Goal: Task Accomplishment & Management: Contribute content

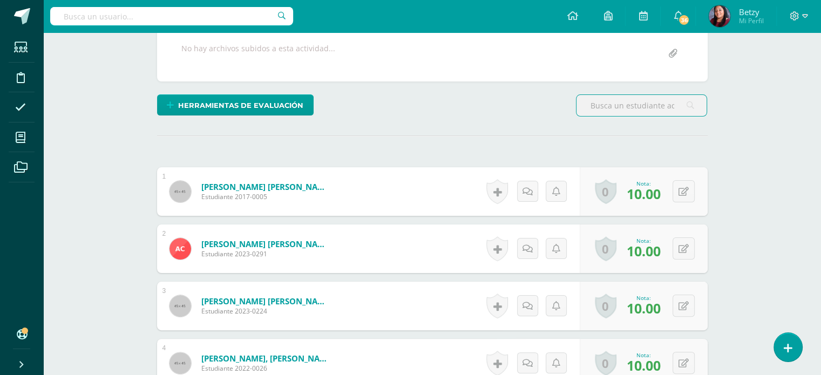
scroll to position [256, 0]
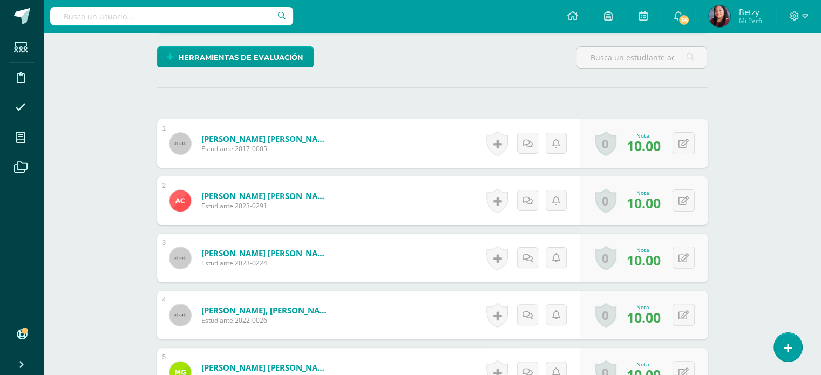
click at [473, 62] on div "Herramientas de evaluación Lista de cotejo Escala de valoración Puntos Extra Su…" at bounding box center [432, 61] width 559 height 31
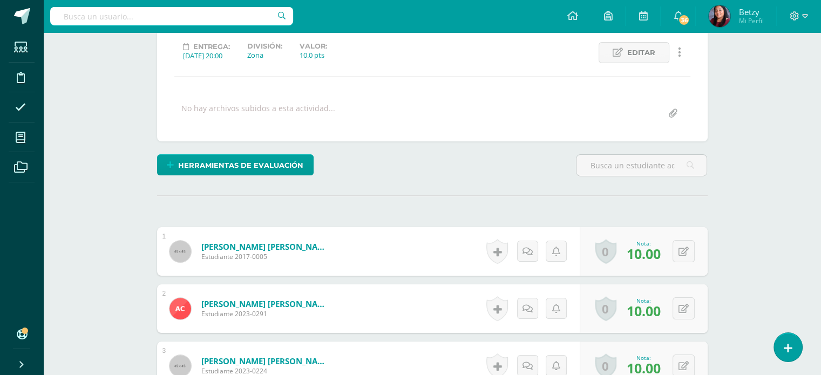
scroll to position [216, 0]
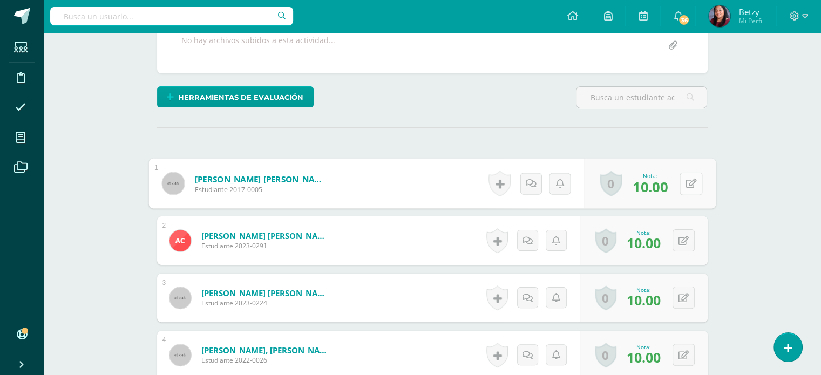
click at [684, 188] on button at bounding box center [691, 183] width 23 height 23
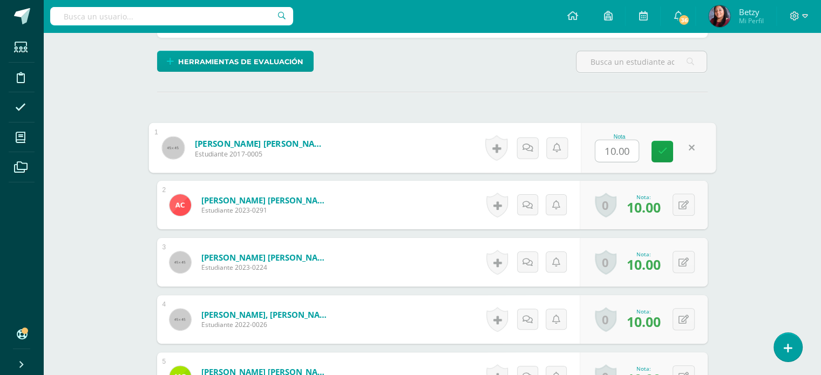
scroll to position [253, 0]
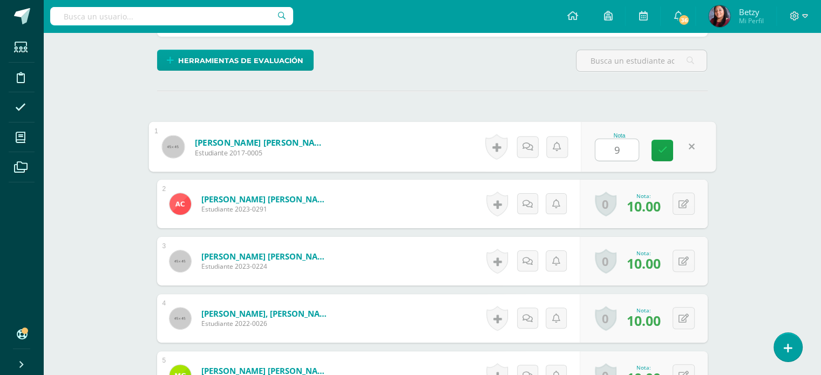
type input "9"
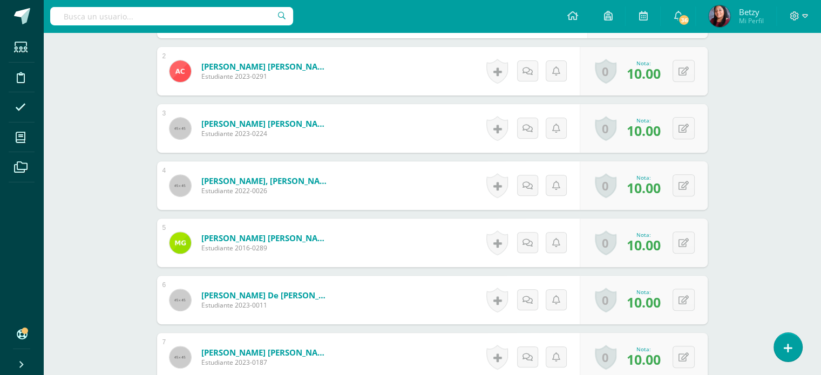
scroll to position [397, 0]
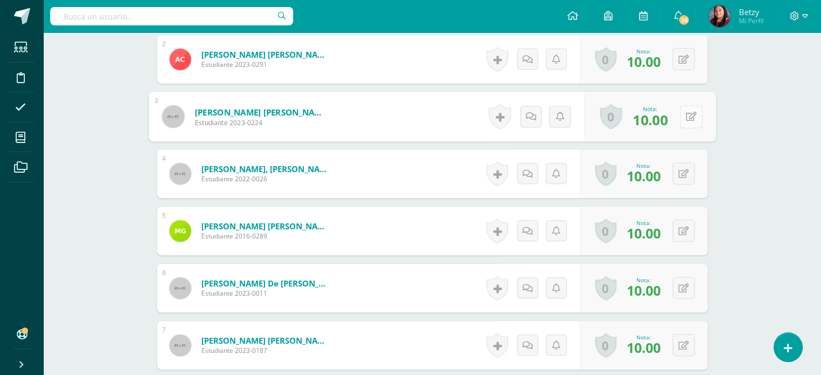
click at [684, 121] on button at bounding box center [691, 116] width 23 height 23
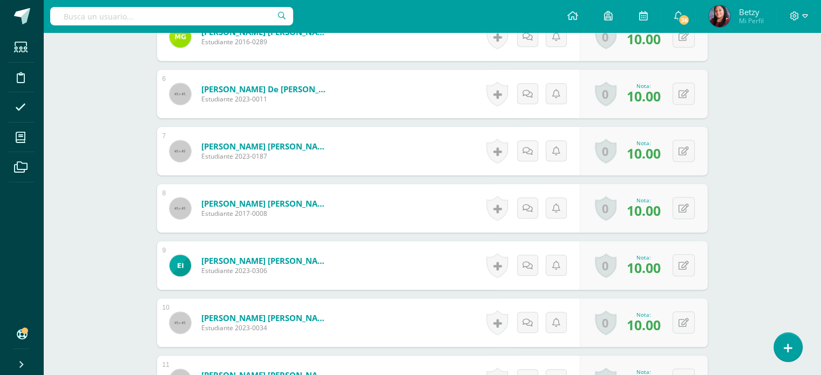
scroll to position [593, 0]
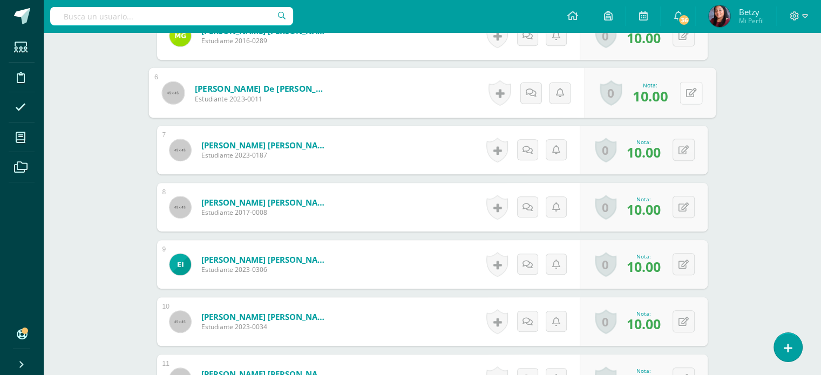
click at [691, 93] on button at bounding box center [691, 93] width 23 height 23
type input "8"
click at [758, 173] on div "Expresión Artística Segundo Primaria "A" Herramientas Detalle de asistencias Ac…" at bounding box center [432, 269] width 778 height 1659
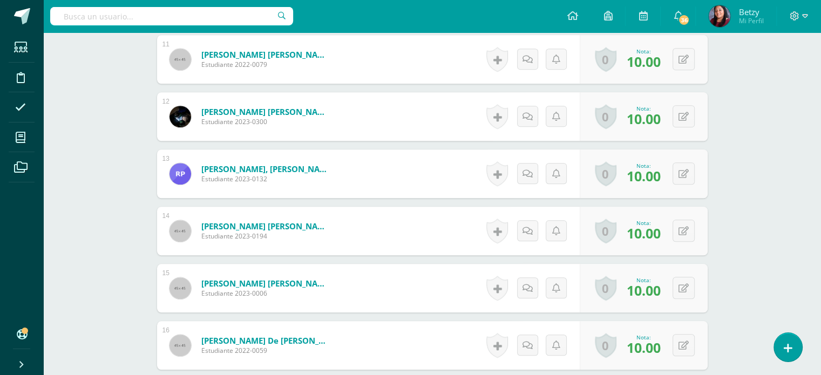
scroll to position [913, 0]
click at [690, 113] on button at bounding box center [691, 116] width 23 height 23
type input "8"
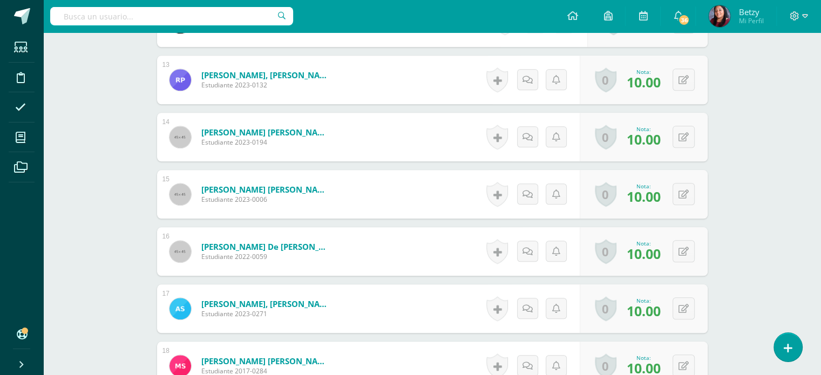
scroll to position [1008, 0]
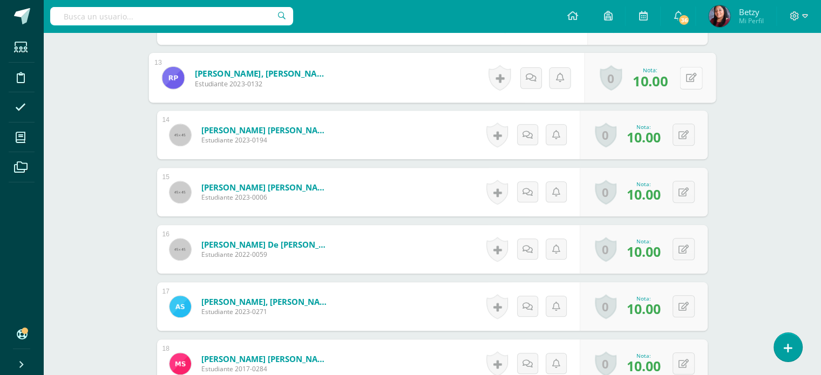
click at [685, 77] on icon at bounding box center [690, 77] width 11 height 9
type input "8"
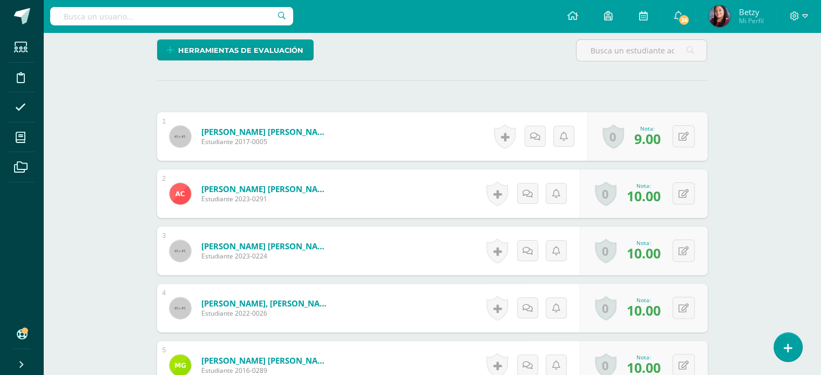
scroll to position [281, 0]
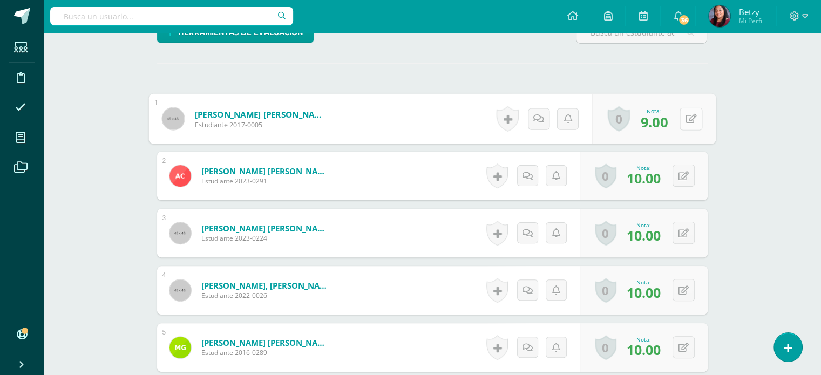
click at [684, 114] on button at bounding box center [691, 118] width 23 height 23
type input "10"
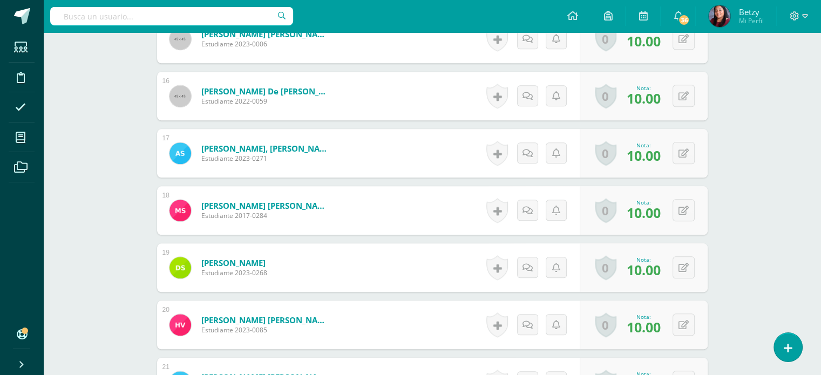
scroll to position [1213, 0]
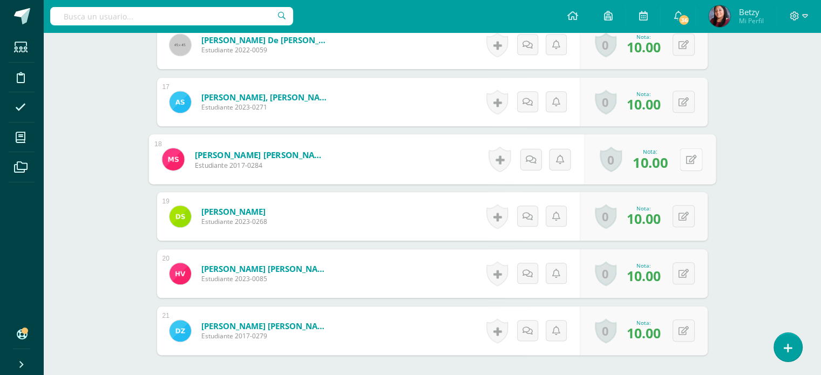
click at [687, 164] on button at bounding box center [691, 159] width 23 height 23
type input "8"
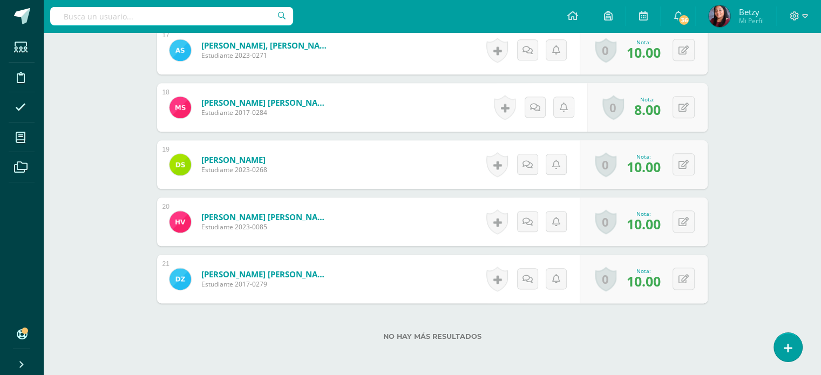
scroll to position [1316, 0]
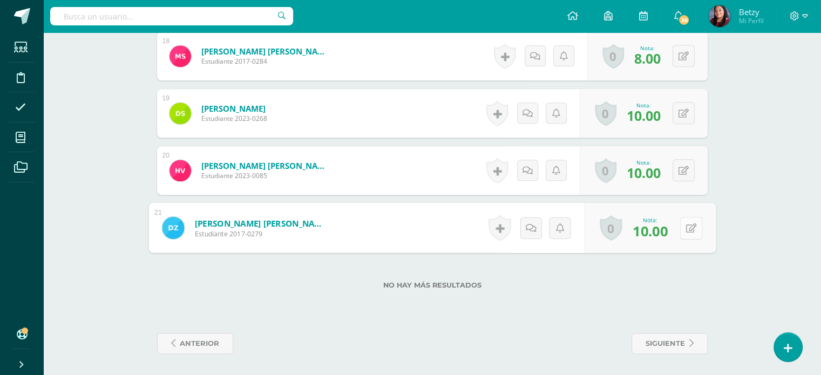
click at [681, 227] on button at bounding box center [691, 227] width 23 height 23
type input "8"
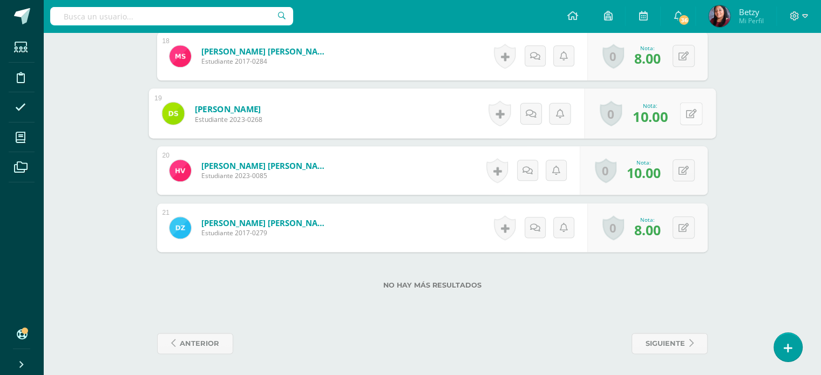
click at [684, 104] on button at bounding box center [691, 113] width 23 height 23
type input "9"
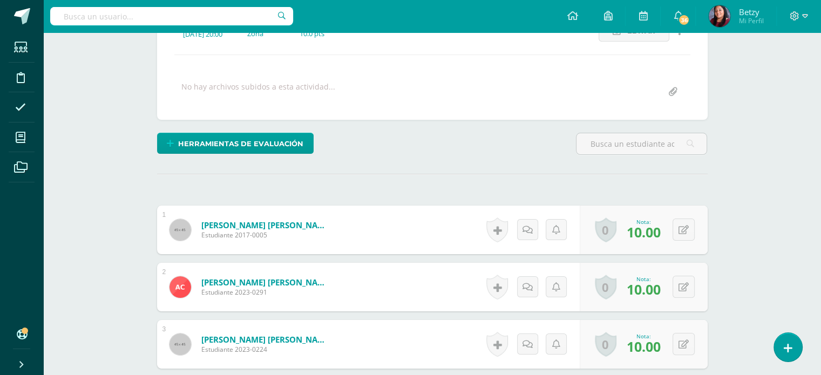
scroll to position [0, 0]
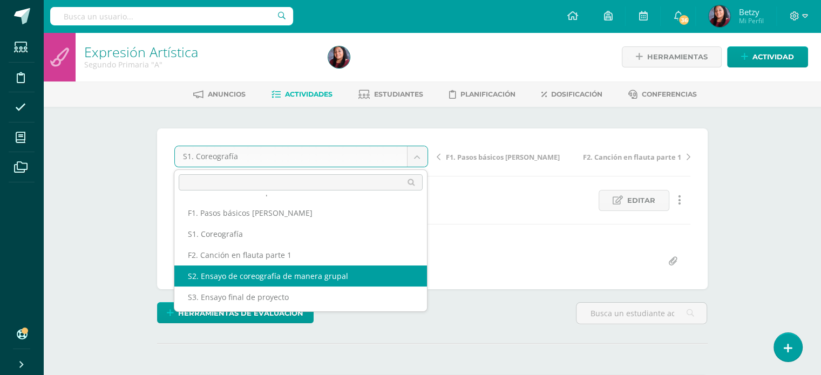
select select "/dashboard/teacher/grade-activity/47836/"
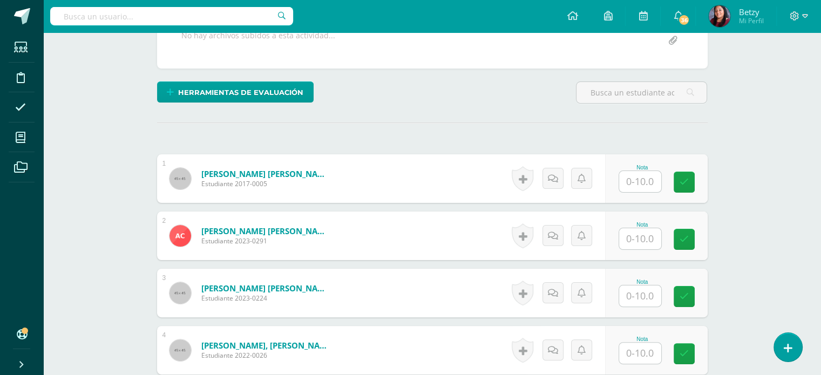
scroll to position [225, 0]
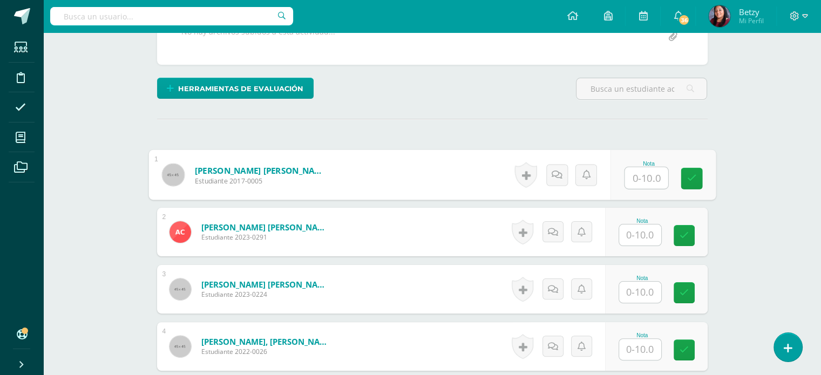
click at [649, 185] on input "text" at bounding box center [645, 178] width 43 height 22
paste input "10"
type input "10"
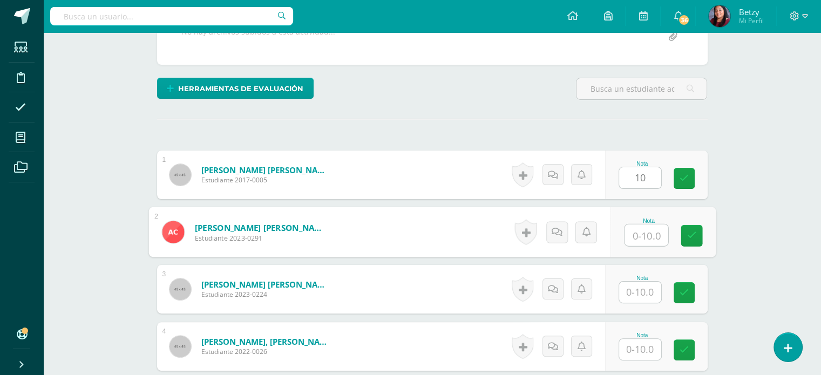
paste input "10"
type input "10"
paste input "10"
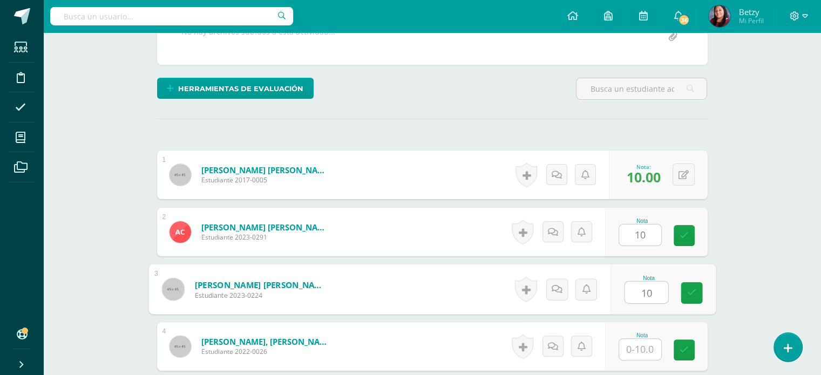
type input "10"
paste input "10"
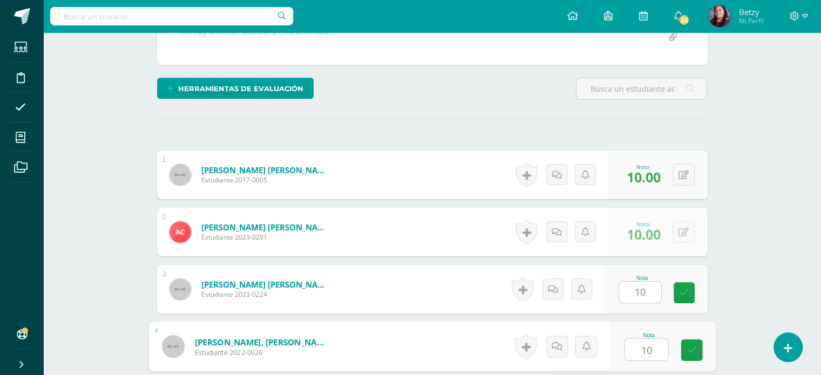
type input "10"
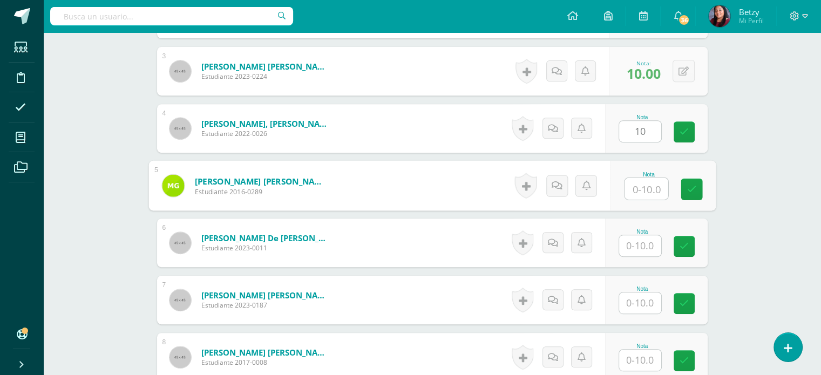
paste input "10"
type input "10"
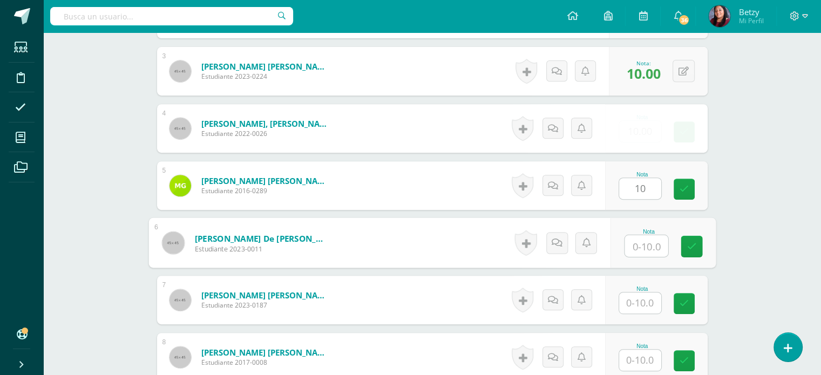
paste input "10"
type input "10"
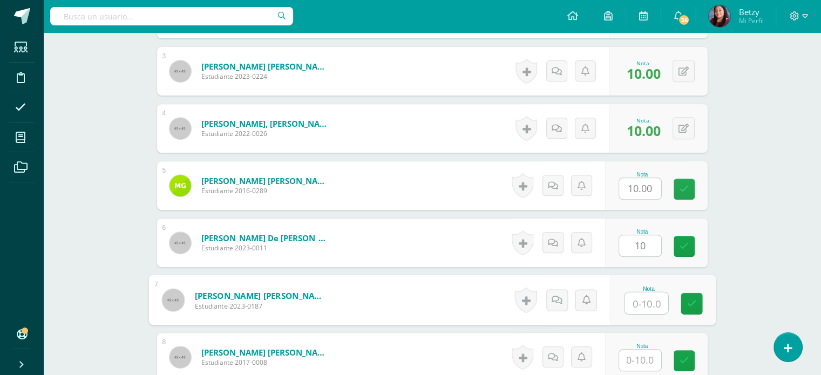
paste input "10"
type input "10"
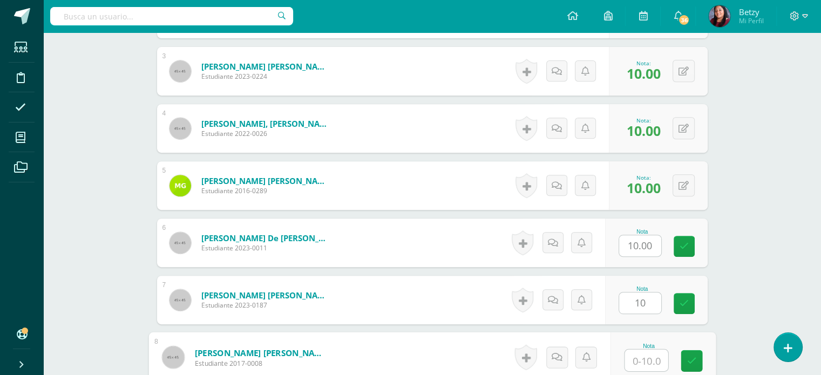
paste input "10"
type input "10"
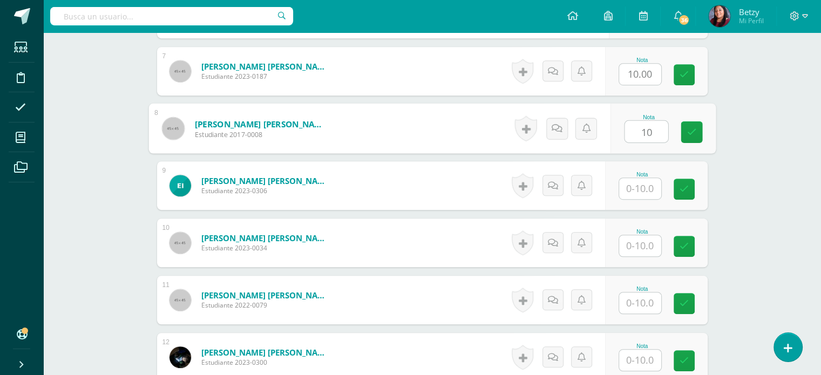
paste input "10"
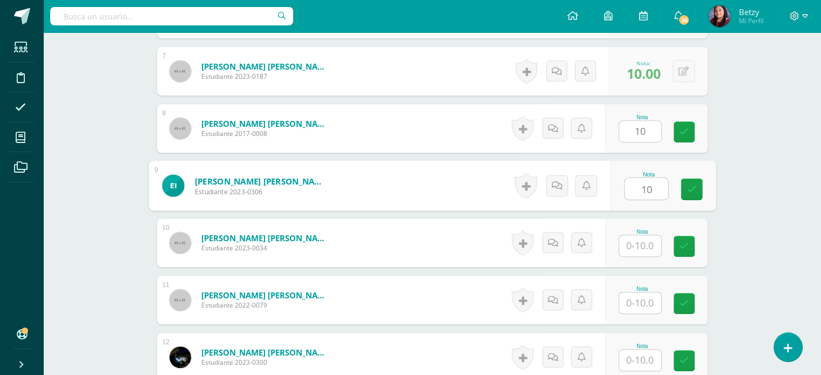
type input "10"
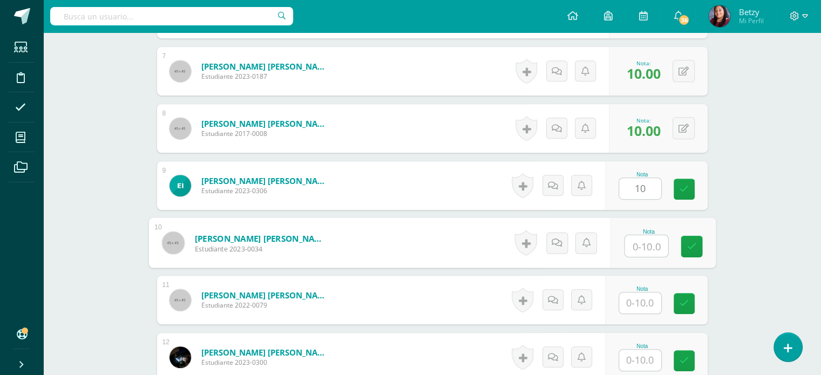
paste input "10"
type input "10"
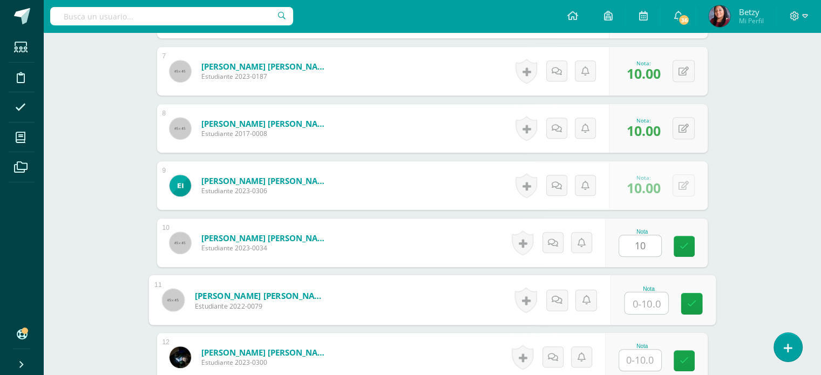
paste input "10"
type input "10"
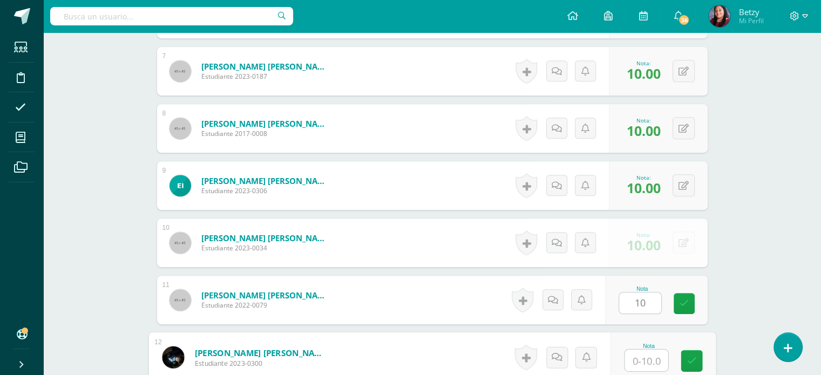
paste input "10"
type input "10"
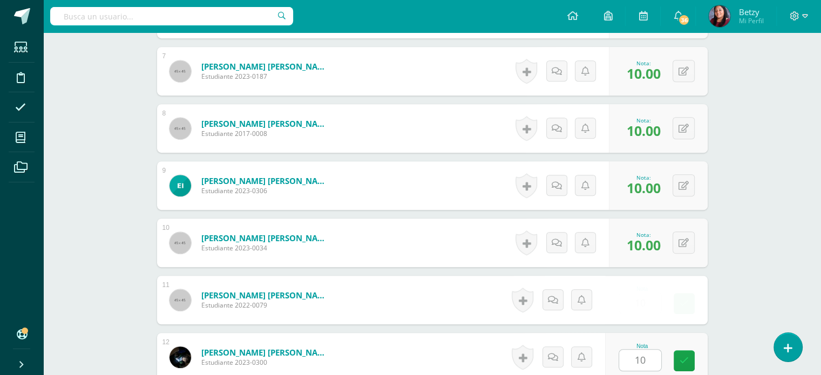
scroll to position [900, 0]
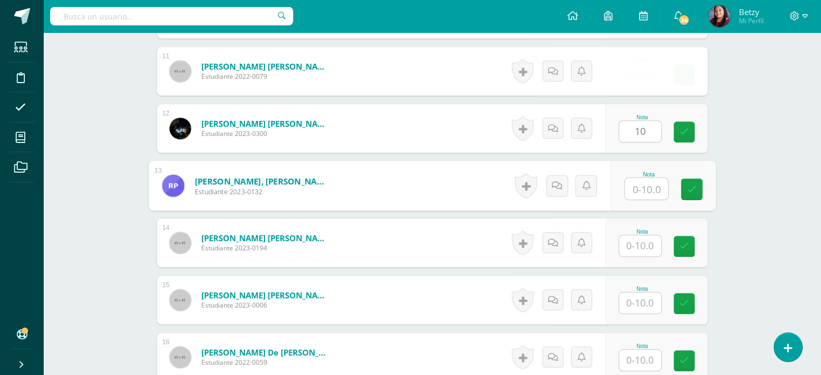
paste input "10"
type input "10"
paste input "10"
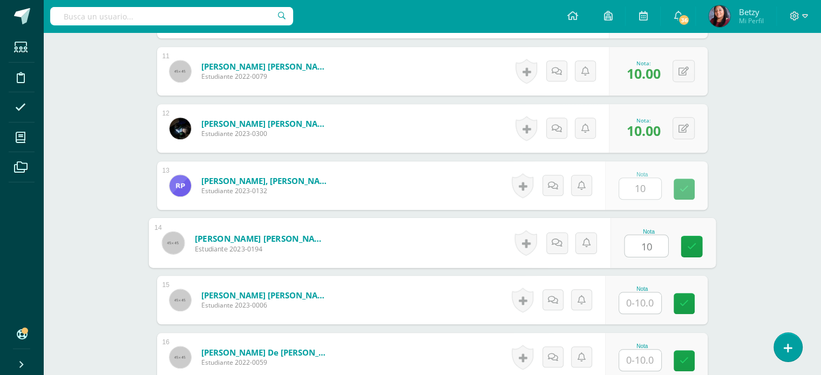
type input "10"
paste input "10"
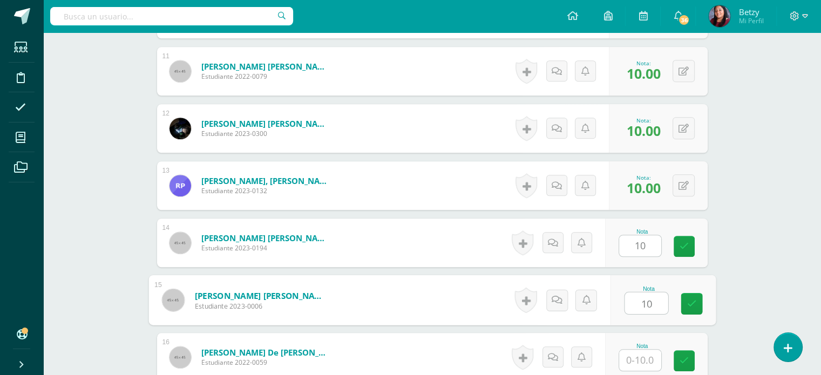
type input "10"
paste input "10"
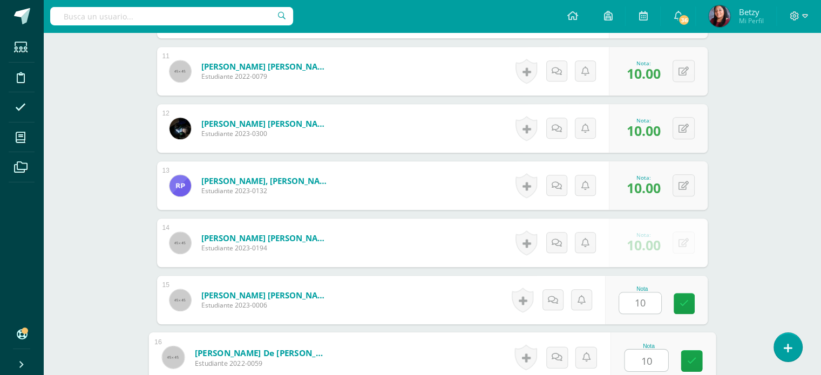
type input "10"
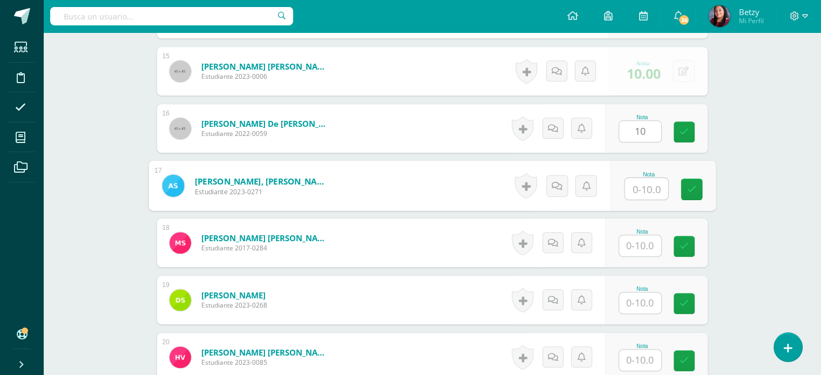
paste input "10"
type input "10"
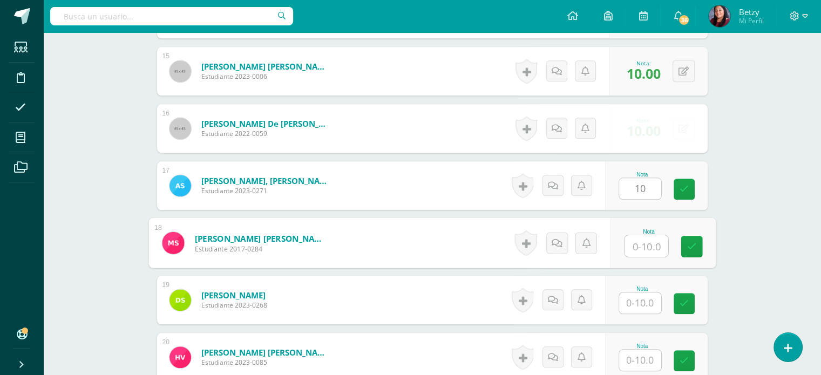
paste input "10"
type input "10"
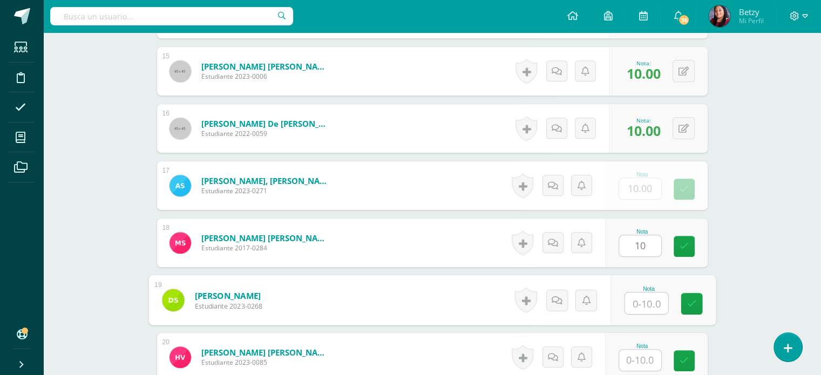
paste input "10"
type input "10"
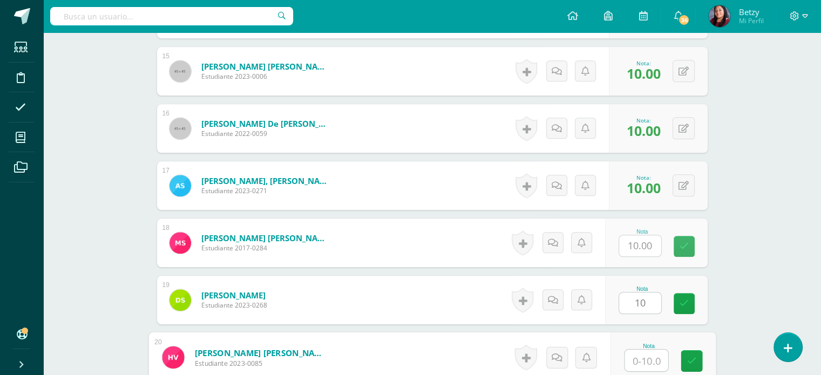
paste input "10"
type input "10"
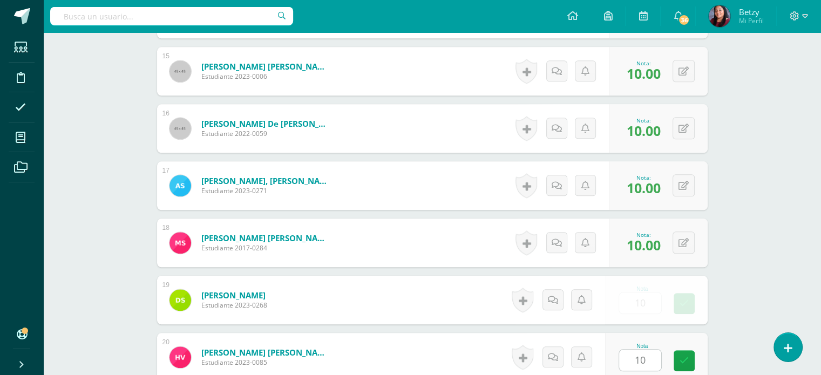
scroll to position [1316, 0]
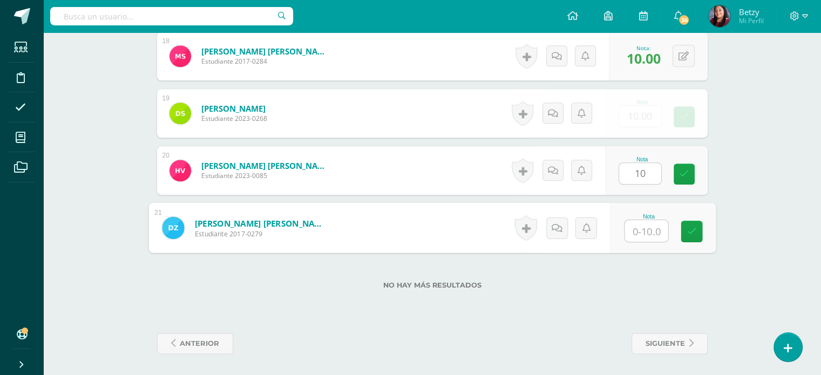
paste input "10"
type input "10"
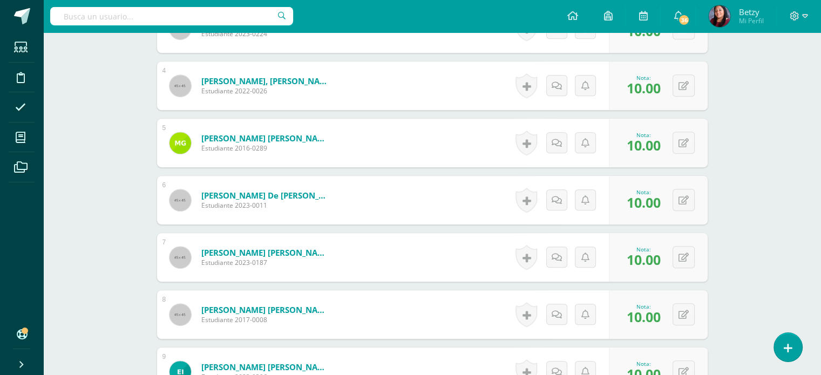
scroll to position [486, 0]
click at [684, 204] on button at bounding box center [691, 199] width 23 height 23
type input "8"
click at [745, 233] on div "Expresión Artística Segundo Primaria "A" Herramientas Detalle de asistencias Ac…" at bounding box center [432, 376] width 778 height 1659
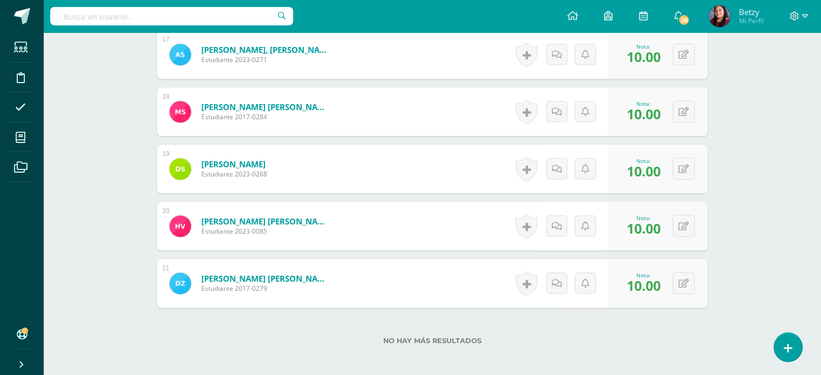
scroll to position [1263, 0]
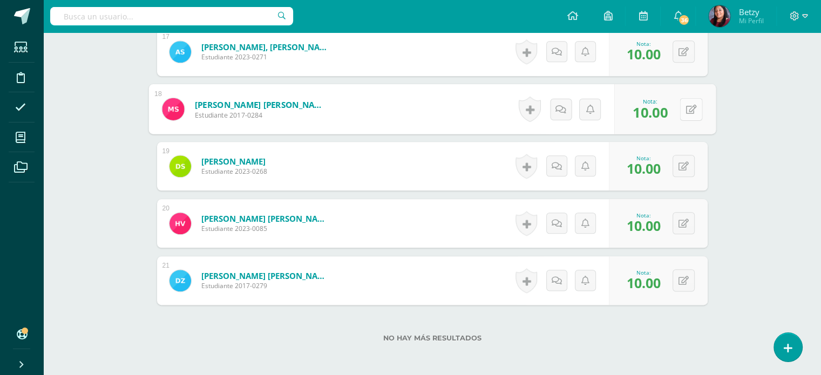
click at [691, 105] on button at bounding box center [691, 109] width 23 height 23
type input "9"
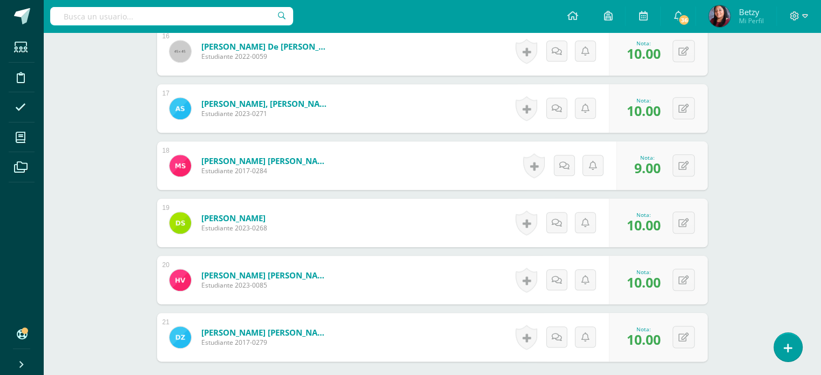
scroll to position [1200, 0]
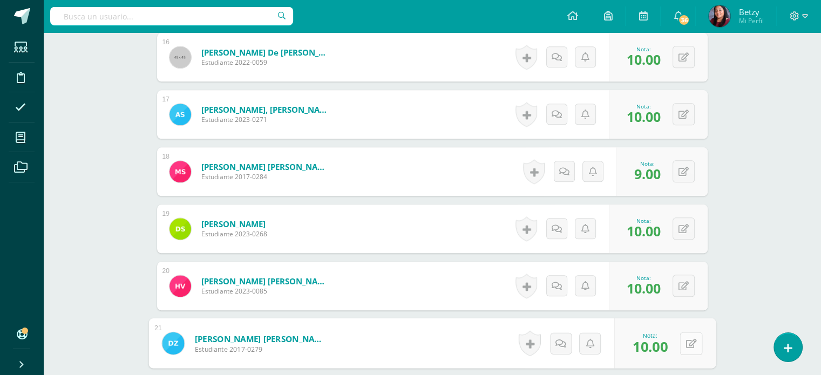
click at [684, 338] on button at bounding box center [691, 343] width 23 height 23
type input "9"
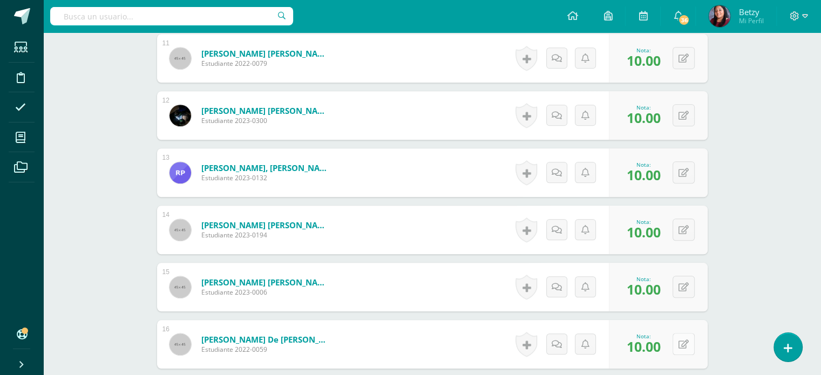
scroll to position [913, 0]
click at [687, 226] on icon at bounding box center [690, 230] width 11 height 9
type input "9"
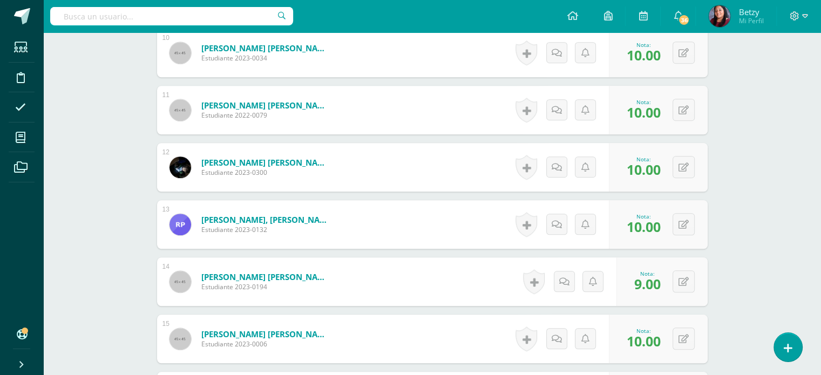
scroll to position [848, 0]
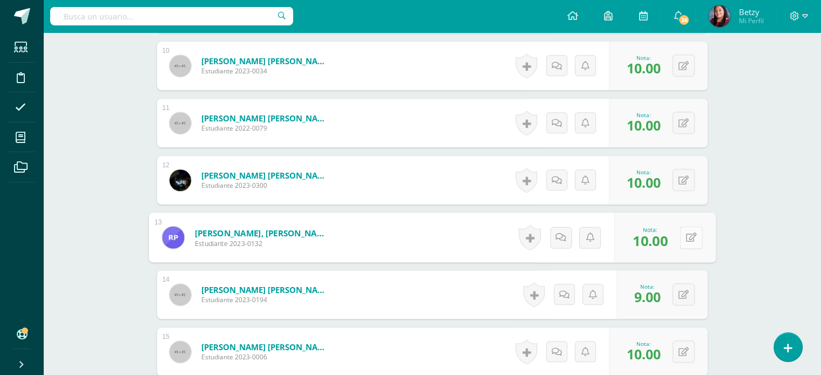
click at [689, 233] on button at bounding box center [691, 237] width 23 height 23
type input "8"
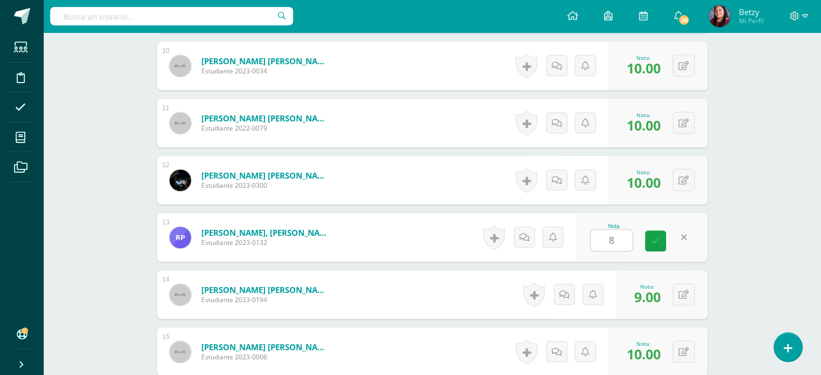
click at [745, 214] on div "Expresión Artística Segundo Primaria "A" Herramientas Detalle de asistencias Ac…" at bounding box center [432, 13] width 778 height 1659
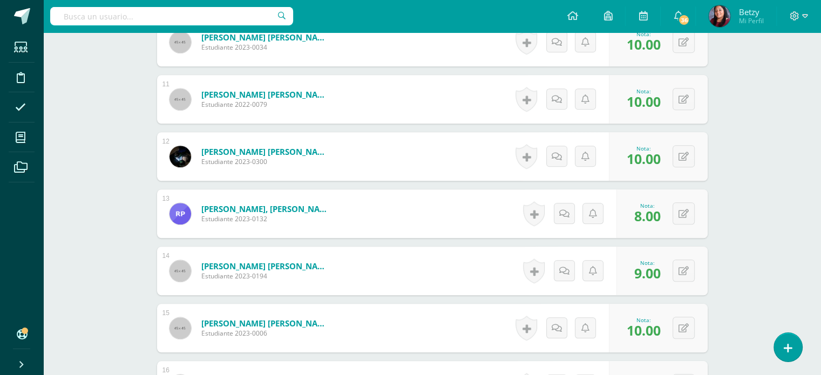
scroll to position [933, 0]
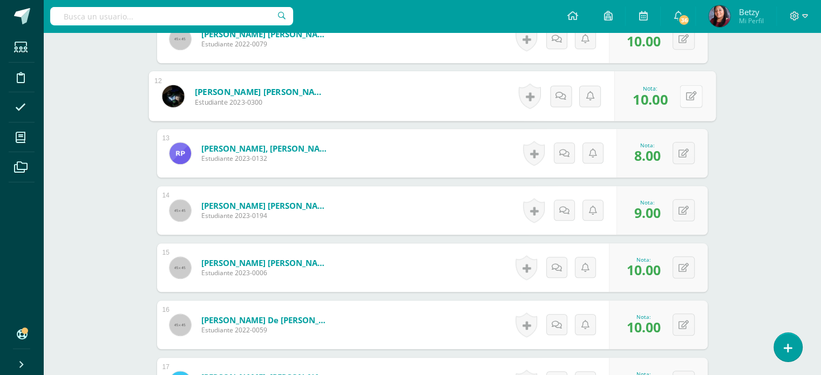
click at [683, 97] on button at bounding box center [691, 96] width 23 height 23
type input "*"
type input "9"
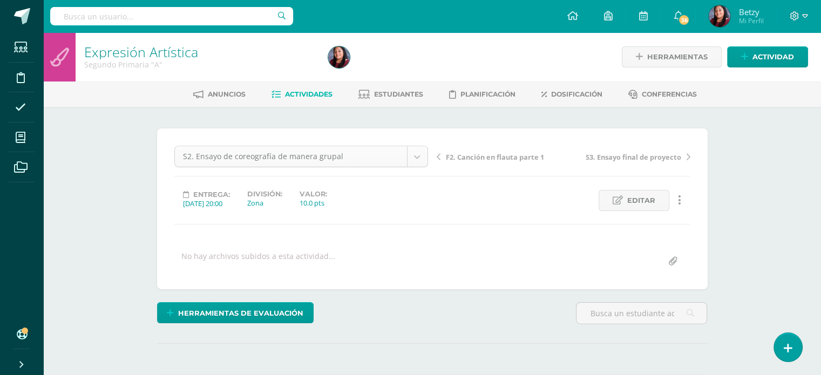
scroll to position [14, 0]
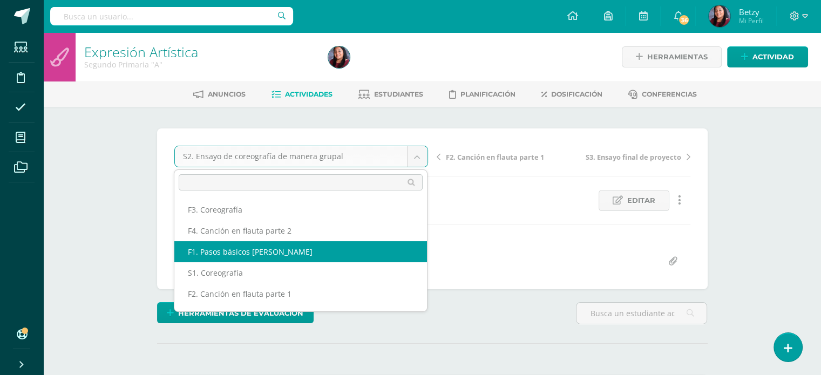
scroll to position [39, 0]
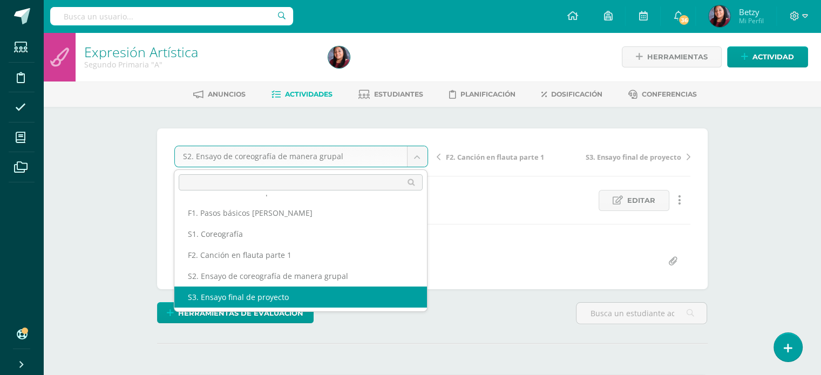
select select "/dashboard/teacher/grade-activity/47840/"
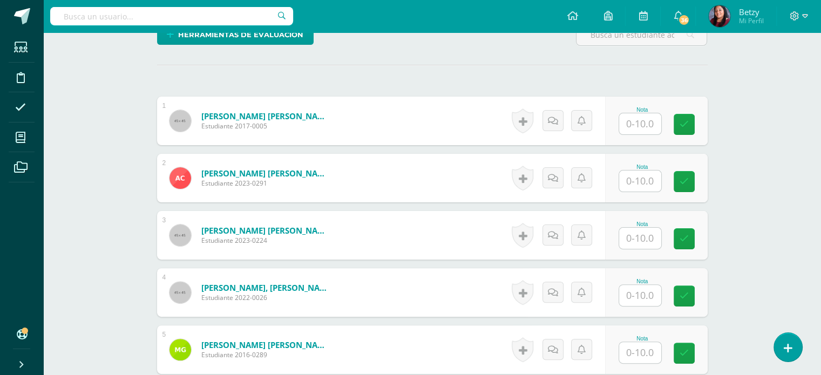
scroll to position [279, 0]
click at [648, 124] on input "text" at bounding box center [645, 124] width 43 height 22
paste input "10"
type input "10"
paste input "10"
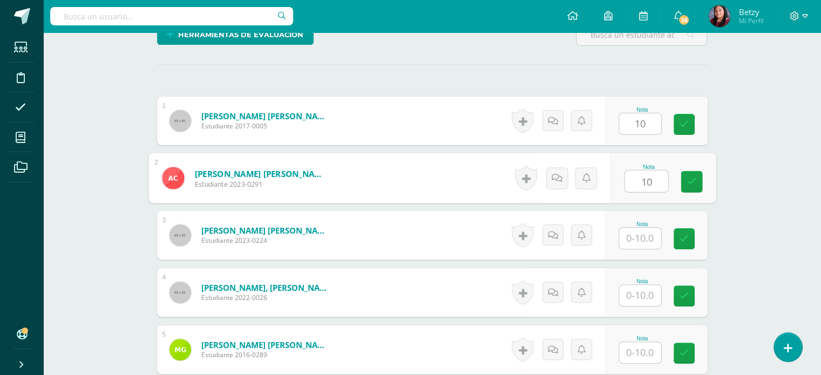
type input "10"
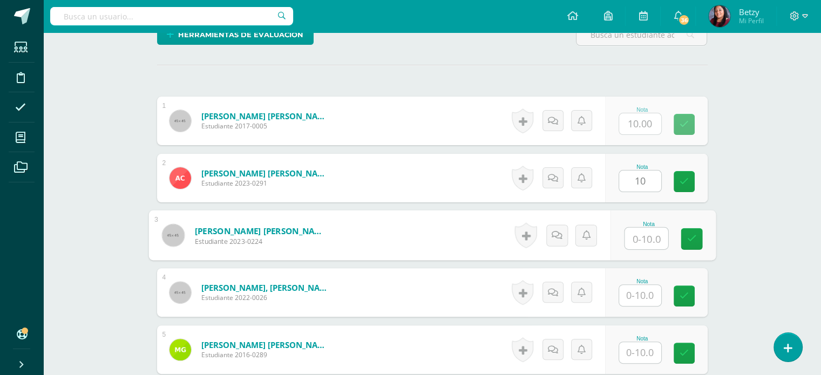
paste input "10"
type input "10"
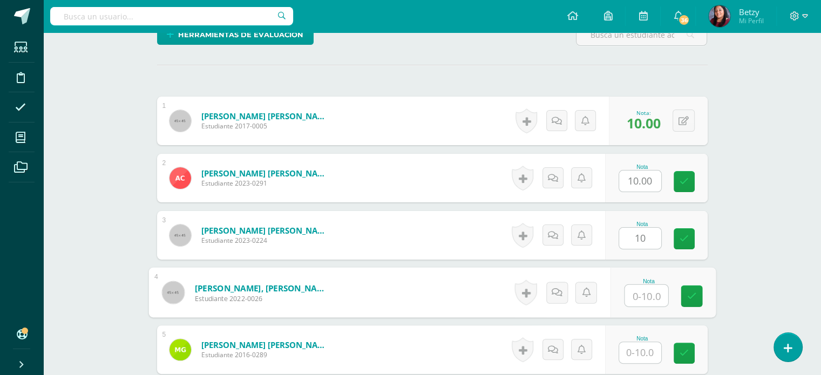
paste input "10"
type input "10"
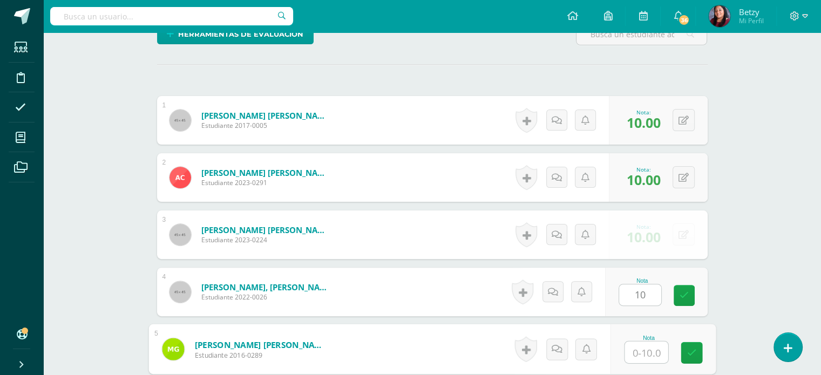
paste input "10"
type input "10"
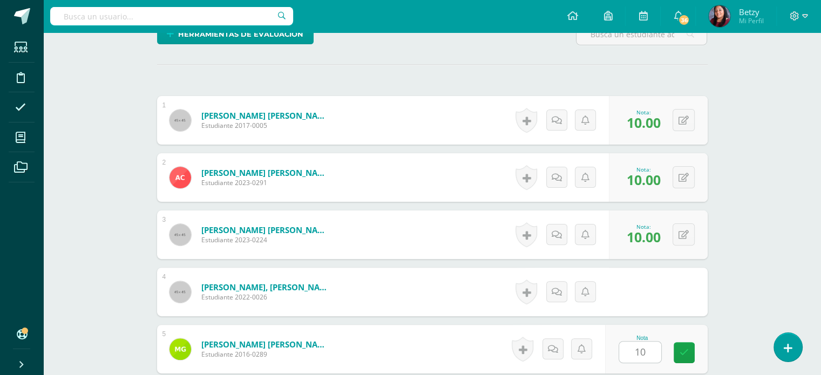
scroll to position [500, 0]
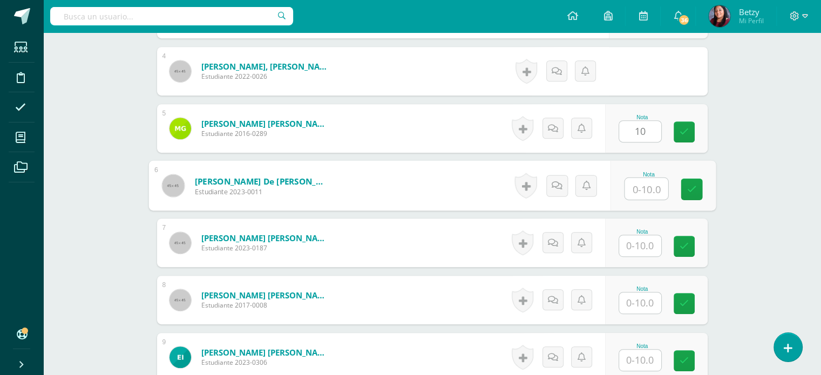
paste input "10"
type input "10"
paste input "10"
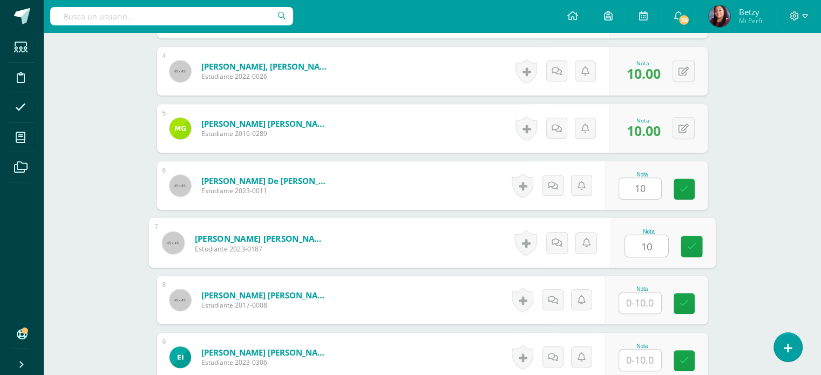
type input "10"
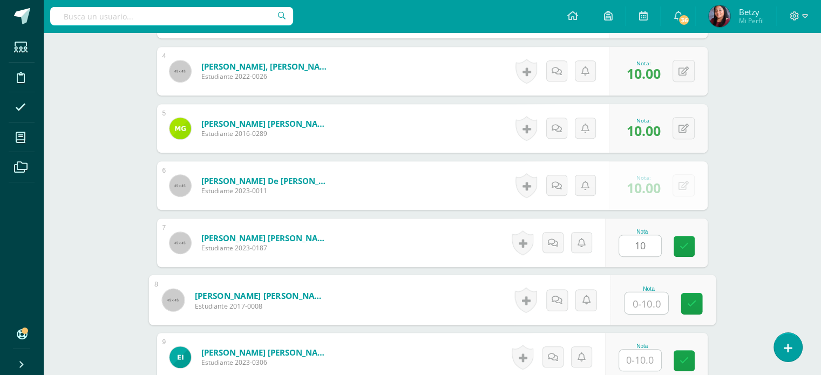
paste input "10"
type input "10"
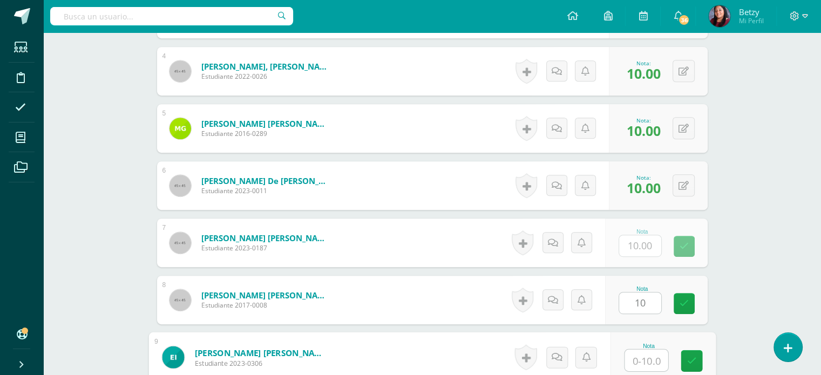
paste input "10"
type input "10"
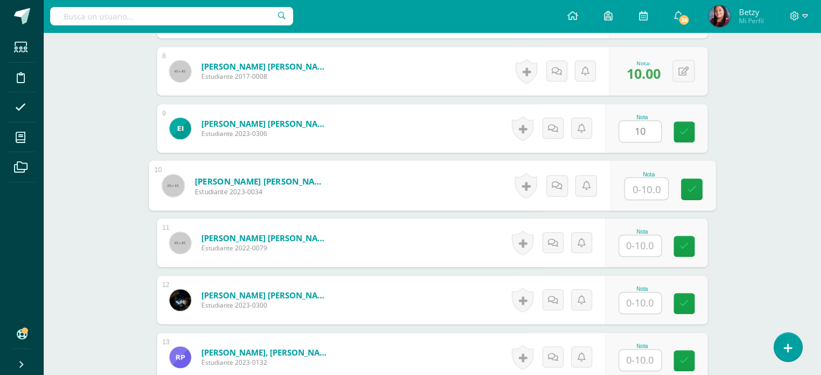
paste input "10"
type input "10"
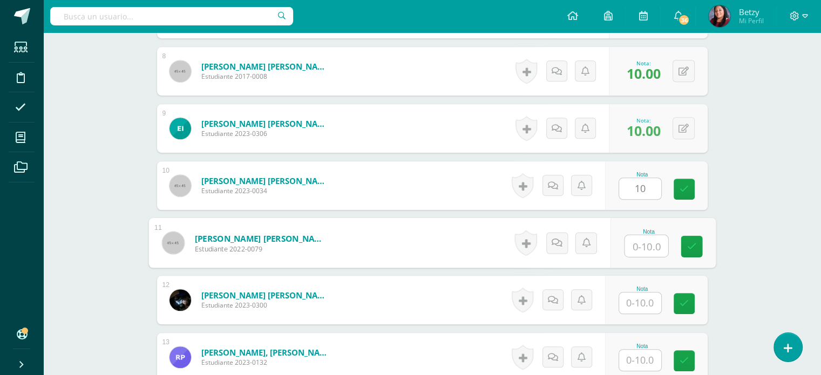
paste input "10"
type input "10"
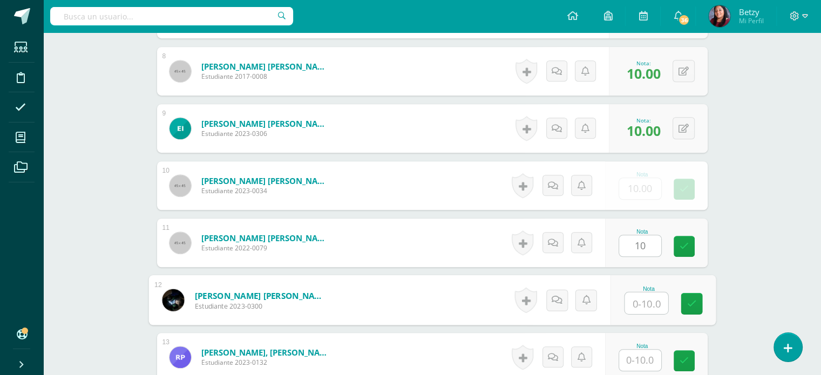
paste input "10"
type input "10"
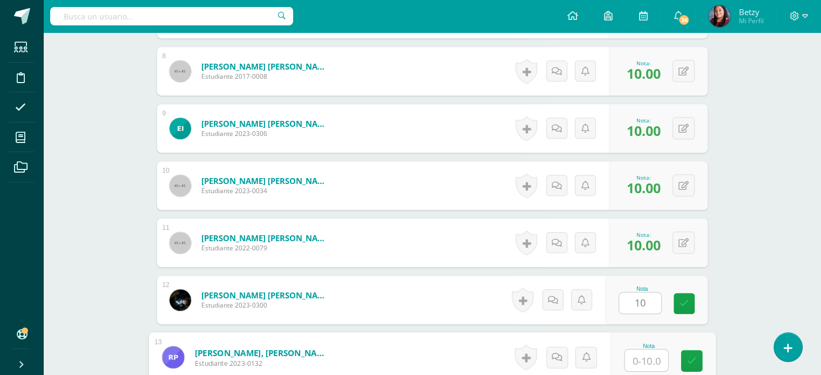
paste input "10"
type input "10"
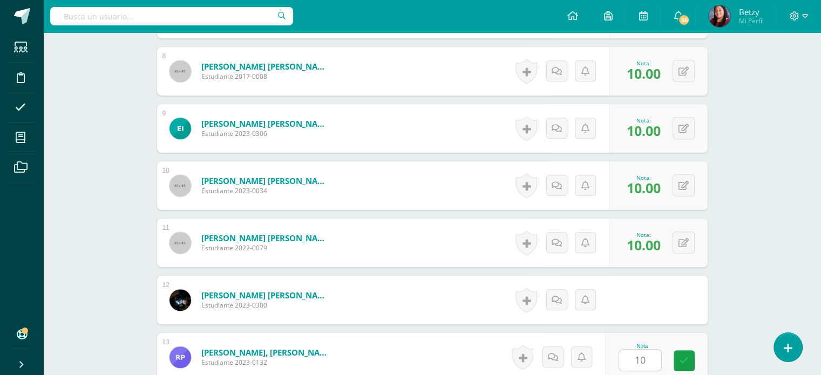
scroll to position [958, 0]
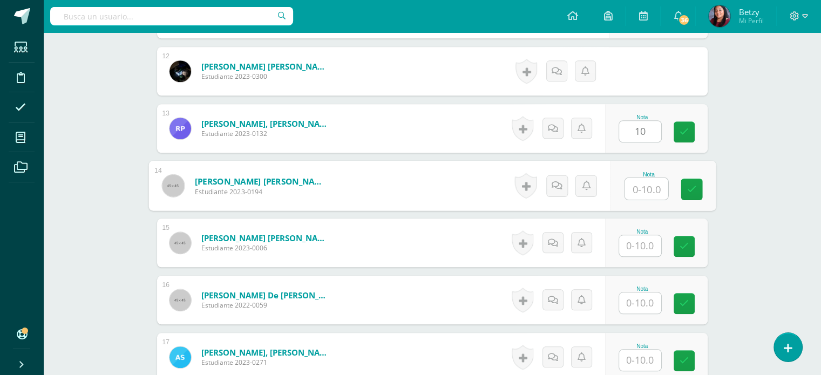
paste input "10"
type input "10"
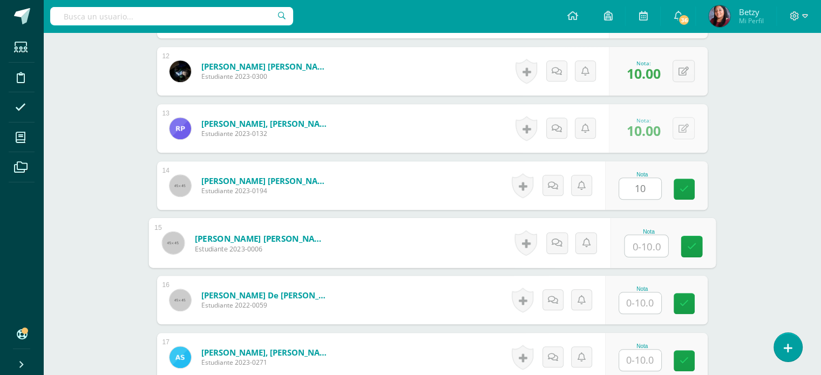
paste input "10"
type input "10"
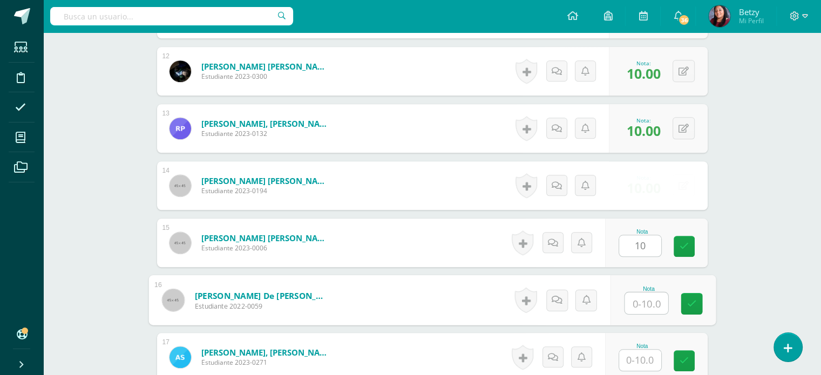
paste input "10"
type input "10"
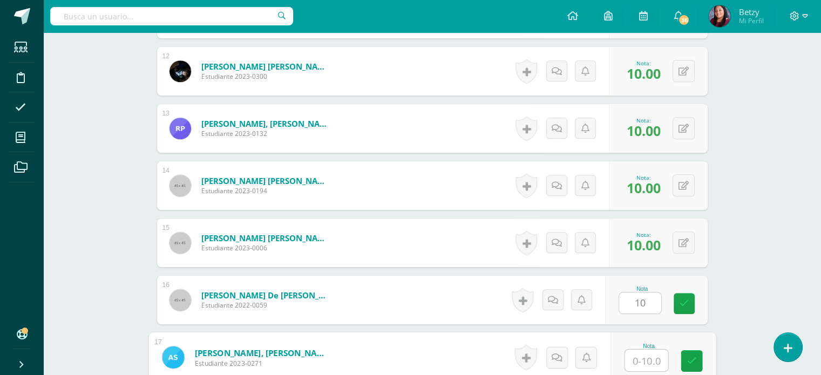
paste input "10"
type input "10"
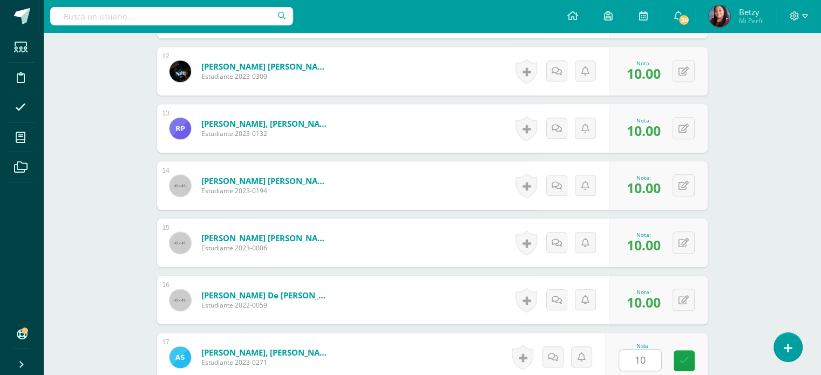
scroll to position [1186, 0]
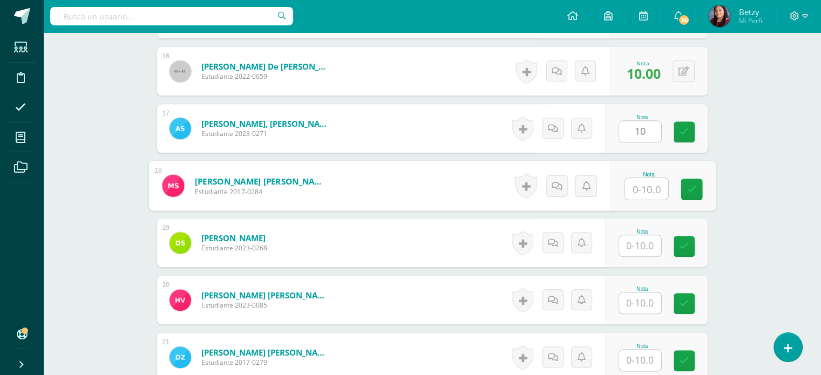
paste input "10"
type input "10"
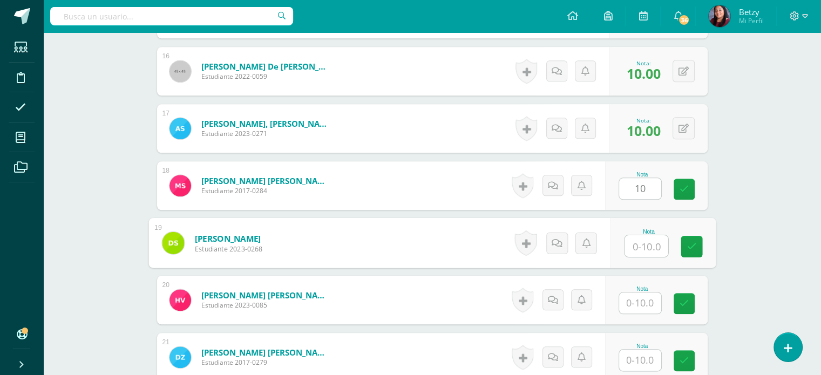
paste input "10"
type input "10"
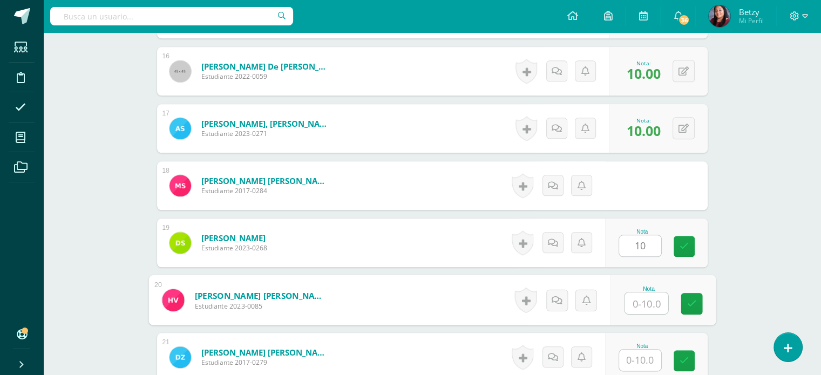
paste input "10"
type input "10"
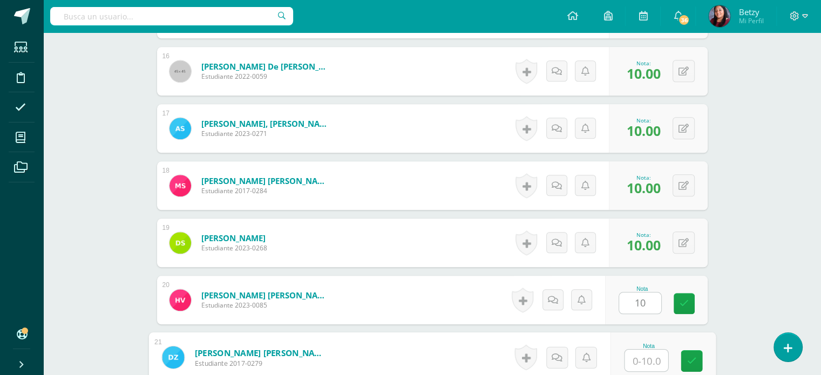
paste input "10"
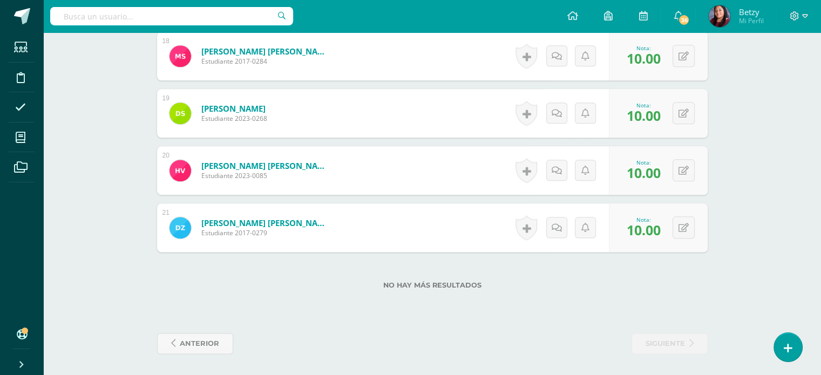
scroll to position [1265, 0]
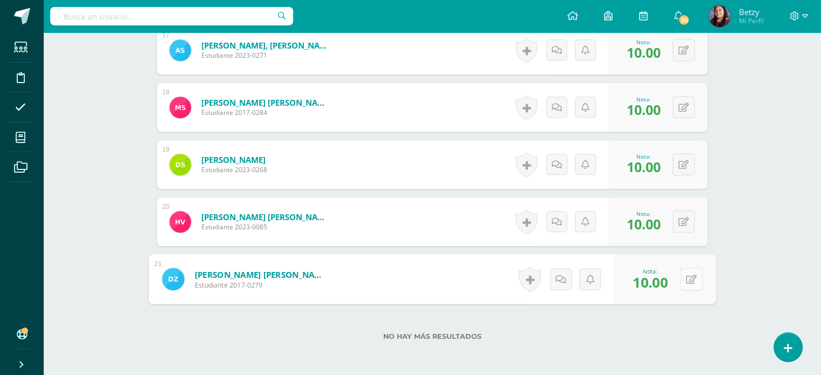
click at [687, 276] on icon at bounding box center [690, 278] width 11 height 9
type input "9"
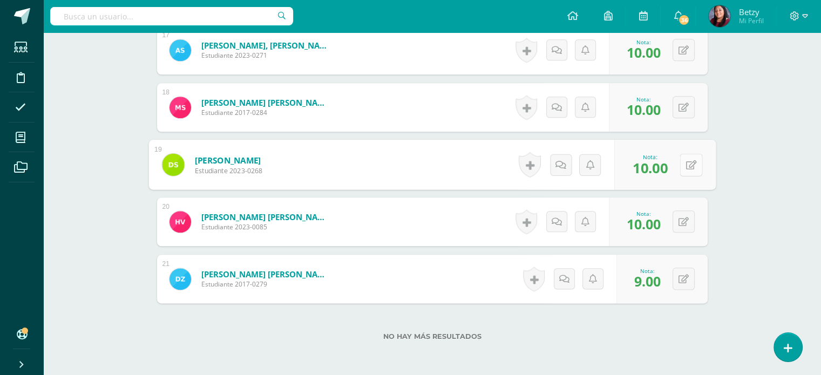
click at [686, 164] on icon at bounding box center [690, 164] width 11 height 9
type input "9"
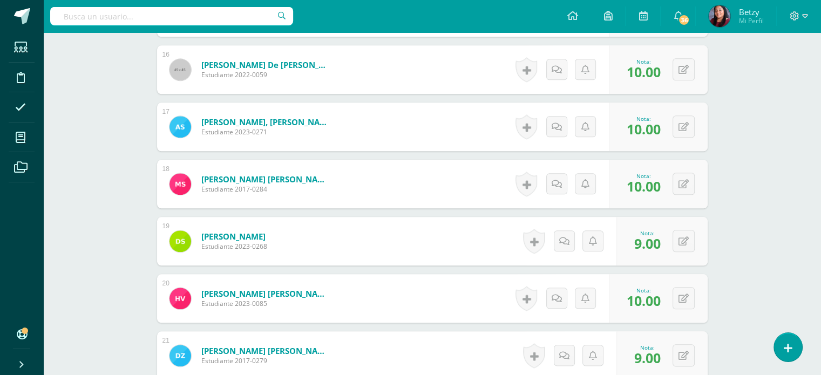
scroll to position [1187, 0]
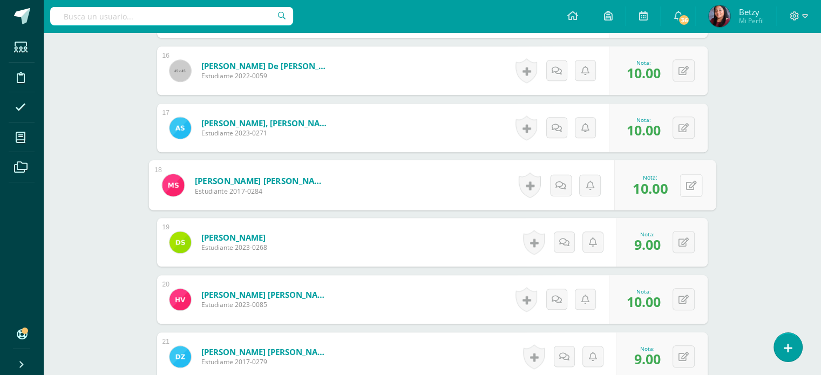
click at [688, 178] on button at bounding box center [691, 185] width 23 height 23
type input "9"
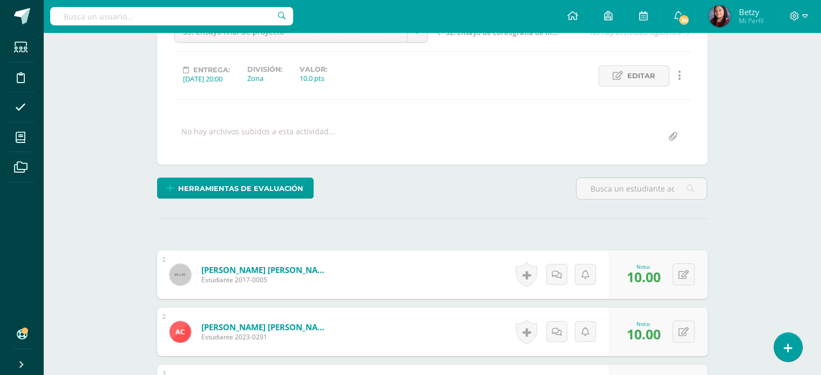
scroll to position [0, 0]
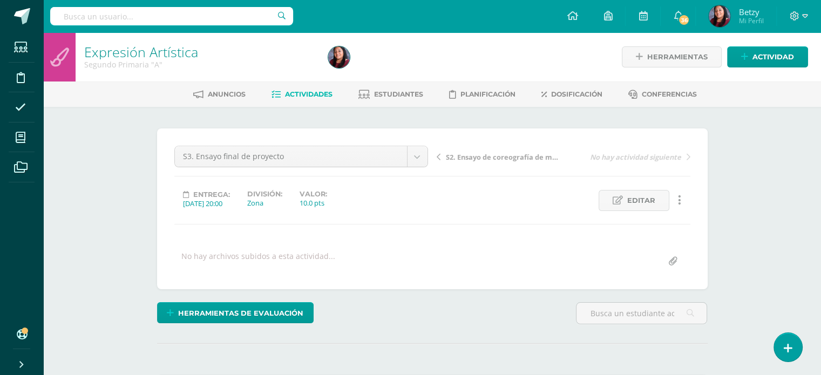
click at [421, 314] on div "Herramientas de evaluación Lista de cotejo Escala de valoración Puntos Extra Su…" at bounding box center [432, 317] width 559 height 31
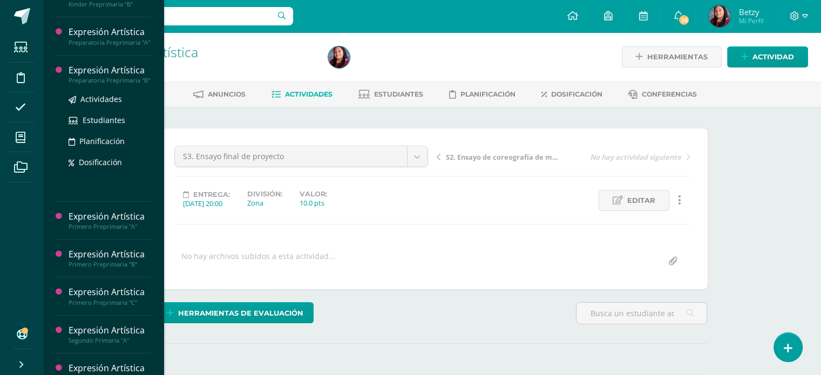
scroll to position [135, 0]
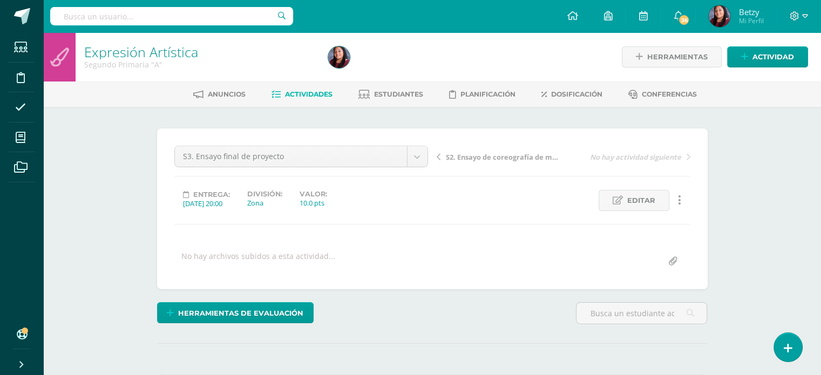
click at [430, 275] on div "S3. Ensayo final de proyecto F3. Coreografía F4. Canción en flauta parte 2 F1. …" at bounding box center [432, 208] width 551 height 161
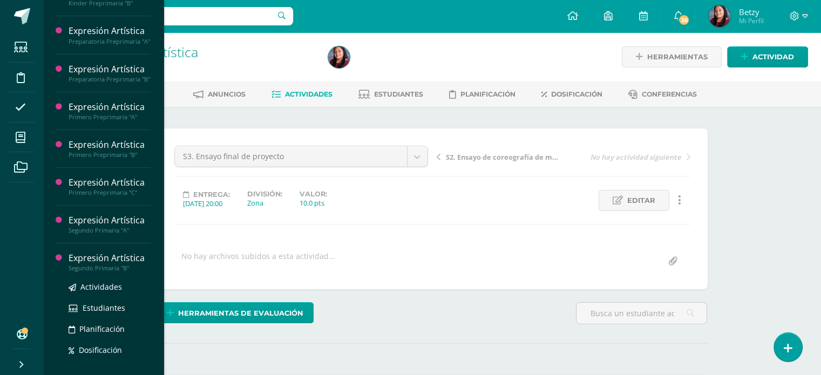
click at [109, 264] on div "Expresión Artística" at bounding box center [110, 258] width 82 height 12
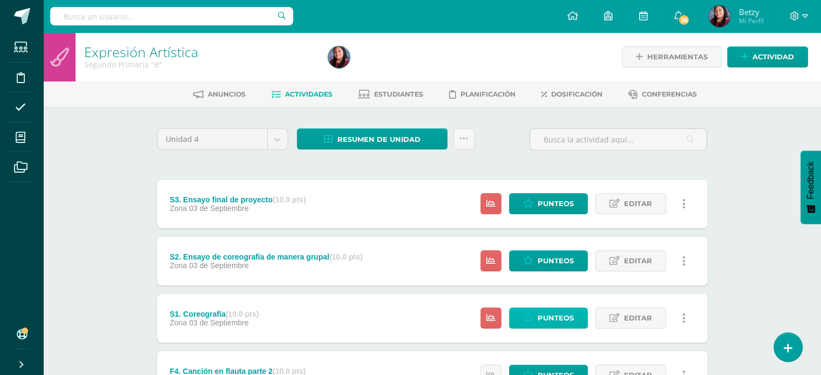
click at [546, 315] on span "Punteos" at bounding box center [556, 318] width 36 height 20
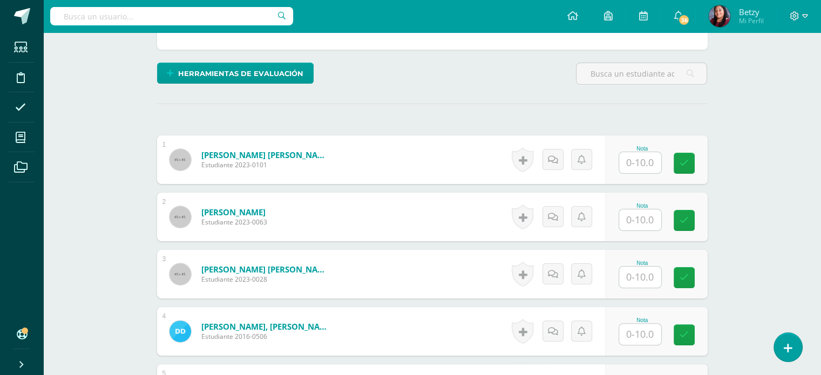
scroll to position [240, 0]
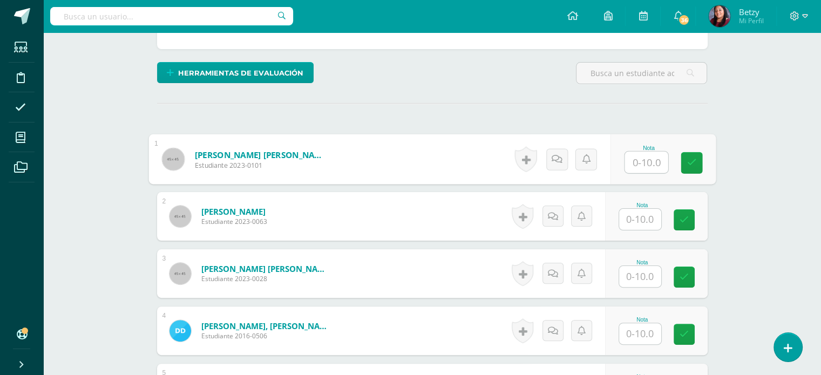
click at [650, 159] on input "text" at bounding box center [645, 163] width 43 height 22
paste input "10"
type input "10"
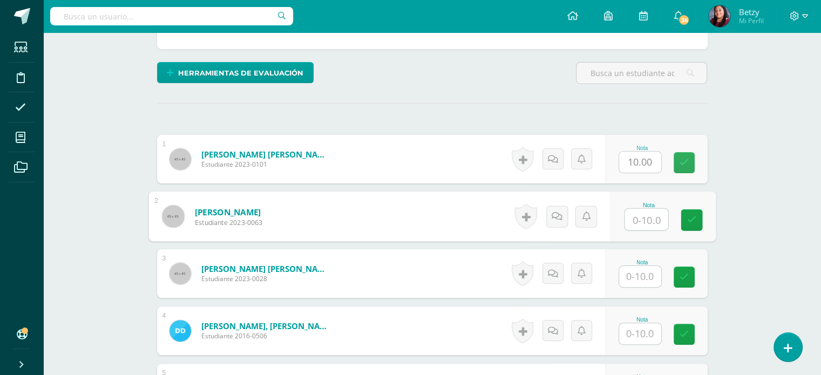
paste input "10"
type input "10"
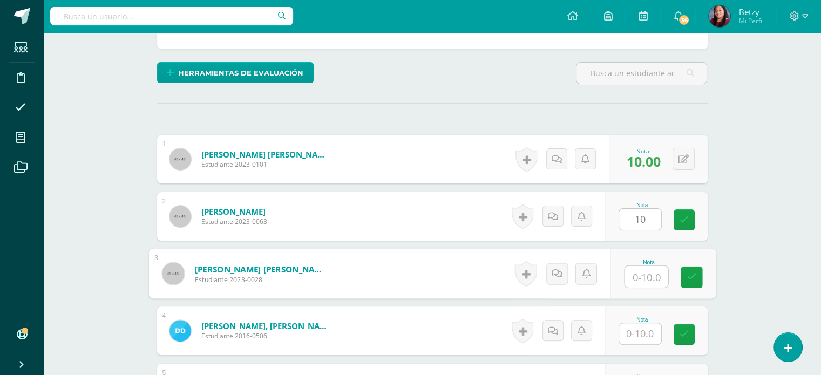
paste input "10"
type input "10"
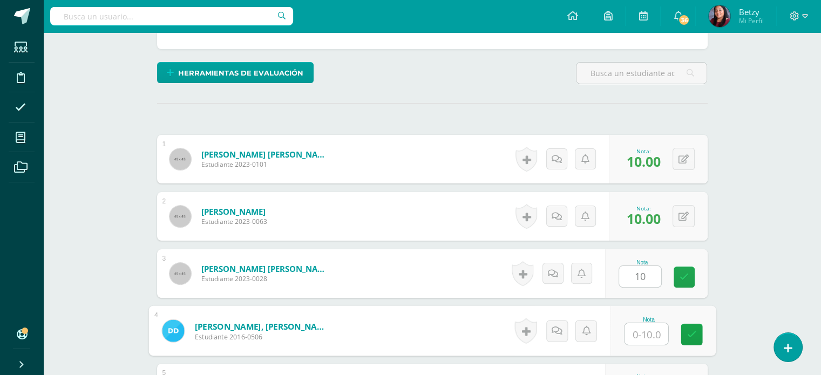
paste input "10"
type input "10"
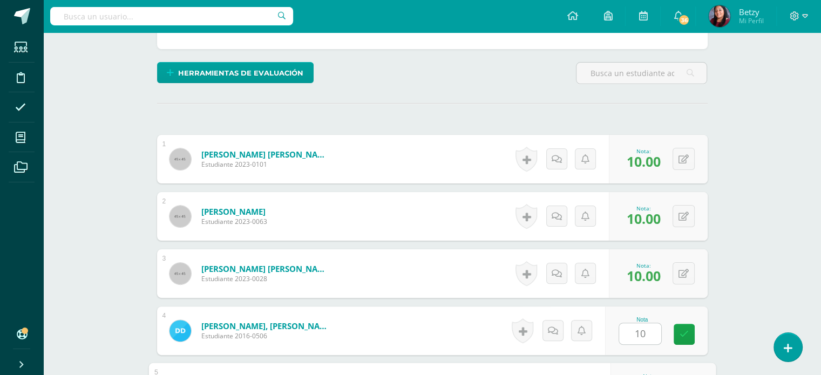
scroll to position [443, 0]
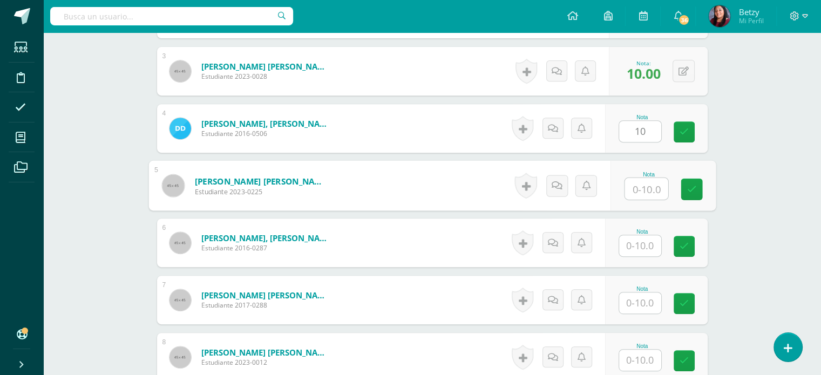
paste input "10"
type input "10"
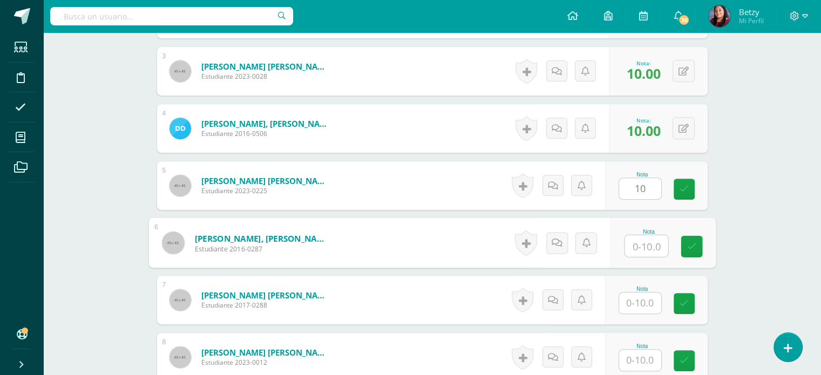
paste input "10"
type input "10"
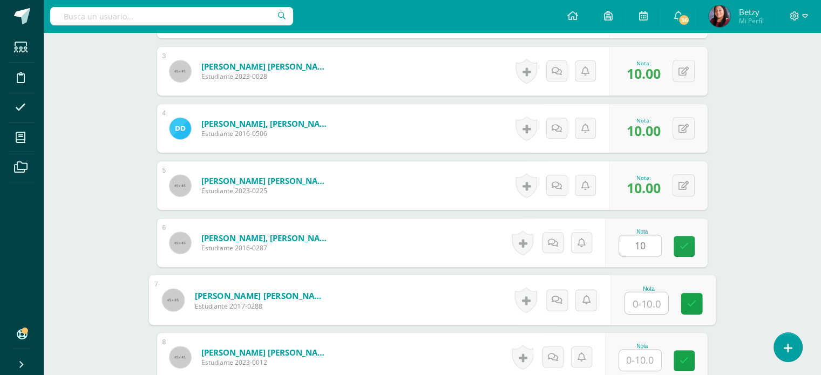
paste input "10"
type input "10"
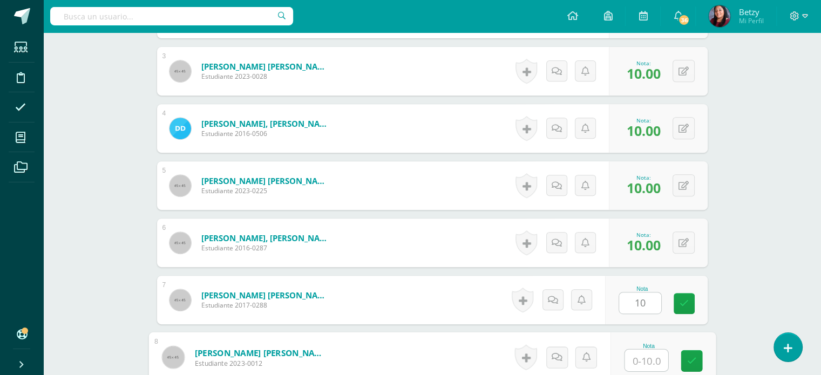
paste input "10"
type input "10"
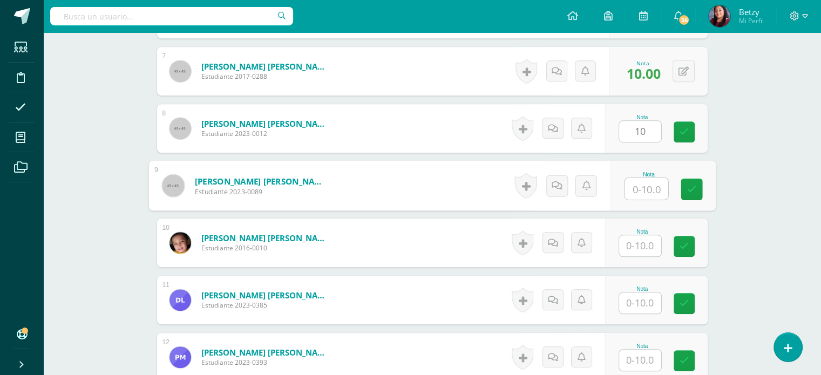
paste input "10"
type input "10"
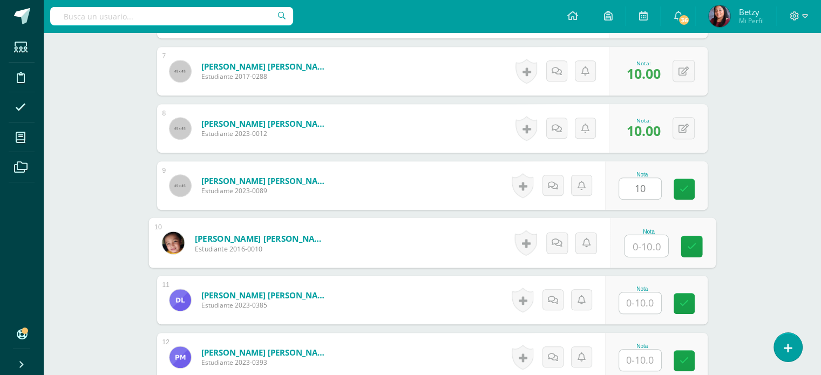
paste input "10"
type input "10"
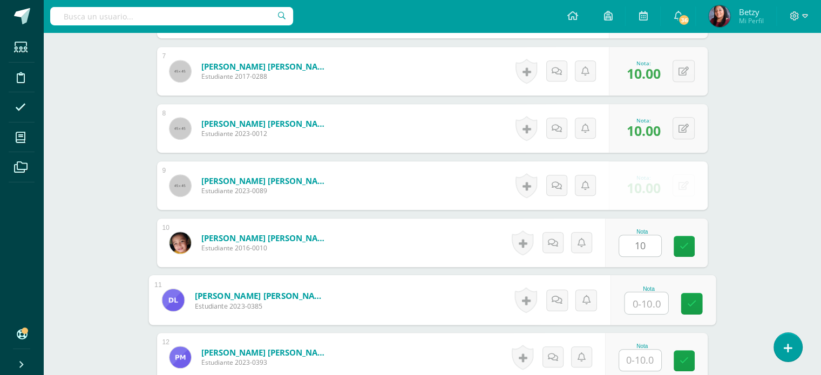
paste input "10"
type input "10"
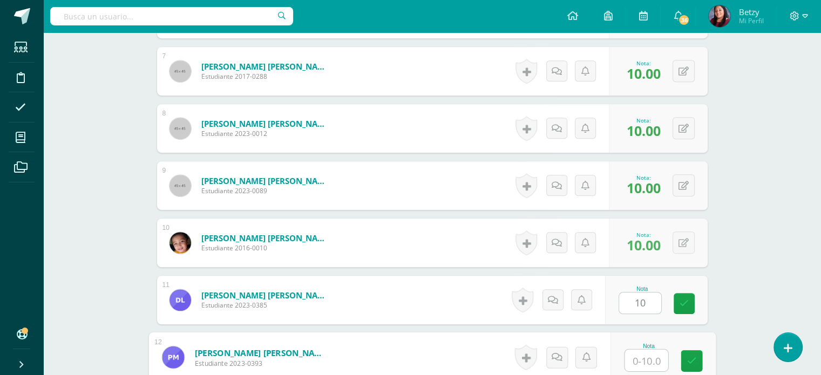
paste input "10"
type input "10"
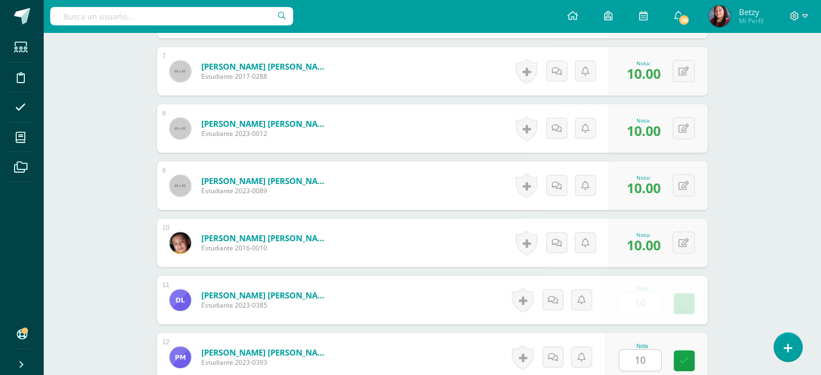
scroll to position [900, 0]
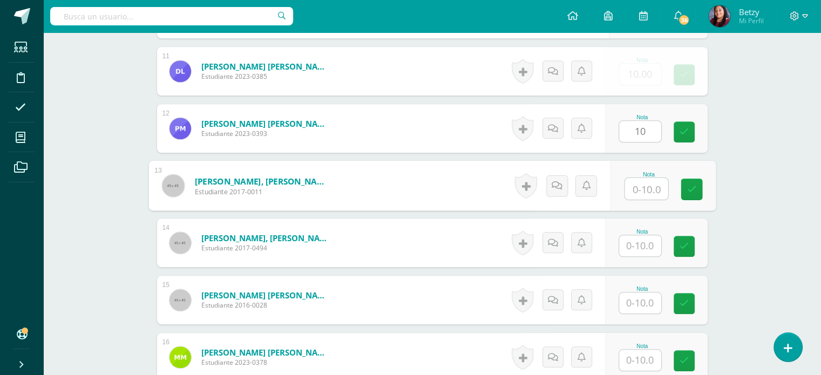
paste input "10"
type input "10"
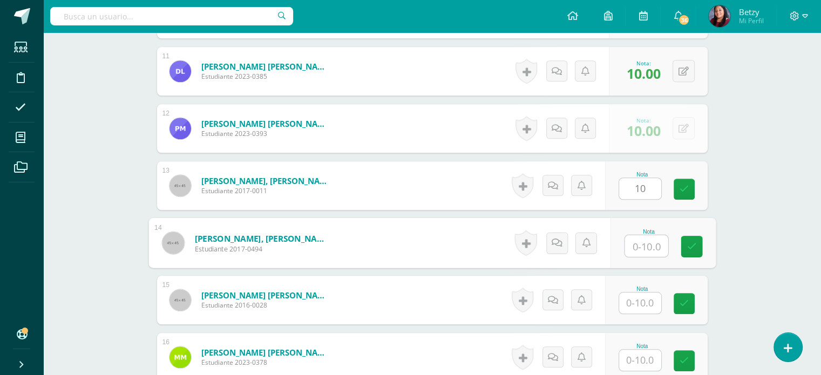
paste input "10"
type input "10"
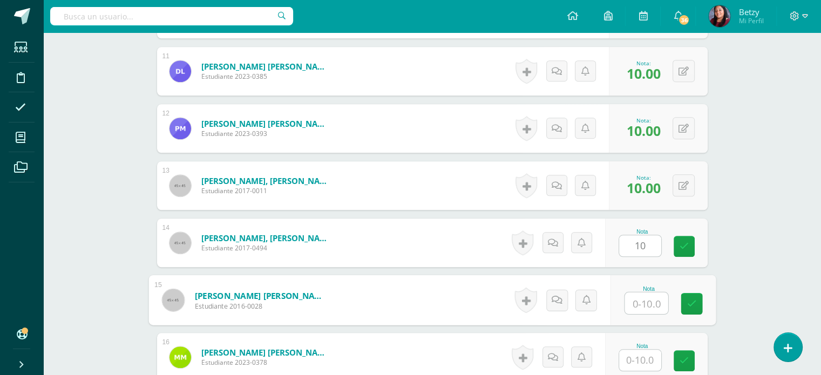
paste input "10"
type input "10"
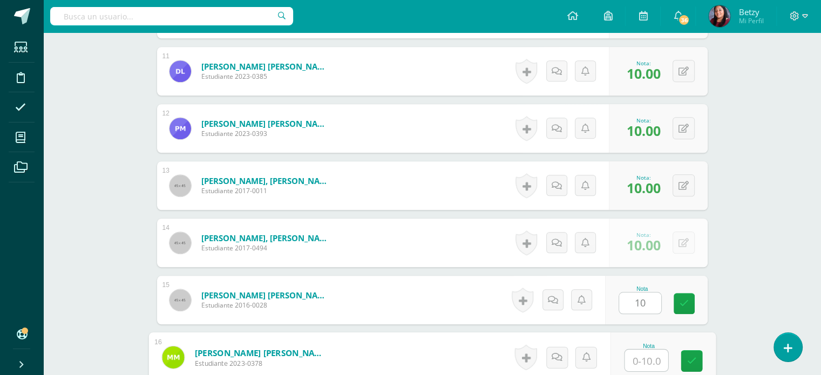
paste input "10"
type input "10"
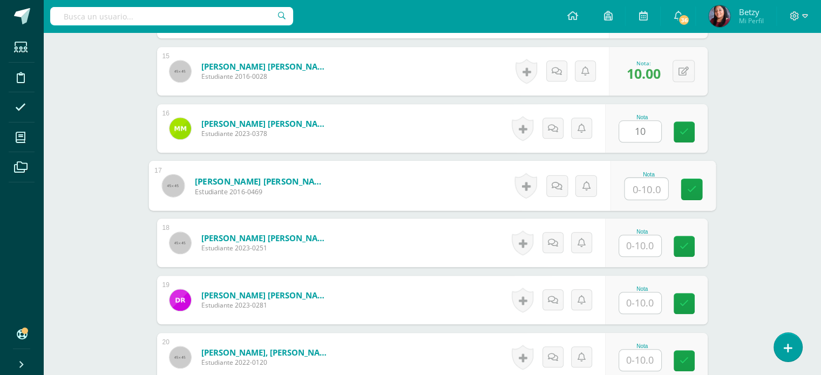
paste input "10"
type input "10"
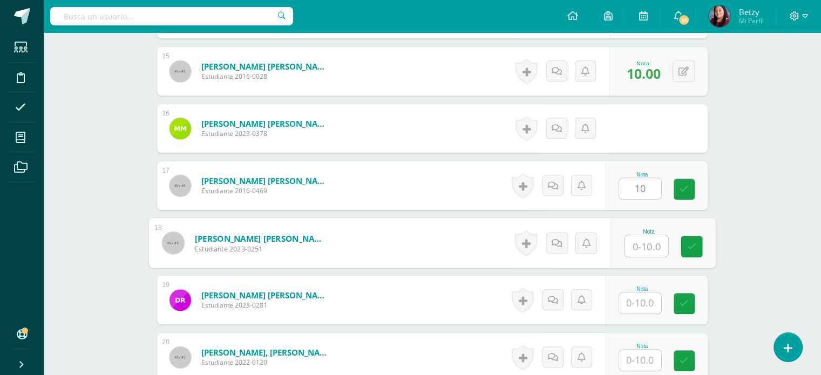
paste input "10"
type input "10"
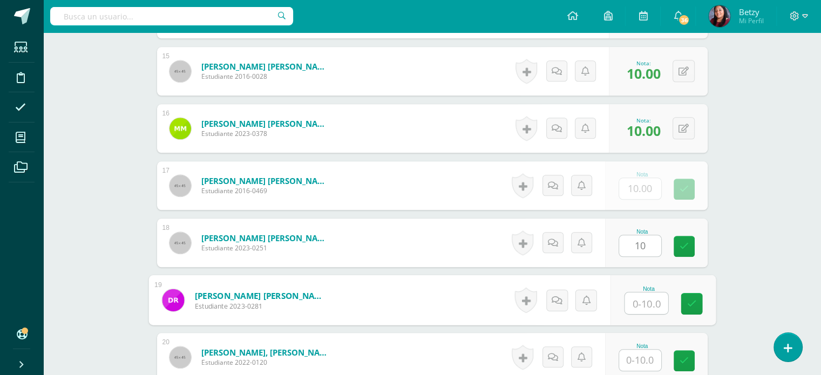
paste input "10"
type input "10"
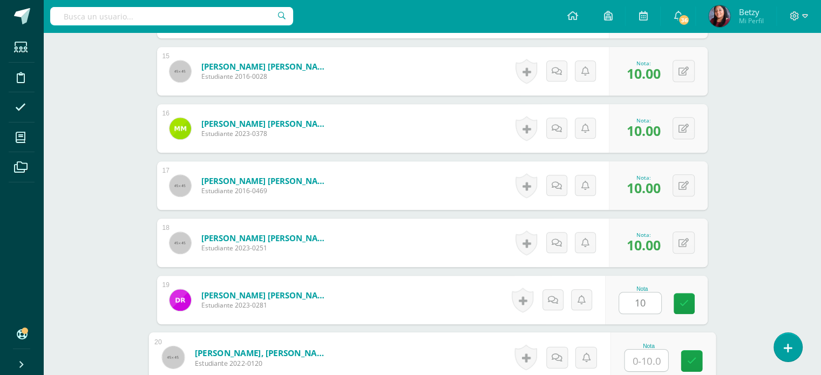
paste input "10"
type input "10"
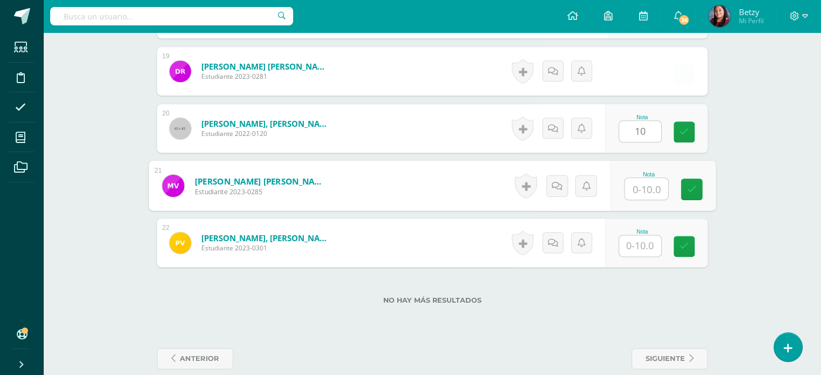
paste input "10"
type input "10"
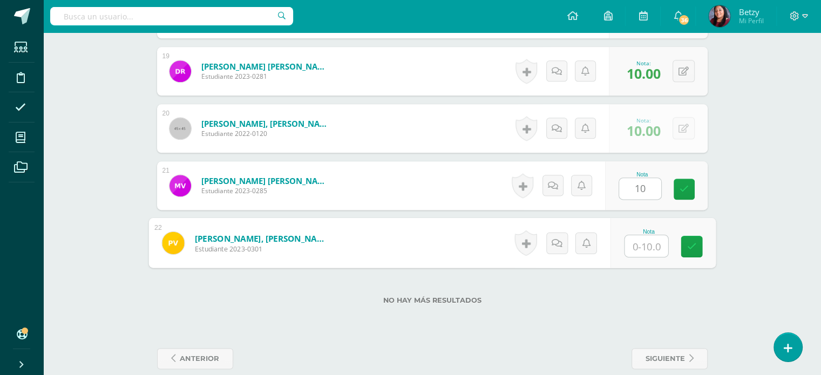
paste input "10"
type input "10"
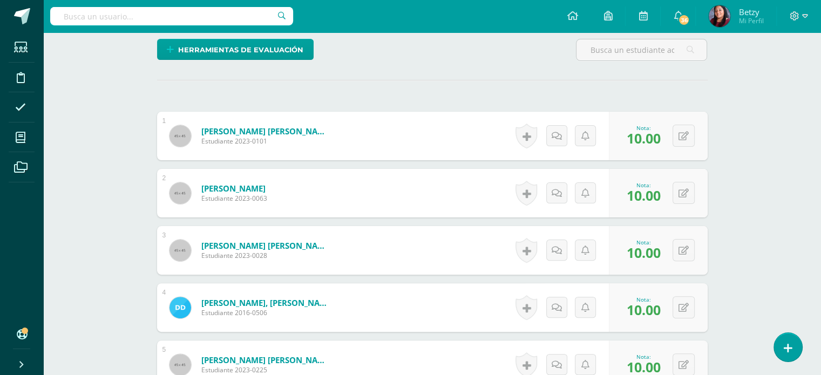
scroll to position [263, 0]
click at [684, 127] on button at bounding box center [691, 136] width 23 height 23
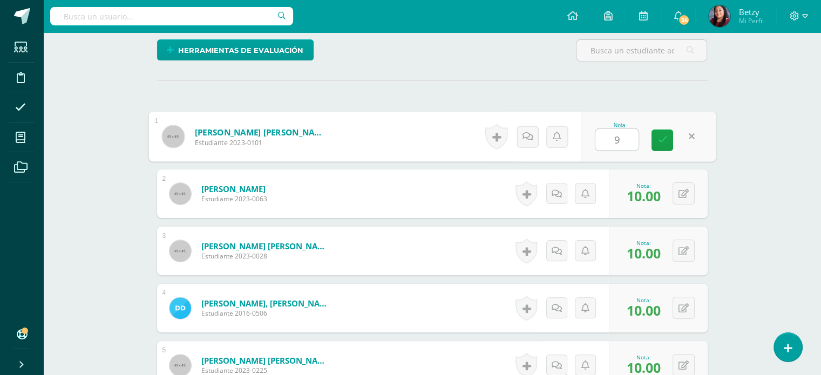
type input "9"
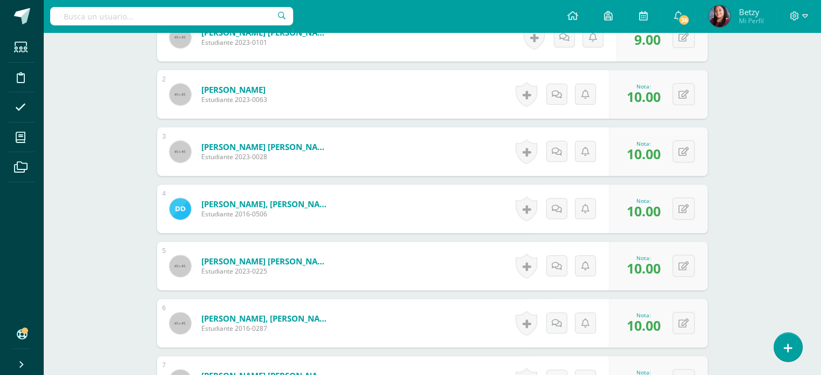
scroll to position [429, 0]
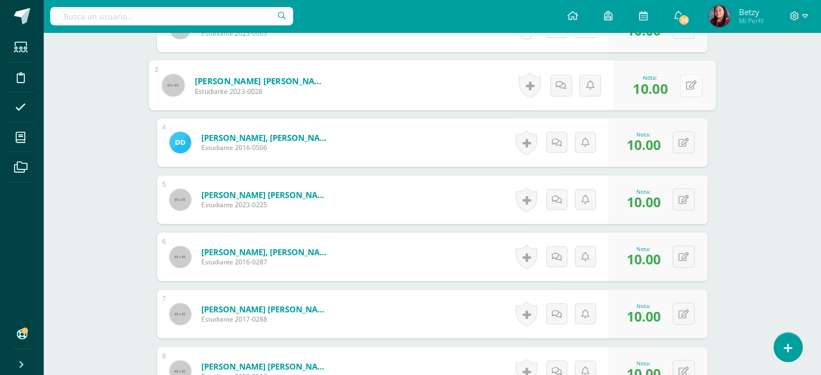
click at [682, 91] on button at bounding box center [691, 85] width 23 height 23
type input "8"
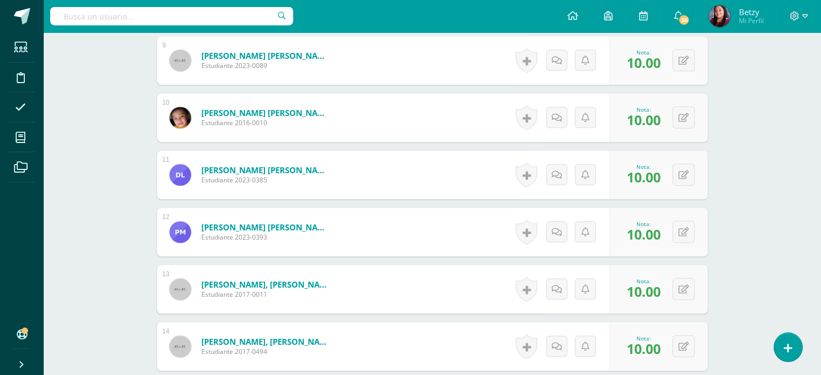
scroll to position [829, 0]
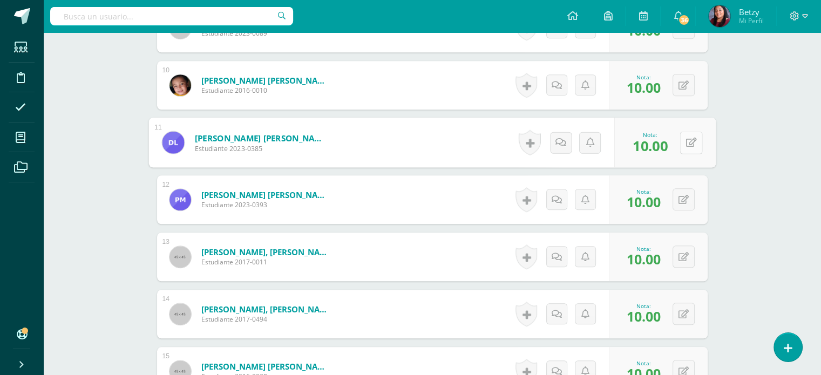
click at [692, 138] on button at bounding box center [691, 142] width 23 height 23
type input "8"
click at [782, 183] on div "Expresión Artística Segundo Primaria "B" Herramientas Detalle de asistencias Ac…" at bounding box center [432, 61] width 778 height 1716
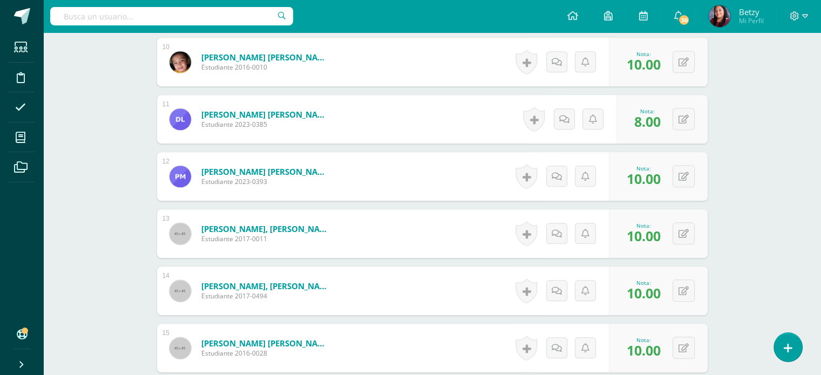
scroll to position [854, 0]
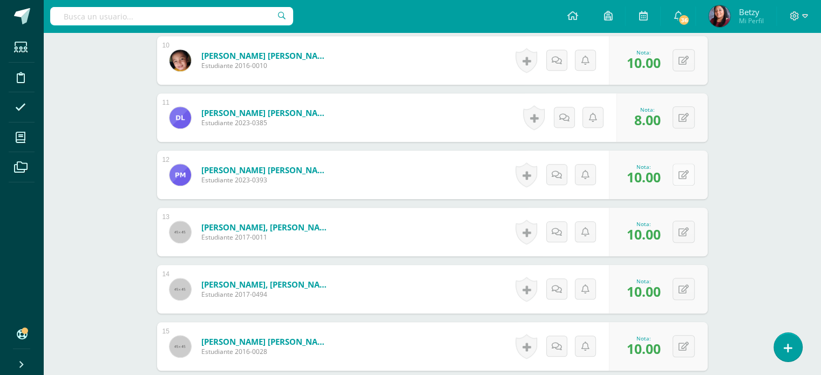
click at [678, 169] on div "0 Logros Logros obtenidos Aún no hay logros agregados Nota: 10.00" at bounding box center [658, 175] width 99 height 49
click at [693, 171] on icon at bounding box center [690, 174] width 11 height 9
click at [745, 198] on div "Expresión Artística Segundo Primaria "B" Herramientas Detalle de asistencias Ac…" at bounding box center [432, 37] width 778 height 1716
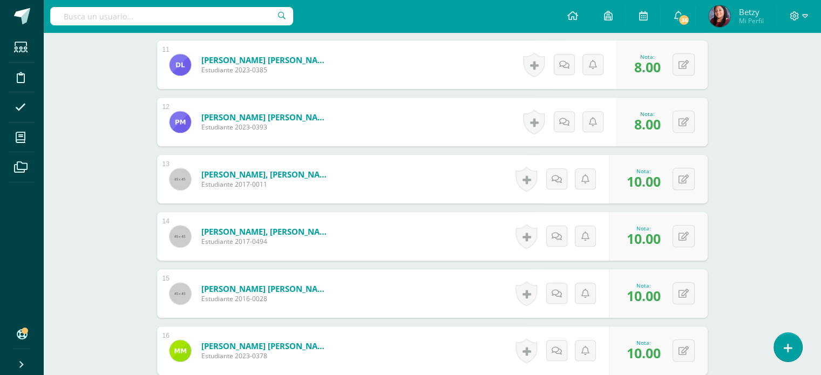
scroll to position [908, 0]
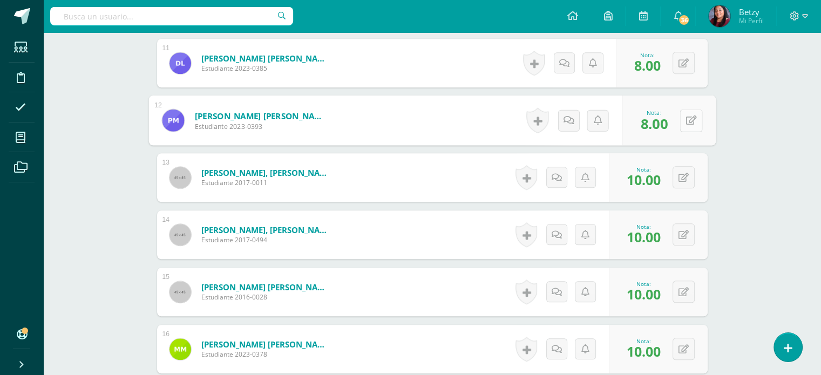
click at [682, 119] on button at bounding box center [691, 120] width 23 height 23
type input "10"
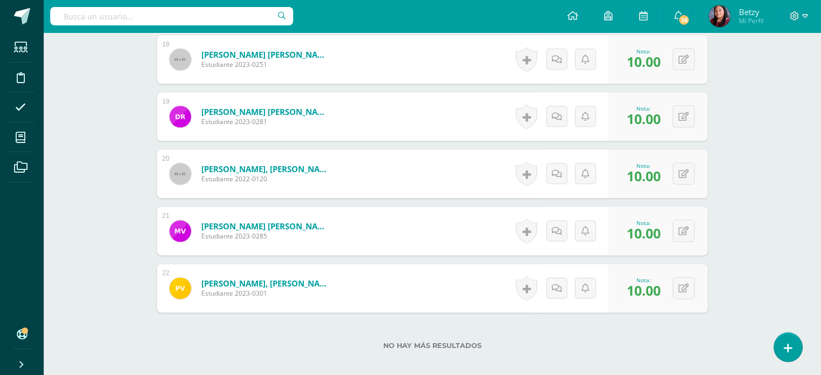
scroll to position [1316, 0]
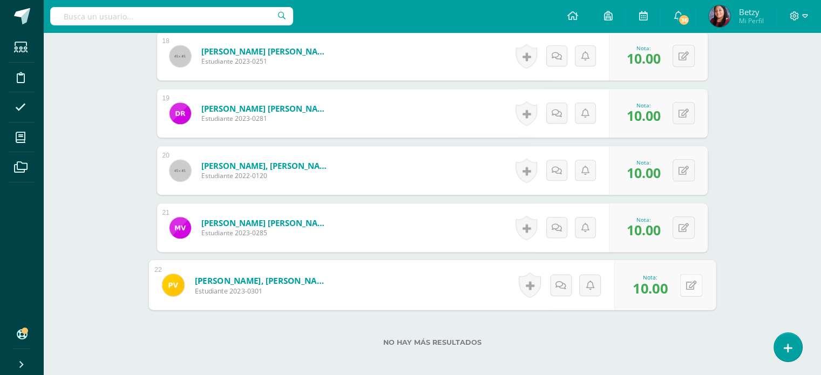
click at [686, 282] on icon at bounding box center [690, 284] width 11 height 9
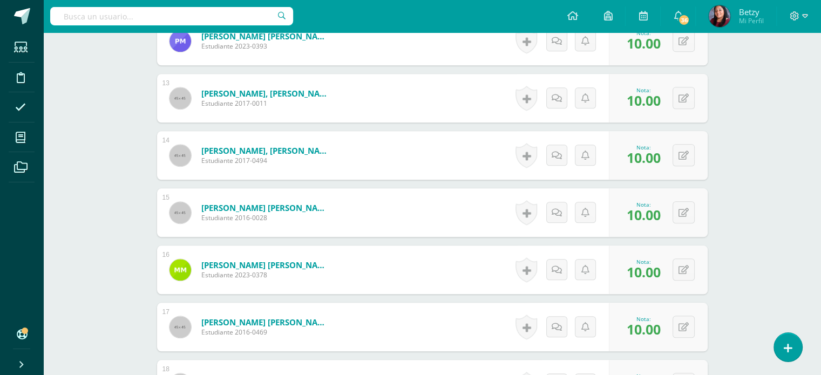
type input "8"
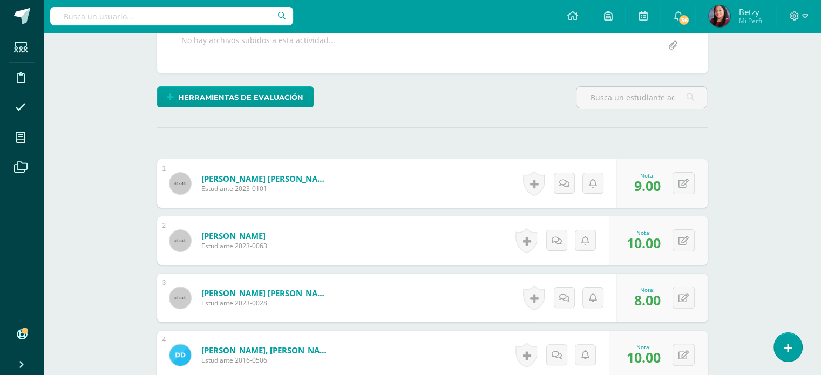
scroll to position [0, 0]
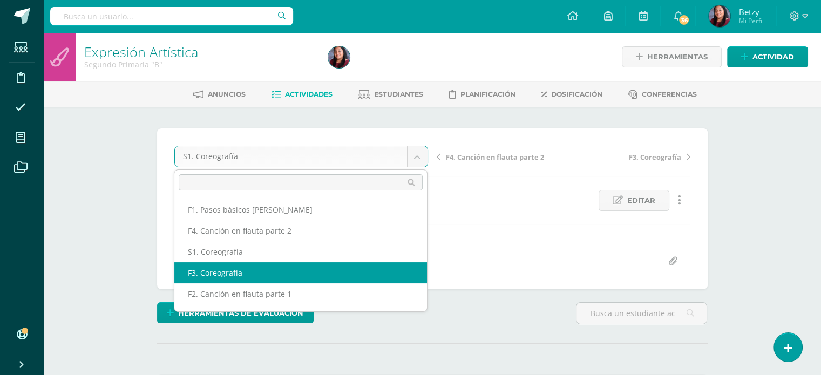
scroll to position [39, 0]
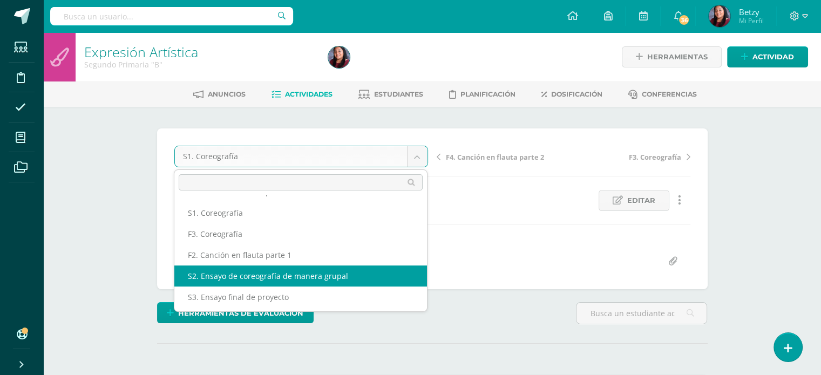
select select "/dashboard/teacher/grade-activity/47837/"
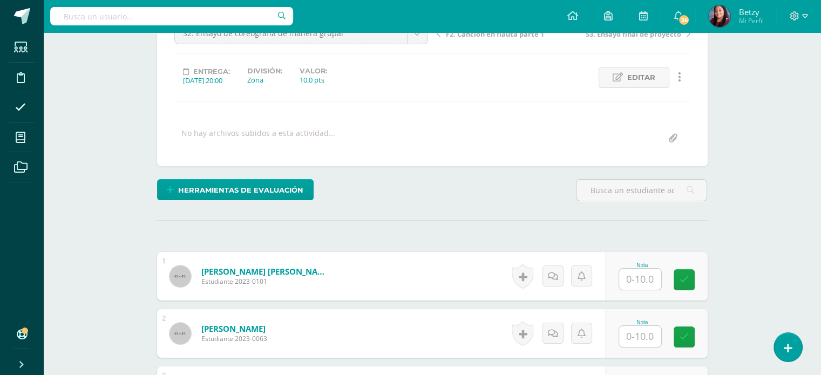
scroll to position [124, 0]
click at [646, 273] on input "text" at bounding box center [640, 278] width 42 height 21
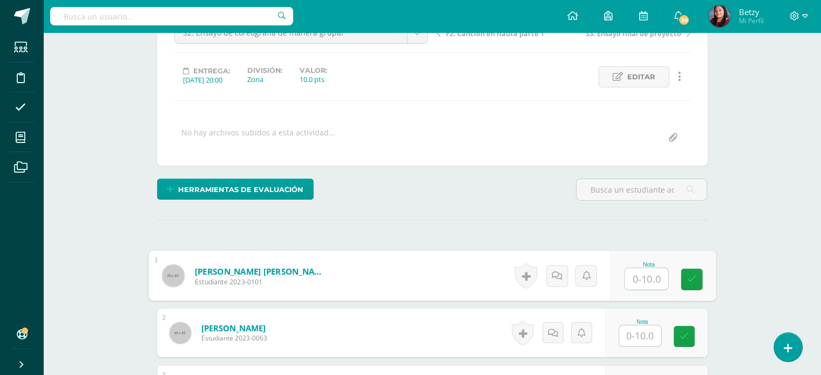
paste input "10"
type input "10"
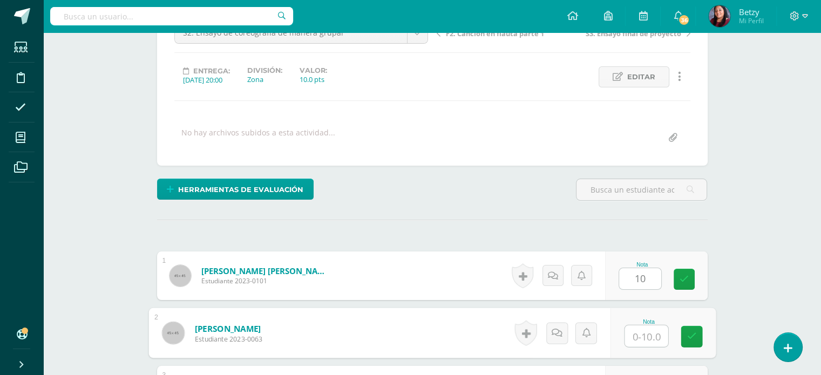
paste input "10"
type input "10"
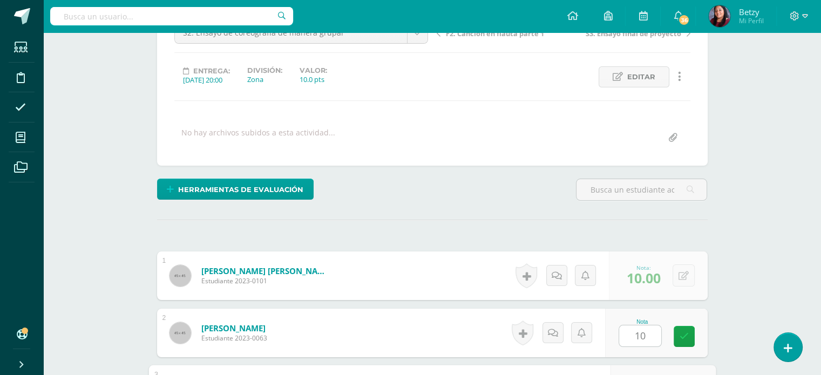
scroll to position [328, 0]
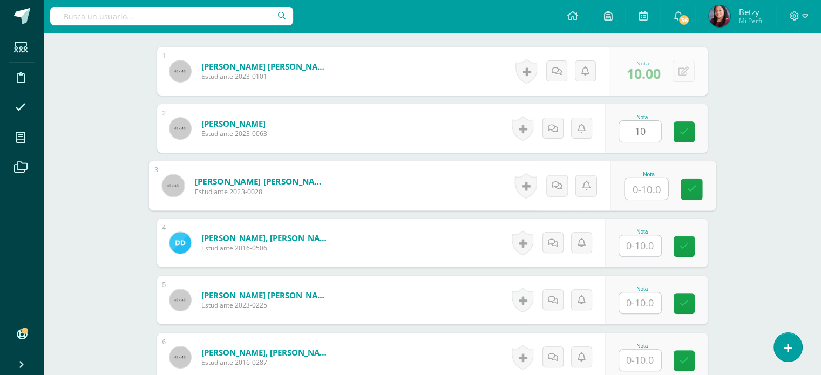
paste input "10"
type input "10"
paste input "10"
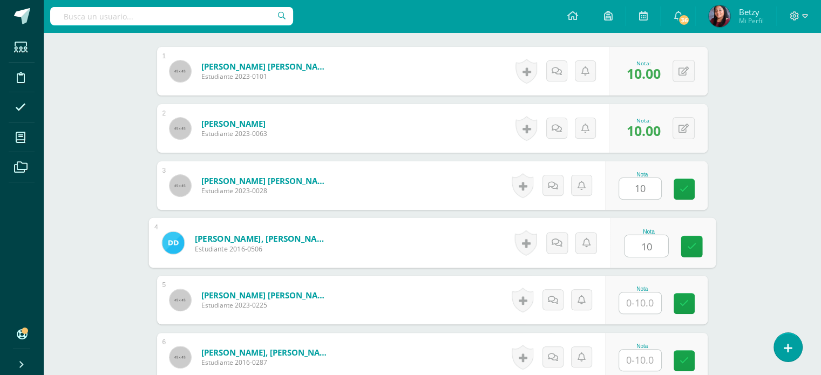
type input "10"
paste input "10"
type input "10"
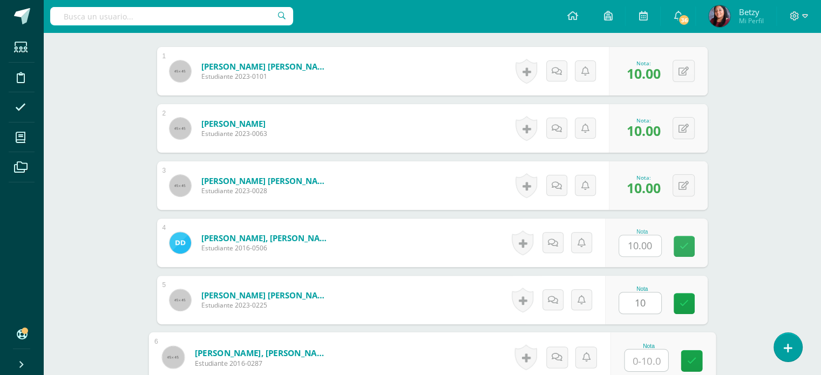
paste input "10"
type input "10"
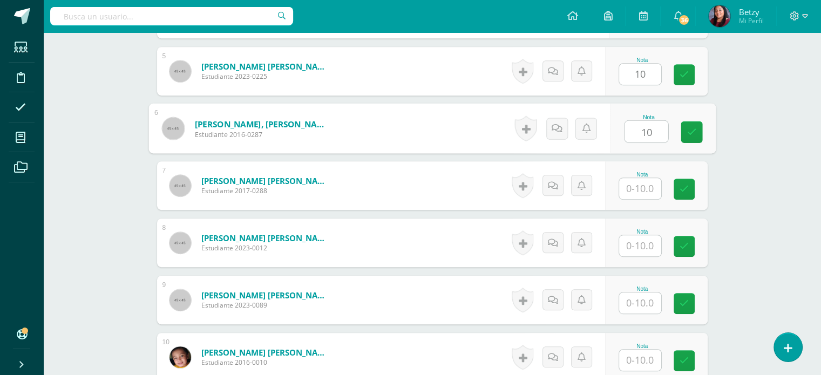
paste input "10"
type input "10"
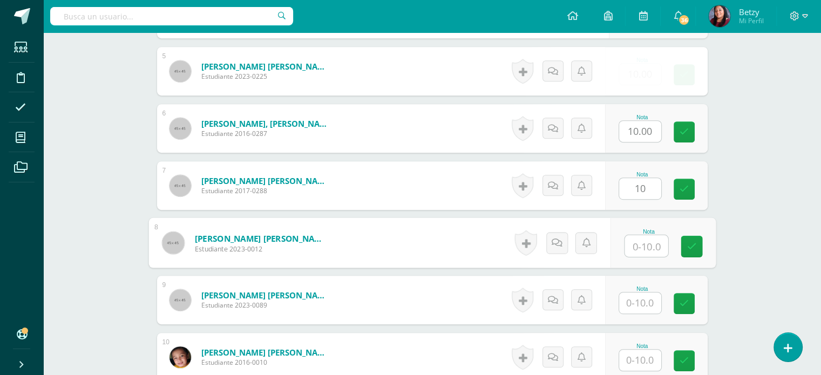
paste input "10"
type input "10"
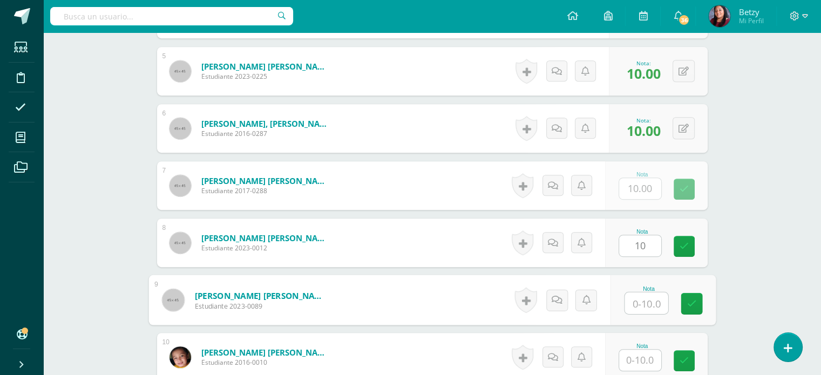
paste input "10"
type input "10"
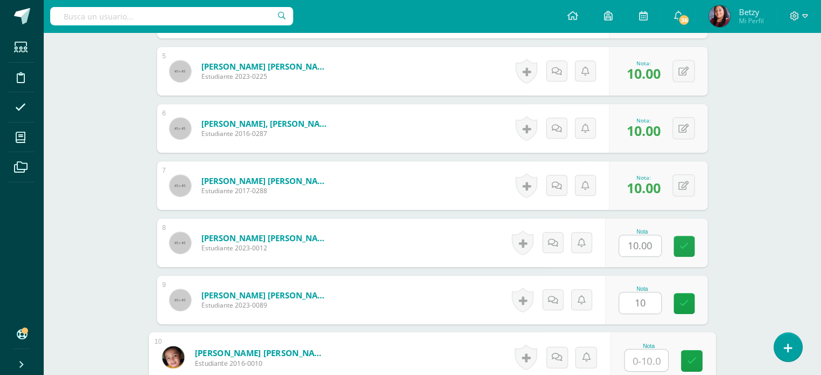
paste input "10"
type input "10"
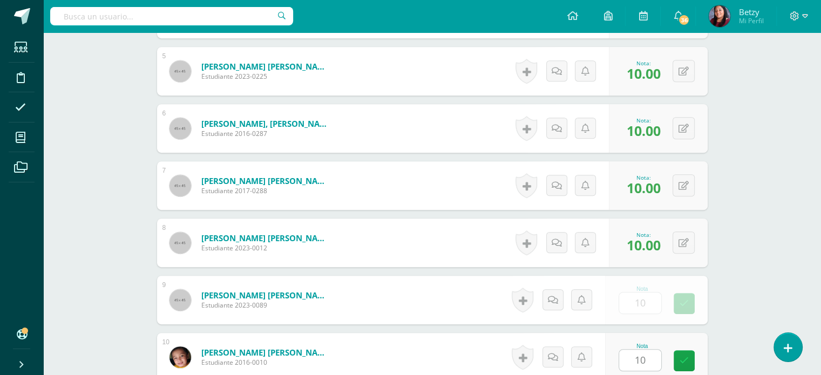
scroll to position [786, 0]
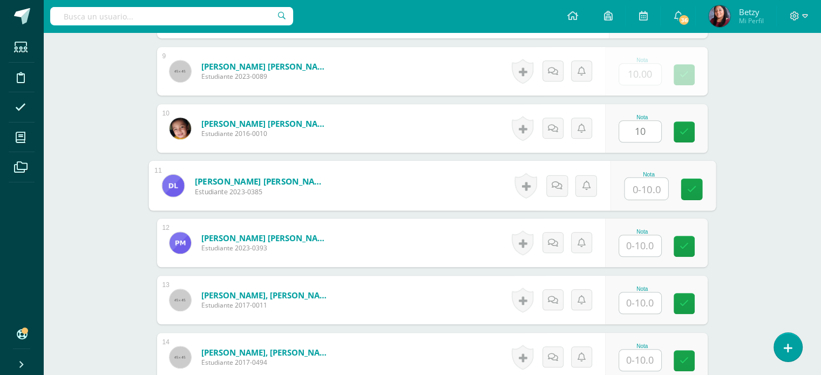
paste input "10"
type input "10"
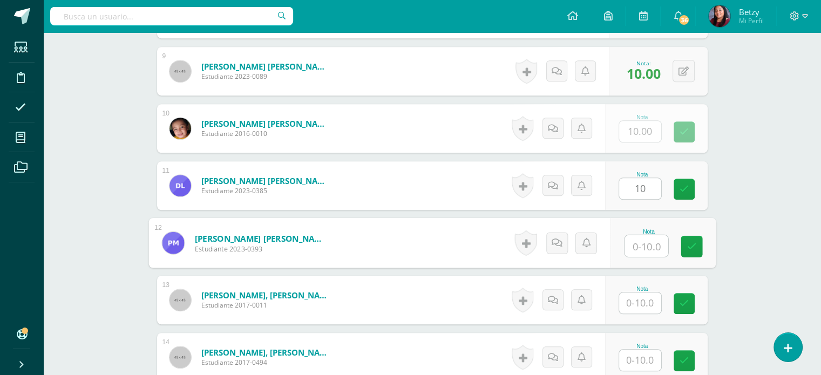
paste input "10"
type input "10"
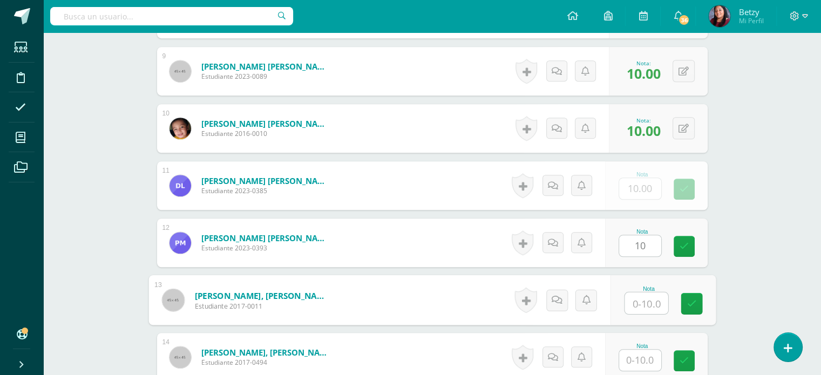
paste input "10"
type input "10"
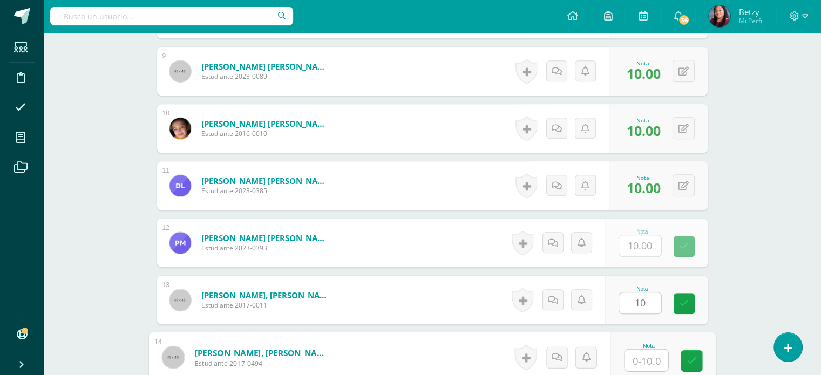
paste input "10"
type input "10"
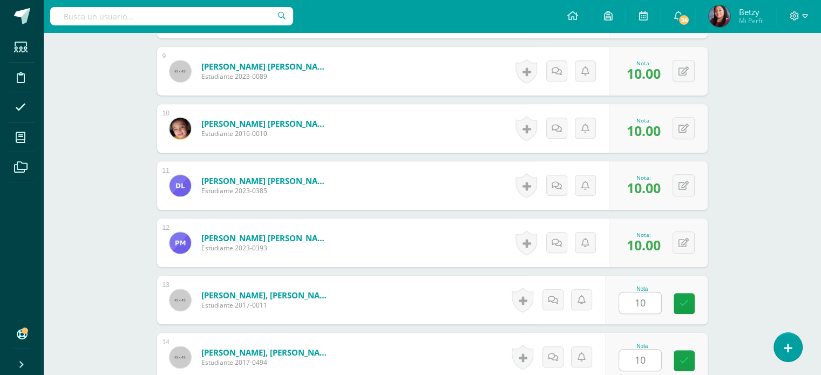
scroll to position [1015, 0]
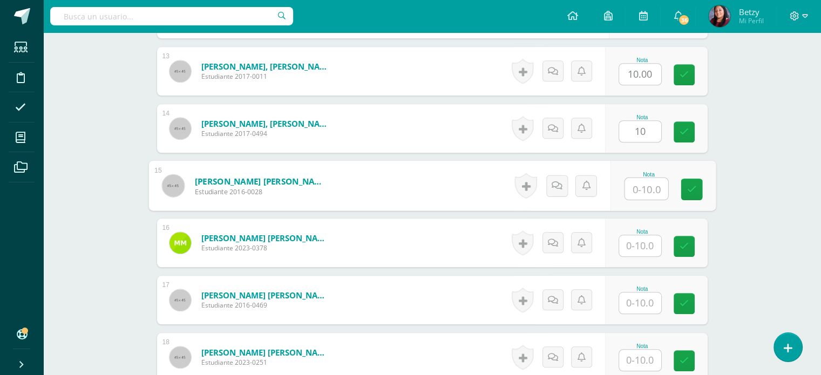
paste input "10"
type input "10"
paste input "10"
type input "10"
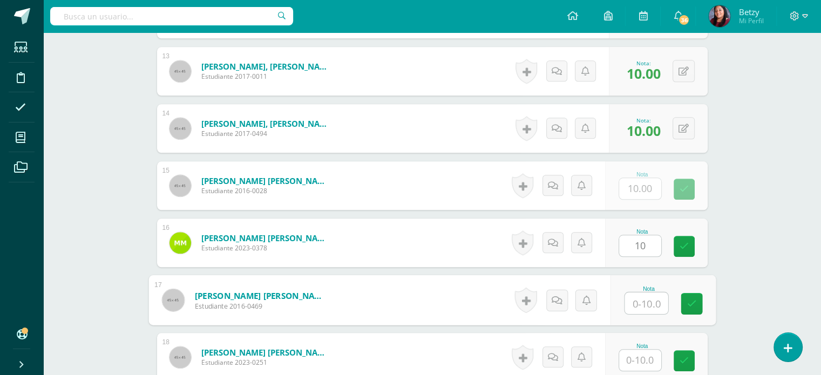
paste input "10"
type input "10"
paste input "10"
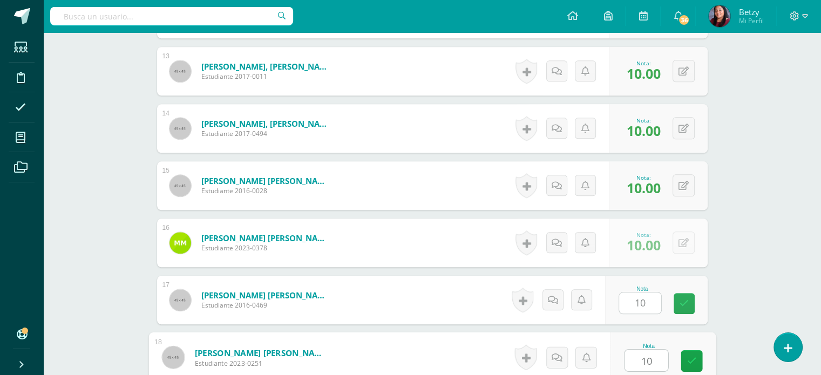
type input "10"
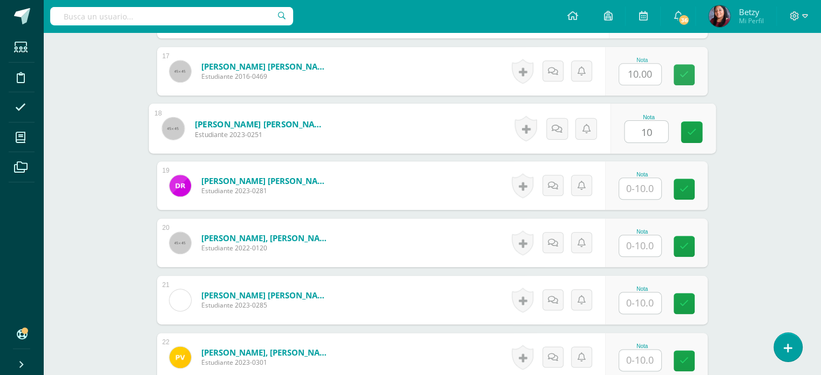
paste input "10"
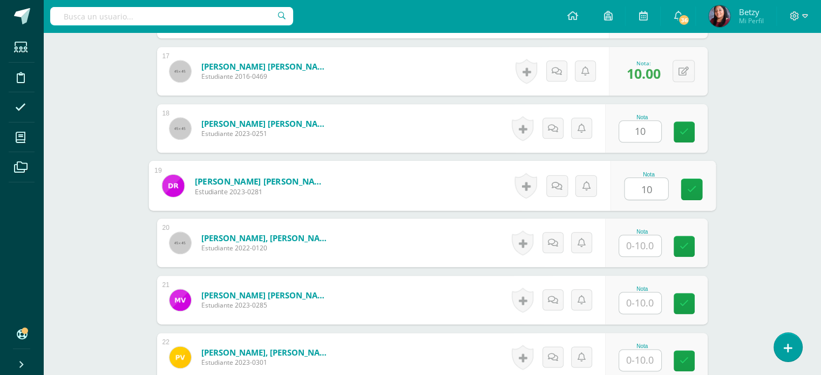
type input "10"
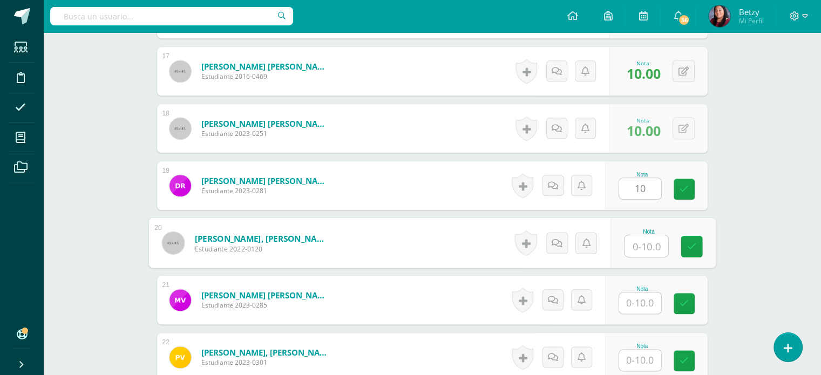
paste input "10"
type input "10"
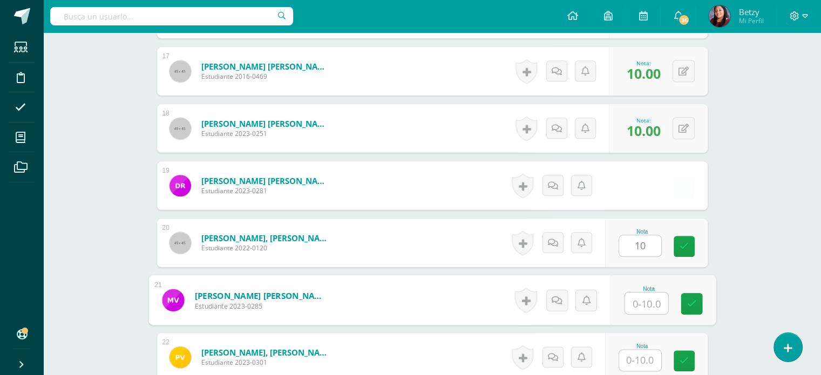
paste input "10"
type input "10"
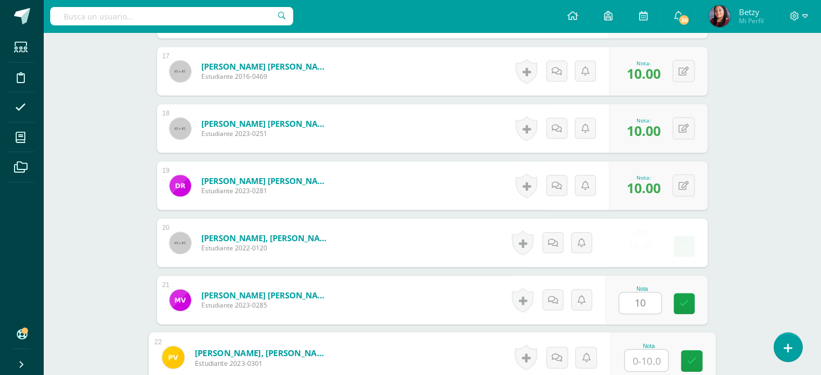
paste input "10"
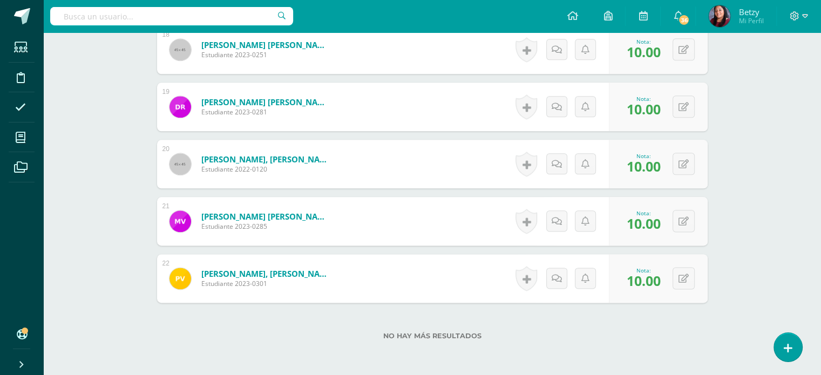
scroll to position [1321, 0]
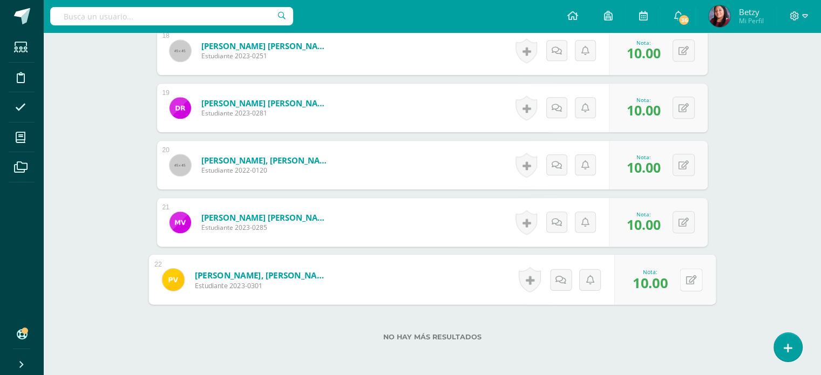
click at [687, 277] on icon at bounding box center [690, 279] width 11 height 9
type input "8"
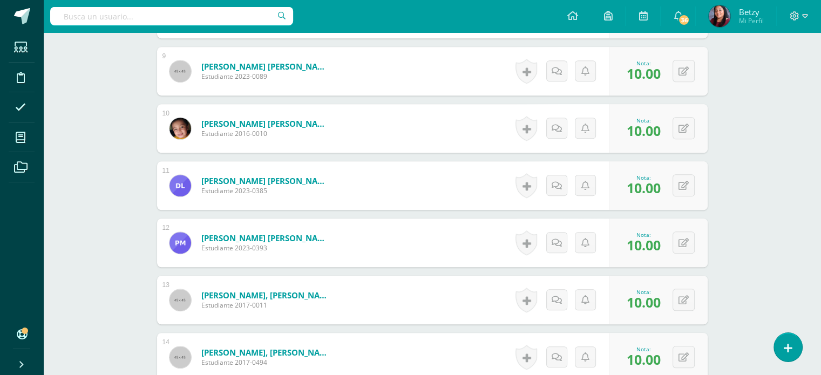
scroll to position [785, 0]
click at [687, 245] on icon at bounding box center [690, 243] width 11 height 9
click at [738, 234] on div "Expresión Artística Segundo Primaria "B" Herramientas Detalle de asistencias Ac…" at bounding box center [432, 105] width 778 height 1716
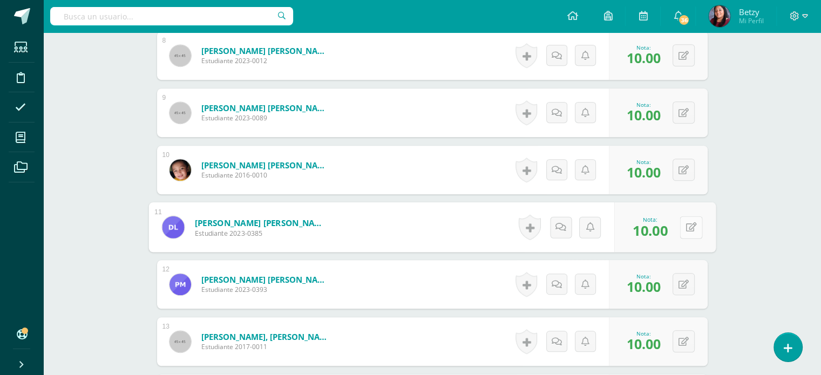
click at [683, 225] on button at bounding box center [691, 227] width 23 height 23
type input "8"
click at [738, 227] on div "Expresión Artística Segundo Primaria "B" Herramientas Detalle de asistencias Ac…" at bounding box center [432, 146] width 778 height 1716
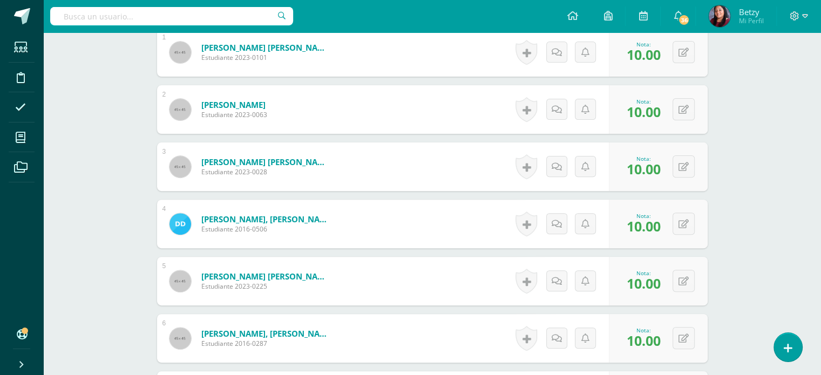
scroll to position [291, 0]
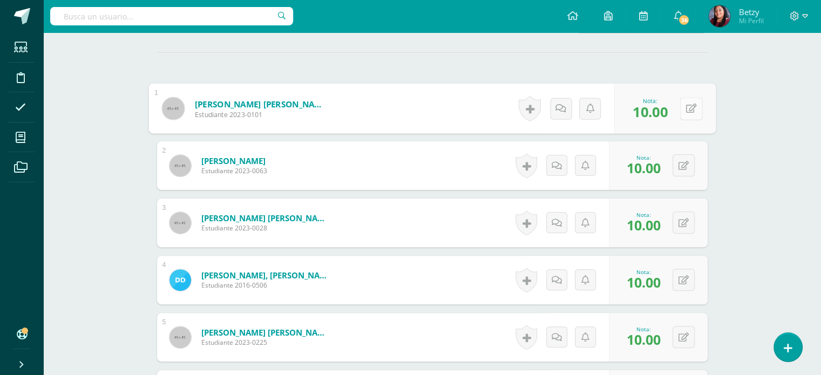
click at [684, 108] on button at bounding box center [691, 108] width 23 height 23
type input "9"
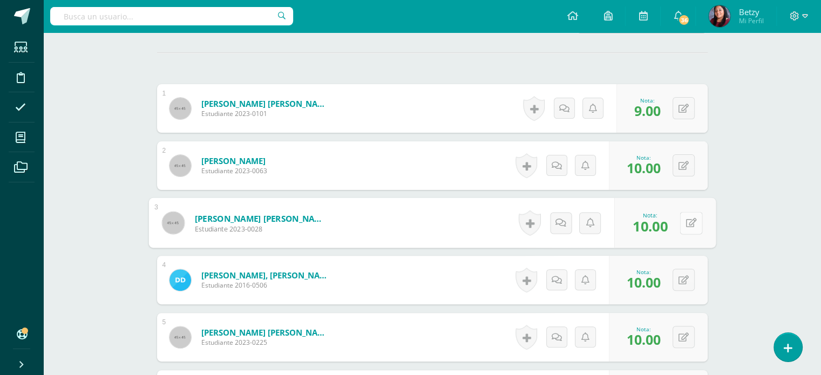
click at [687, 226] on button at bounding box center [691, 223] width 23 height 23
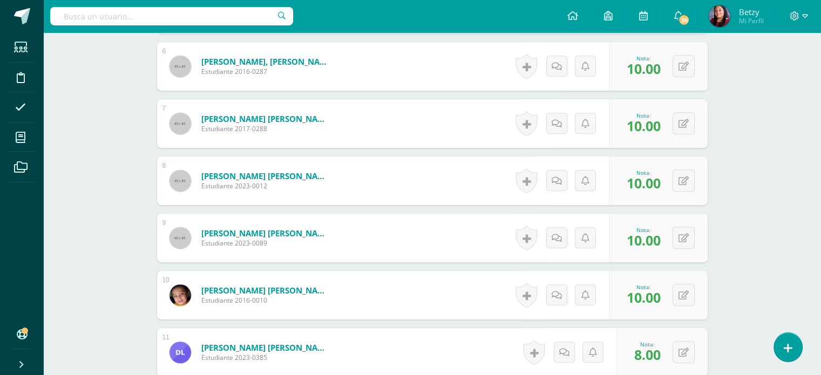
type input "9"
click at [797, 164] on div "Expresión Artística Segundo Primaria "B" Herramientas Detalle de asistencias Ac…" at bounding box center [432, 271] width 778 height 1716
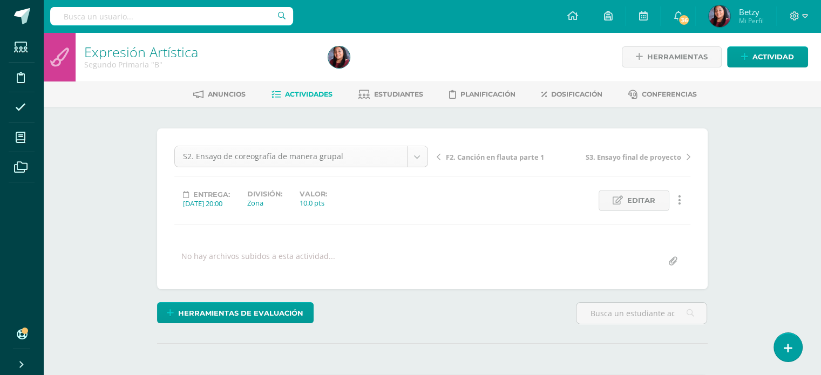
scroll to position [14, 0]
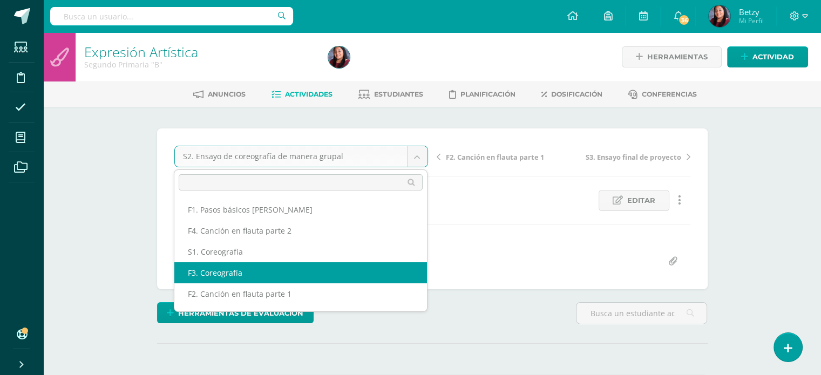
scroll to position [39, 0]
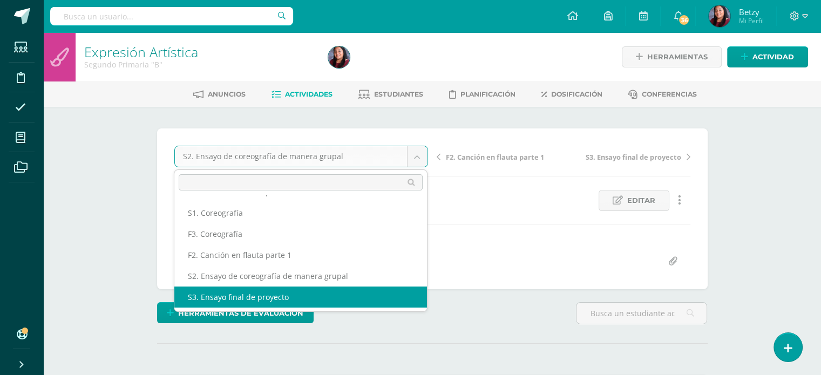
select select "/dashboard/teacher/grade-activity/47841/"
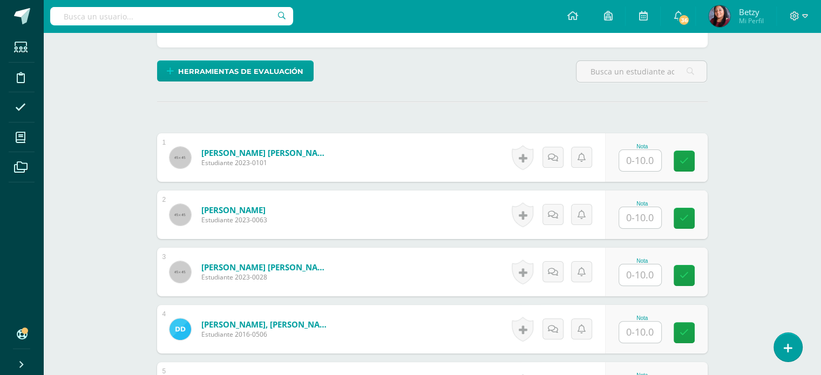
scroll to position [242, 0]
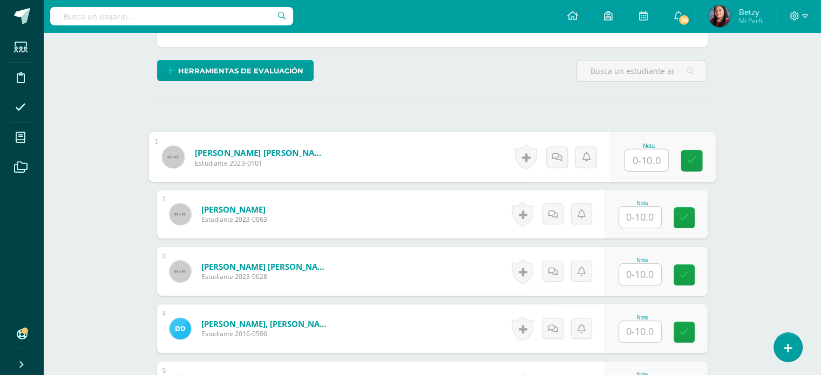
click at [646, 163] on input "text" at bounding box center [645, 161] width 43 height 22
paste input "10"
type input "10"
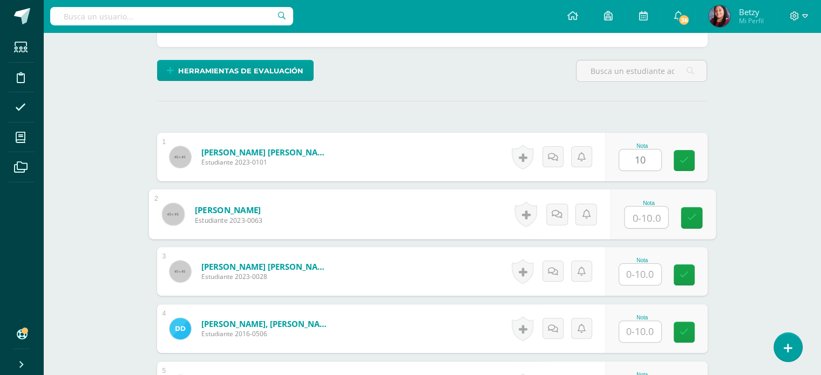
paste input "10"
type input "10"
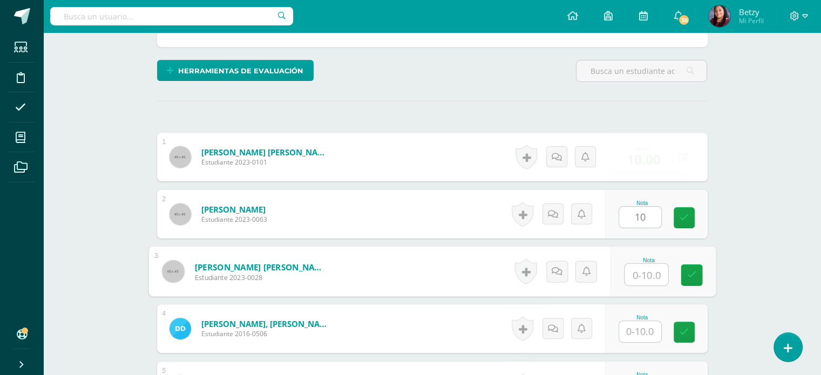
paste input "10"
type input "10"
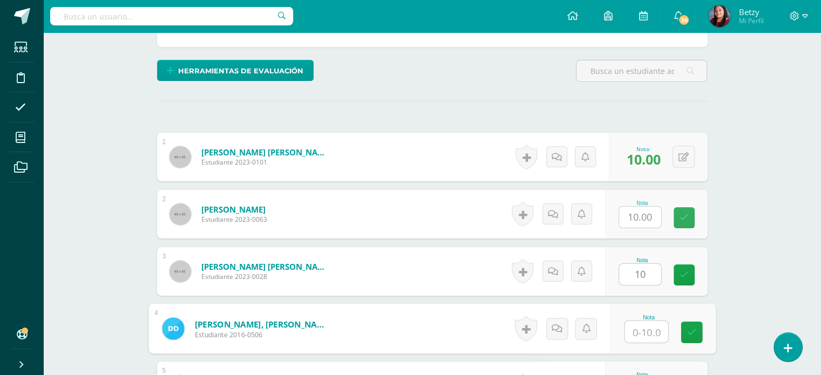
paste input "10"
type input "10"
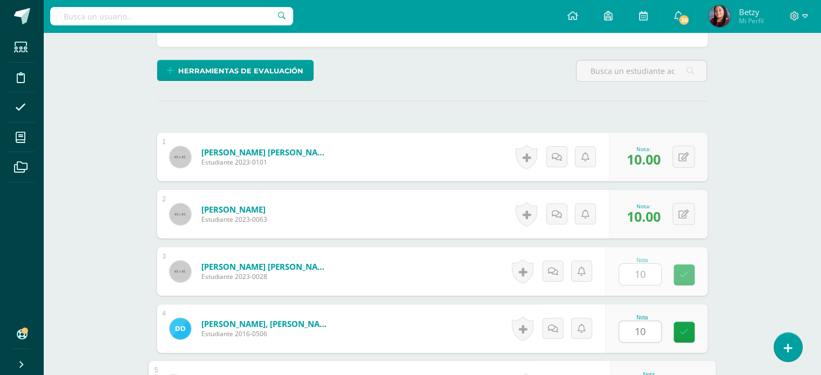
scroll to position [443, 0]
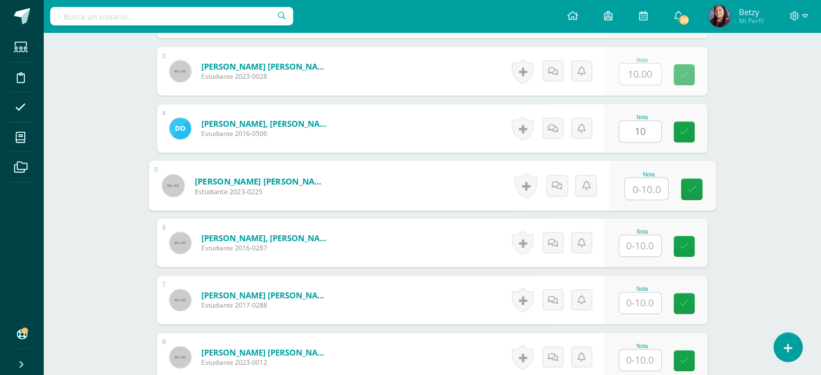
paste input "10"
type input "10"
paste input "10"
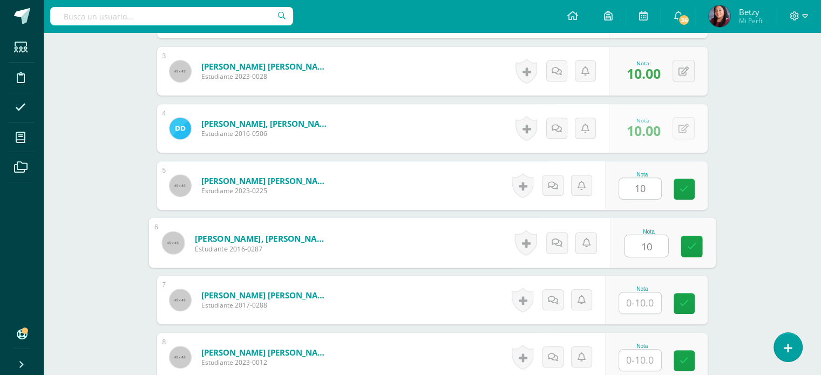
type input "10"
paste input "10"
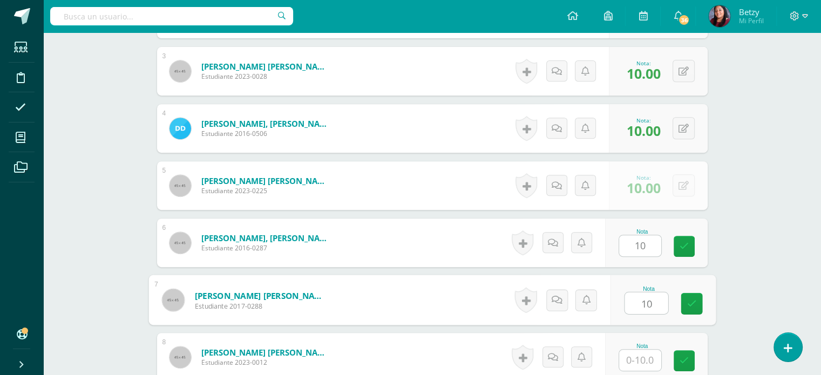
type input "10"
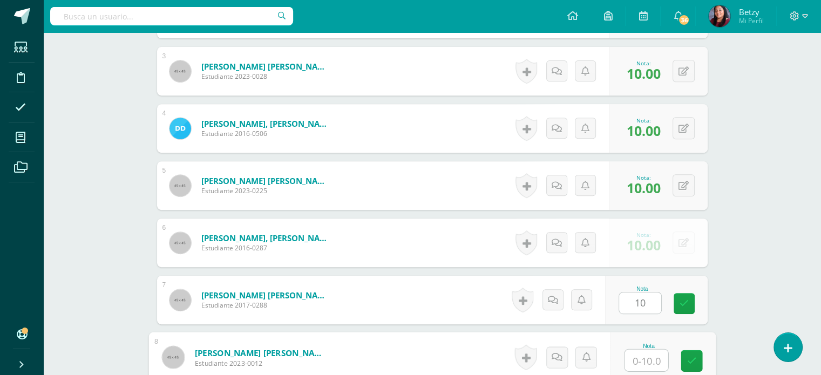
paste input "10"
type input "10"
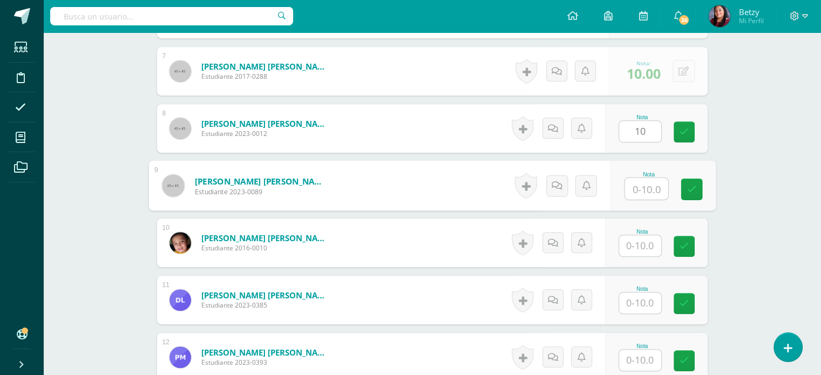
paste input "10"
type input "10"
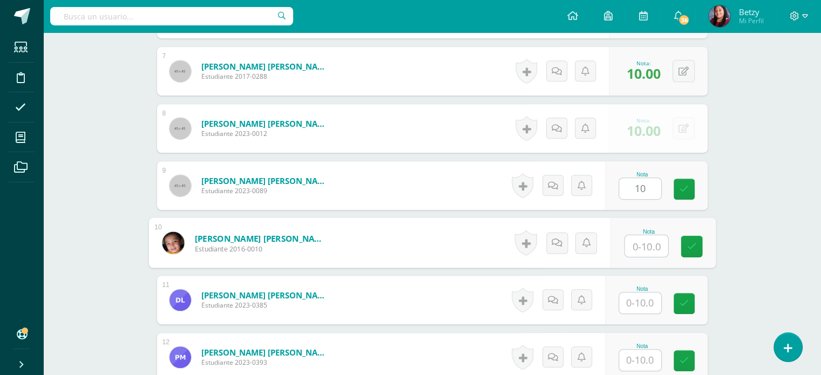
paste input "10"
type input "10"
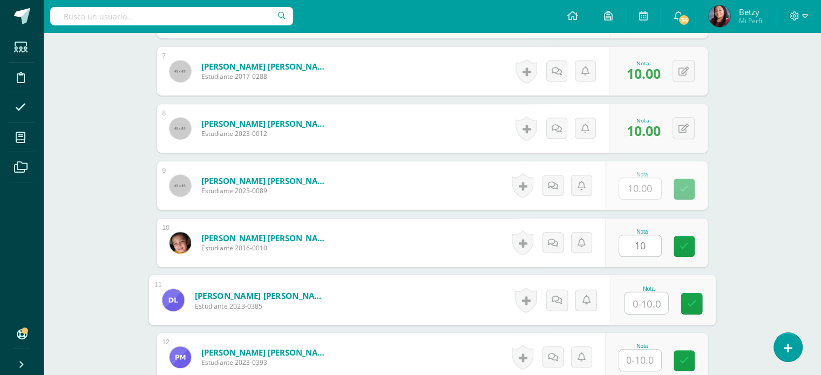
paste input "10"
type input "10"
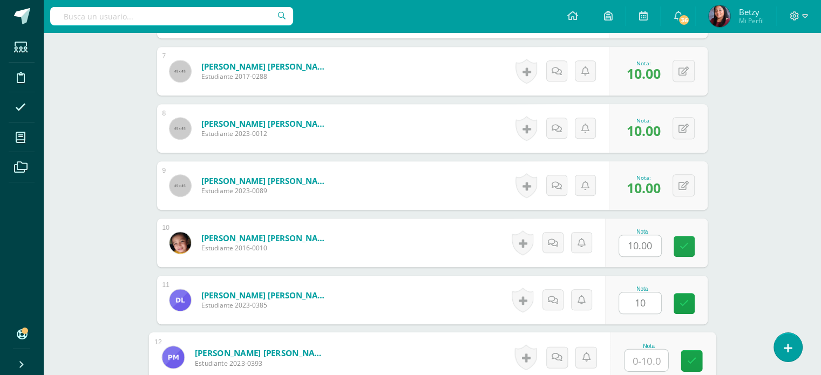
paste input "10"
type input "10"
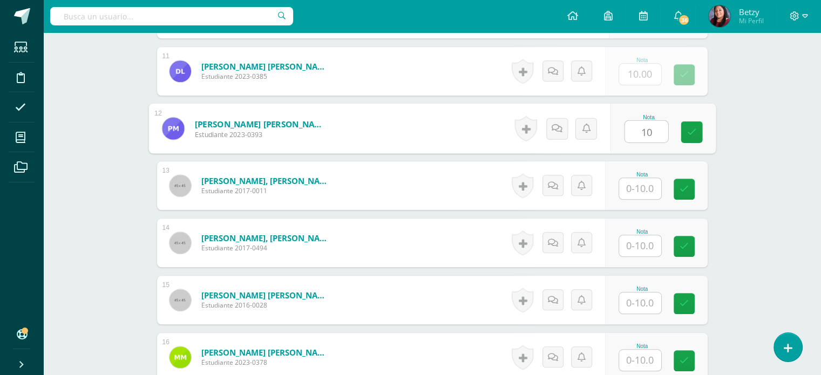
paste input "10"
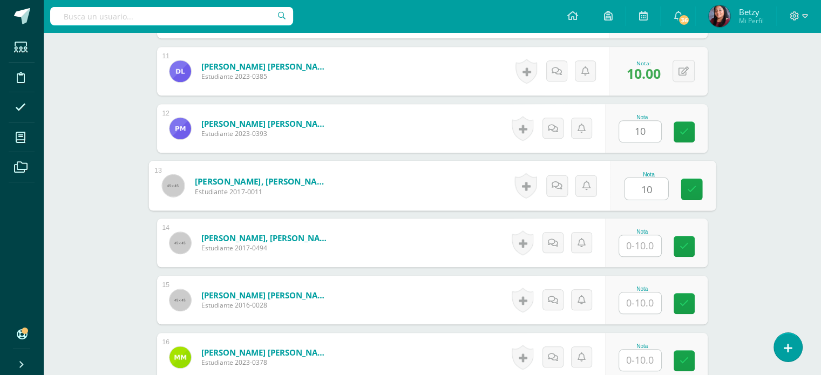
type input "10"
paste input "10"
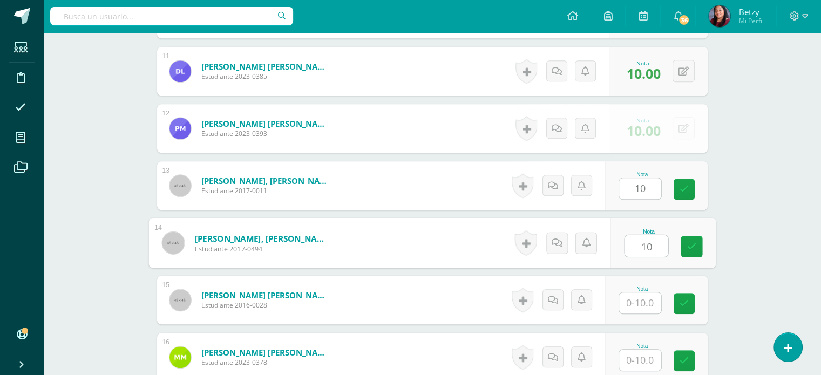
type input "10"
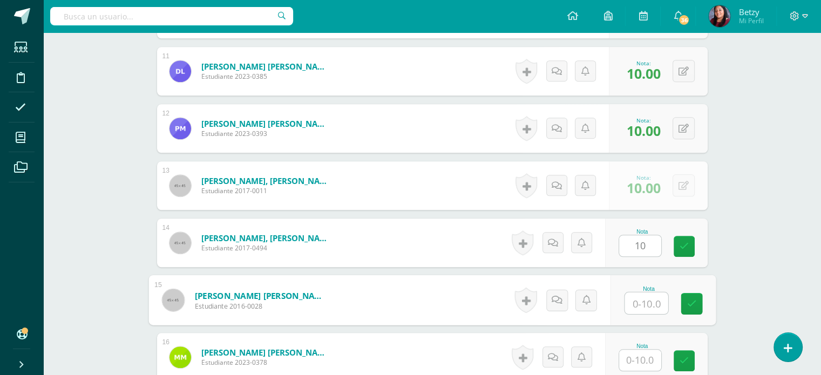
paste input "10"
type input "10"
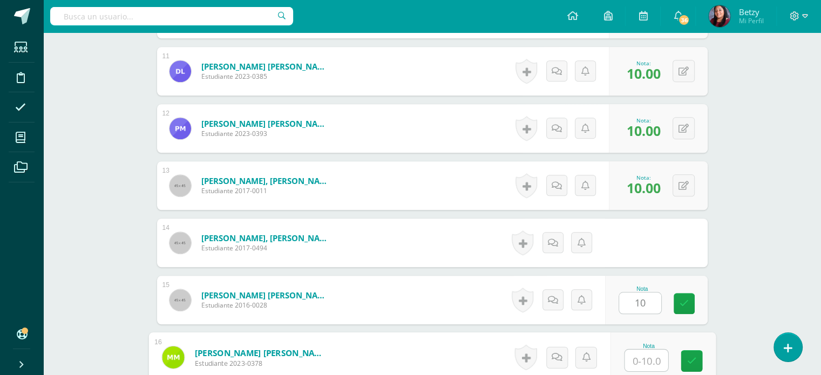
paste input "10"
type input "10"
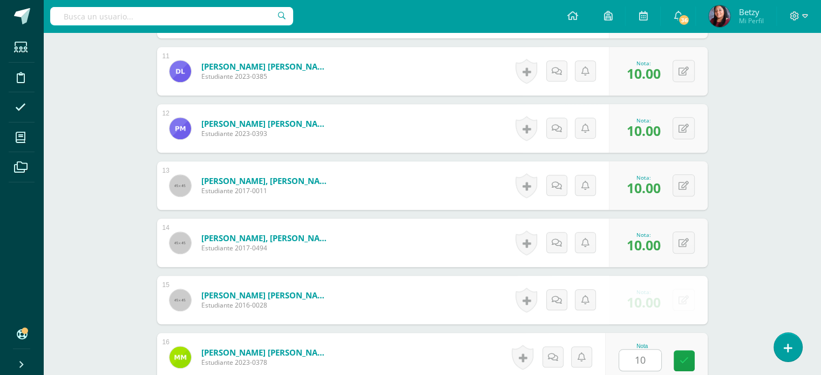
scroll to position [1129, 0]
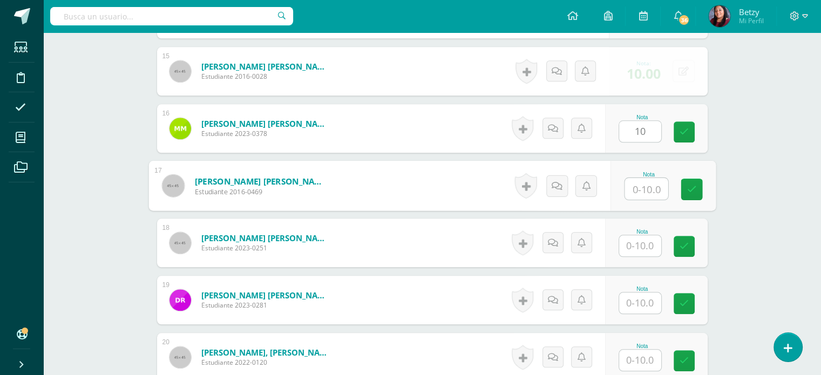
paste input "10"
type input "10"
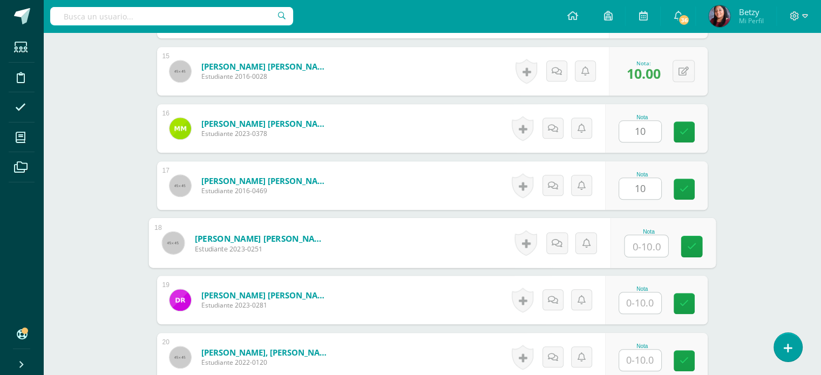
paste input "10"
type input "10"
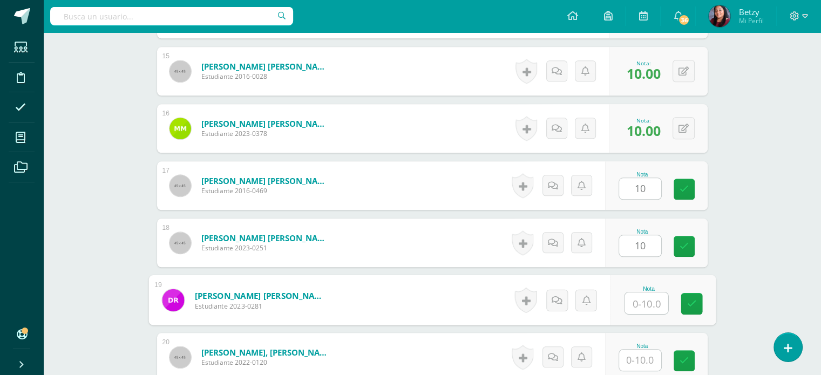
paste input "10"
type input "10"
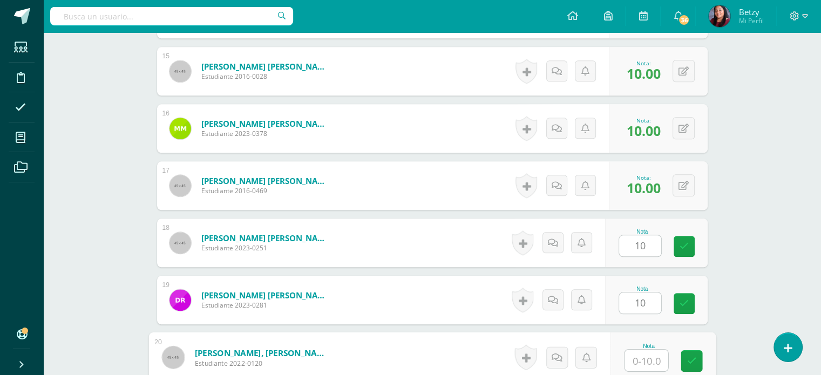
paste input "10"
type input "10"
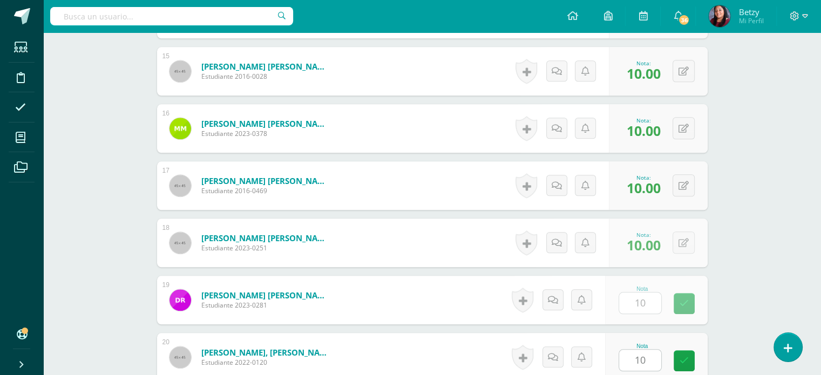
scroll to position [1358, 0]
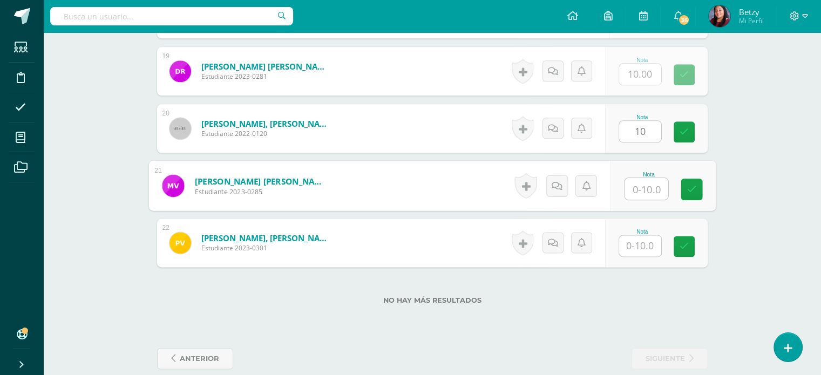
paste input "10"
type input "10"
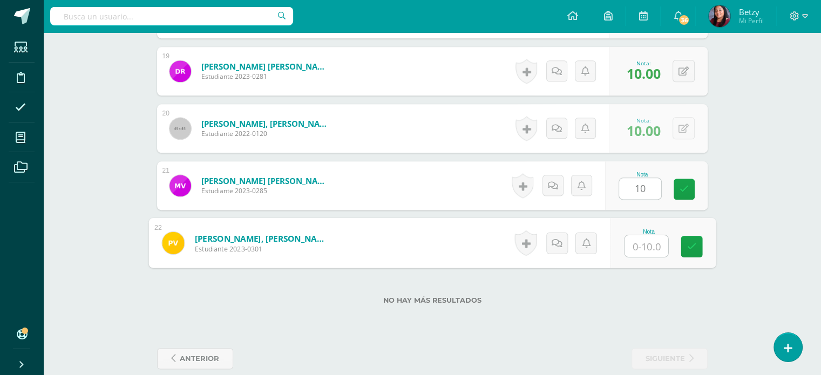
paste input "10"
type input "10"
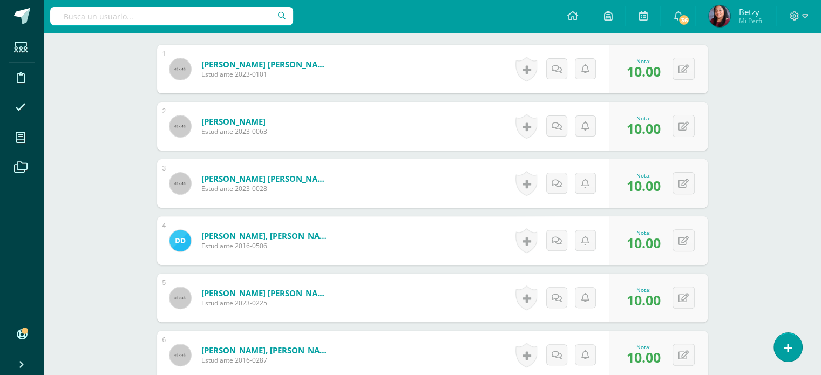
scroll to position [334, 0]
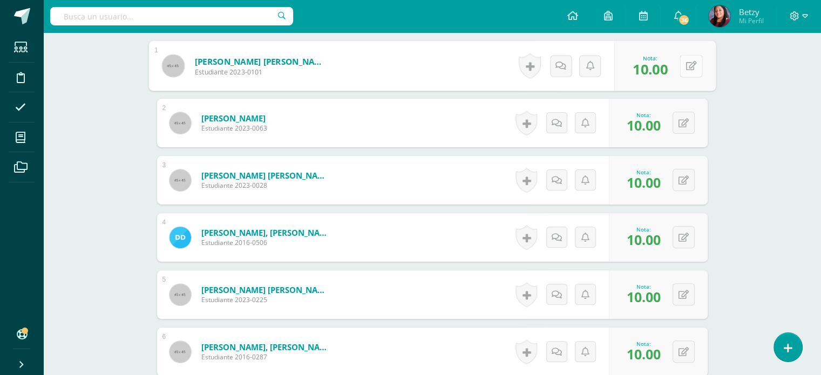
click at [683, 65] on button at bounding box center [691, 66] width 23 height 23
type input "8"
type input "10"
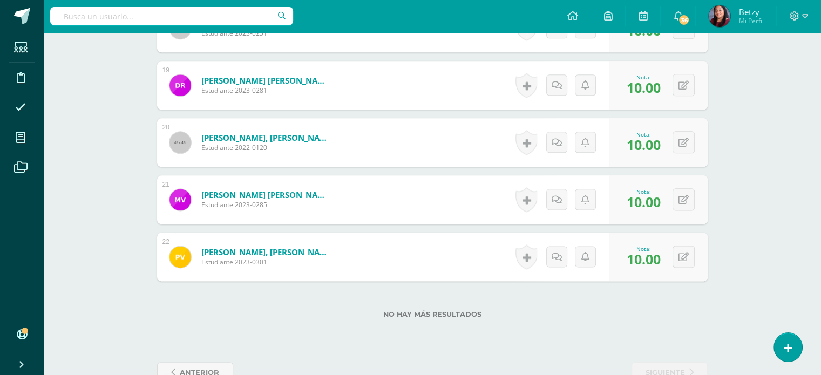
scroll to position [1345, 0]
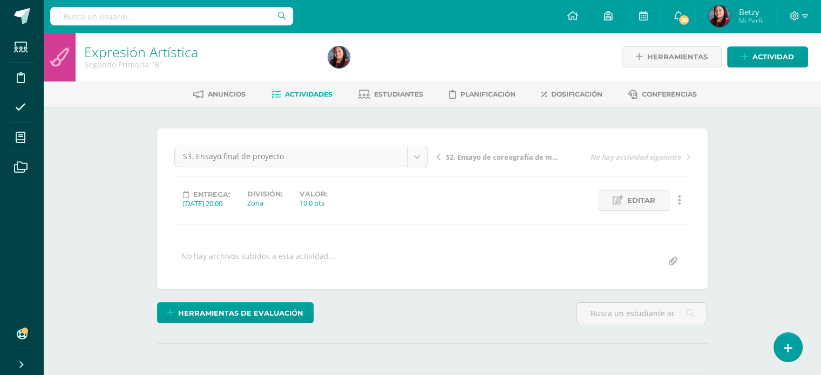
scroll to position [35, 0]
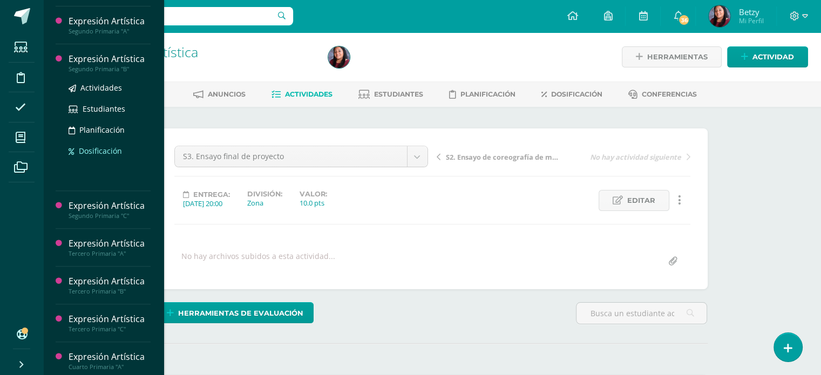
scroll to position [352, 0]
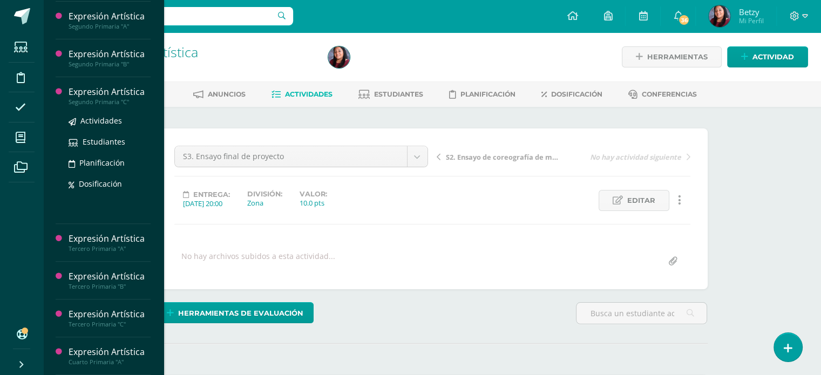
click at [86, 90] on div "Expresión Artística" at bounding box center [110, 92] width 82 height 12
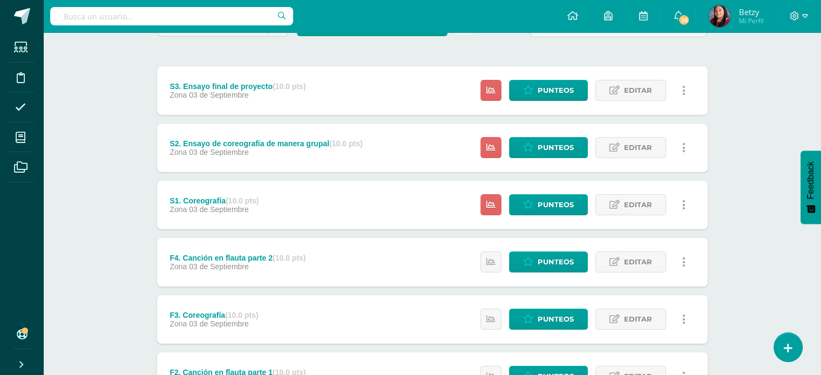
scroll to position [114, 0]
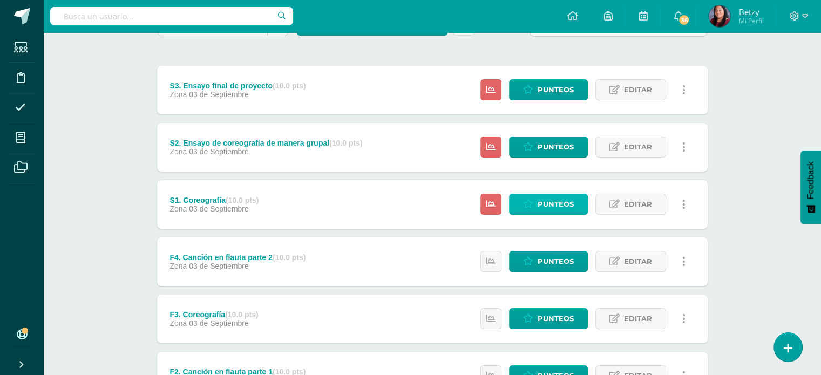
click at [545, 196] on span "Punteos" at bounding box center [556, 204] width 36 height 20
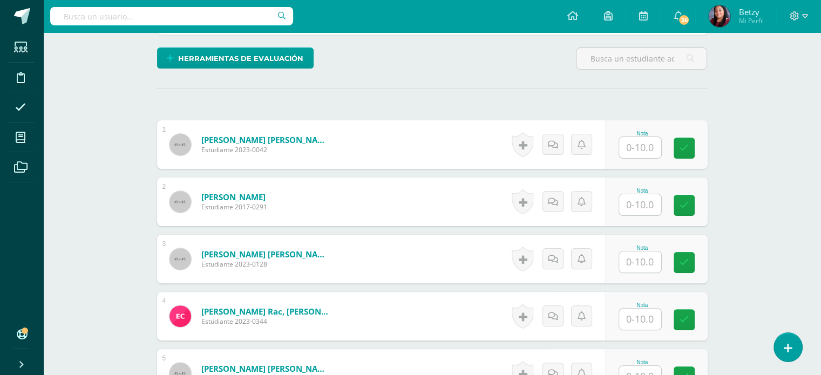
scroll to position [255, 0]
click at [644, 141] on input "text" at bounding box center [645, 148] width 43 height 22
paste input "10"
type input "10"
paste input "10"
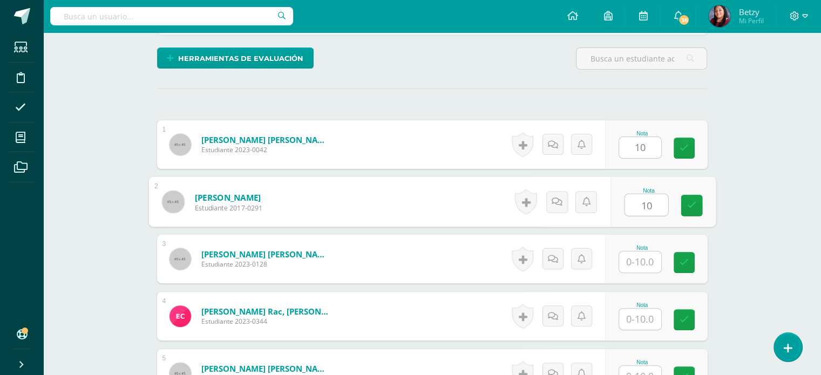
type input "10"
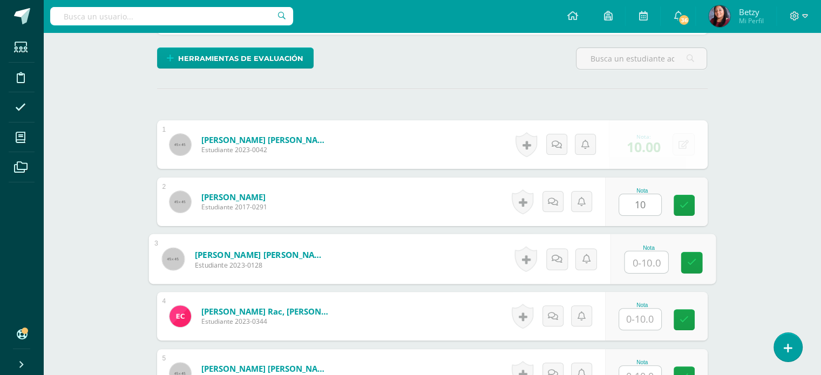
paste input "10"
type input "10"
paste input "10"
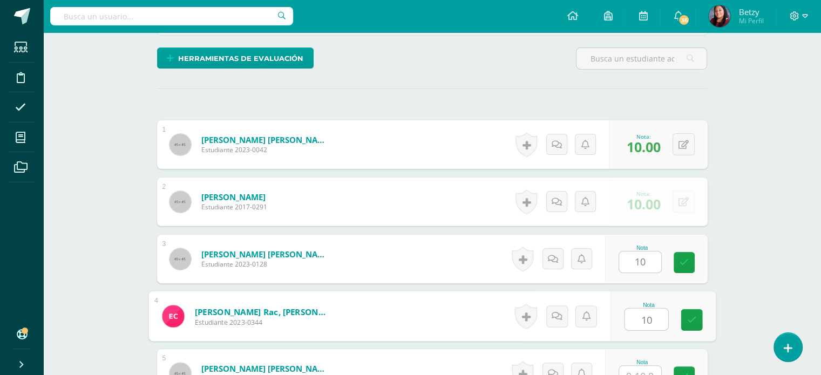
type input "10"
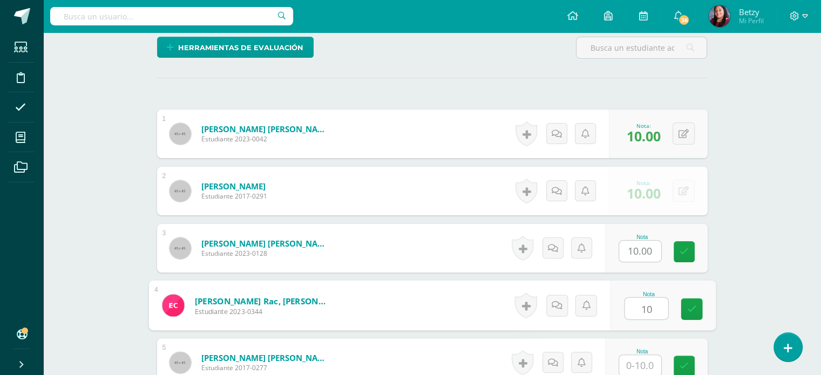
paste input "10"
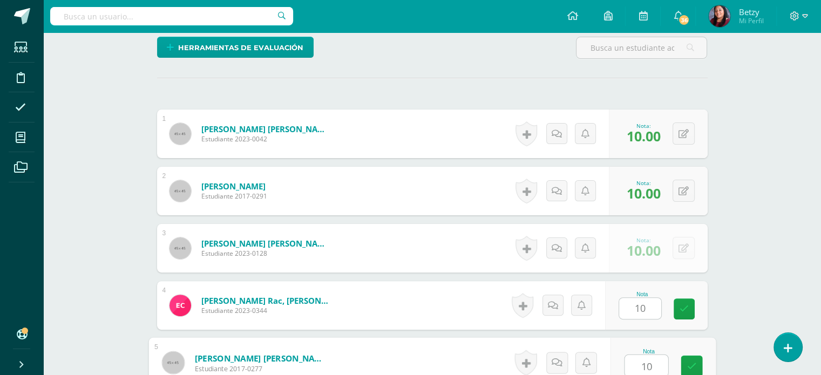
type input "10"
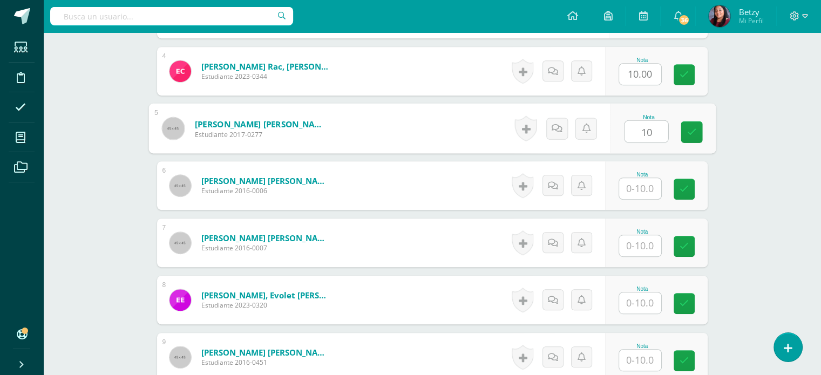
paste input "10"
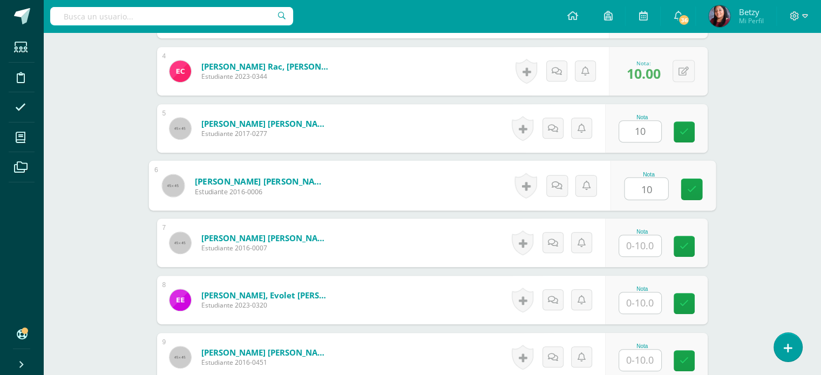
type input "10"
paste input "10"
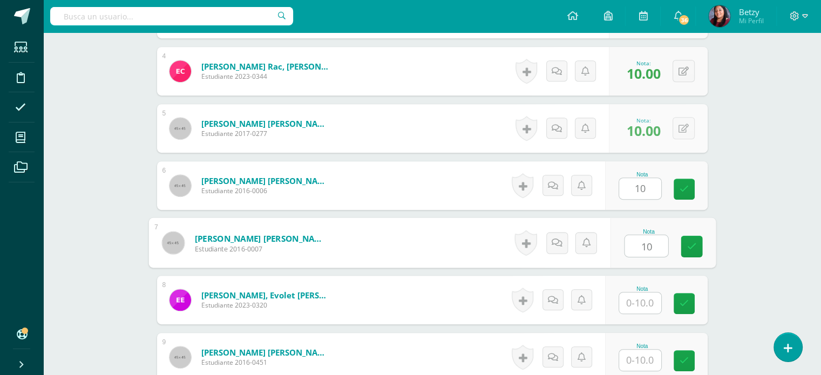
type input "10"
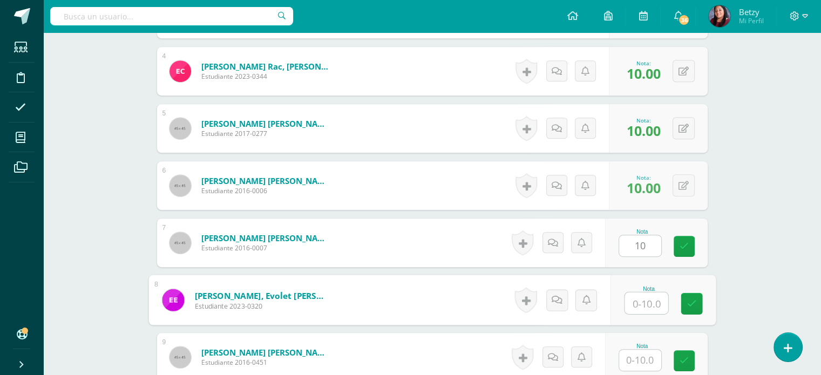
paste input "10"
type input "10"
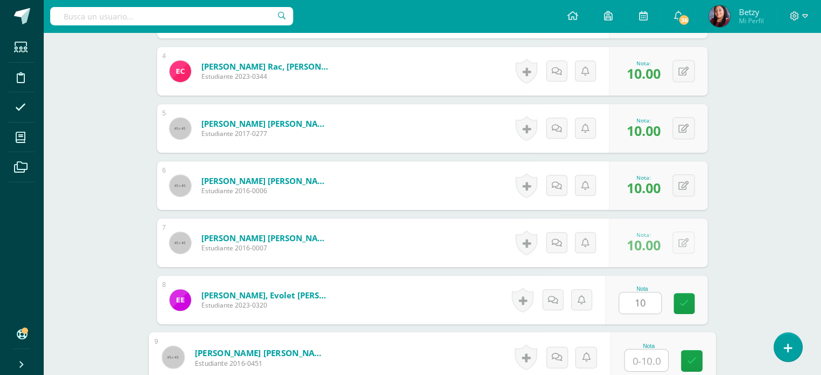
paste input "10"
type input "10"
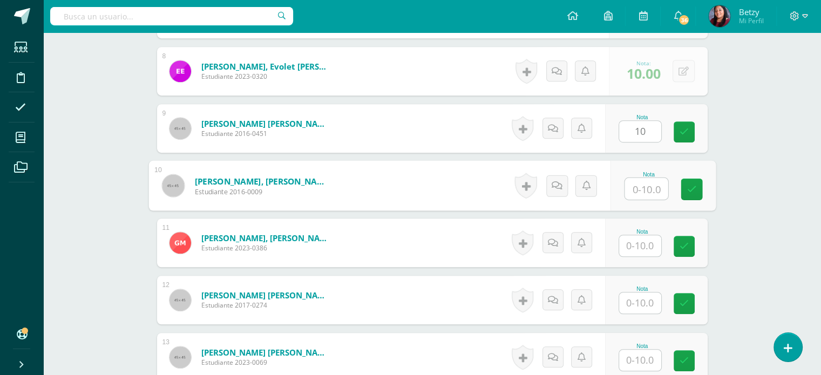
paste input "10"
type input "10"
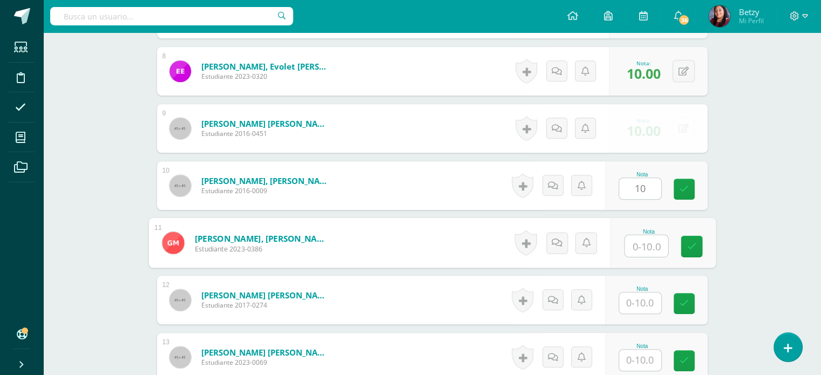
paste input "10"
type input "10"
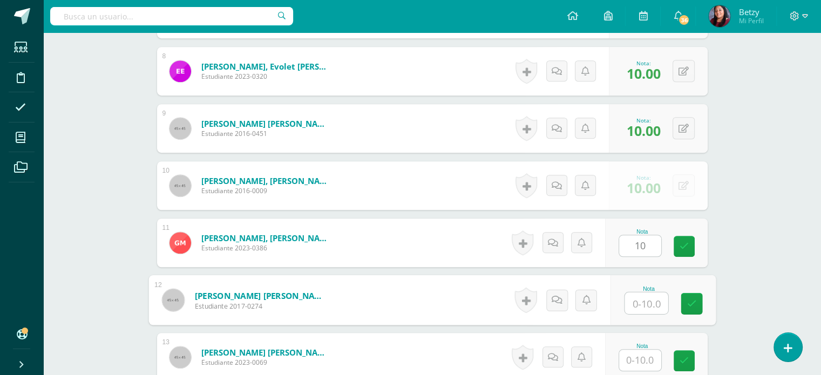
paste input "10"
type input "10"
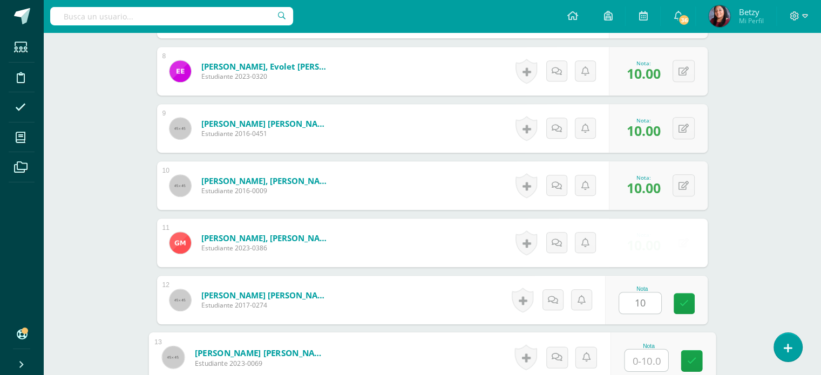
paste input "10"
type input "10"
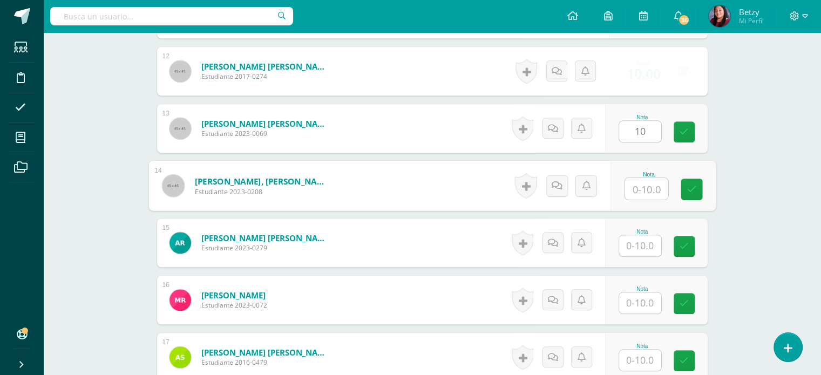
paste input "10"
type input "10"
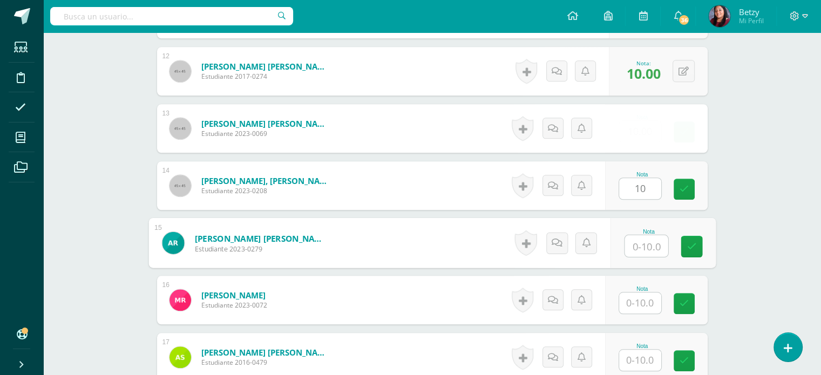
paste input "10"
type input "10"
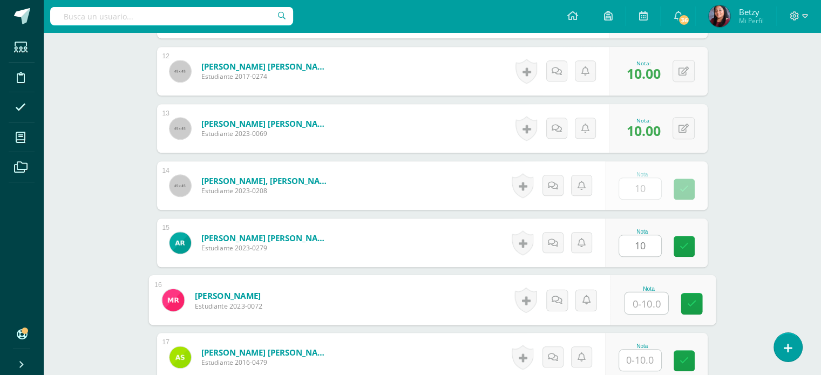
paste input "10"
type input "10"
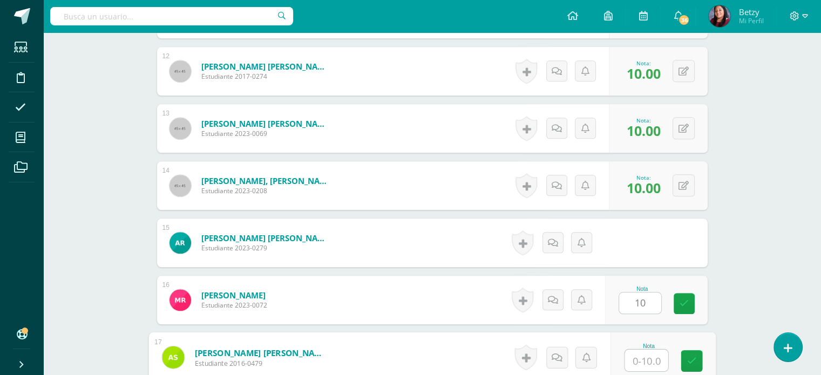
paste input "10"
type input "10"
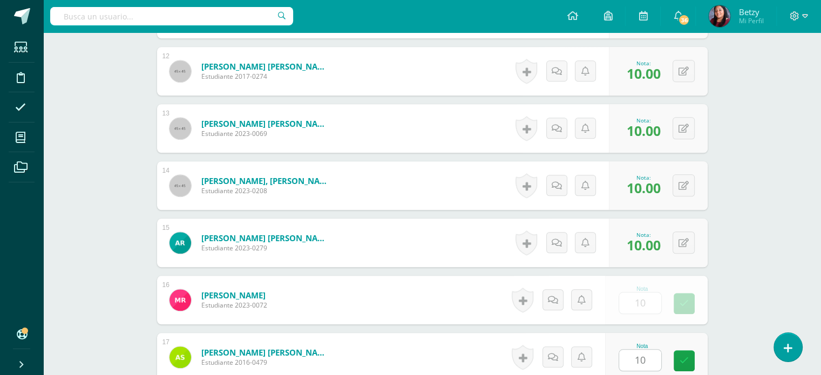
scroll to position [1186, 0]
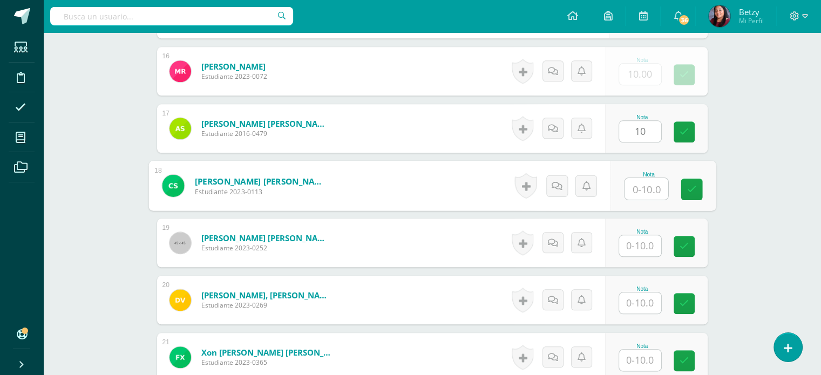
paste input "10"
type input "10"
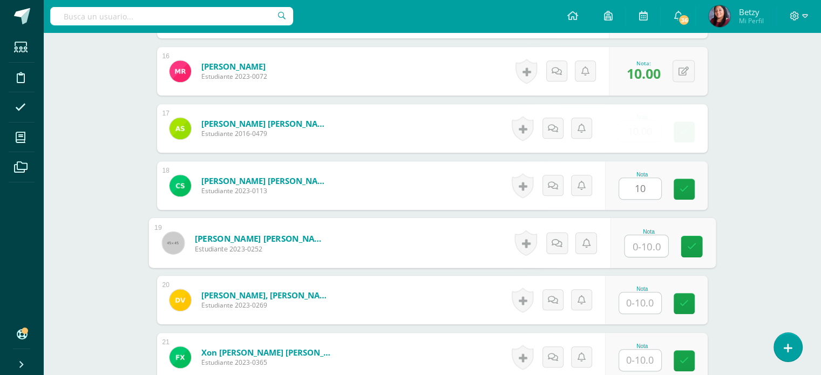
paste input "10"
type input "10"
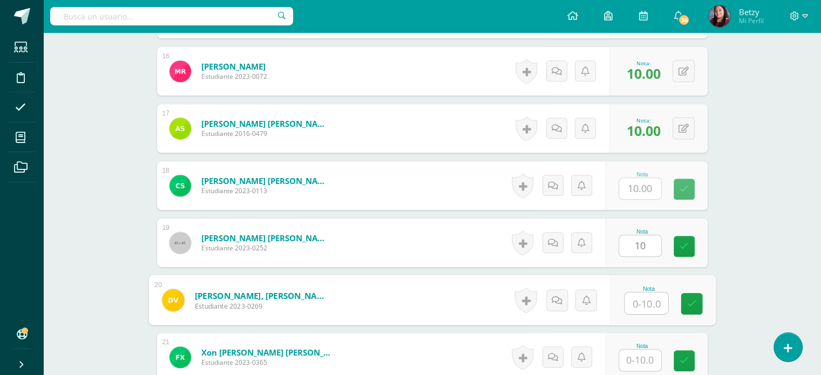
paste input "10"
type input "10"
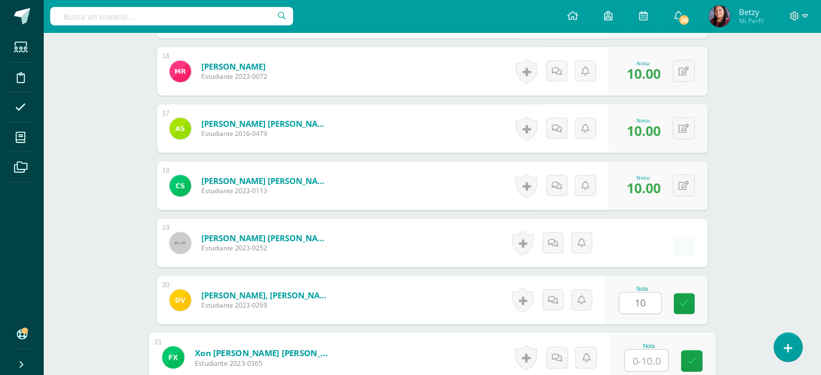
paste input "10"
type input "1010"
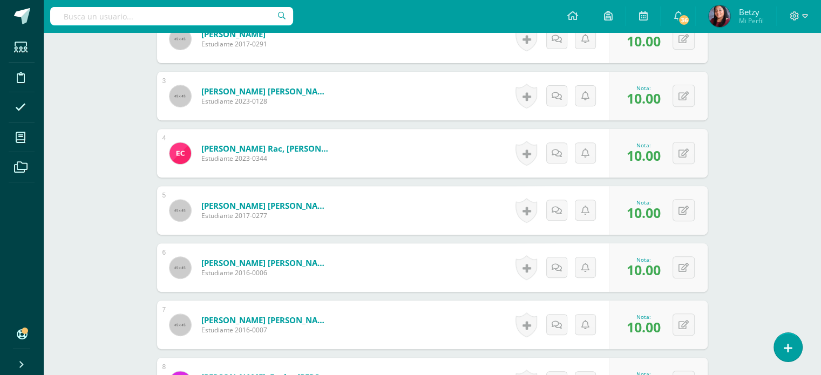
scroll to position [418, 0]
click at [677, 206] on div "0 Logros Logros obtenidos Aún no hay logros agregados Nota: 10.00" at bounding box center [664, 210] width 101 height 50
click at [700, 202] on button at bounding box center [691, 210] width 23 height 23
type input "8"
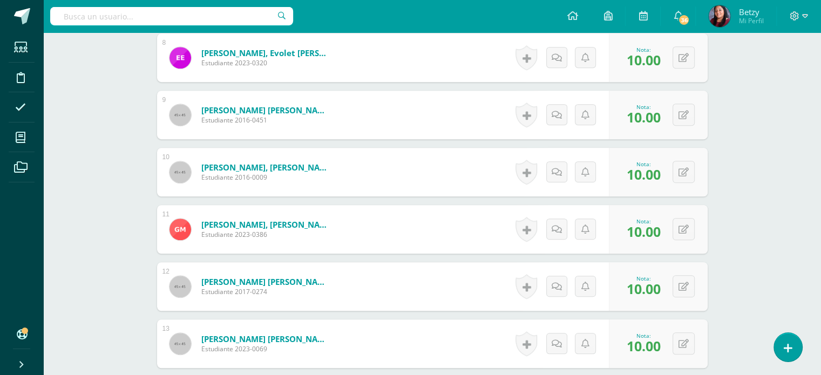
scroll to position [743, 0]
click at [692, 116] on button at bounding box center [691, 114] width 23 height 23
type input "8"
click at [736, 182] on div "Expresión Artística Segundo Primaria "C" Herramientas Detalle de asistencias Ac…" at bounding box center [432, 119] width 778 height 1659
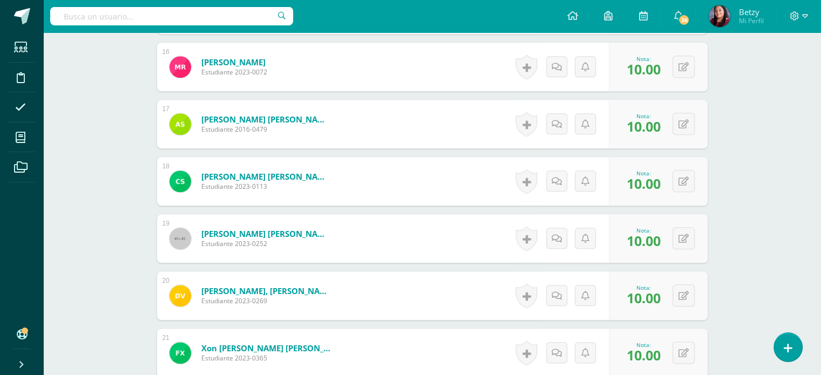
scroll to position [1197, 0]
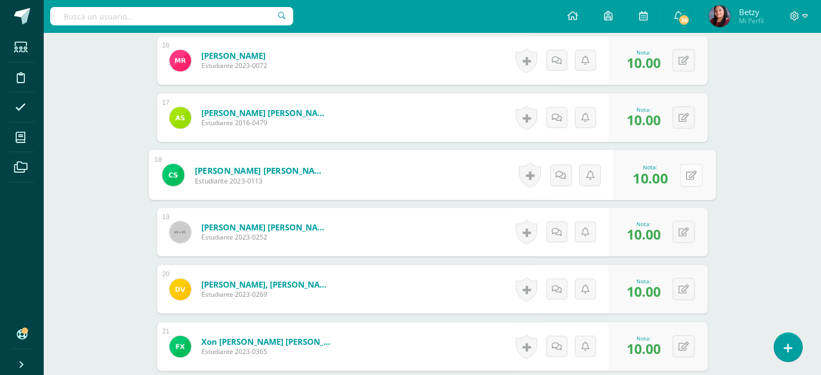
click at [690, 174] on button at bounding box center [691, 175] width 23 height 23
type input "8"
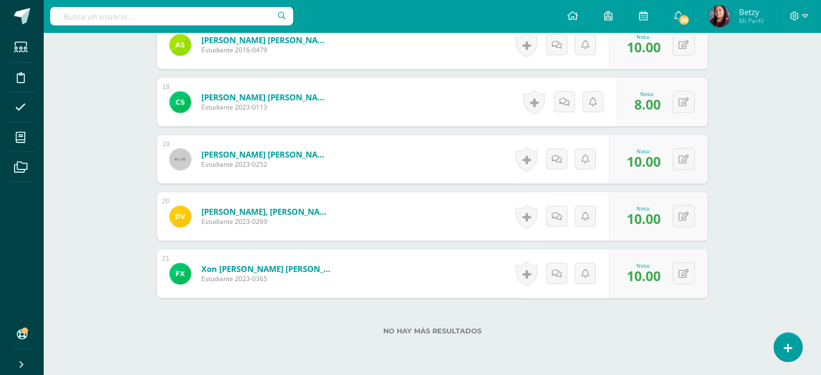
scroll to position [1271, 0]
click at [679, 268] on div "0 Logros Logros obtenidos Aún no hay logros agregados Nota: 10.00" at bounding box center [664, 273] width 101 height 50
click at [684, 269] on button at bounding box center [691, 273] width 23 height 23
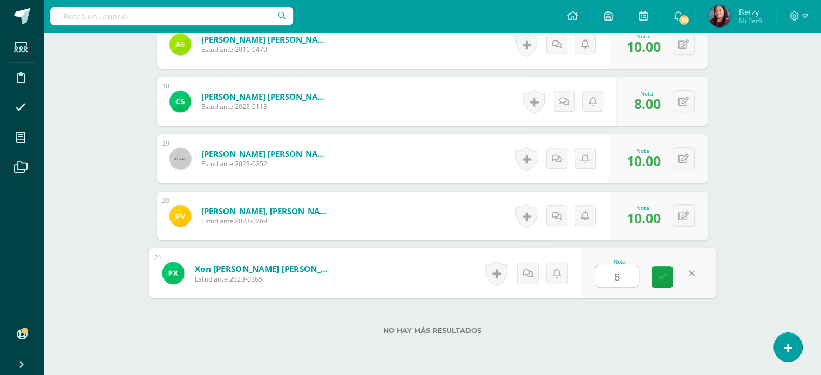
type input "8"
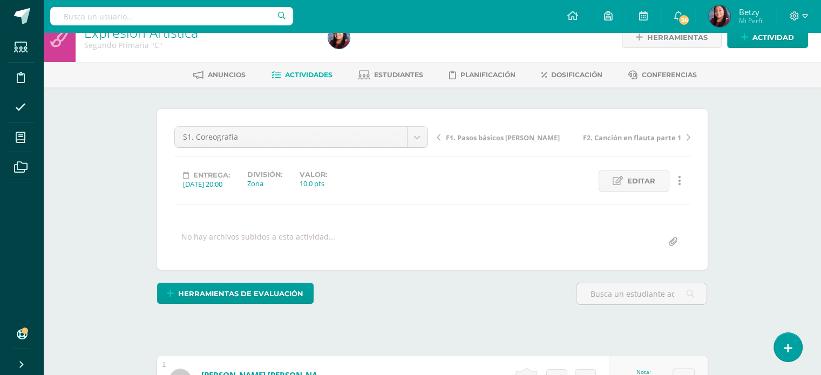
scroll to position [0, 0]
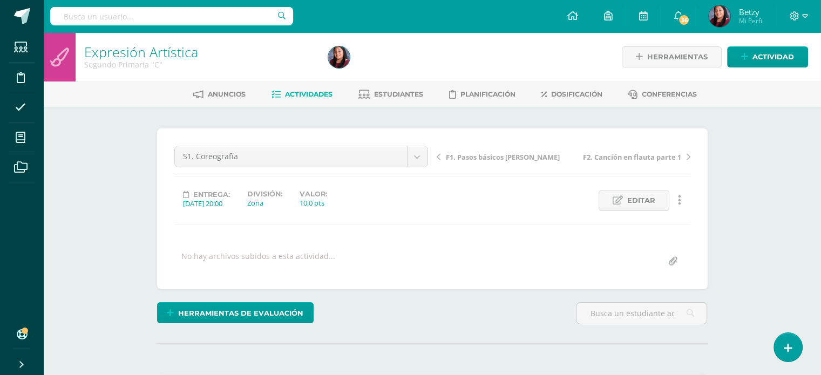
click at [430, 164] on div "S1. Coreografía F4. Canción en flauta parte 2 F1. Pasos básicos de baile S1. Co…" at bounding box center [301, 161] width 262 height 30
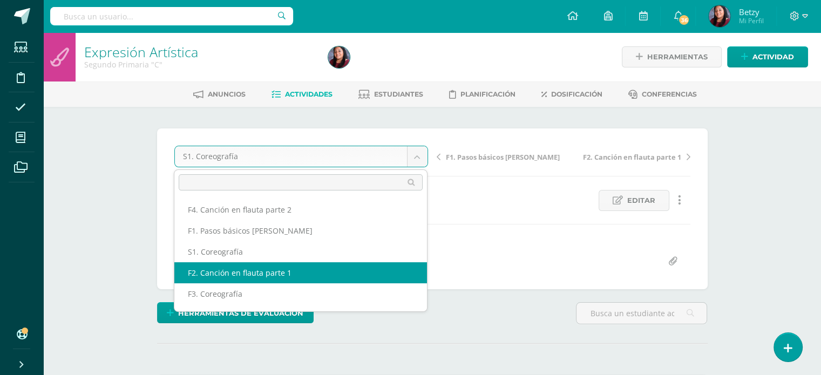
scroll to position [39, 0]
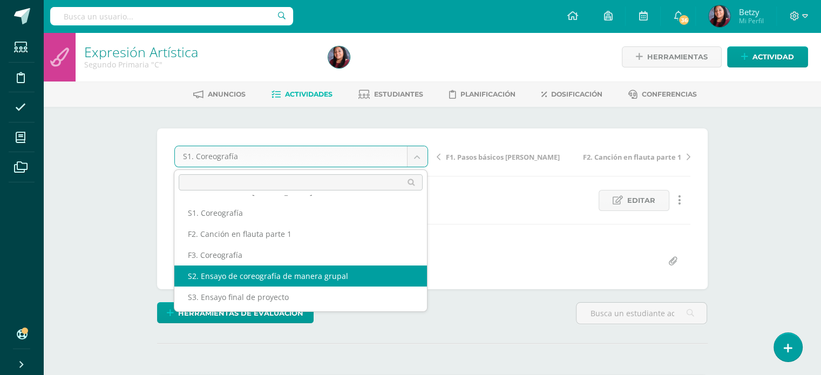
select select "/dashboard/teacher/grade-activity/47835/"
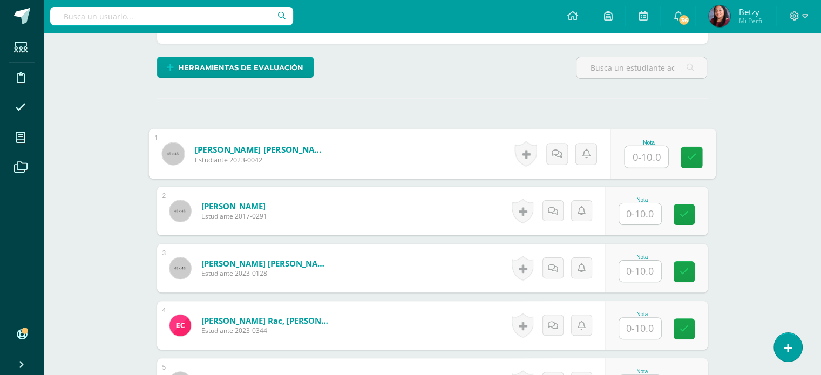
scroll to position [246, 0]
click at [641, 154] on input "text" at bounding box center [645, 157] width 43 height 22
paste input "10"
type input "10"
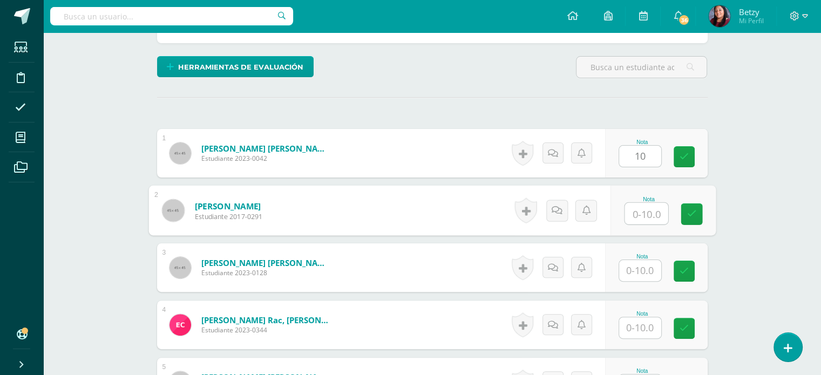
paste input "10"
type input "10"
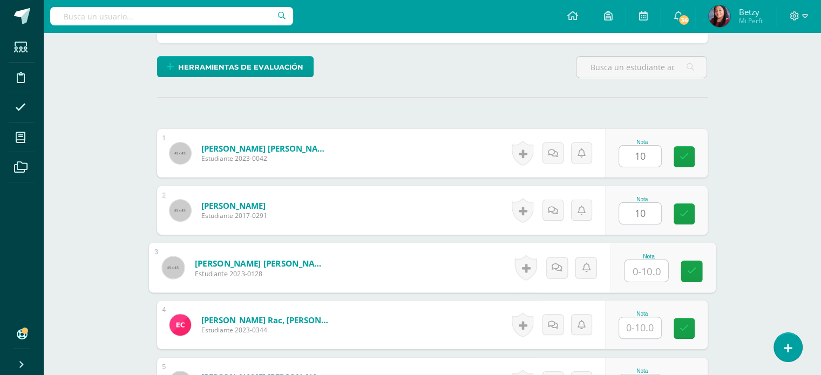
paste input "10"
type input "10"
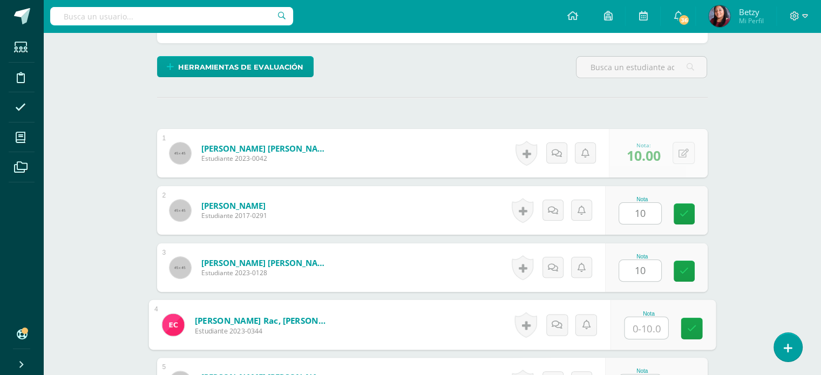
paste input "10"
type input "10"
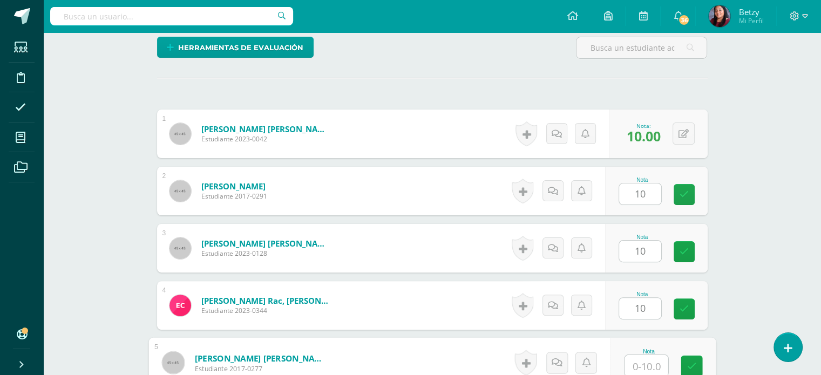
paste input "10"
type input "10"
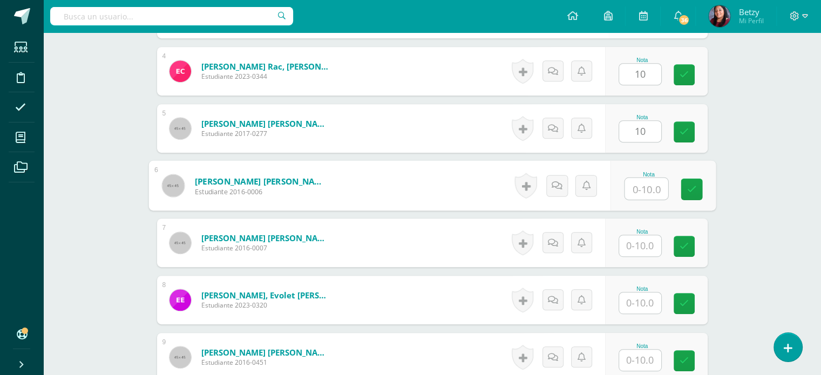
paste input "10"
type input "10"
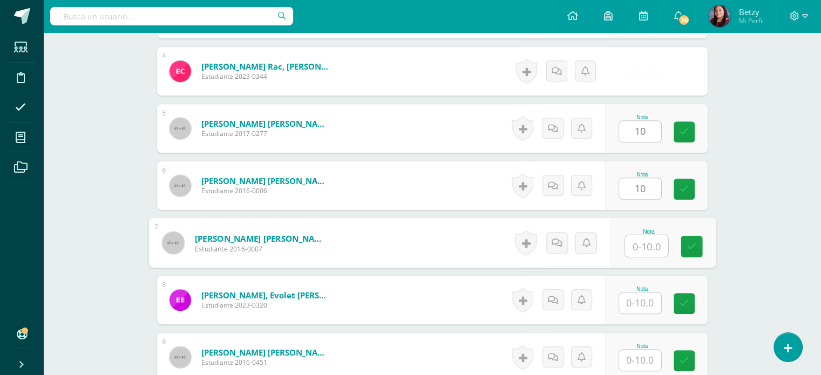
paste input "10"
type input "10"
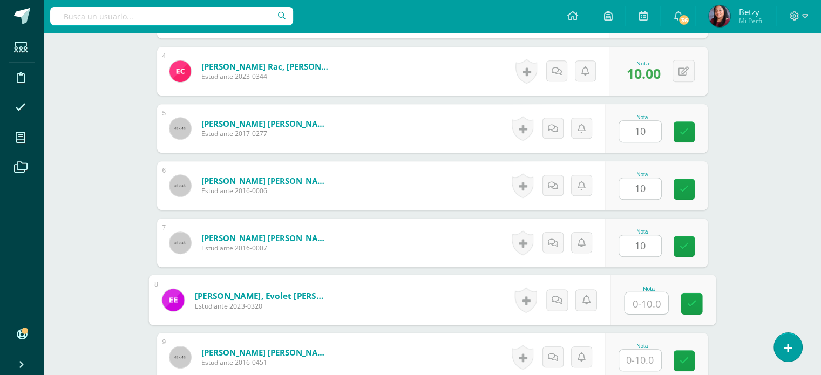
paste input "10"
type input "10"
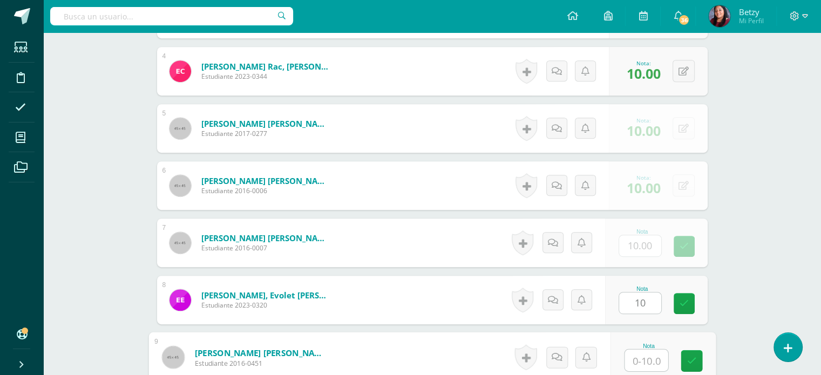
paste input "10"
type input "10"
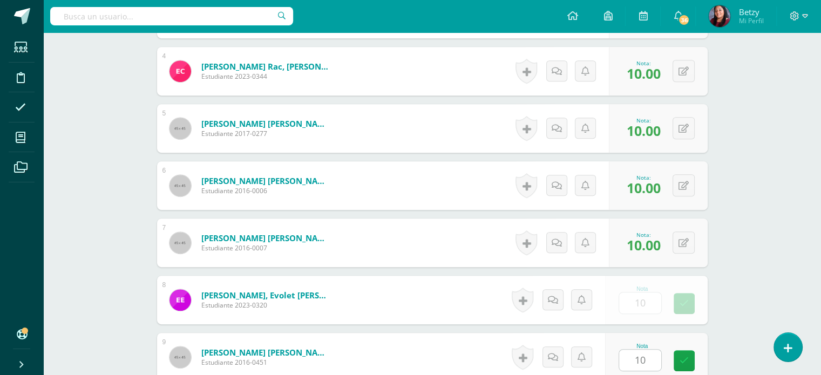
scroll to position [729, 0]
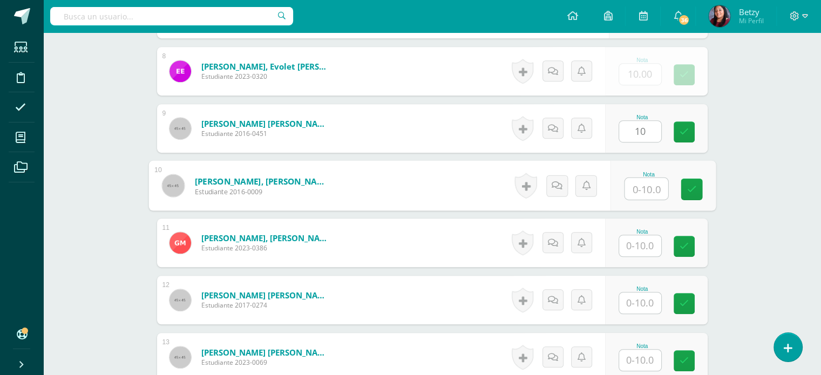
paste input "10"
type input "10"
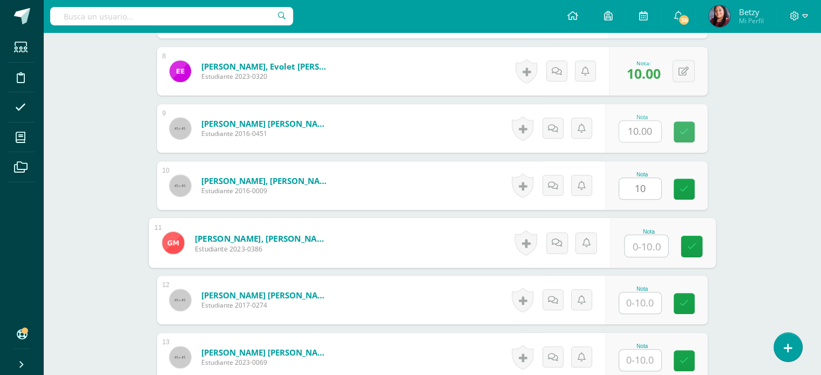
paste input "10"
type input "10"
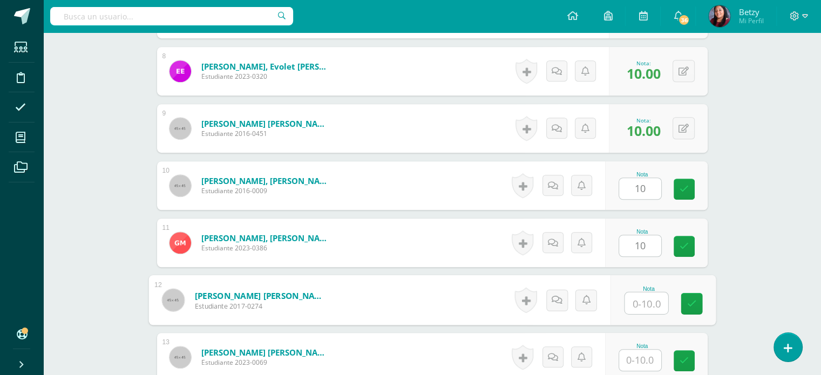
paste input "10"
type input "10"
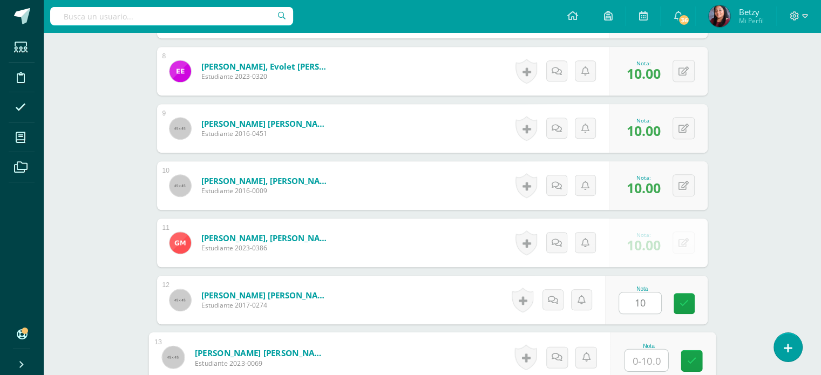
paste input "10"
type input "10"
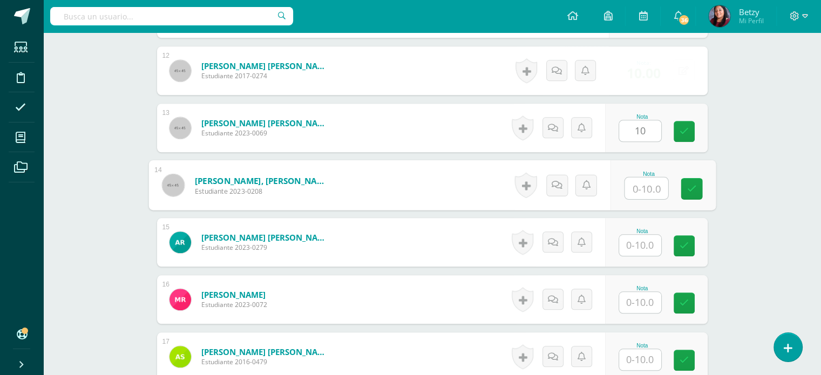
paste input "10"
type input "10"
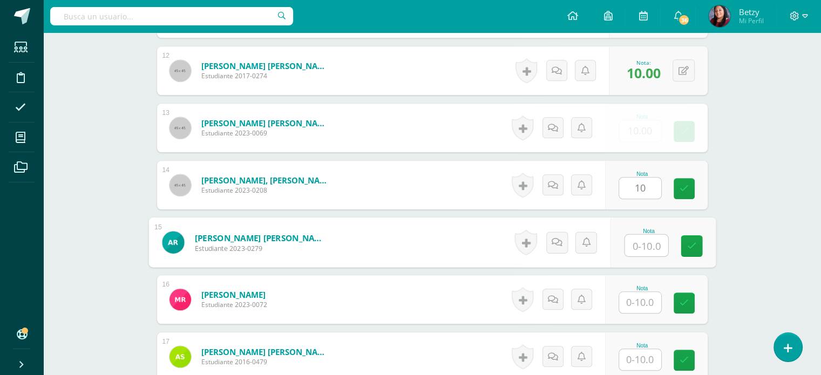
paste input "10"
type input "10"
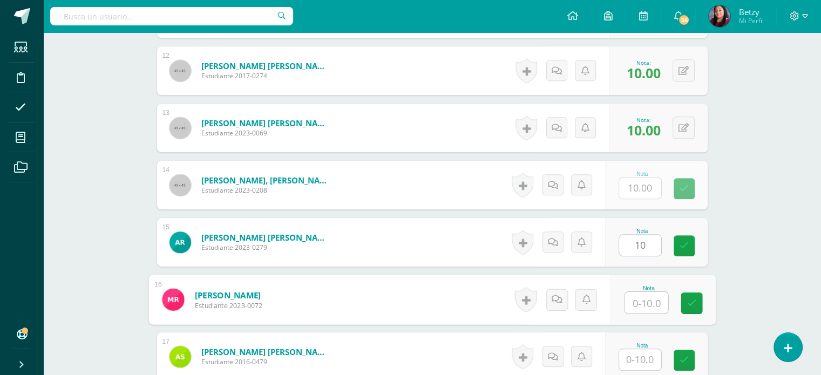
paste input "10"
type input "10"
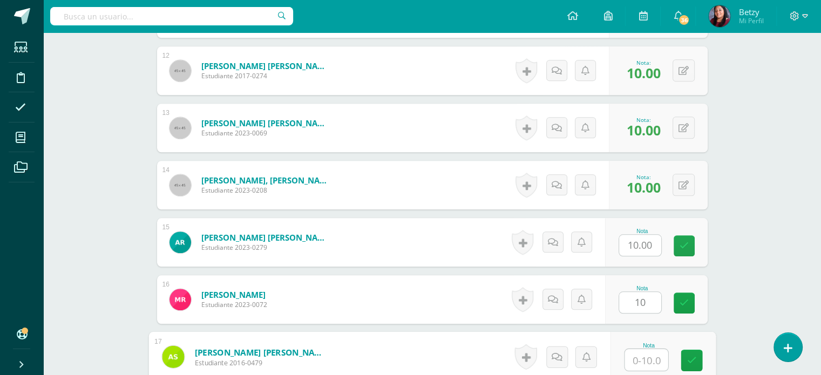
paste input "10"
type input "10"
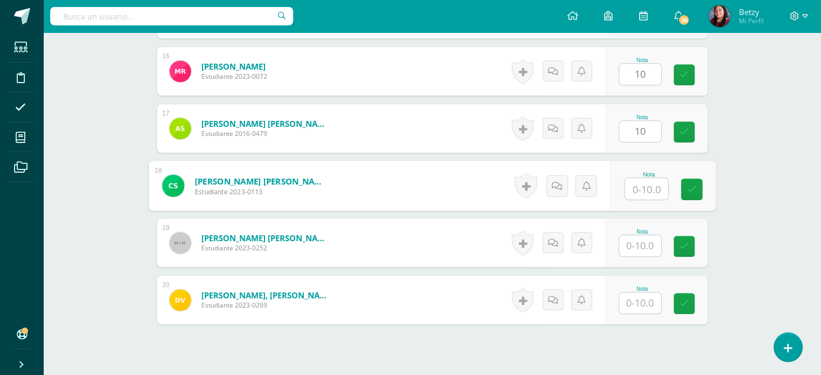
paste input "10"
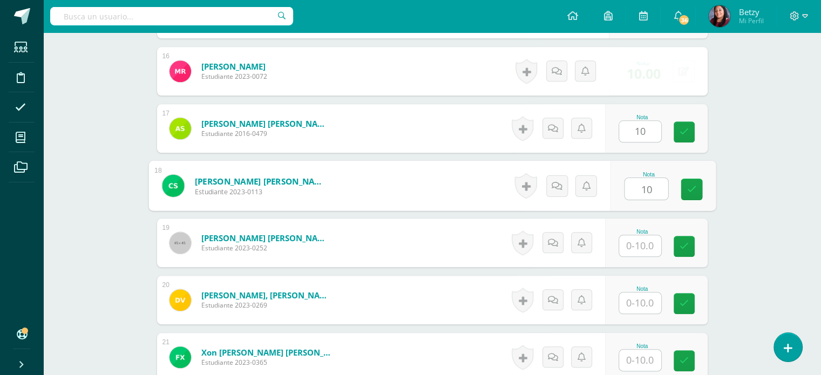
type input "10"
paste input "10"
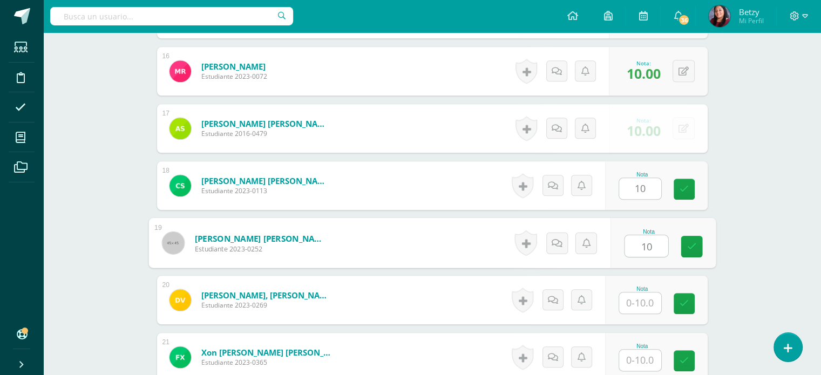
scroll to position [1187, 0]
type input "10"
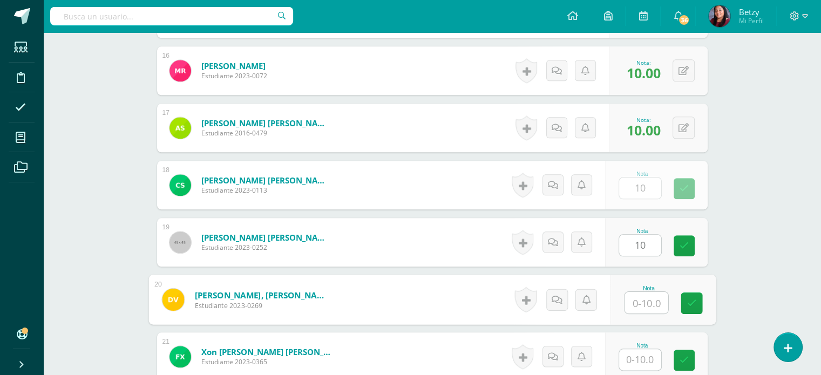
paste input "10"
type input "10"
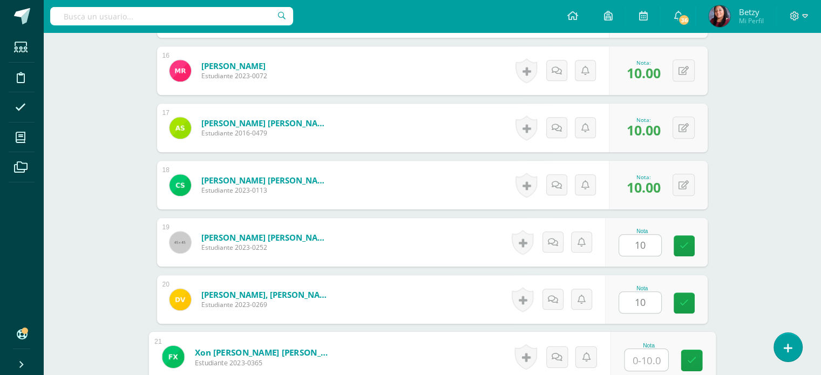
paste input "10"
type input "1010"
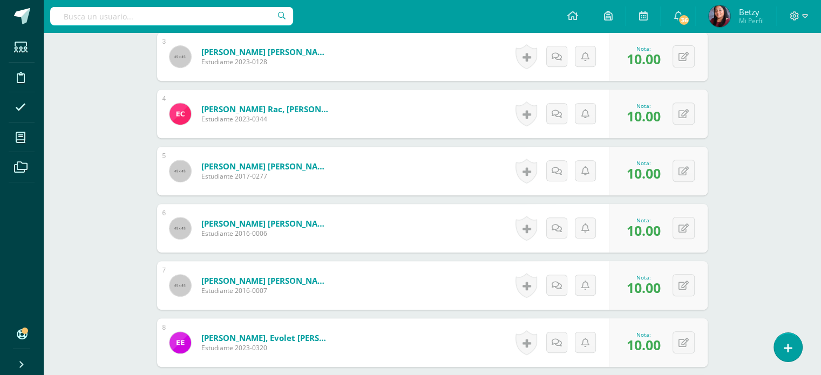
scroll to position [498, 0]
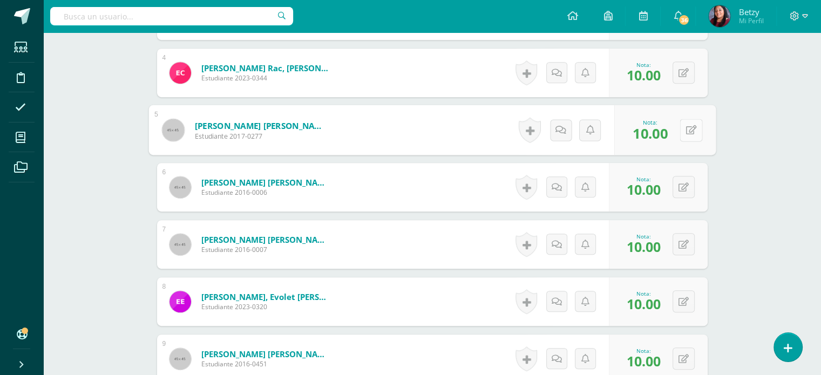
click at [677, 131] on div "0 [GEOGRAPHIC_DATA] Logros obtenidos Aún no hay logros agregados Nota: 10.00" at bounding box center [664, 130] width 101 height 50
click at [684, 132] on button at bounding box center [691, 130] width 23 height 23
type input "8"
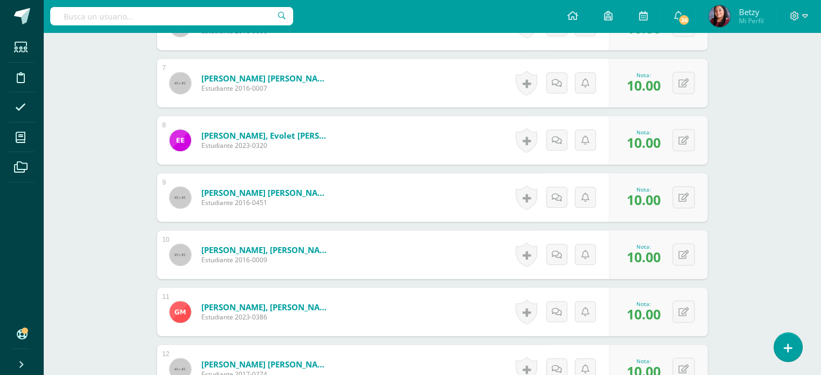
scroll to position [708, 0]
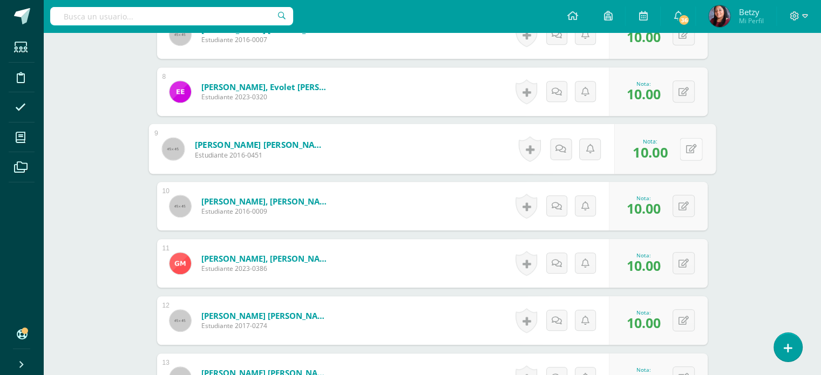
click at [689, 142] on button at bounding box center [691, 149] width 23 height 23
type input "8"
click at [741, 220] on div "Expresión Artística Segundo Primaria "C" Herramientas Detalle de asistencias Ac…" at bounding box center [432, 153] width 778 height 1659
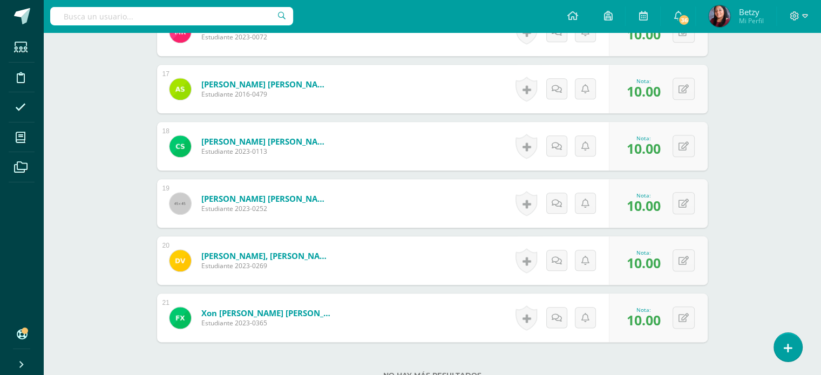
scroll to position [1243, 0]
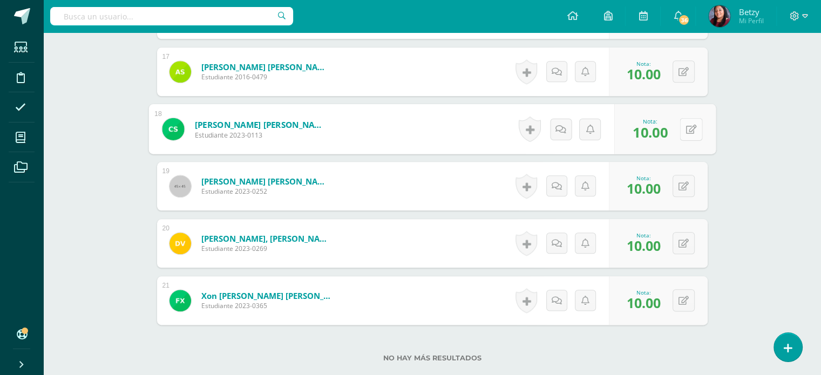
click at [688, 124] on icon at bounding box center [690, 128] width 11 height 9
type input "8"
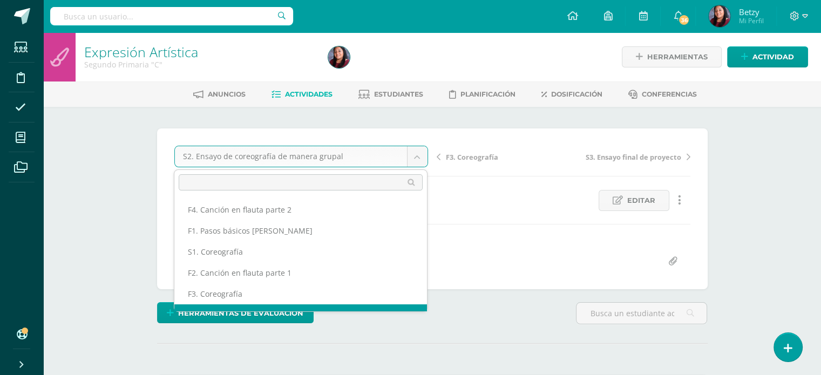
scroll to position [14, 0]
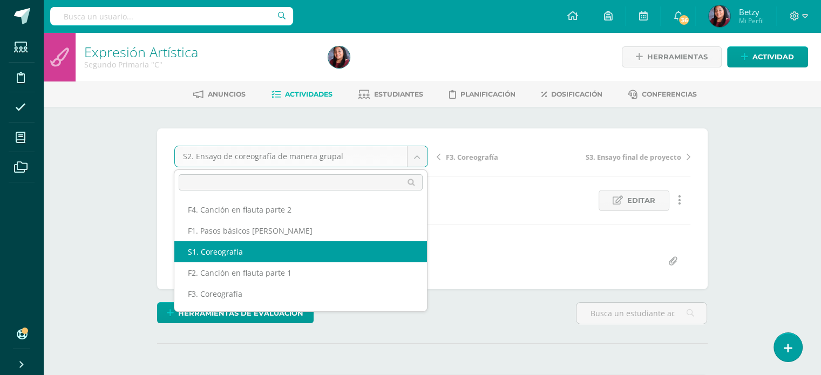
scroll to position [39, 0]
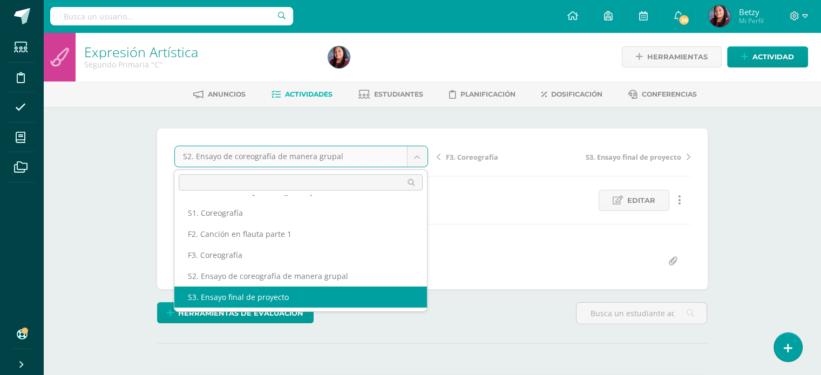
select select "/dashboard/teacher/grade-activity/47839/"
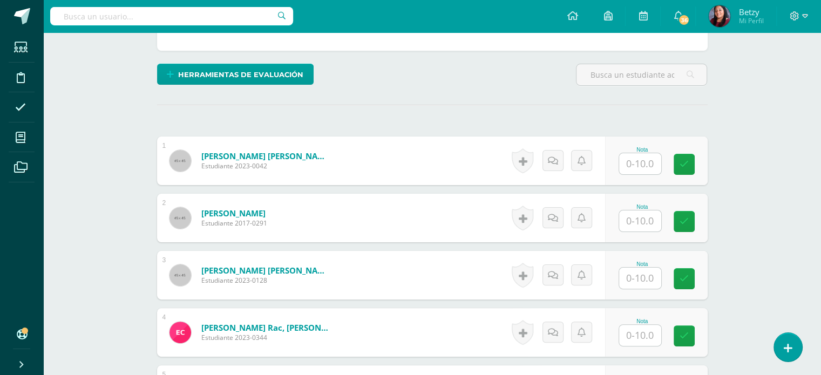
scroll to position [266, 0]
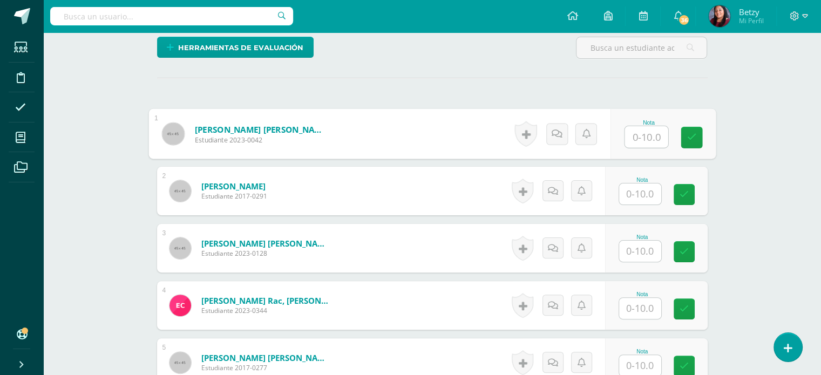
click at [650, 133] on input "text" at bounding box center [645, 137] width 43 height 22
paste input "10"
type input "10"
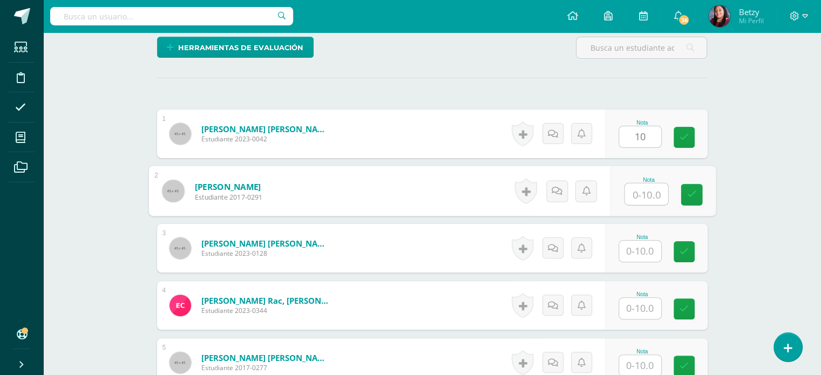
paste input "10"
type input "10"
paste input "10"
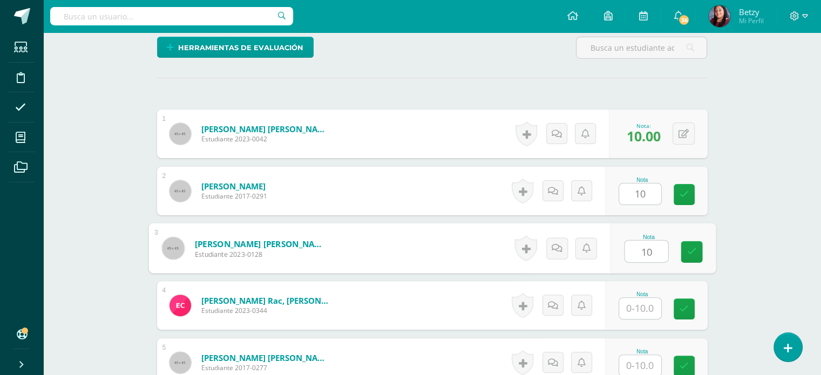
type input "10"
paste input "10"
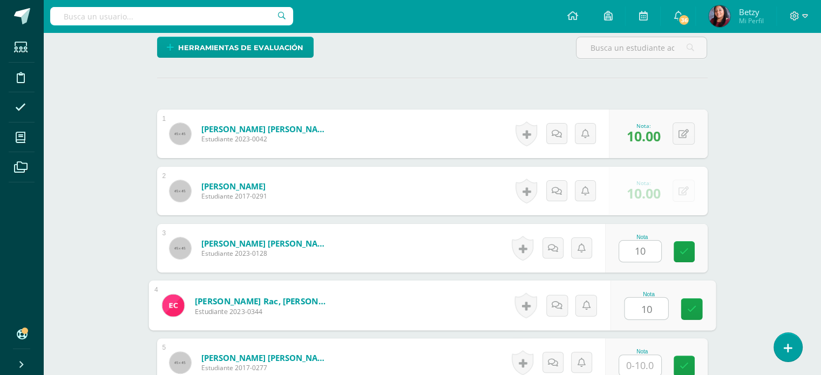
type input "10"
paste input "10"
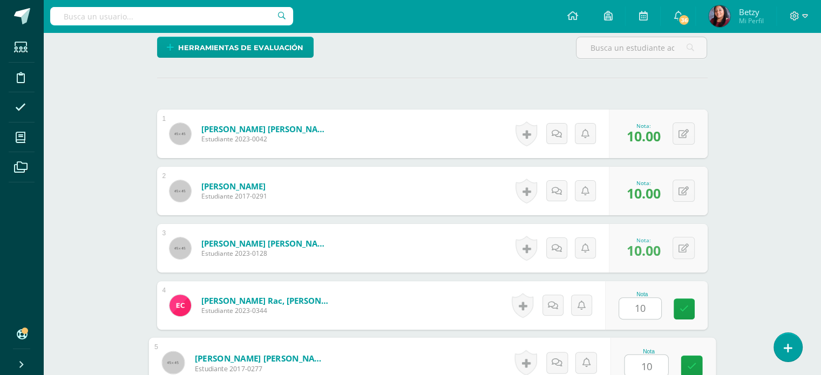
type input "10"
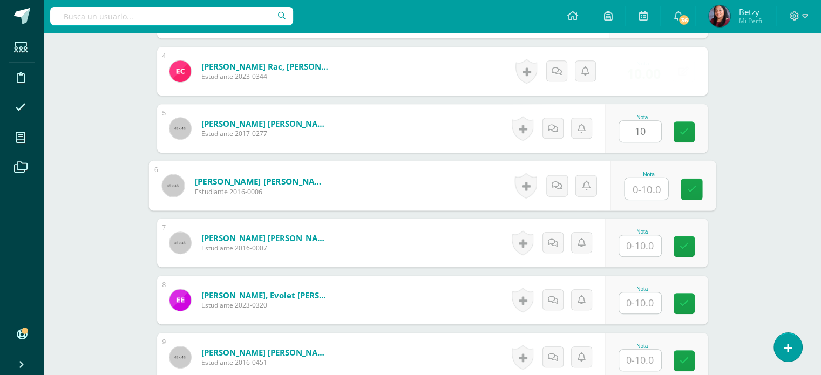
paste input "10"
type input "10"
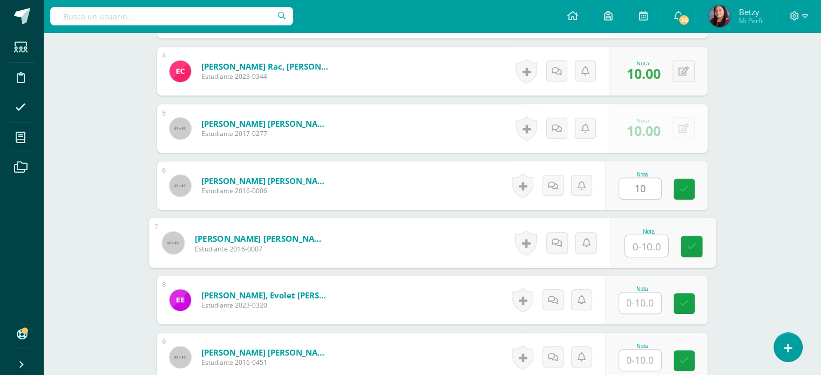
paste input "10"
type input "10"
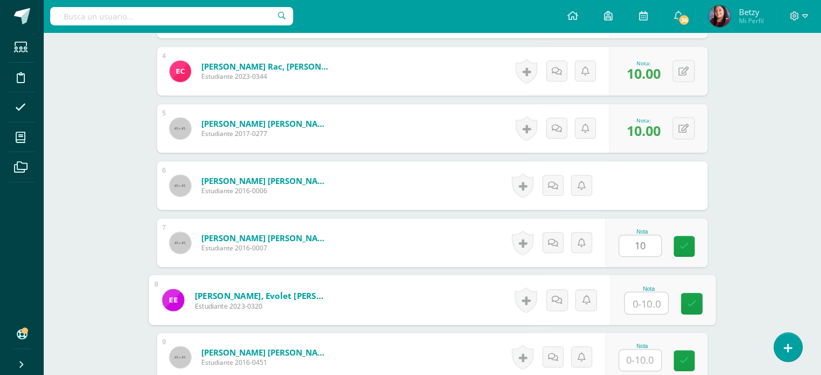
paste input "10"
type input "10"
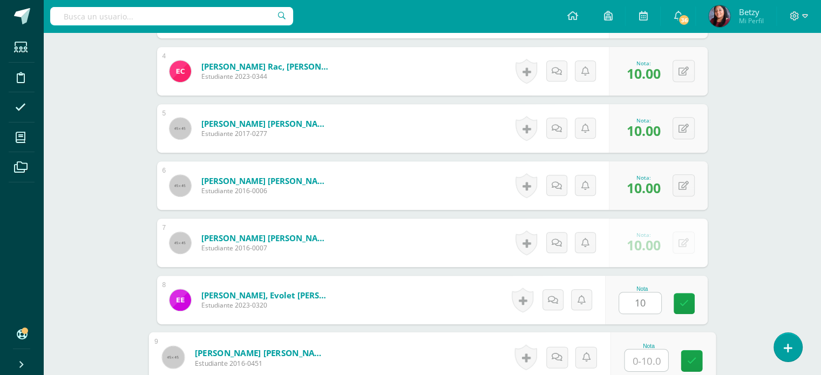
paste input "10"
type input "10"
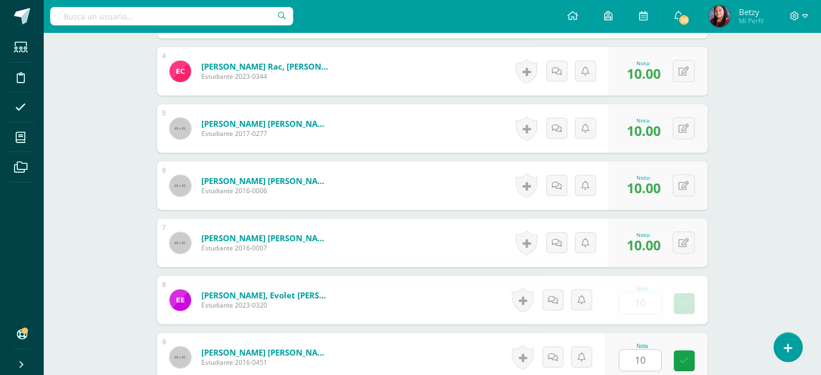
scroll to position [729, 0]
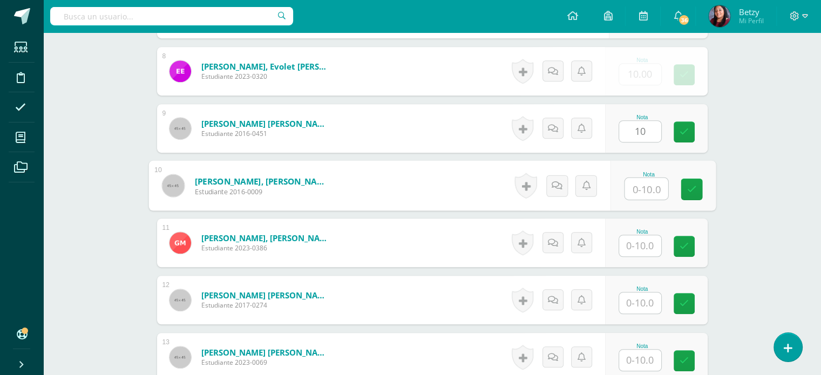
paste input "10"
type input "10"
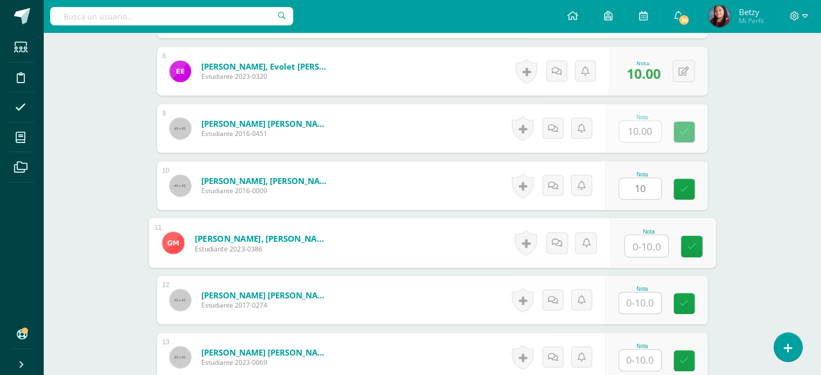
paste input "10"
type input "10"
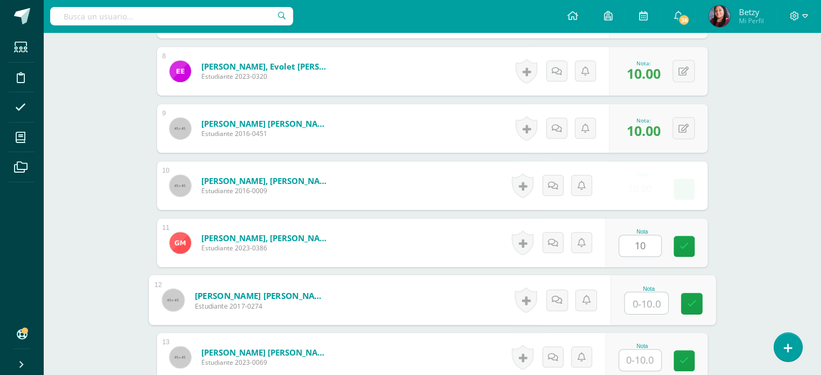
paste input "10"
type input "10"
paste input "10"
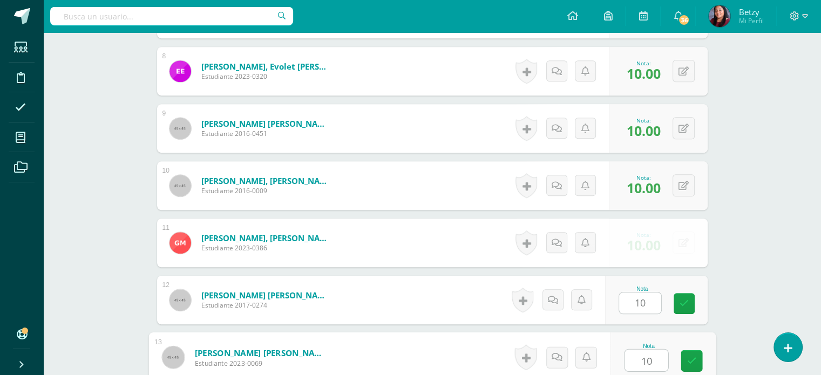
type input "10"
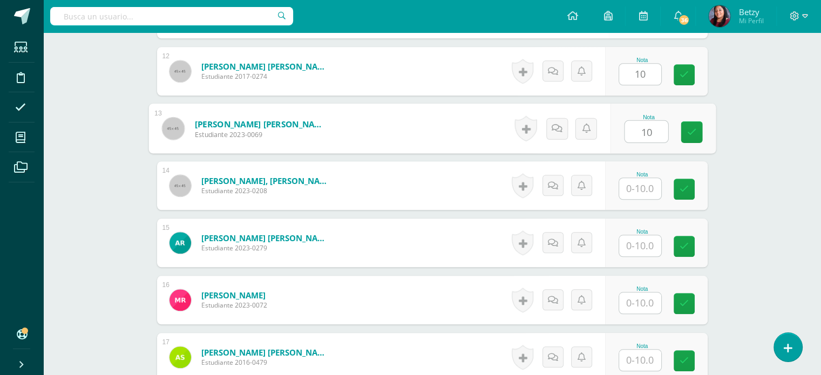
paste input "10"
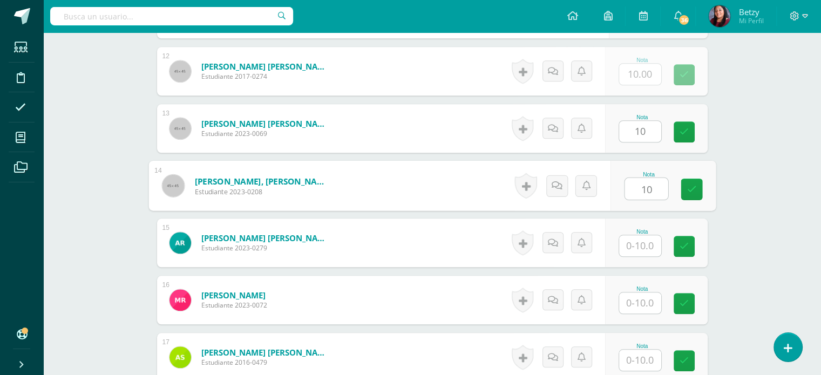
type input "10"
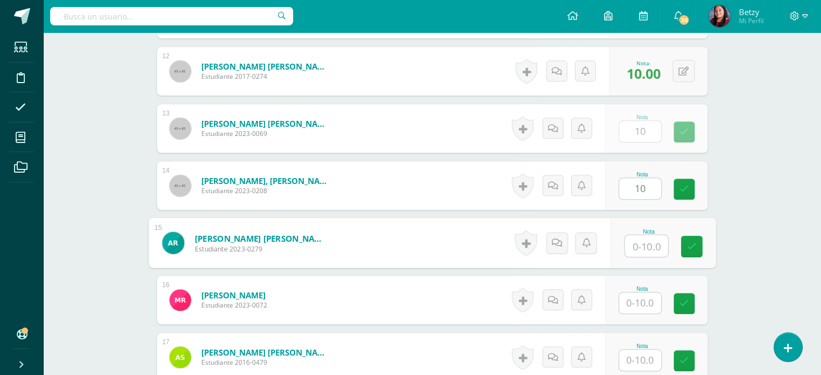
paste input "10"
type input "10"
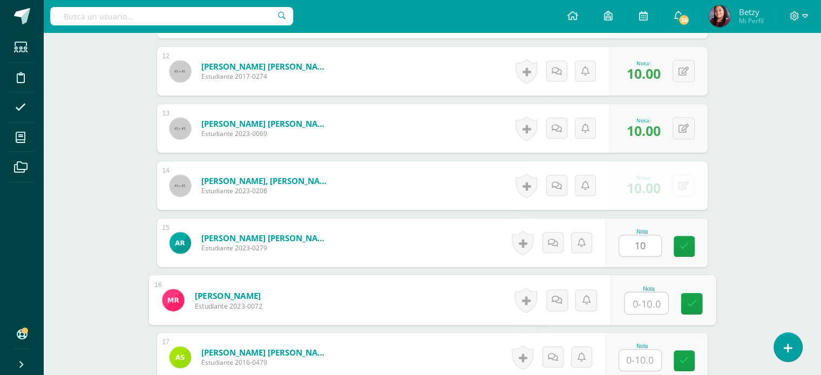
paste input "10"
type input "10"
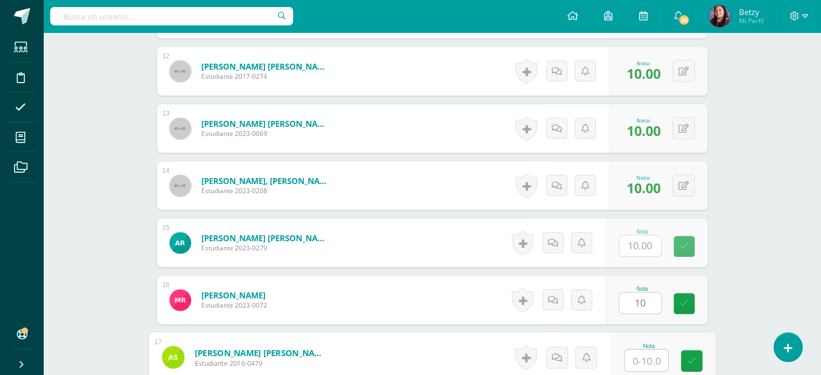
paste input "10"
type input "10"
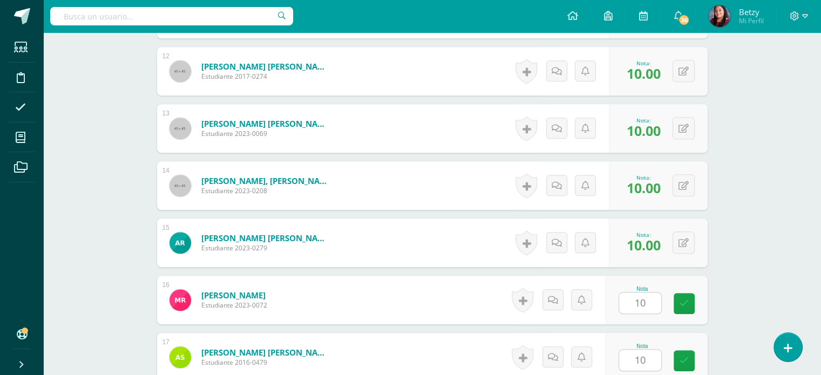
scroll to position [1186, 0]
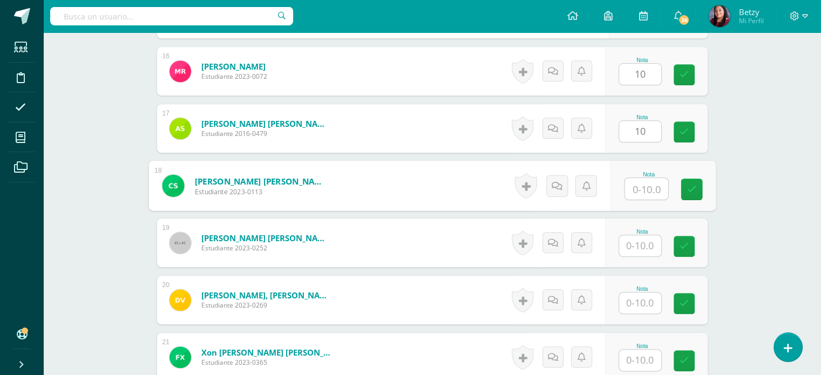
paste input "10"
type input "10"
paste input "10"
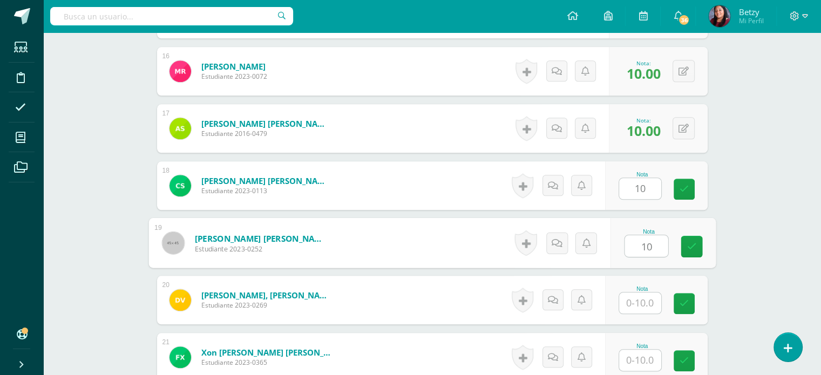
type input "10"
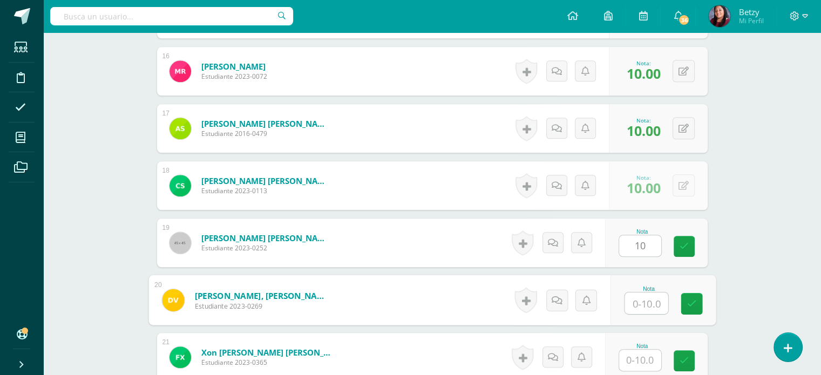
paste input "10"
type input "10"
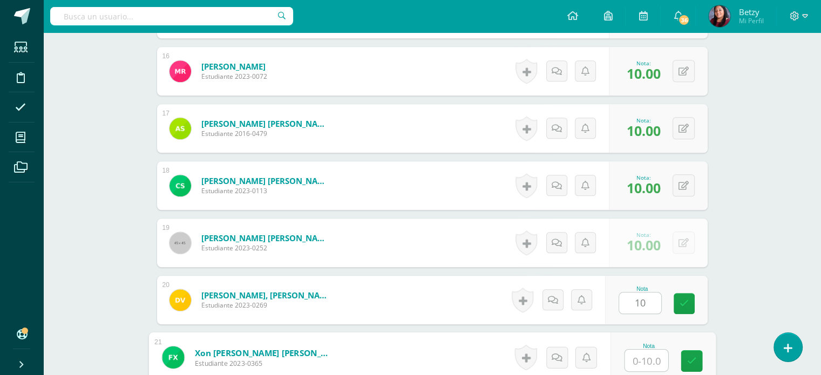
paste input "10"
type input "10v"
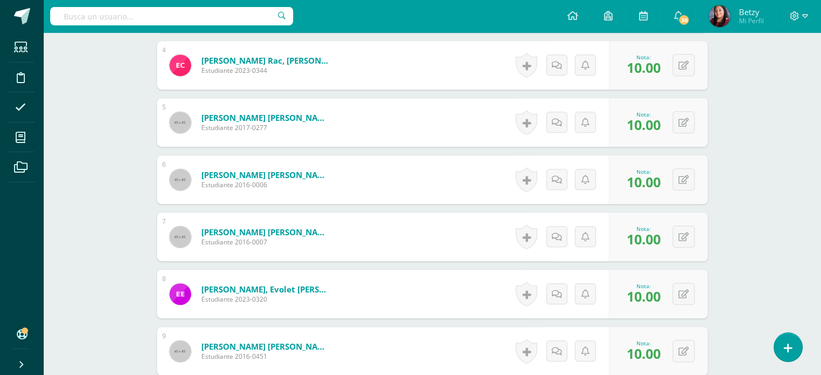
scroll to position [521, 0]
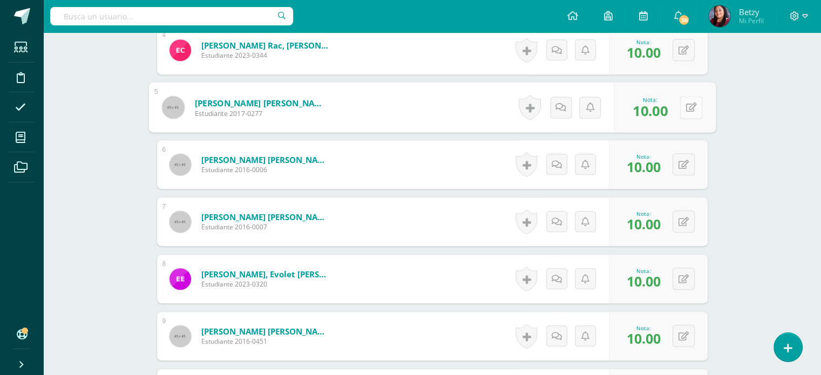
click at [682, 101] on button at bounding box center [691, 107] width 23 height 23
type input "8"
click at [654, 116] on link at bounding box center [662, 111] width 22 height 22
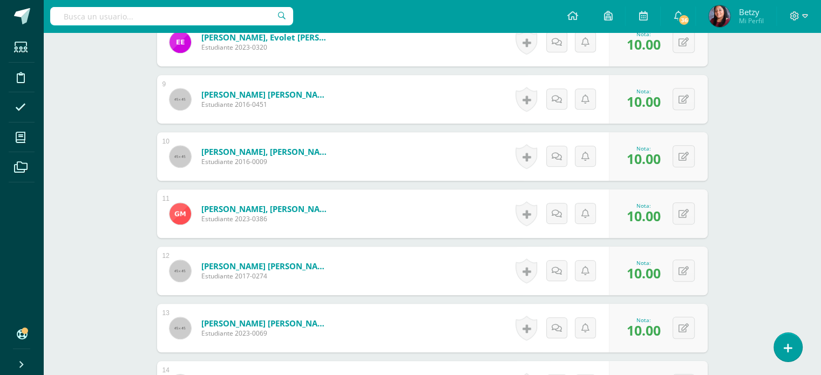
scroll to position [761, 0]
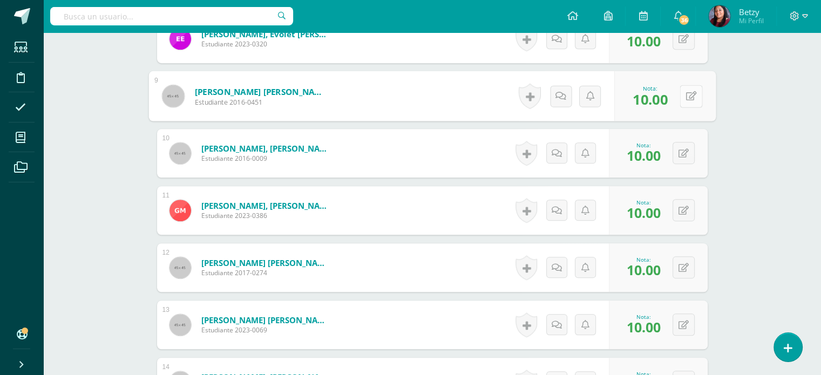
click at [692, 95] on button at bounding box center [691, 96] width 23 height 23
type input "8"
click at [747, 190] on div "Expresión Artística Segundo Primaria "C" Herramientas Detalle de asistencias Ac…" at bounding box center [432, 100] width 778 height 1659
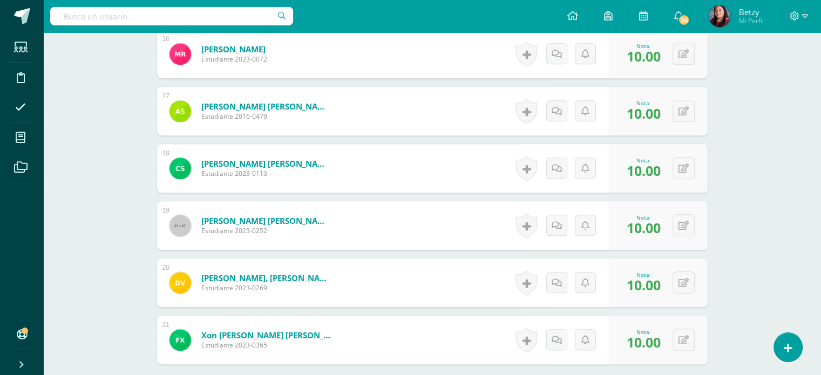
scroll to position [1227, 0]
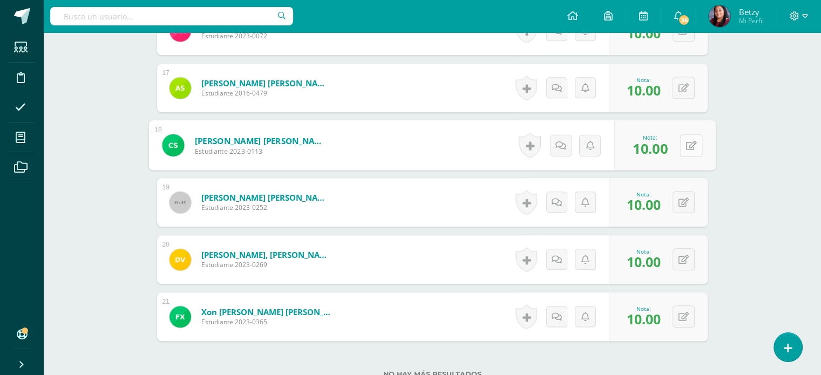
click at [682, 151] on button at bounding box center [691, 145] width 23 height 23
type input "7"
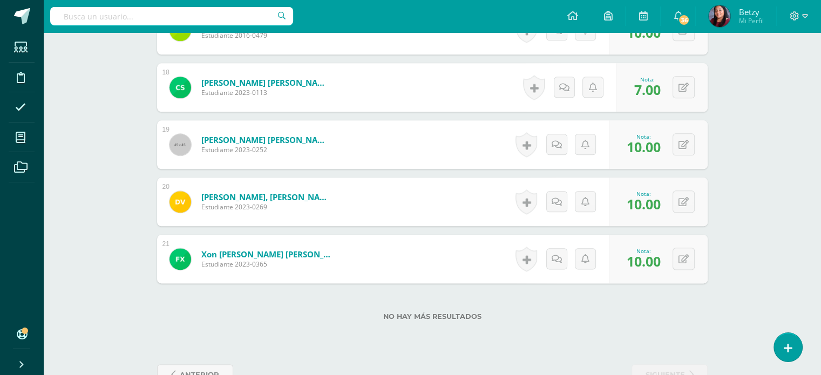
scroll to position [1285, 0]
click at [688, 257] on icon at bounding box center [690, 258] width 11 height 9
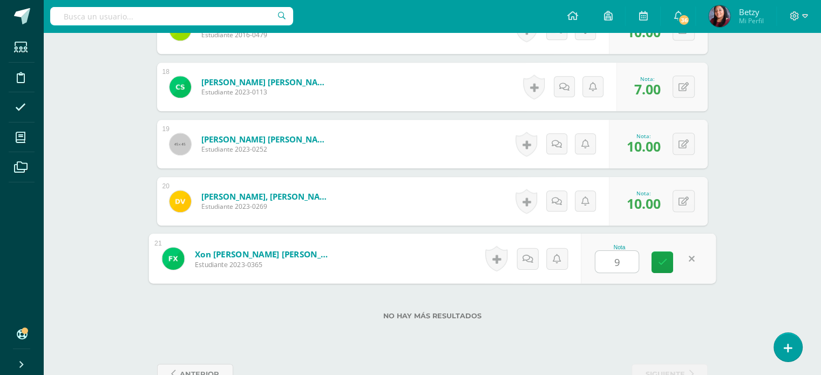
type input "9"
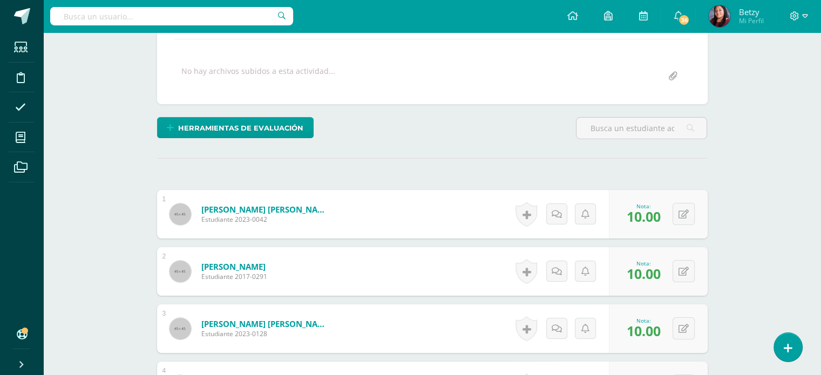
scroll to position [0, 0]
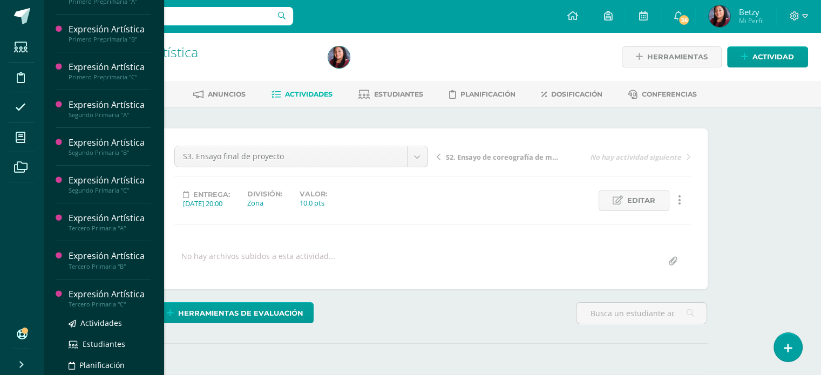
scroll to position [274, 0]
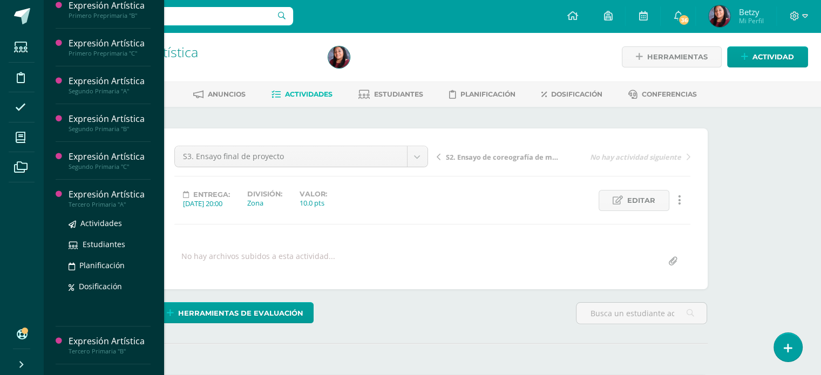
click at [95, 201] on div "Expresión Artística" at bounding box center [110, 194] width 82 height 12
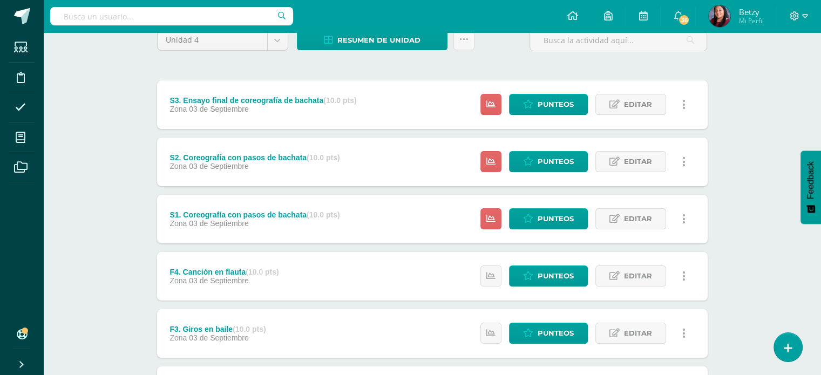
scroll to position [101, 0]
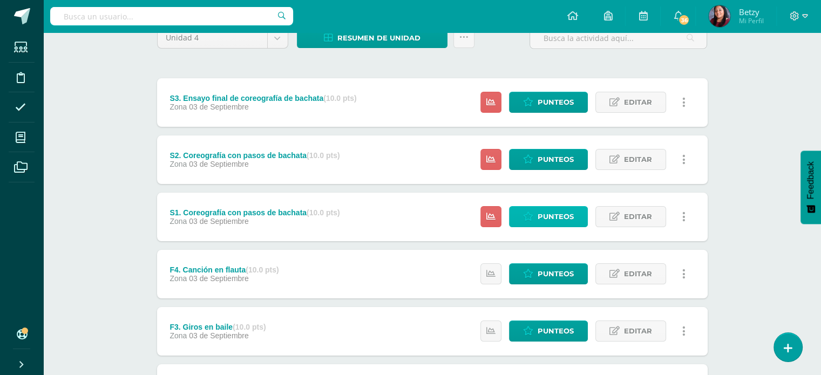
click at [557, 223] on span "Punteos" at bounding box center [556, 217] width 36 height 20
click at [558, 218] on span "Punteos" at bounding box center [556, 217] width 36 height 20
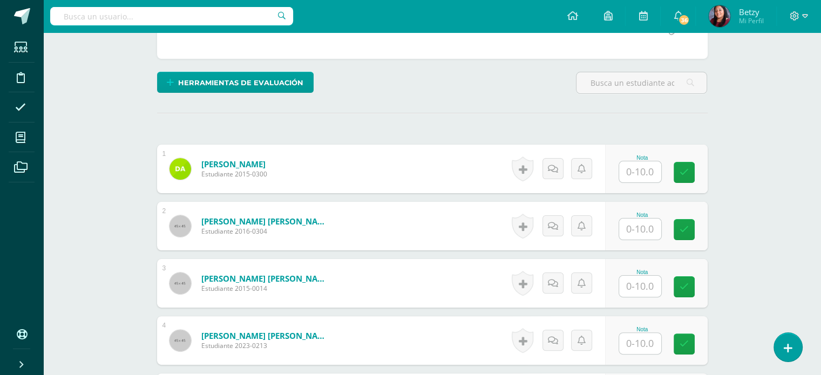
scroll to position [234, 0]
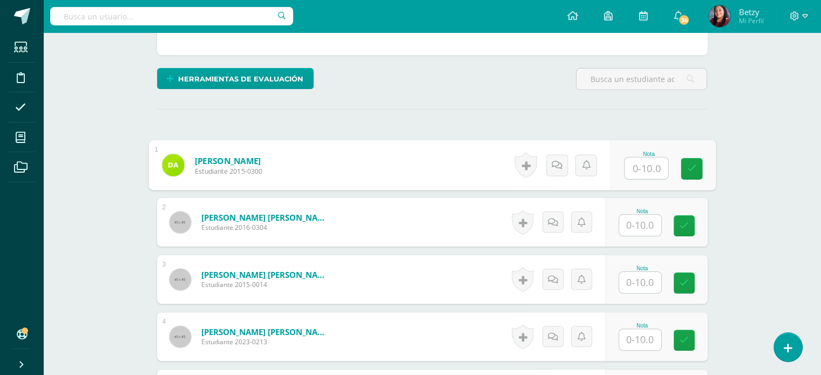
click at [643, 160] on input "text" at bounding box center [645, 169] width 43 height 22
paste input "10"
type input "10"
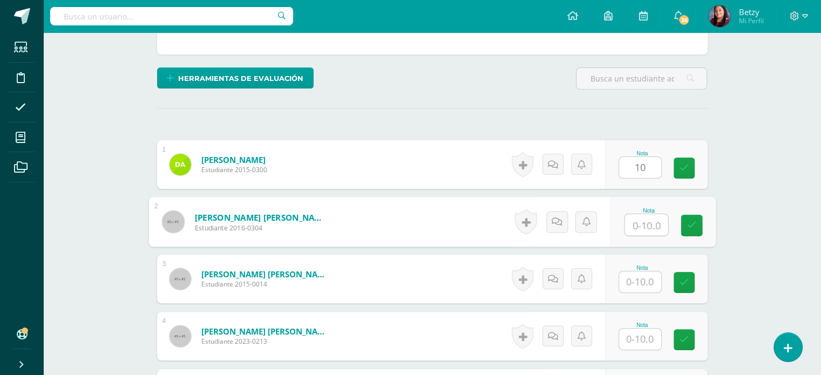
paste input "10"
type input "10"
paste input "10"
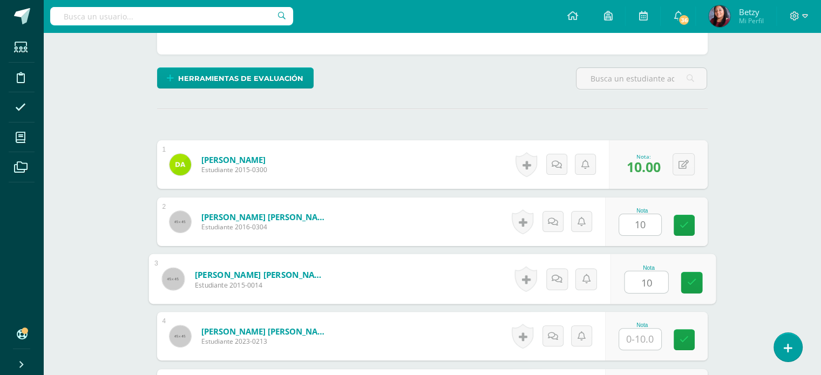
type input "10"
paste input "10"
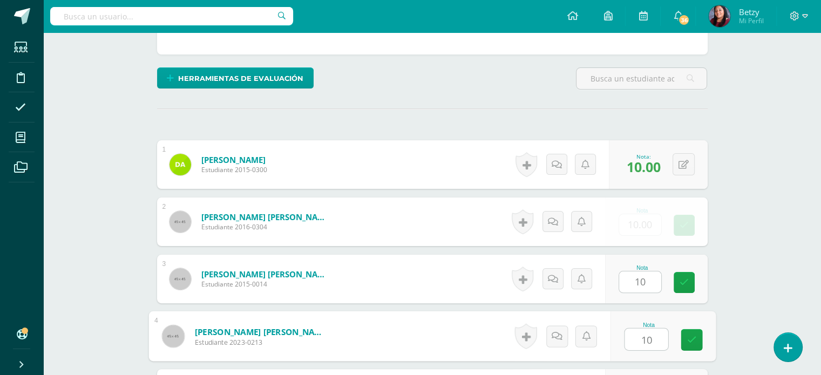
type input "10"
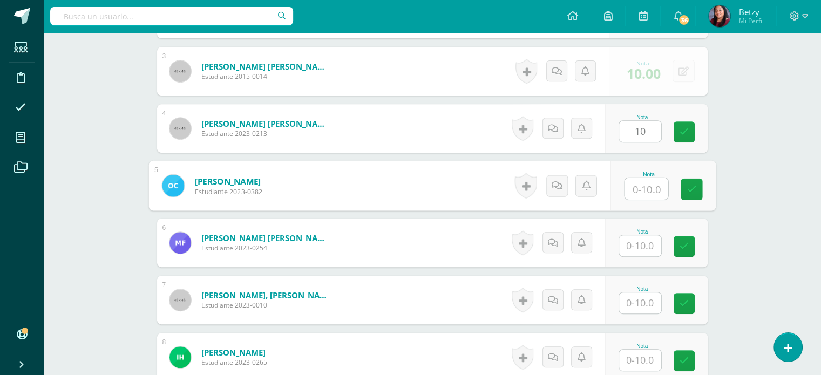
paste input "10"
type input "10"
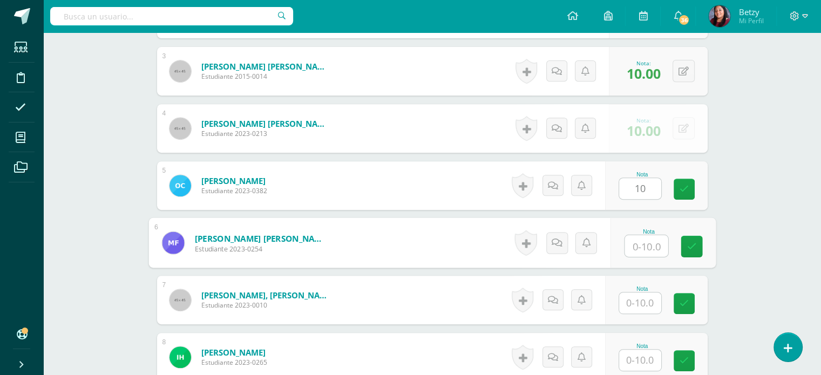
paste input "10"
type input "10"
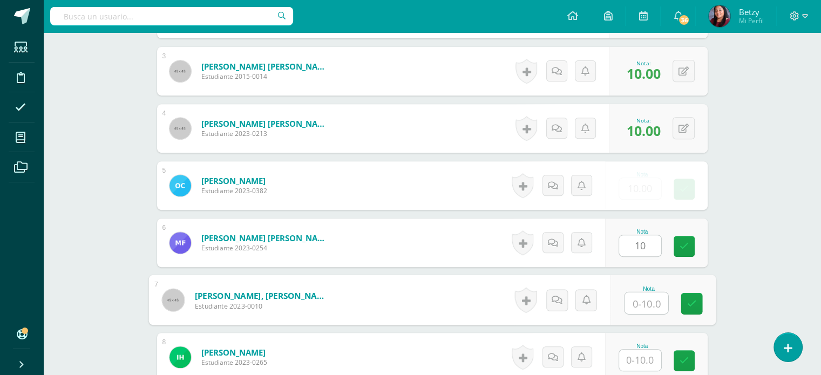
paste input "10"
type input "10"
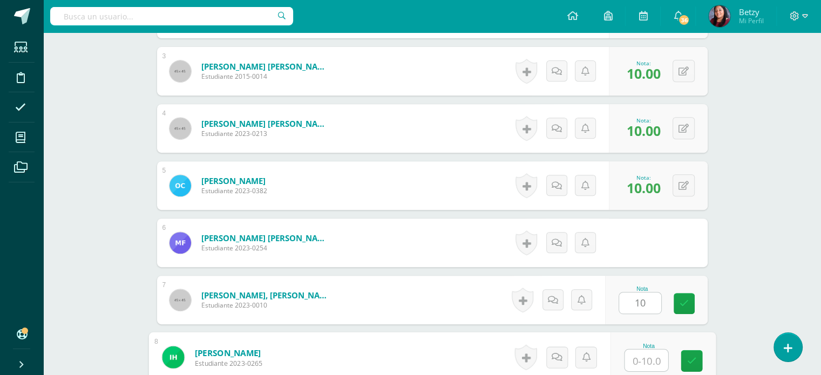
paste input "10"
type input "10"
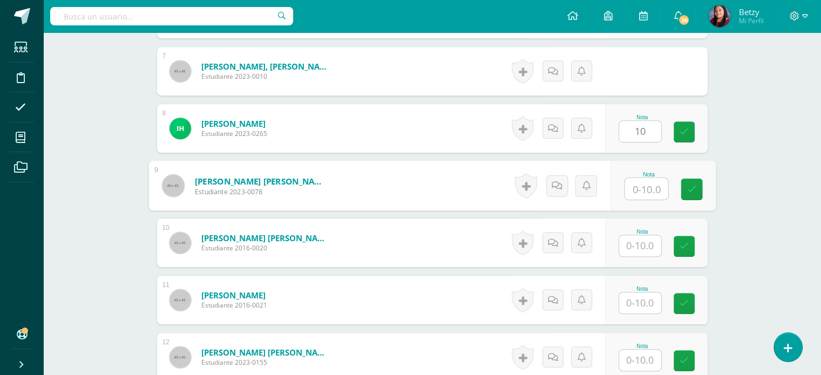
paste input "10"
type input "10"
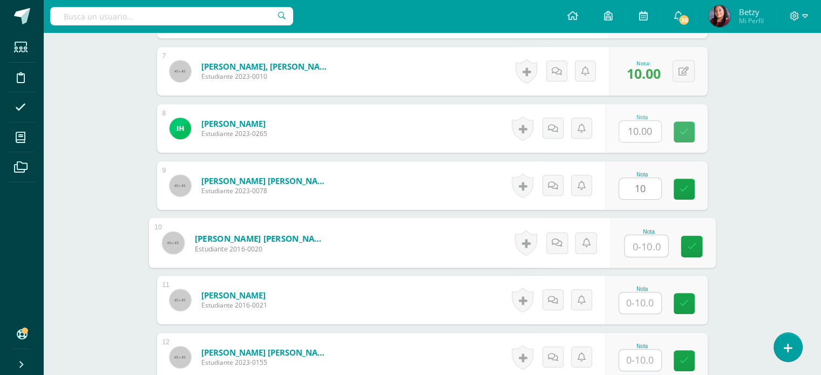
paste input "10"
type input "10"
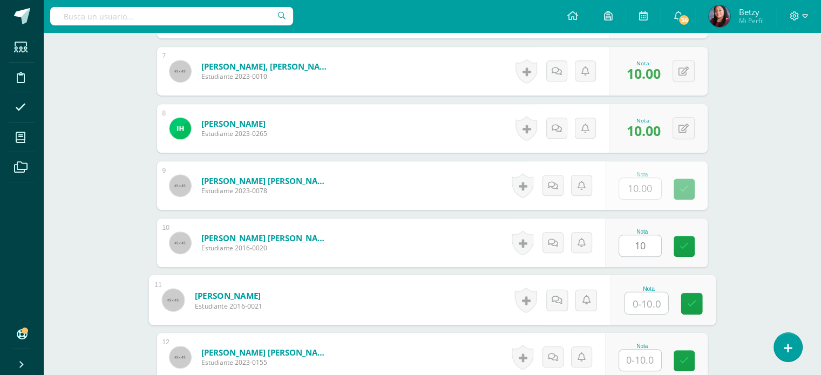
paste input "10"
type input "10"
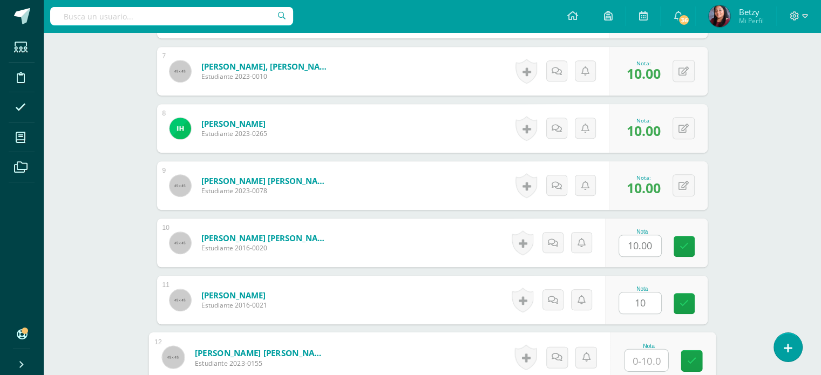
paste input "10"
type input "10"
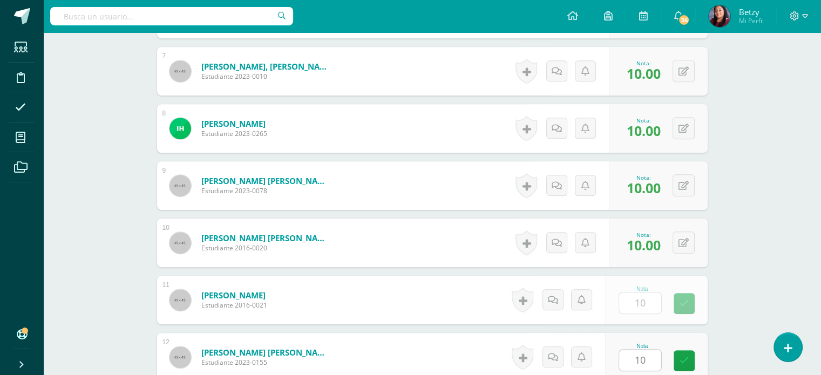
scroll to position [900, 0]
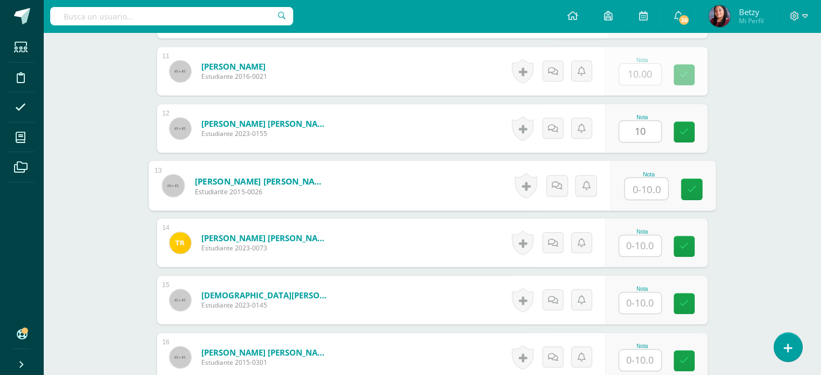
paste input "10"
type input "10"
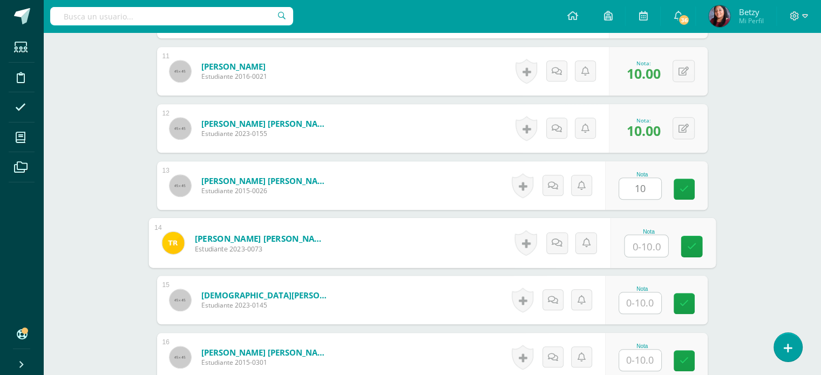
paste input "10"
type input "10"
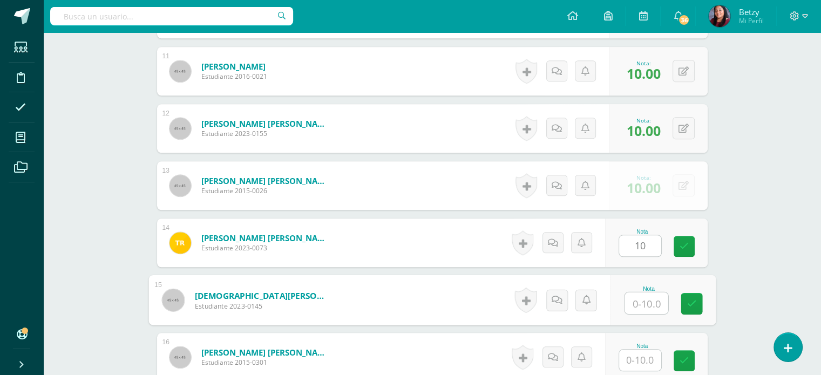
paste input "10"
type input "10"
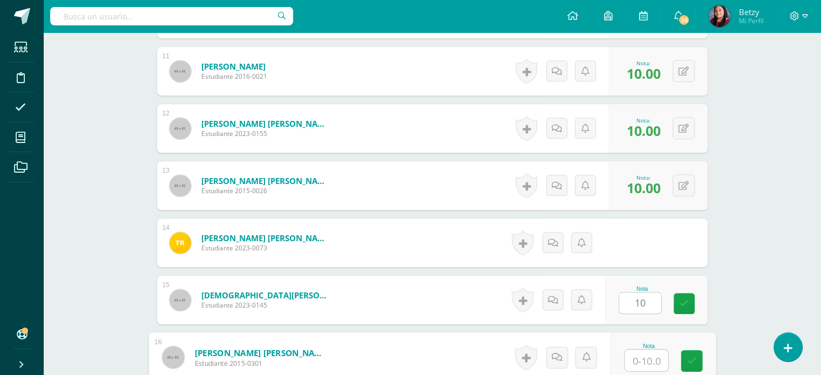
paste input "10"
type input "10"
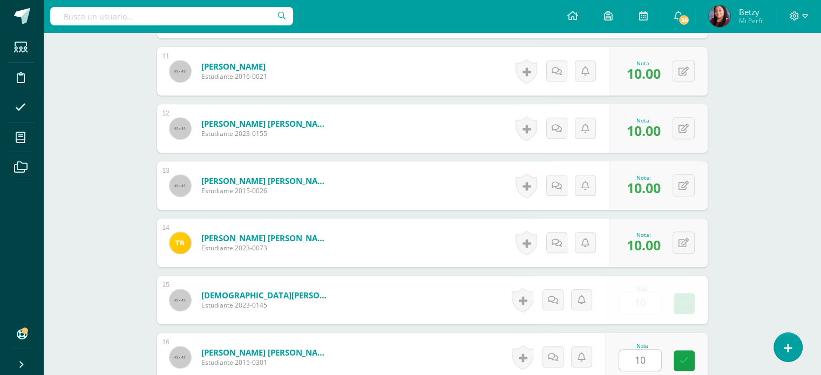
scroll to position [1129, 0]
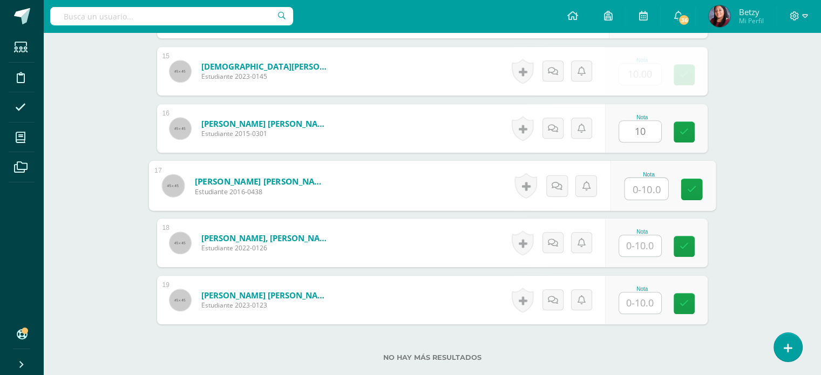
paste input "10"
type input "10"
paste input "10"
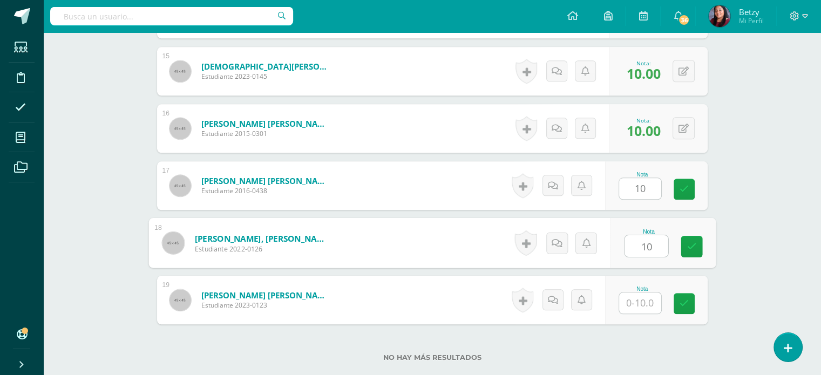
type input "10"
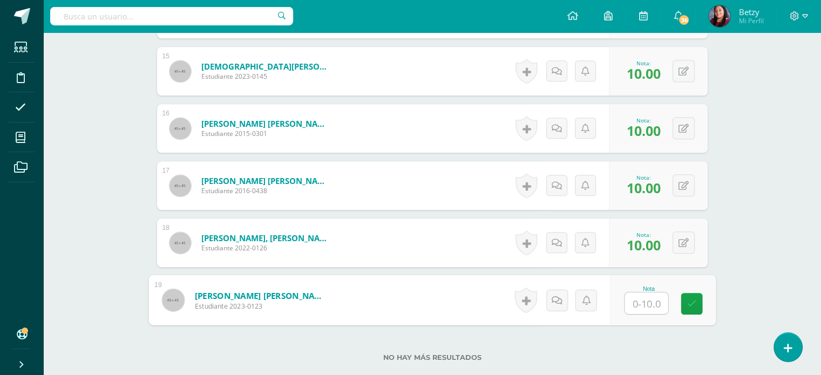
paste input "10"
type input "10"
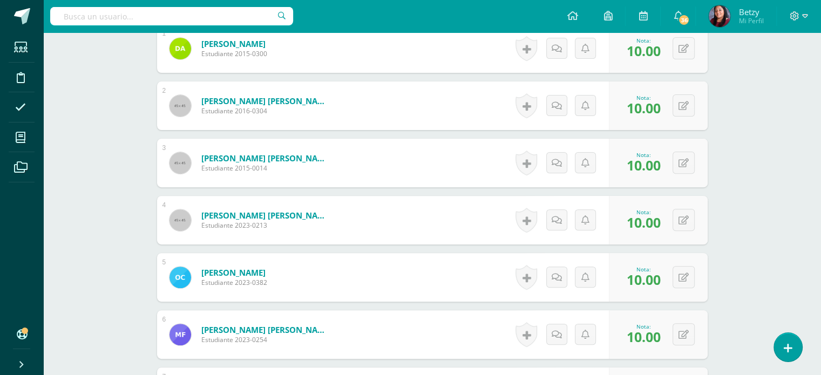
scroll to position [350, 0]
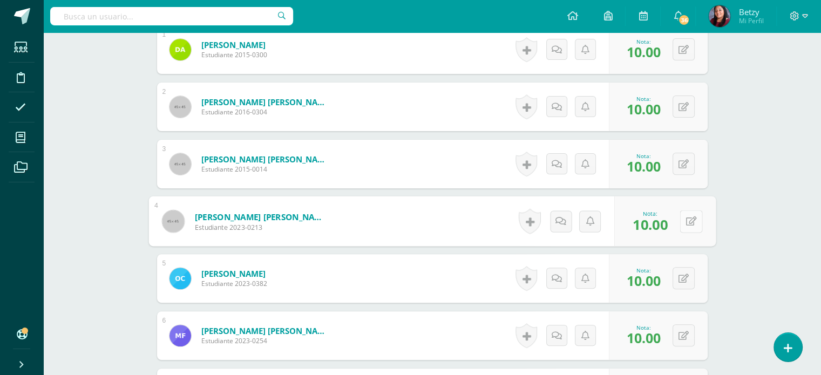
click at [685, 226] on button at bounding box center [691, 221] width 23 height 23
type input "8"
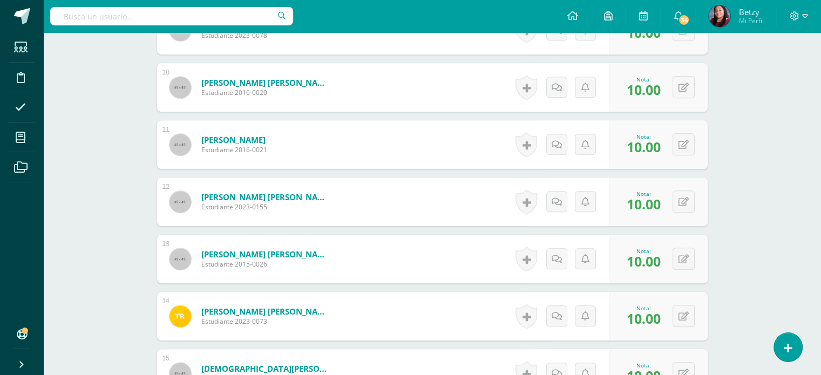
scroll to position [828, 0]
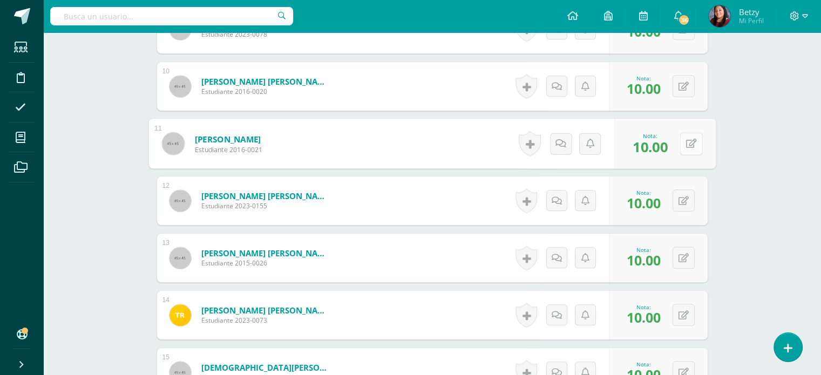
click at [680, 145] on button at bounding box center [691, 143] width 23 height 23
type input "9"
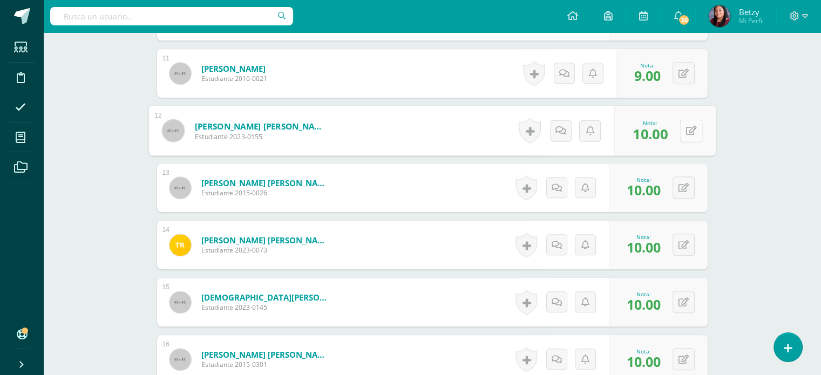
click at [680, 128] on button at bounding box center [691, 130] width 23 height 23
type input "9"
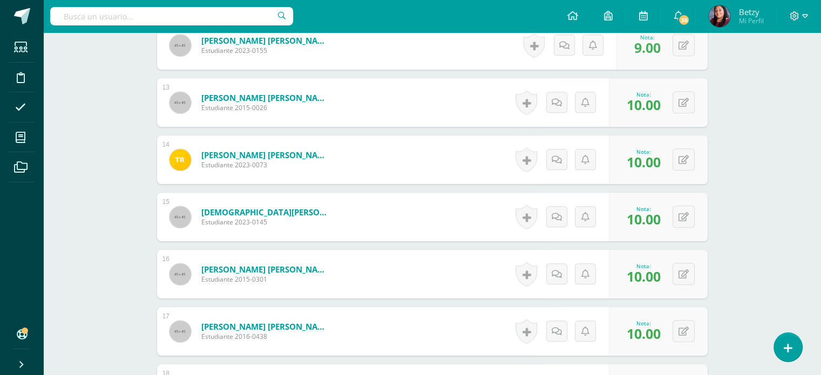
scroll to position [992, 0]
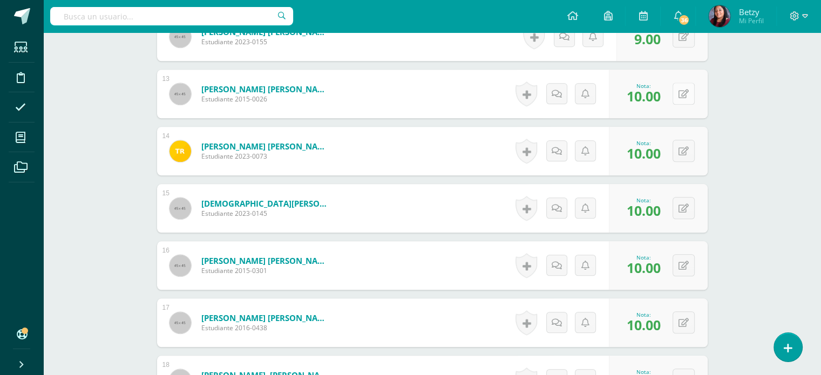
click at [682, 92] on button at bounding box center [684, 94] width 22 height 22
type input "9"
click at [686, 146] on icon at bounding box center [690, 150] width 11 height 9
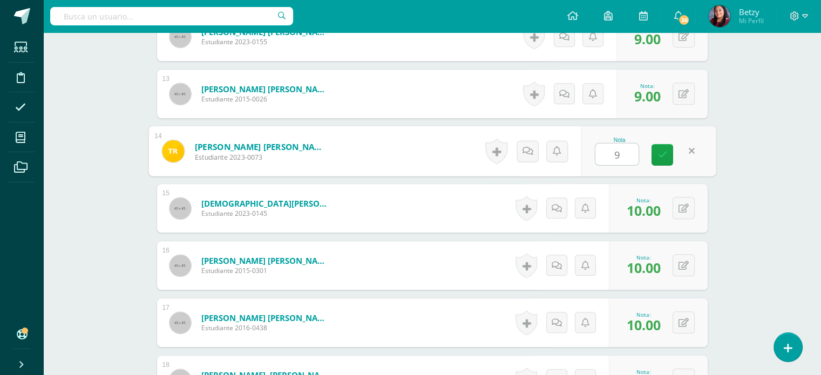
type input "9"
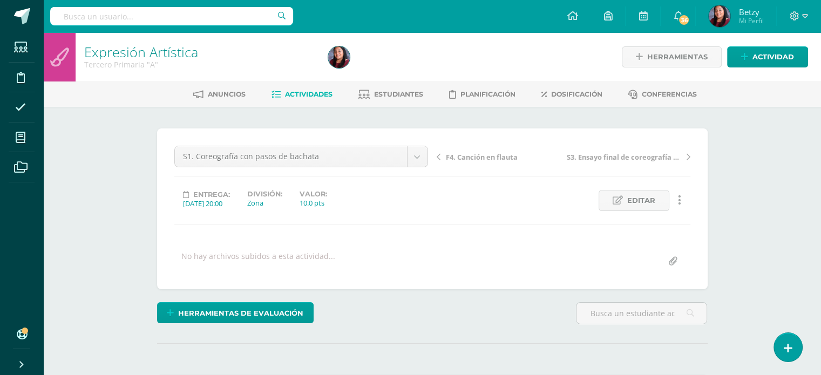
scroll to position [0, 0]
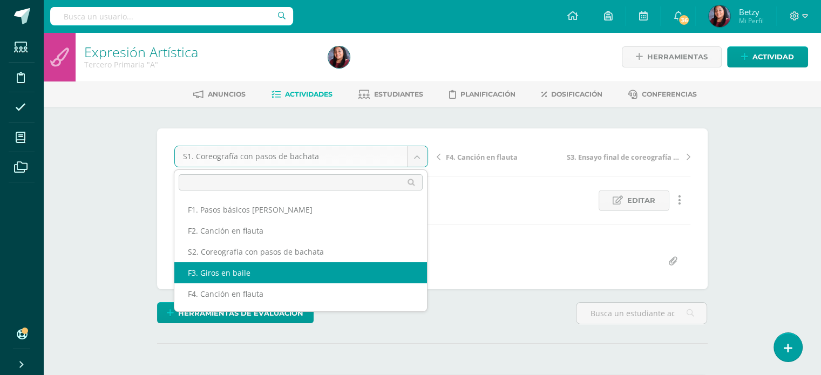
scroll to position [39, 0]
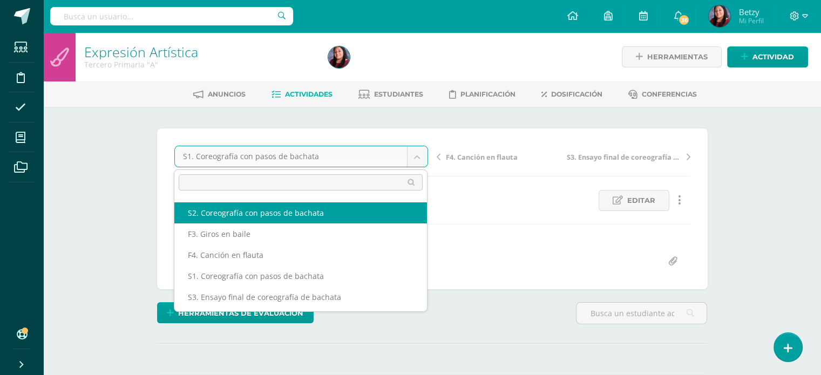
select select "/dashboard/teacher/grade-activity/47933/"
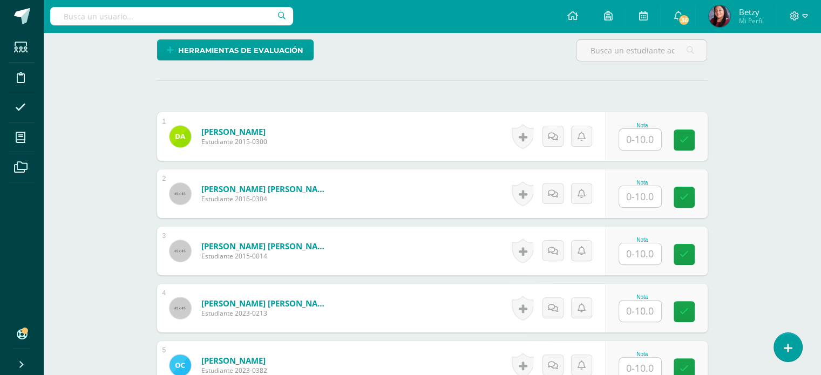
scroll to position [263, 0]
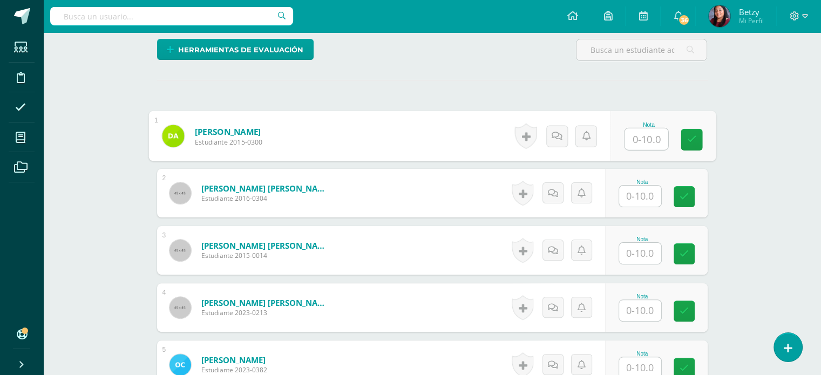
click at [636, 129] on input "text" at bounding box center [645, 139] width 43 height 22
paste input "10"
type input "10"
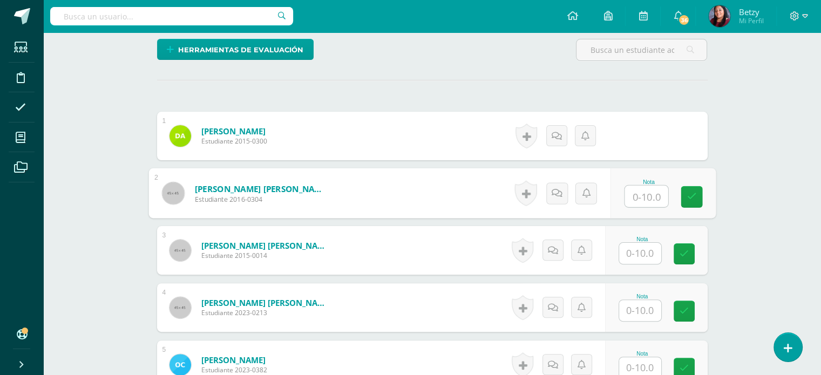
paste input "10"
type input "10"
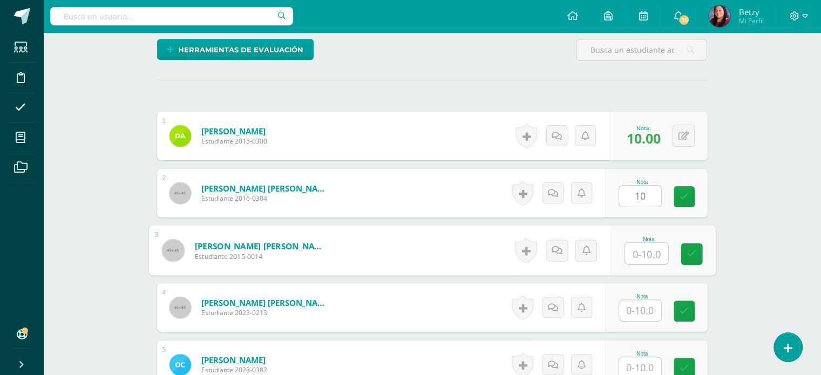
paste input "10"
type input "10"
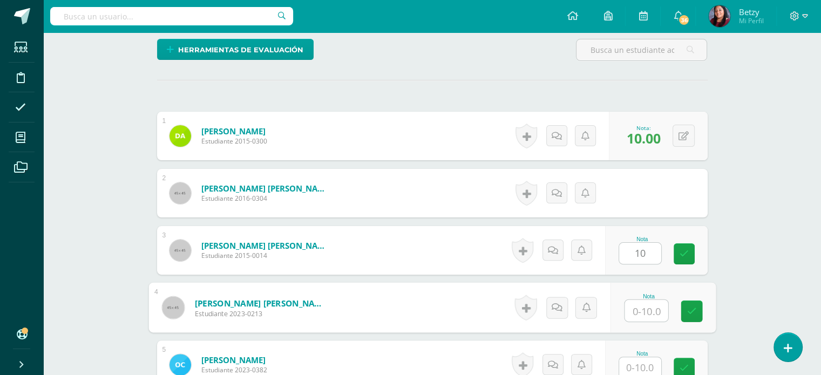
paste input "10"
type input "10"
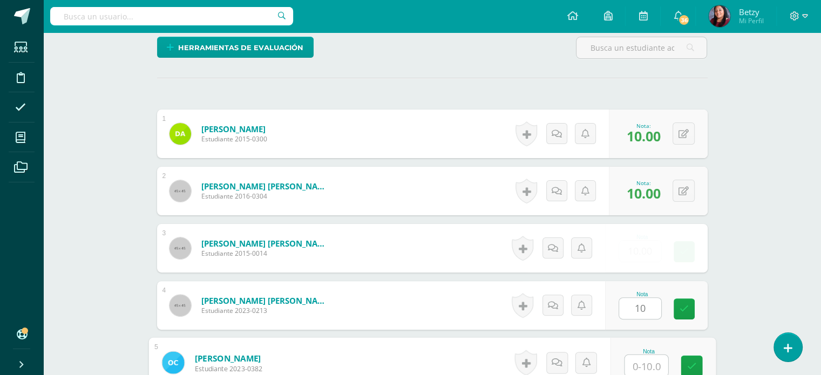
paste input "10"
type input "10"
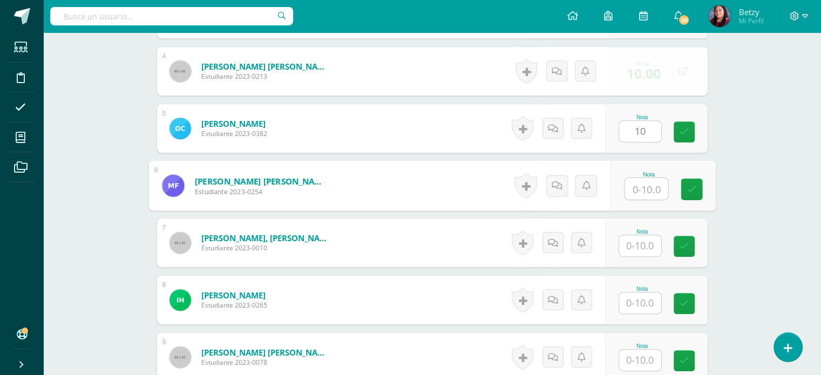
paste input "10"
type input "10"
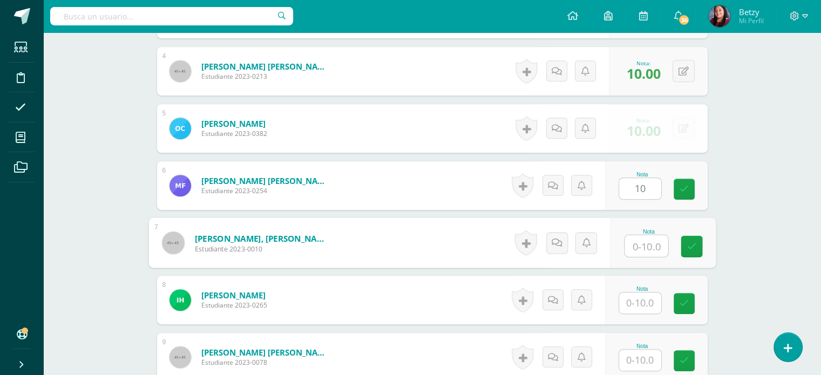
paste input "10"
type input "10"
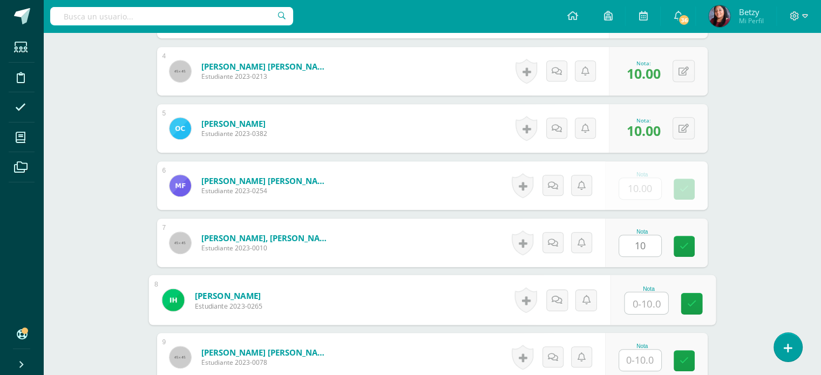
paste input "10"
type input "10"
paste input "10"
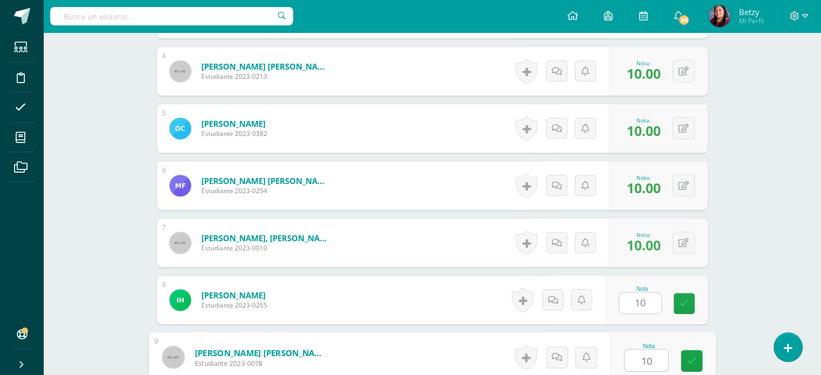
type input "10"
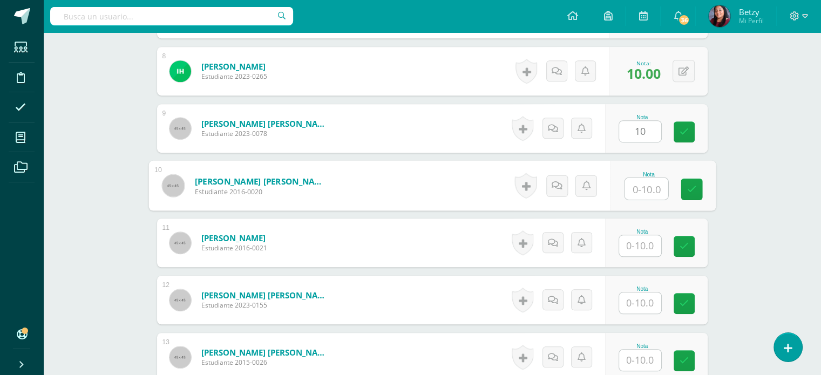
paste input "10"
type input "10"
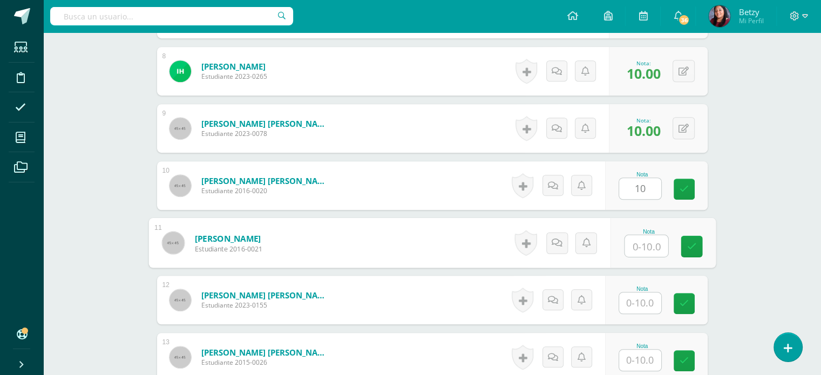
paste input "10"
type input "10"
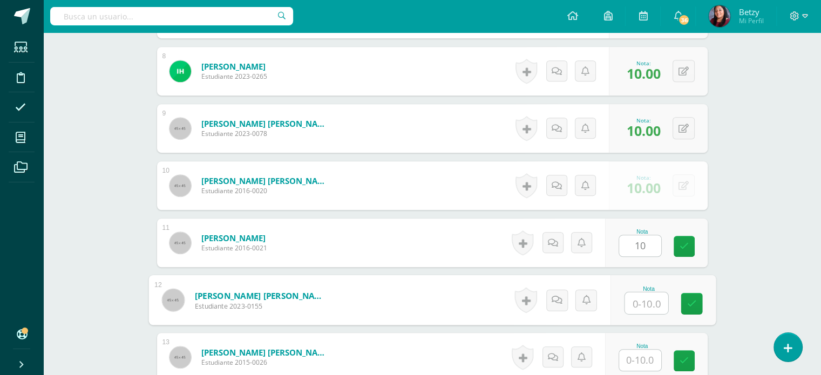
paste input "10"
type input "10"
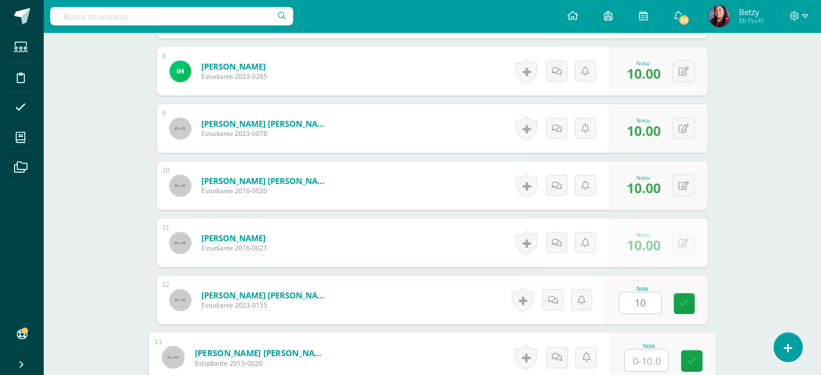
paste input "10"
type input "10"
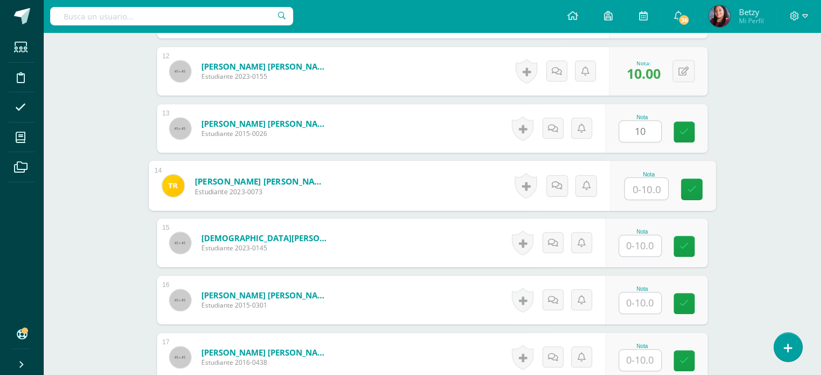
paste input "10"
type input "10"
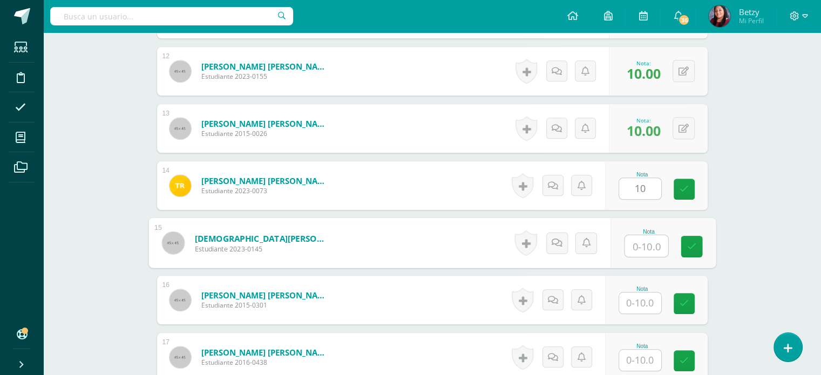
paste input "10"
type input "10"
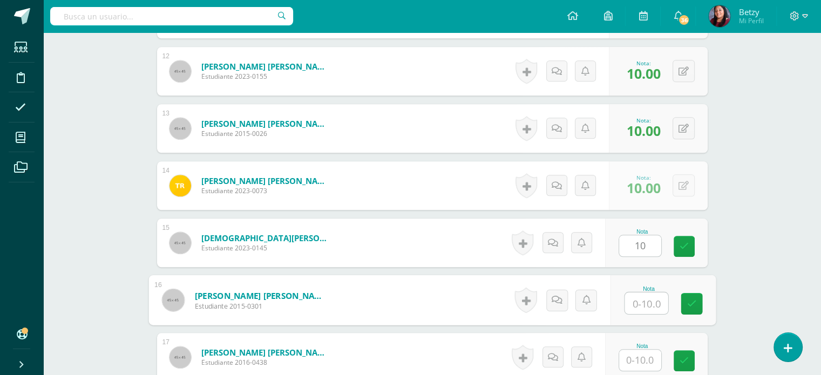
paste input "10"
type input "10"
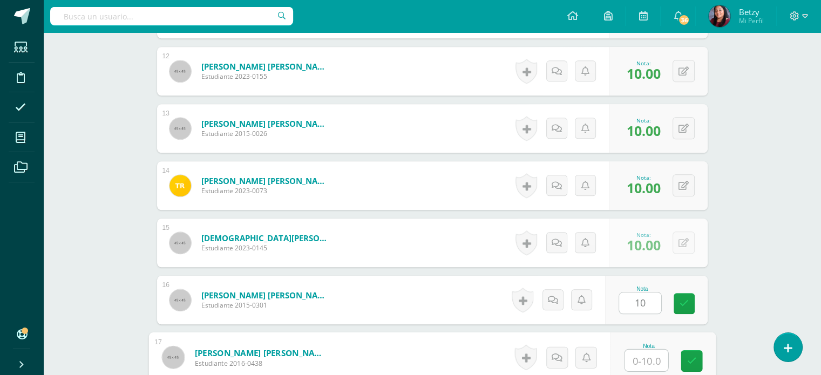
paste input "10"
type input "10"
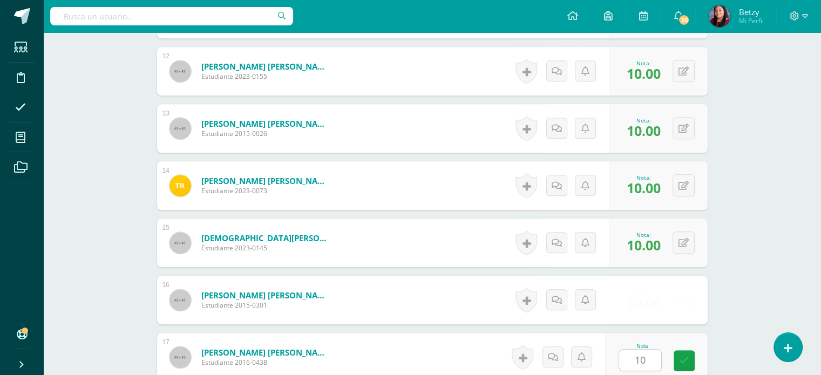
scroll to position [1186, 0]
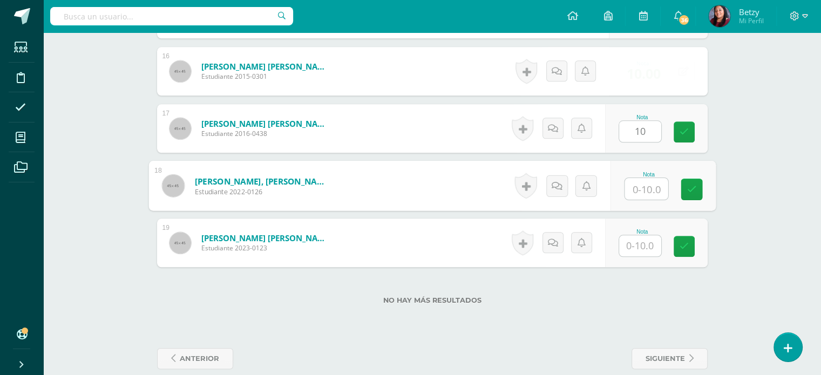
paste input "10"
type input "10"
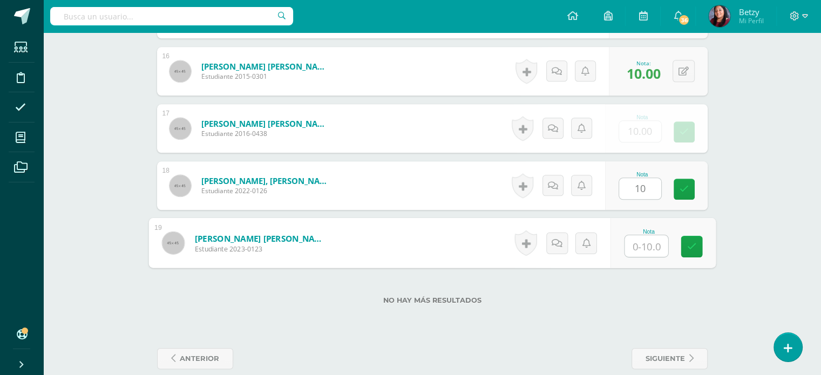
paste input "10"
type input "10"
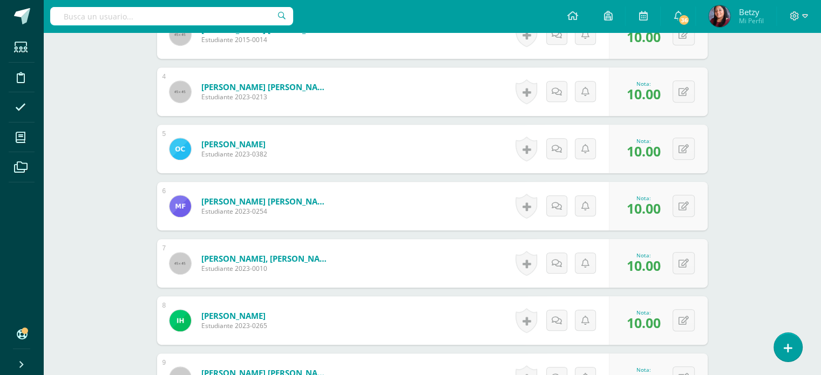
scroll to position [479, 0]
click at [683, 84] on button at bounding box center [691, 91] width 23 height 23
type input "8"
click at [732, 176] on div "Expresión Artística Tercero Primaria "A" Herramientas Detalle de asistencias Ac…" at bounding box center [432, 325] width 778 height 1545
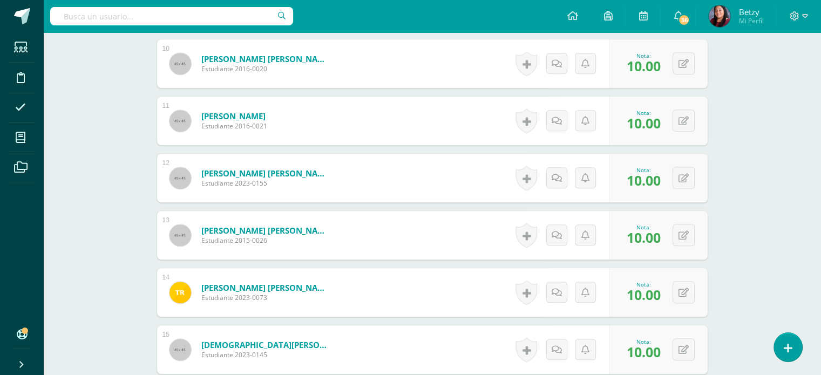
scroll to position [852, 0]
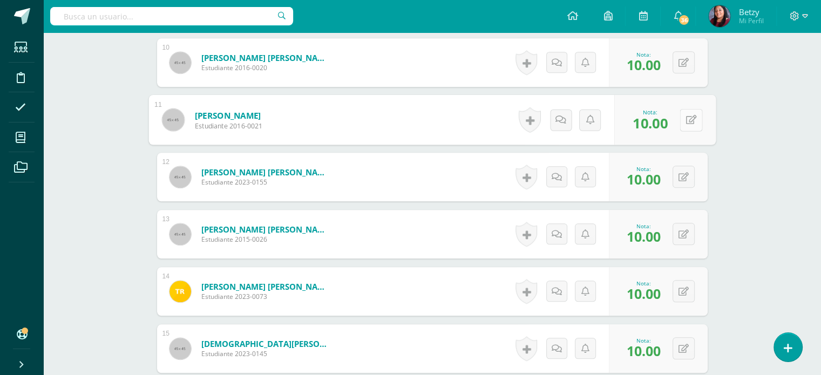
click at [687, 116] on icon at bounding box center [690, 119] width 11 height 9
type input "9"
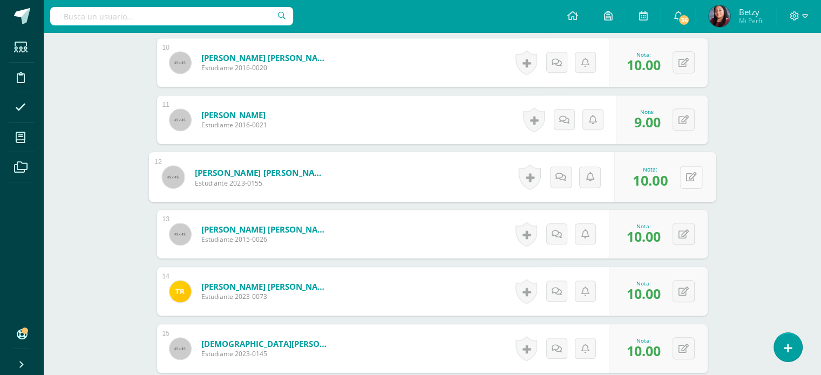
click at [681, 179] on button at bounding box center [691, 177] width 23 height 23
type input "9"
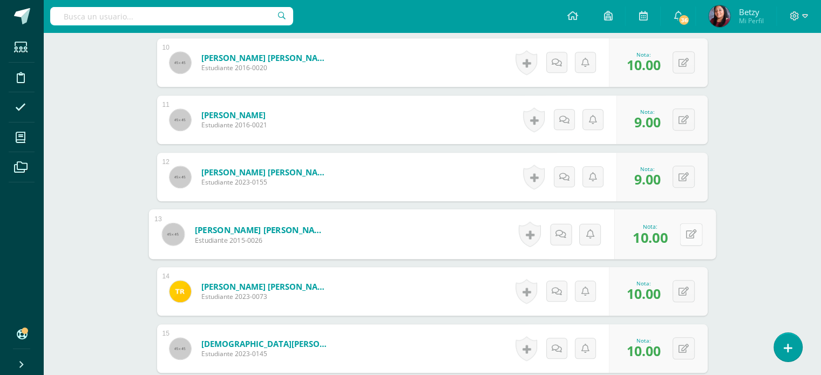
click at [688, 234] on button at bounding box center [691, 234] width 23 height 23
type input "9"
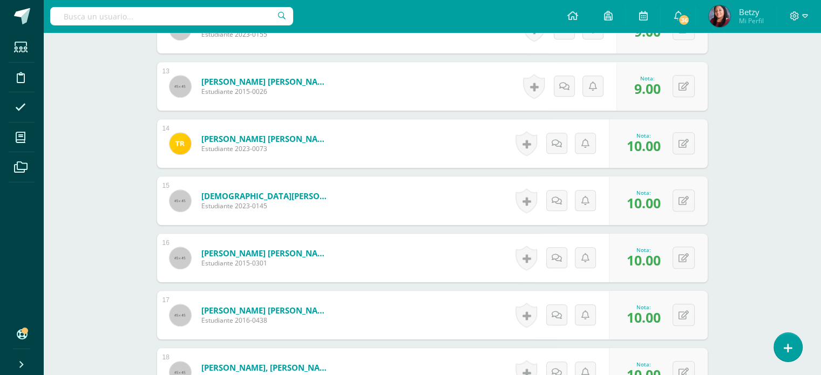
scroll to position [1001, 0]
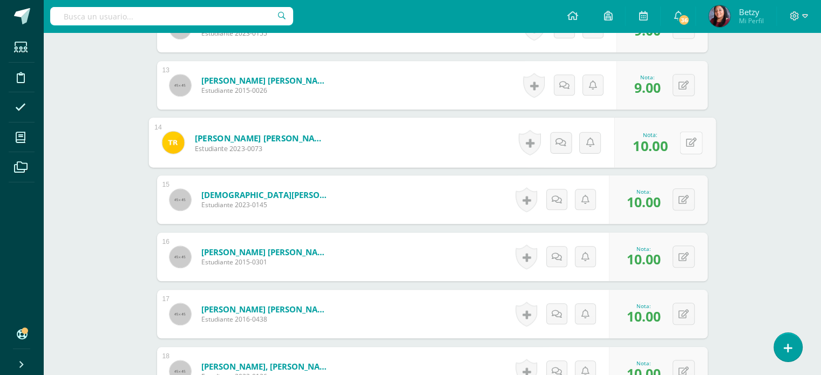
click at [688, 144] on icon at bounding box center [690, 142] width 11 height 9
type input "9"
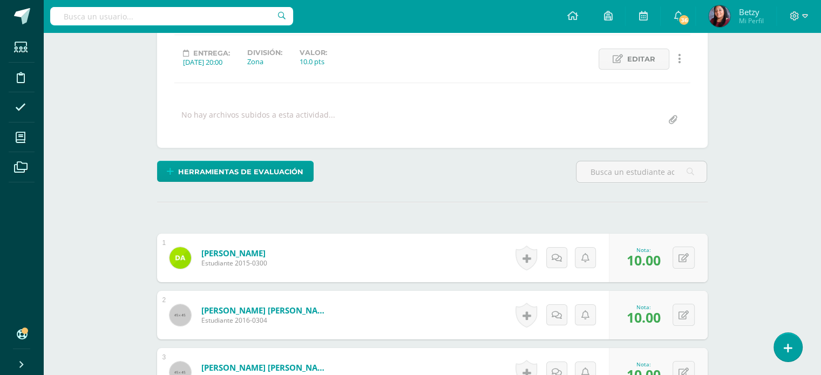
scroll to position [0, 0]
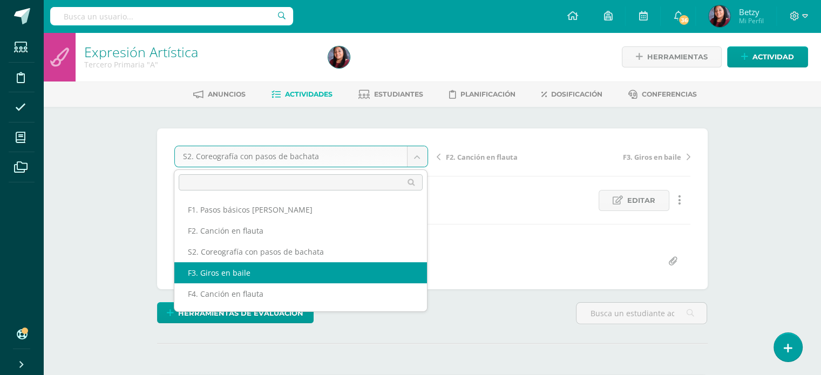
scroll to position [39, 0]
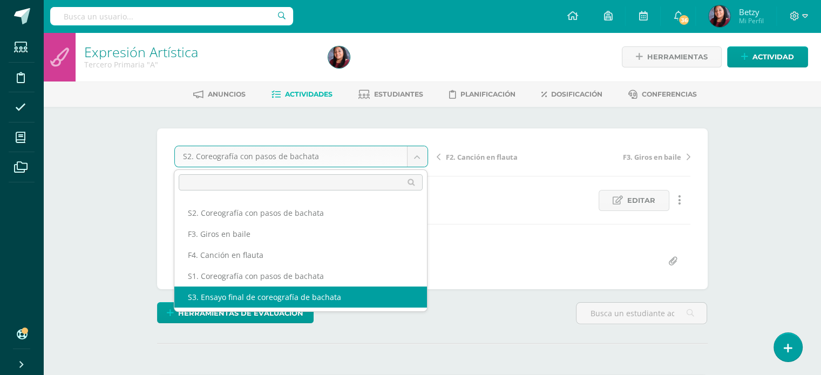
select select "/dashboard/teacher/grade-activity/47937/"
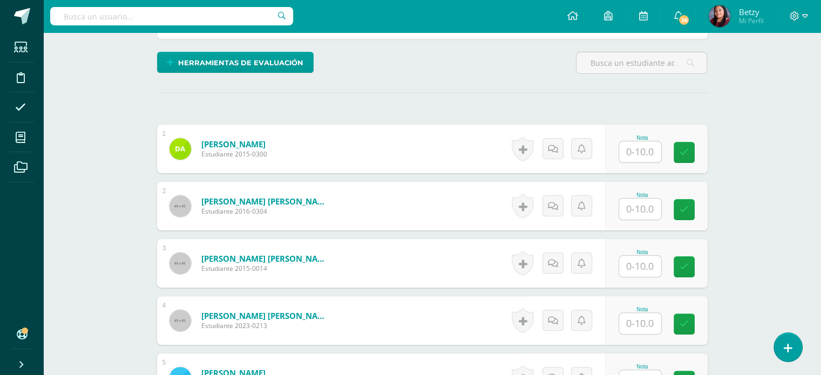
scroll to position [260, 0]
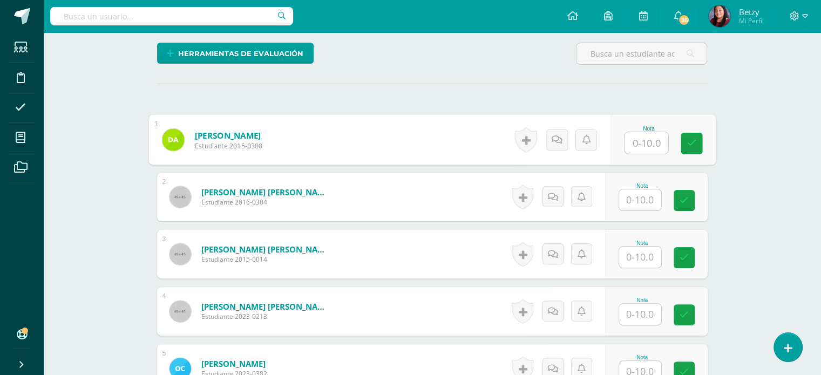
click at [654, 139] on input "text" at bounding box center [645, 143] width 43 height 22
paste input "10"
type input "10"
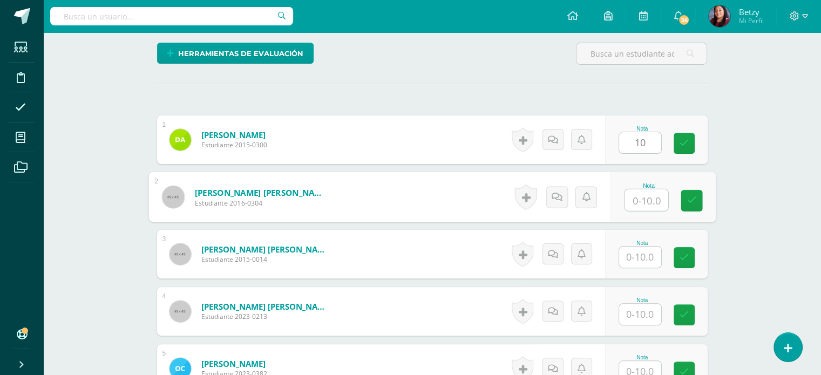
paste input "10"
type input "10"
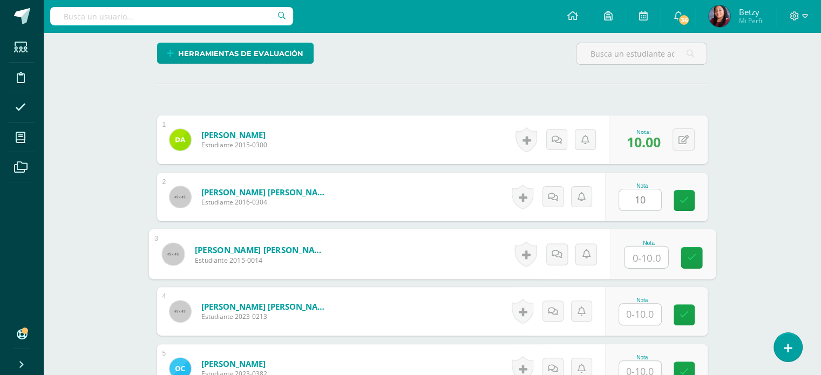
paste input "10"
type input "10"
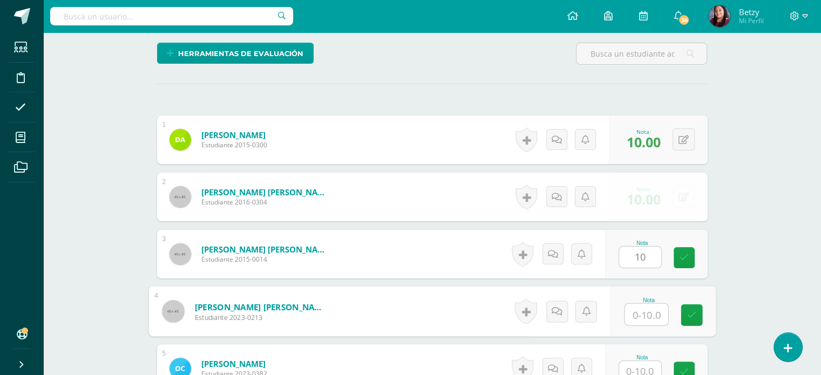
paste input "10"
type input "10"
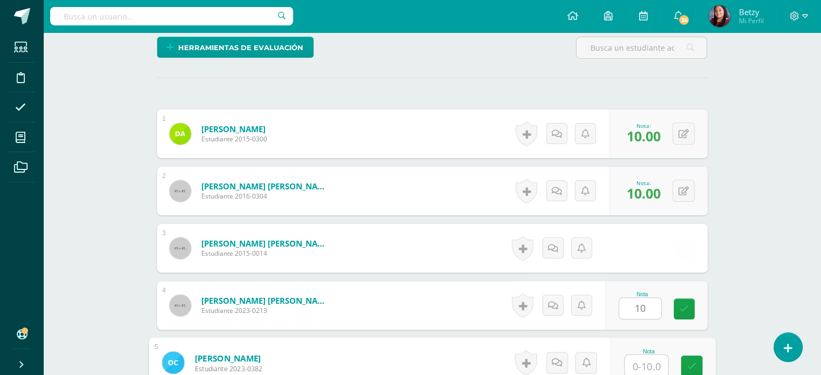
paste input "10"
type input "10"
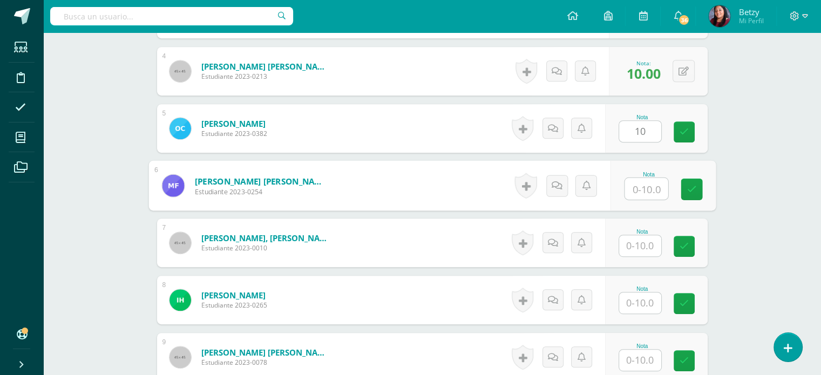
paste input "10"
type input "10"
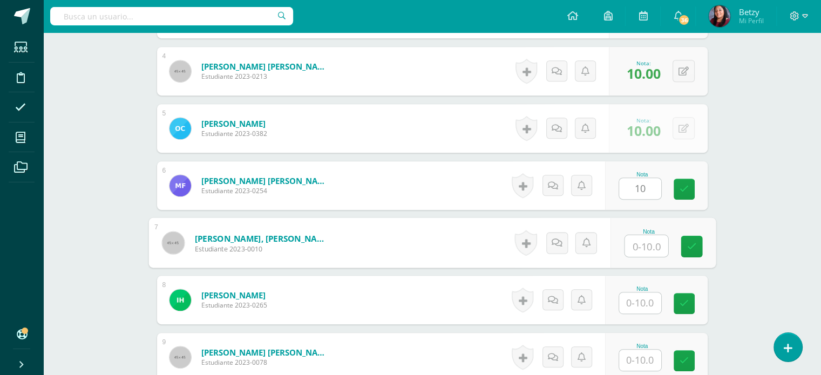
paste input "10"
type input "10"
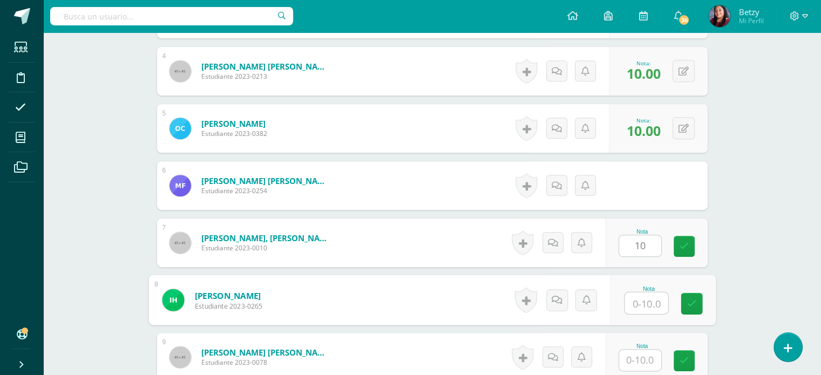
paste input "10"
type input "10"
paste input "10"
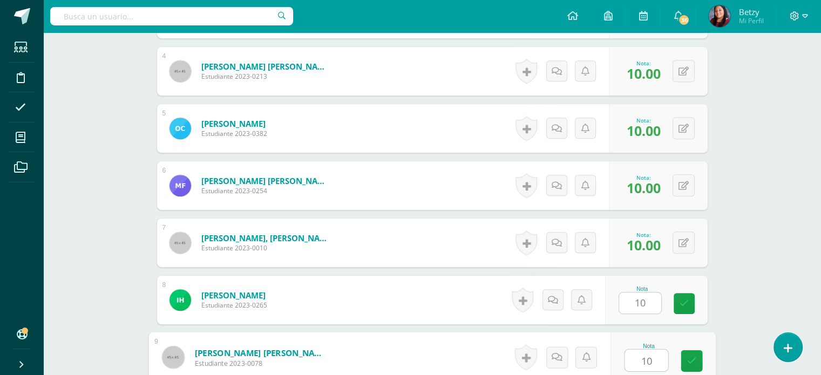
type input "10"
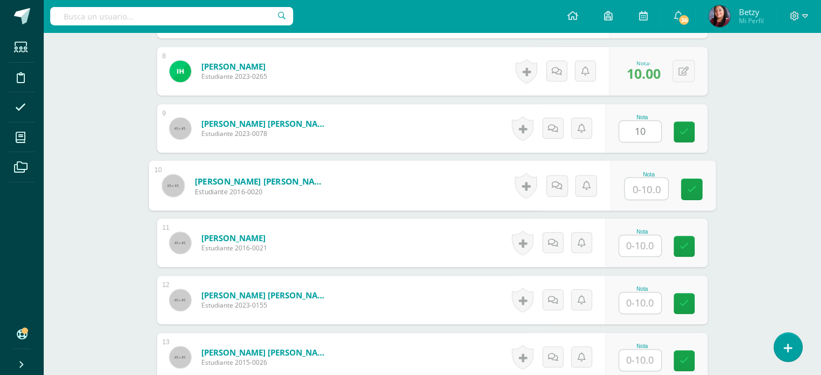
paste input "10"
type input "10"
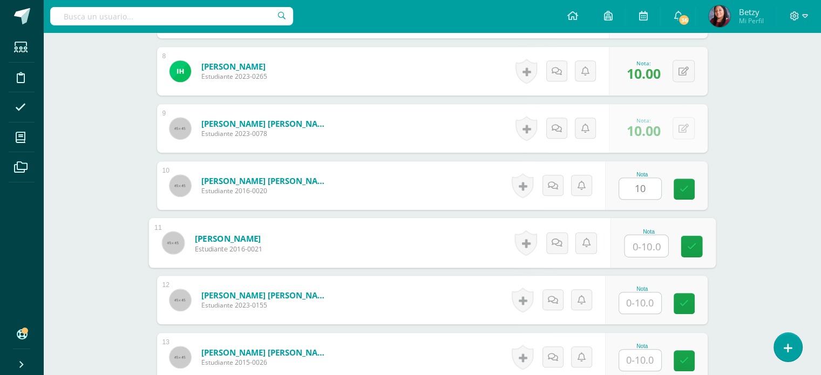
paste input "10"
type input "10"
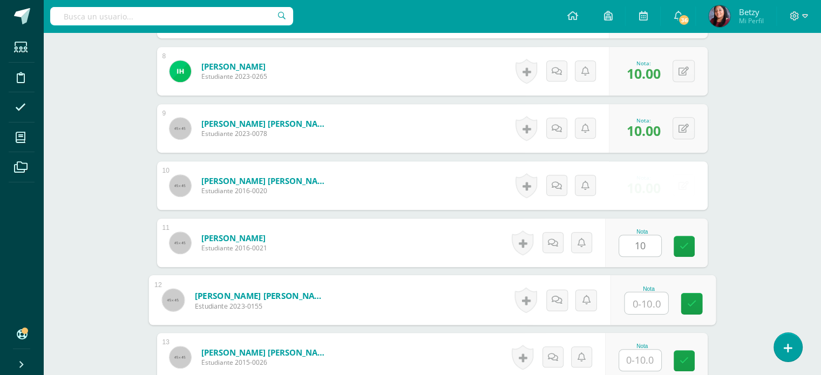
paste input "10"
type input "10"
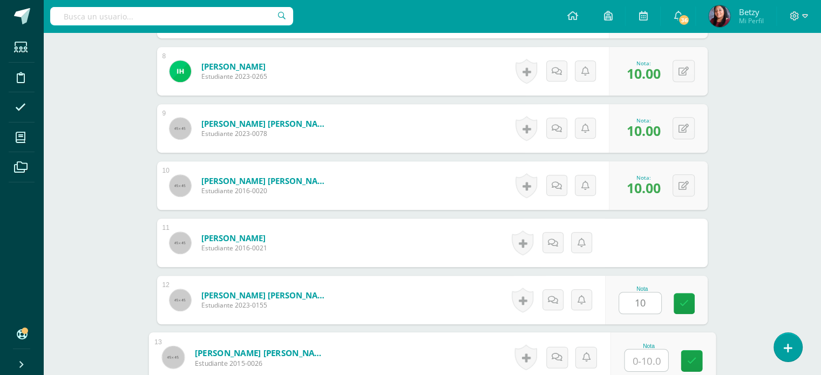
paste input "10"
type input "10"
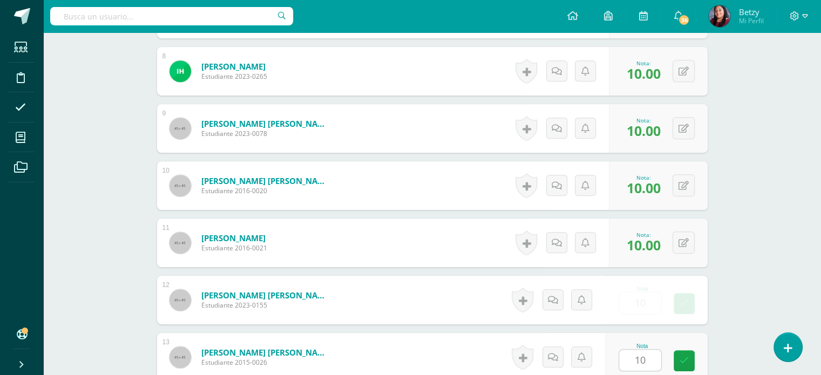
scroll to position [958, 0]
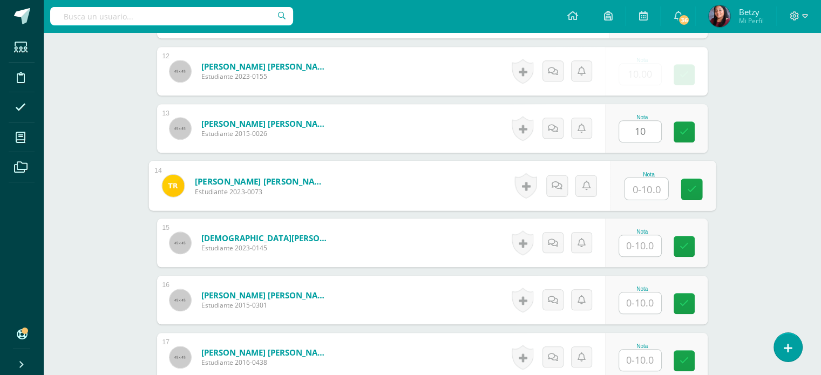
paste input "10"
type input "10"
paste input "10"
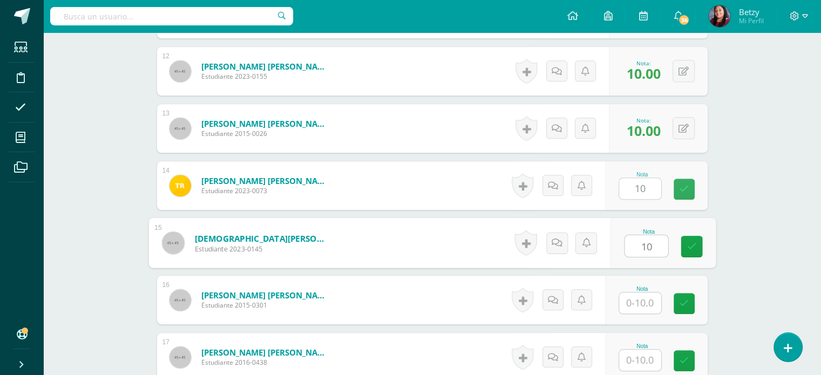
type input "10"
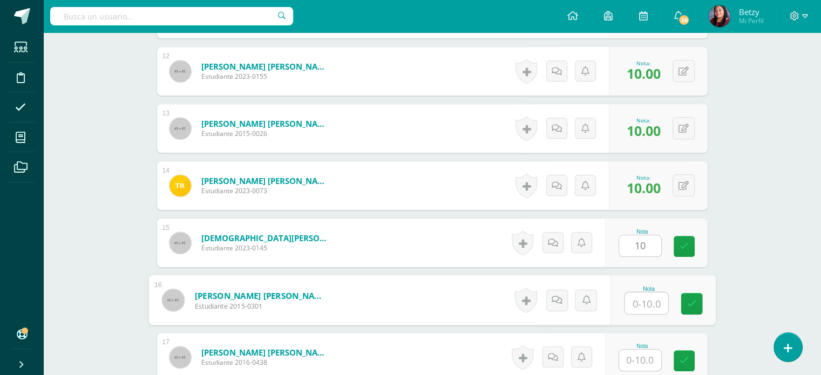
paste input "10"
type input "10"
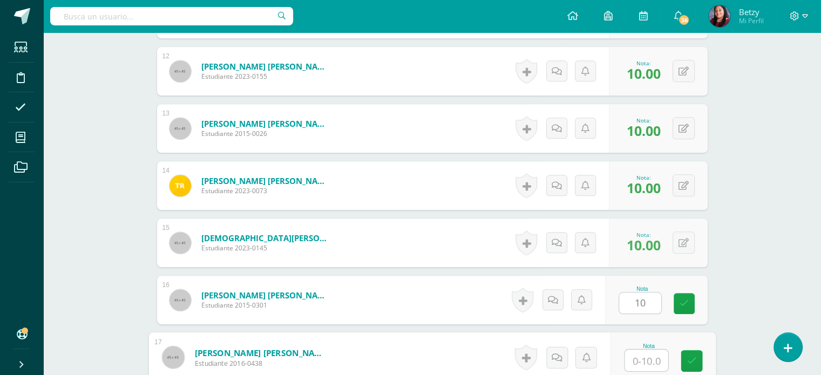
paste input "10"
type input "10"
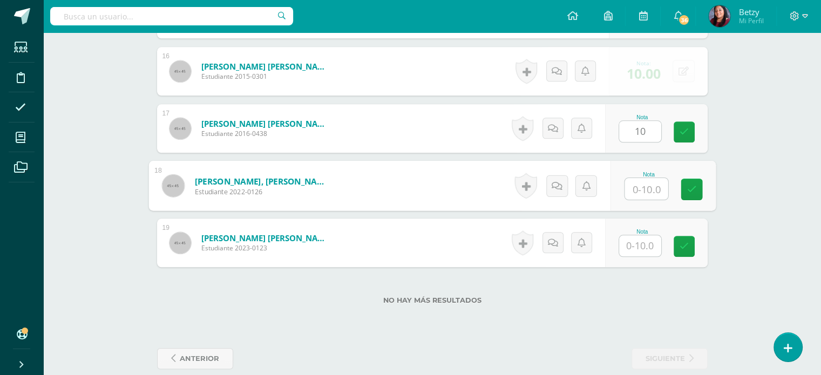
paste input "10"
type input "10"
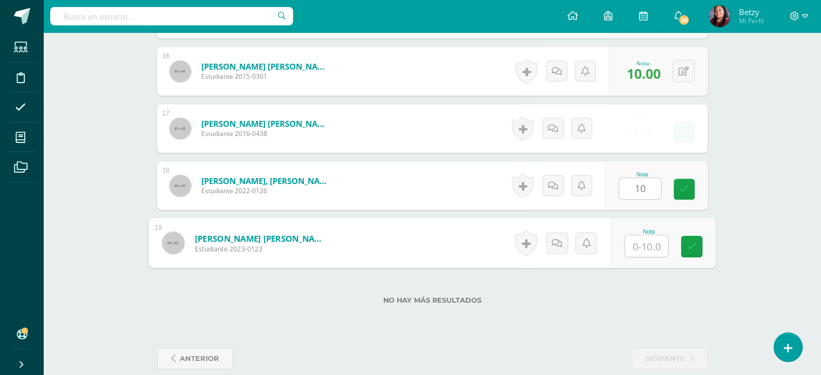
paste input "10"
type input "1010"
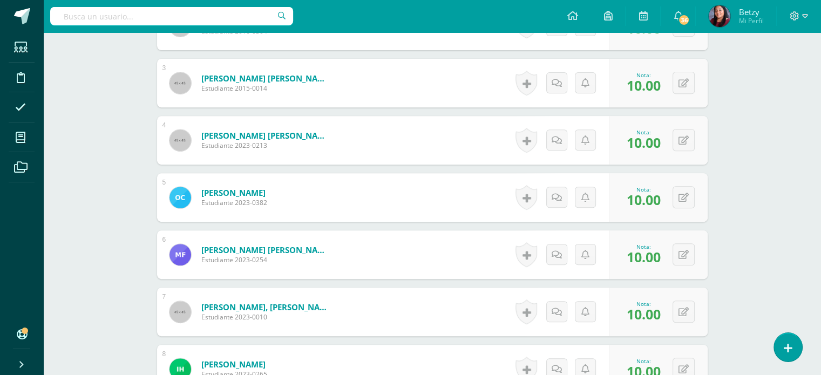
scroll to position [434, 0]
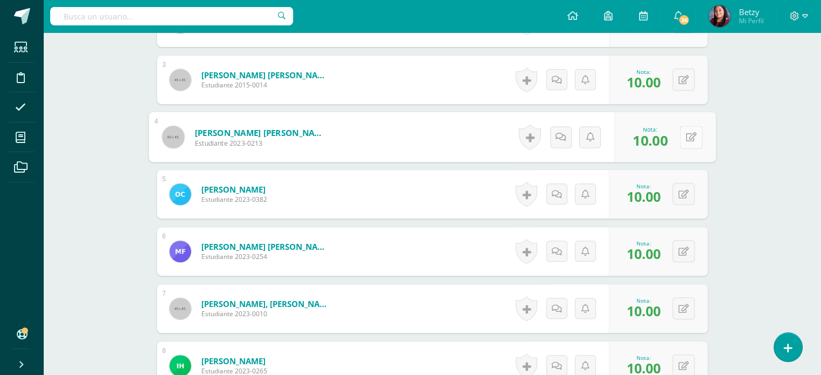
click at [684, 139] on button at bounding box center [691, 137] width 23 height 23
type input "8"
click at [751, 170] on div "Expresión Artística Tercero Primaria "A" Herramientas Detalle de asistencias Ac…" at bounding box center [432, 370] width 778 height 1545
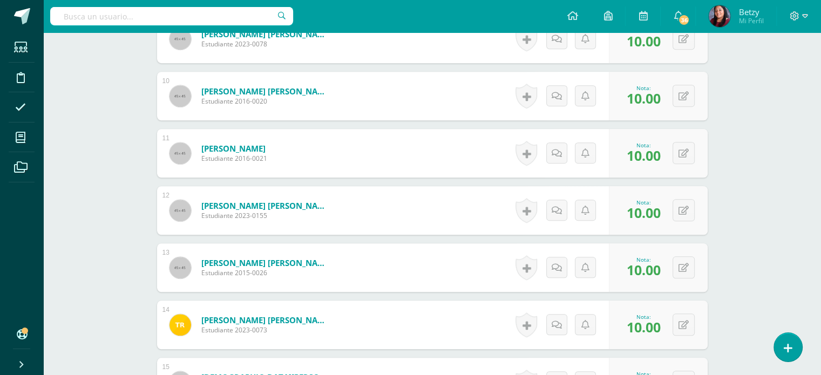
scroll to position [823, 0]
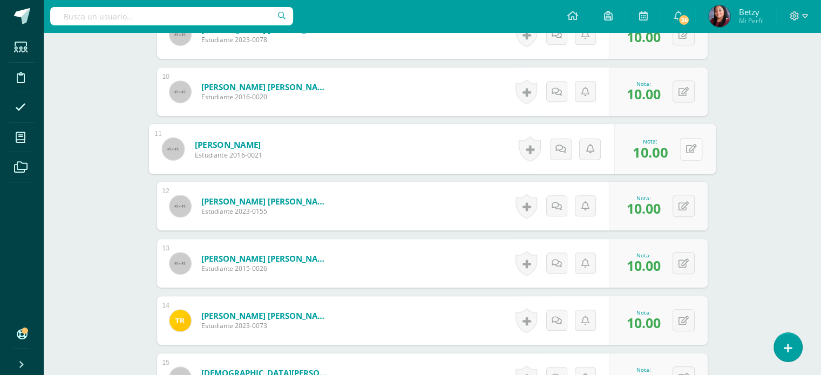
click at [689, 145] on button at bounding box center [691, 149] width 23 height 23
type input "9"
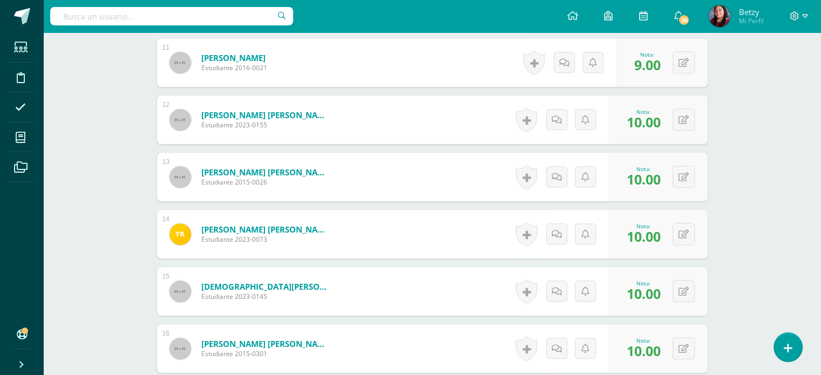
scroll to position [914, 0]
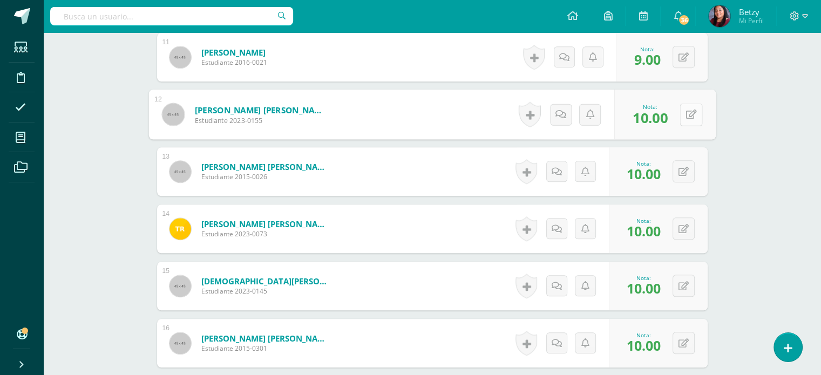
click at [691, 115] on button at bounding box center [691, 114] width 23 height 23
type input "9"
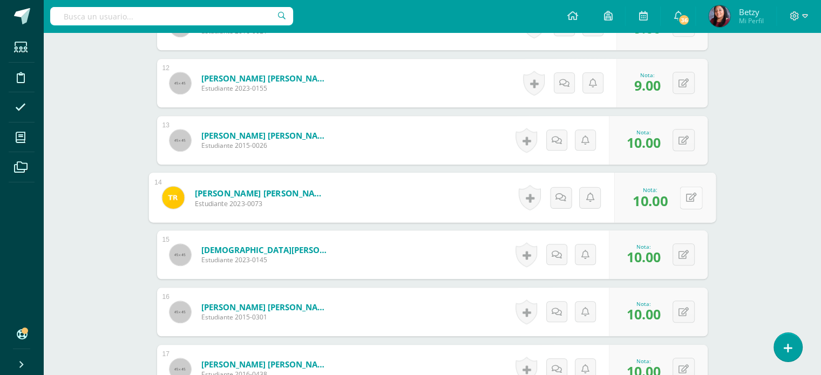
click at [686, 198] on icon at bounding box center [690, 197] width 11 height 9
type input "9"
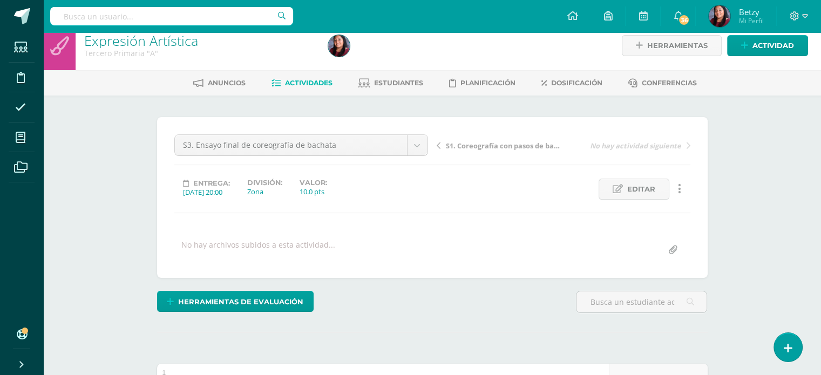
scroll to position [0, 0]
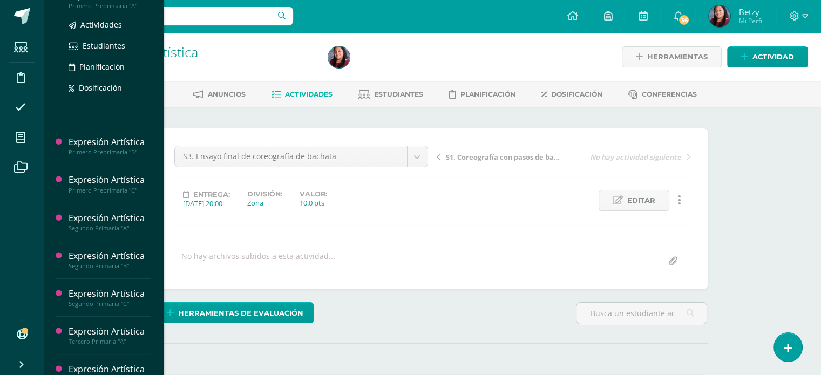
scroll to position [279, 0]
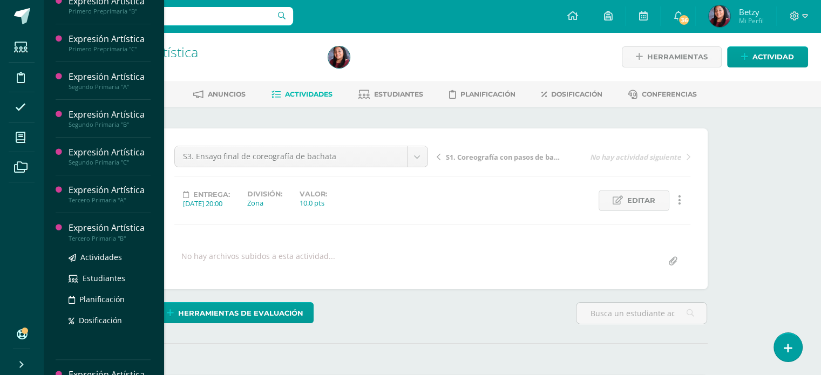
click at [105, 234] on div "Expresión Artística" at bounding box center [110, 228] width 82 height 12
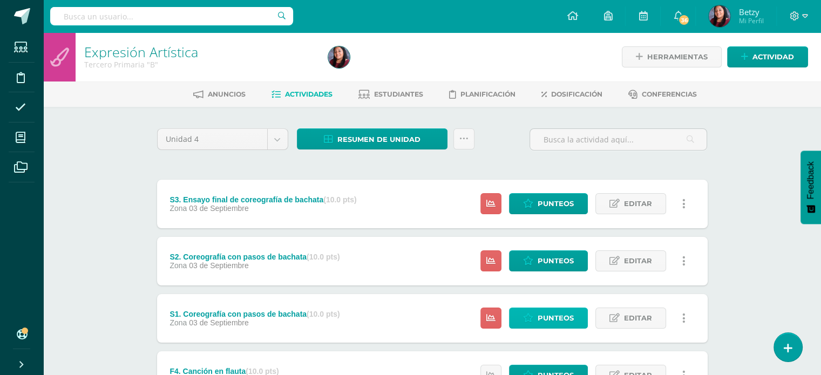
click at [540, 312] on span "Punteos" at bounding box center [556, 318] width 36 height 20
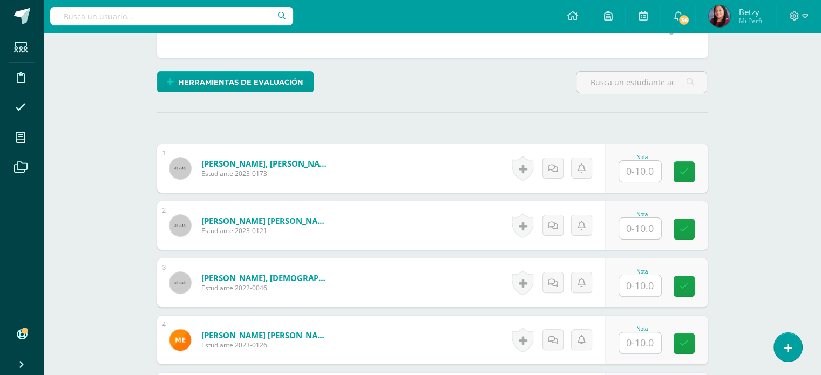
scroll to position [232, 0]
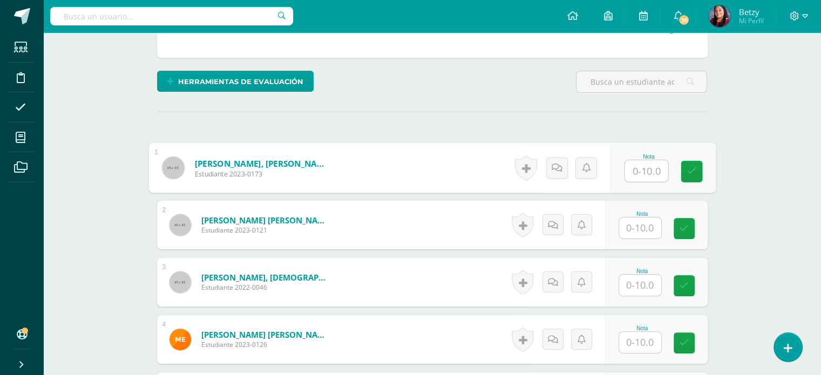
click at [633, 172] on input "text" at bounding box center [645, 171] width 43 height 22
paste input "10"
type input "10"
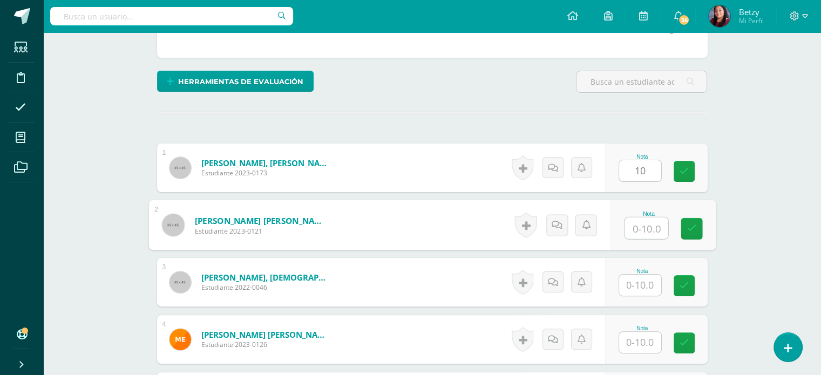
paste input "10"
type input "10"
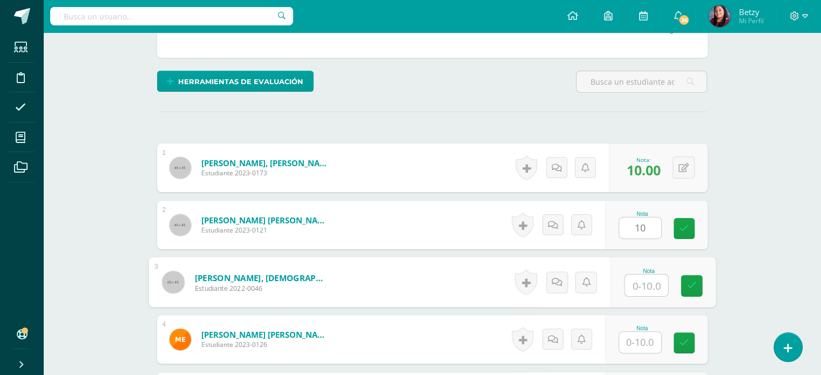
paste input "10"
type input "10"
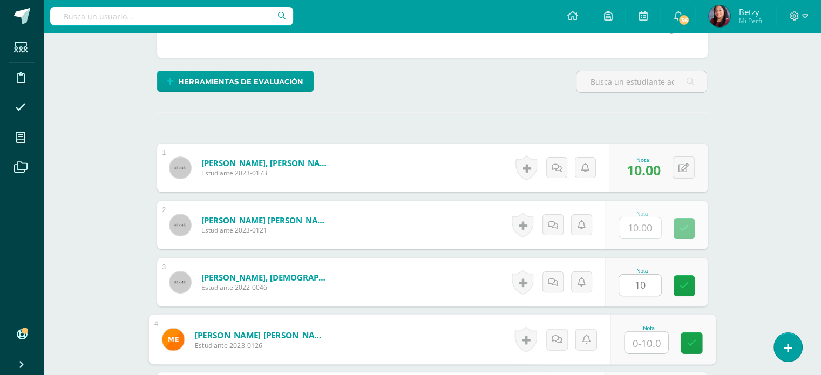
paste input "10"
type input "10"
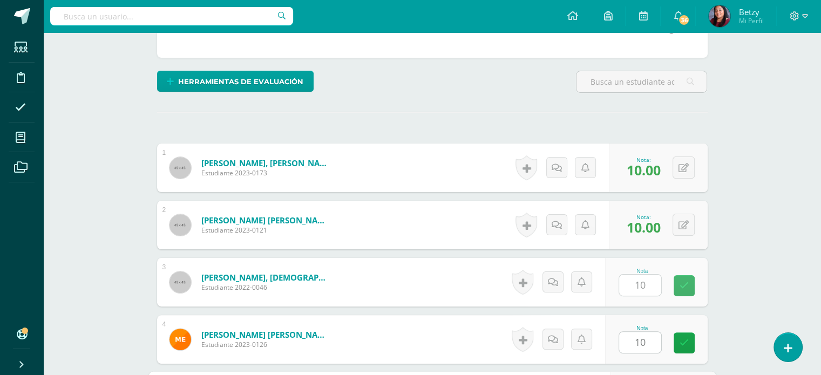
scroll to position [443, 0]
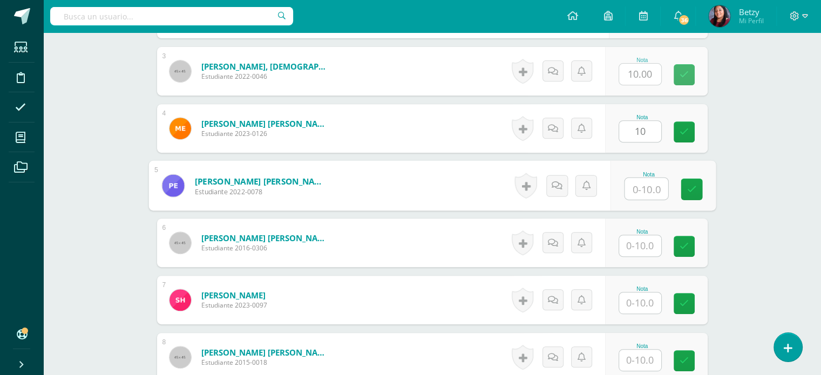
paste input "10"
type input "10"
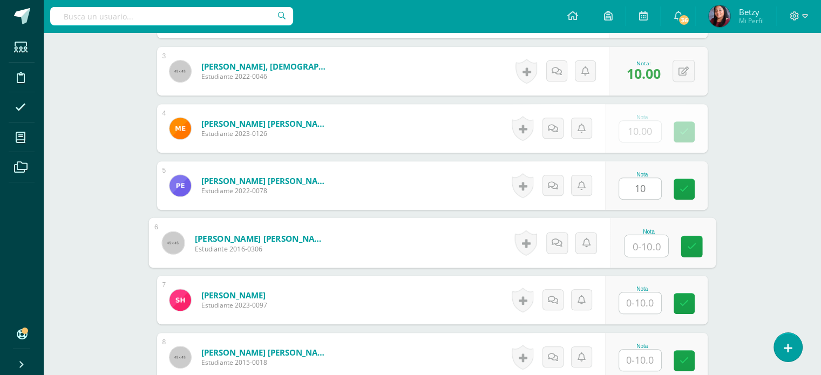
paste input "10"
type input "10"
paste input "10"
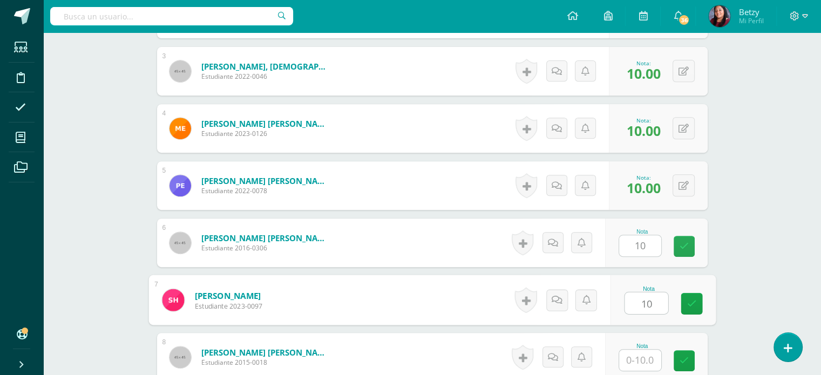
type input "10"
paste input "10"
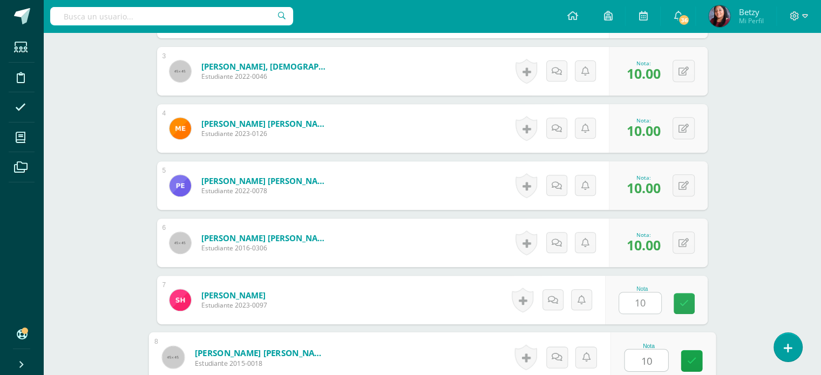
type input "10"
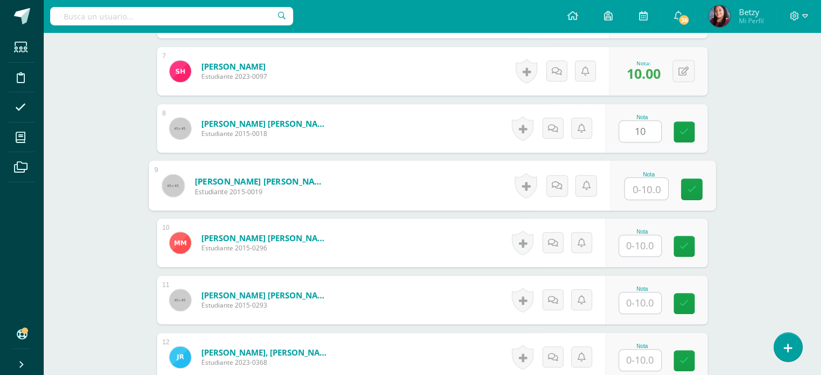
paste input "10"
type input "10"
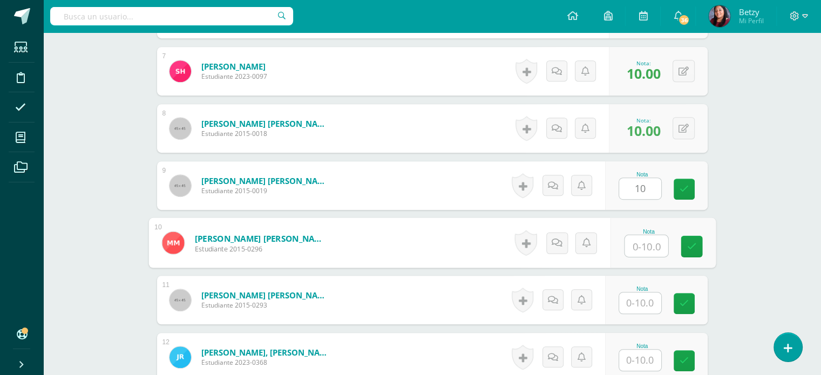
paste input "10"
type input "10"
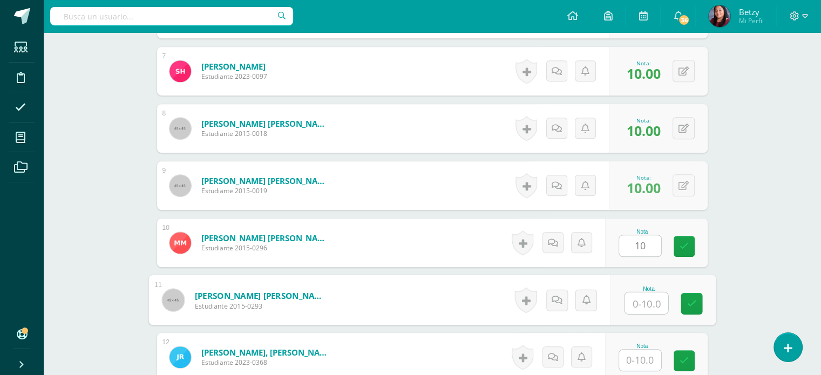
paste input "10"
type input "10"
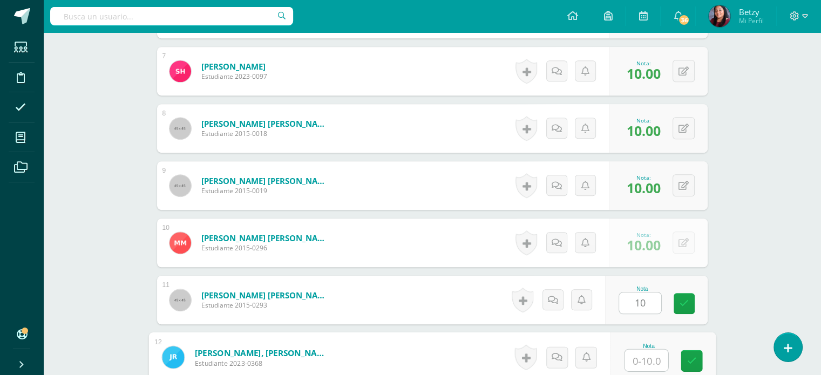
paste input "10"
type input "10"
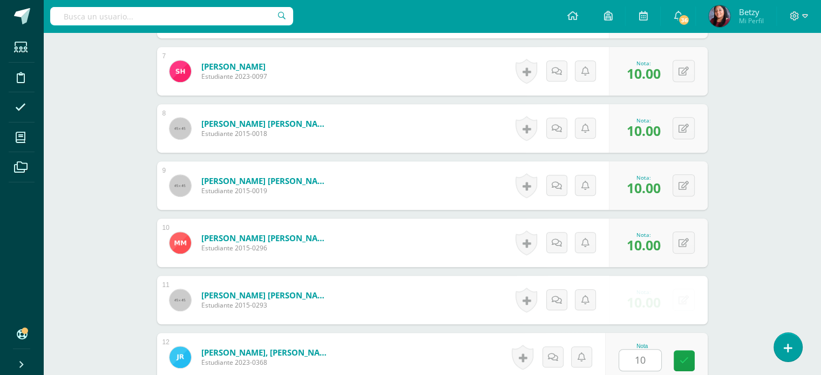
scroll to position [900, 0]
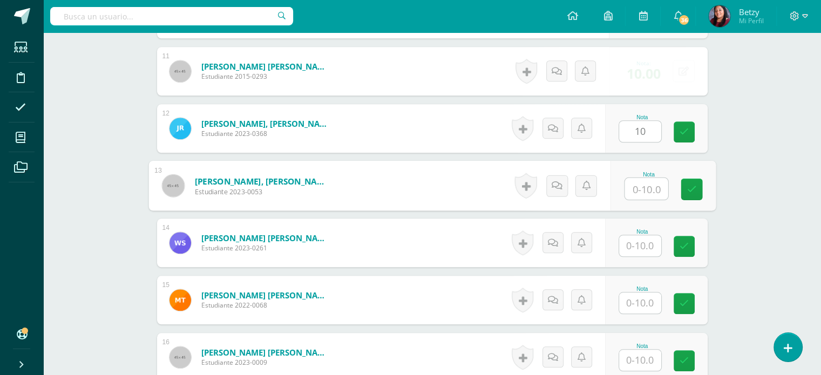
paste input "10"
type input "10"
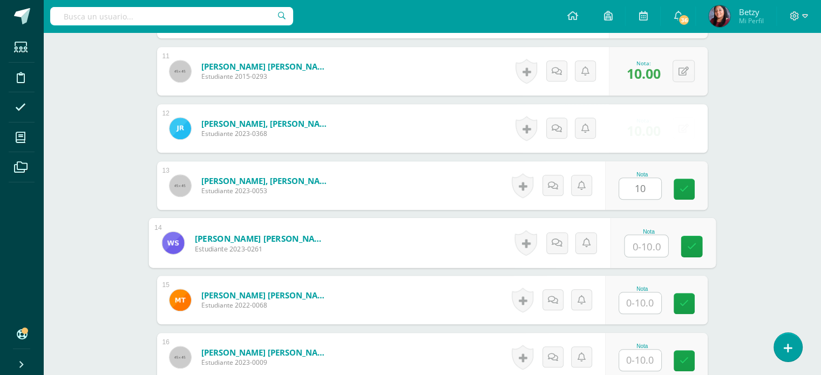
paste input "10"
type input "10"
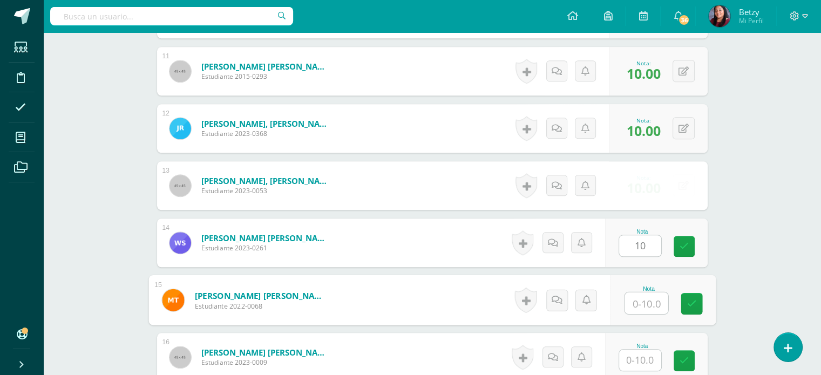
paste input "10"
type input "10"
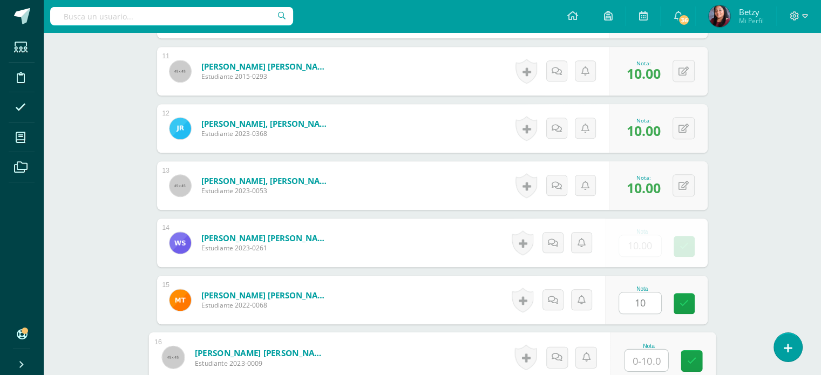
paste input "10"
type input "10"
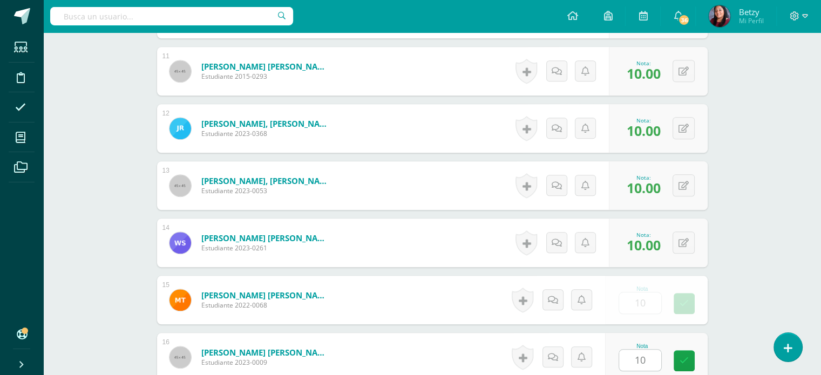
scroll to position [1129, 0]
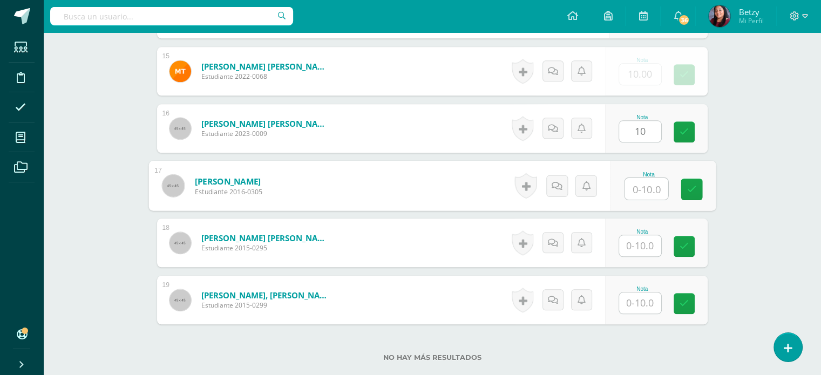
paste input "10"
type input "10"
paste input "10"
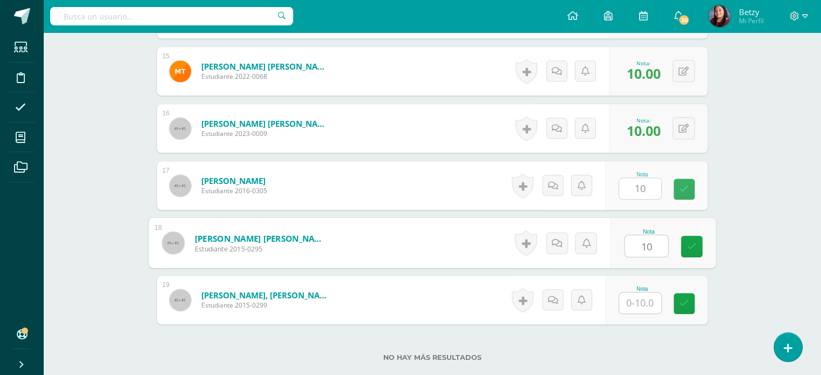
type input "10"
paste input "10"
type input "10"
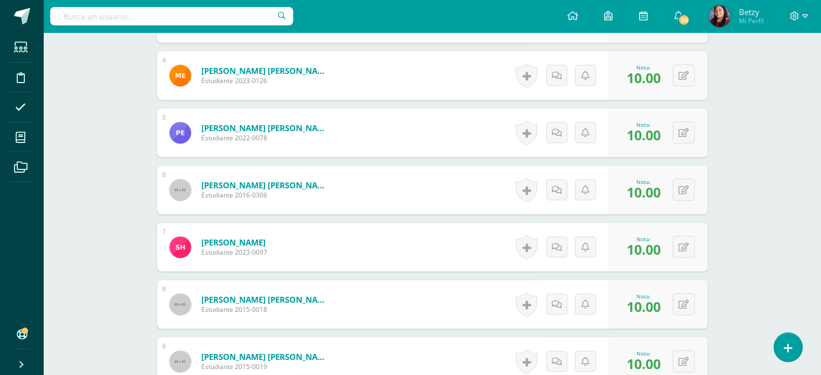
scroll to position [496, 0]
click at [676, 124] on div "0 [GEOGRAPHIC_DATA] Logros obtenidos Aún no hay logros agregados Nota: 10.00" at bounding box center [664, 132] width 101 height 50
click at [682, 130] on button at bounding box center [691, 132] width 23 height 23
type input "8"
click at [770, 207] on div "Expresión Artística Tercero Primaria "B" Herramientas Detalle de asistencias Ac…" at bounding box center [432, 308] width 778 height 1545
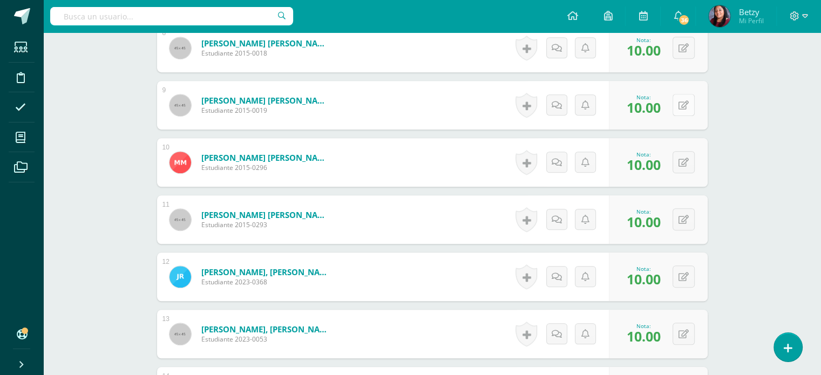
scroll to position [756, 0]
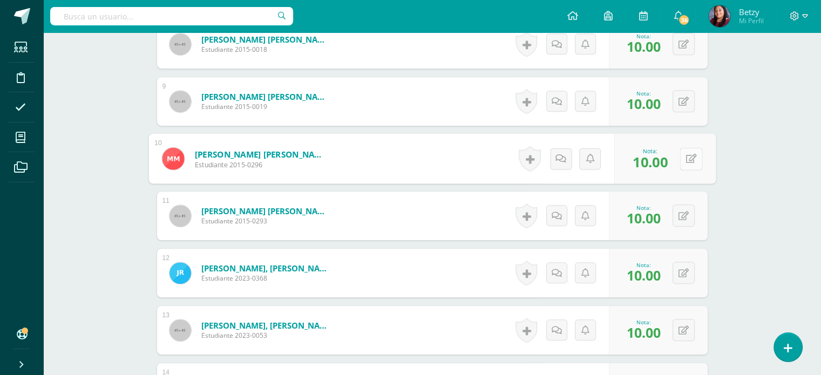
click at [683, 154] on button at bounding box center [691, 158] width 23 height 23
type input "8"
click at [732, 208] on div "Expresión Artística Tercero Primaria "B" Herramientas Detalle de asistencias Ac…" at bounding box center [432, 49] width 778 height 1545
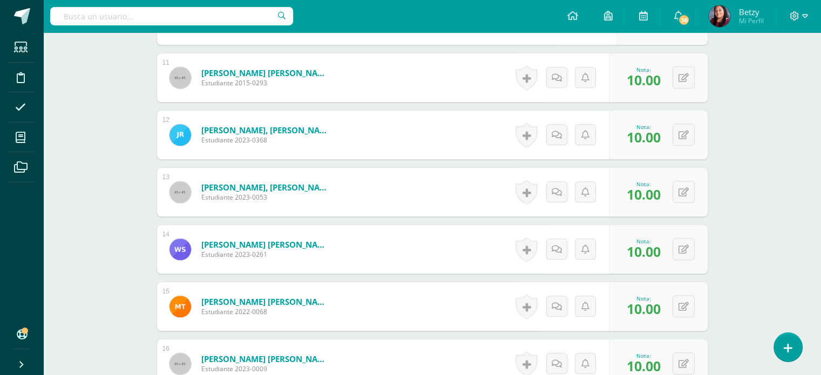
scroll to position [933, 0]
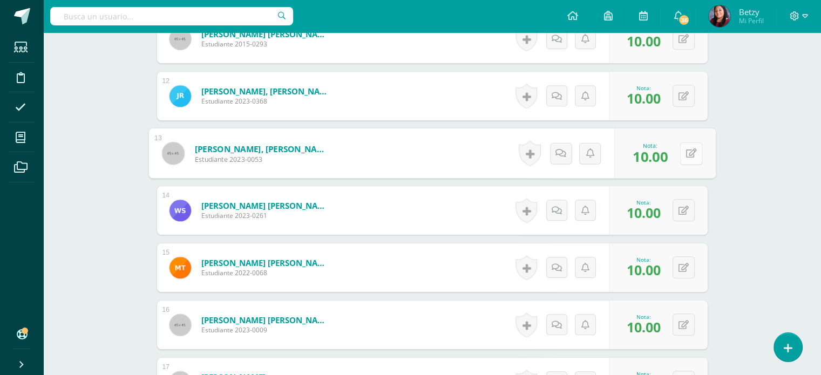
click at [691, 158] on button at bounding box center [691, 153] width 23 height 23
type input "8"
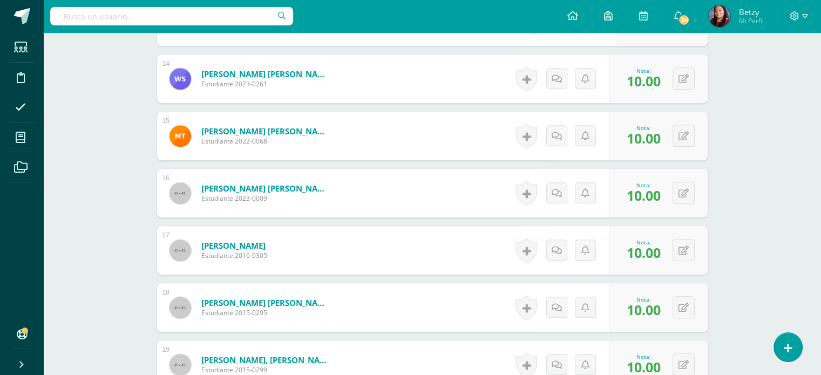
scroll to position [1067, 0]
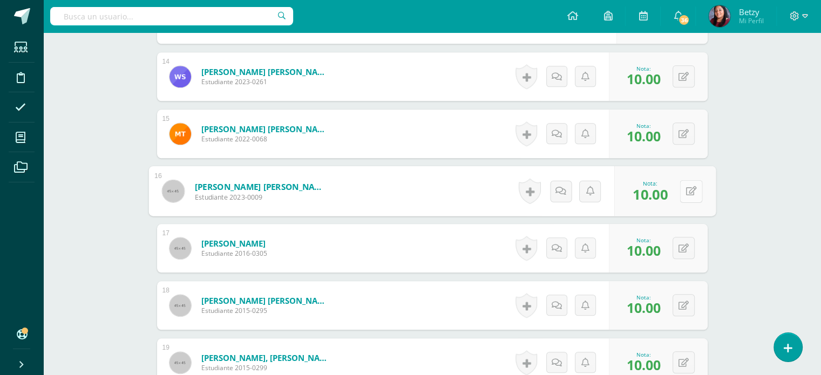
click at [687, 187] on icon at bounding box center [690, 190] width 11 height 9
type input "8"
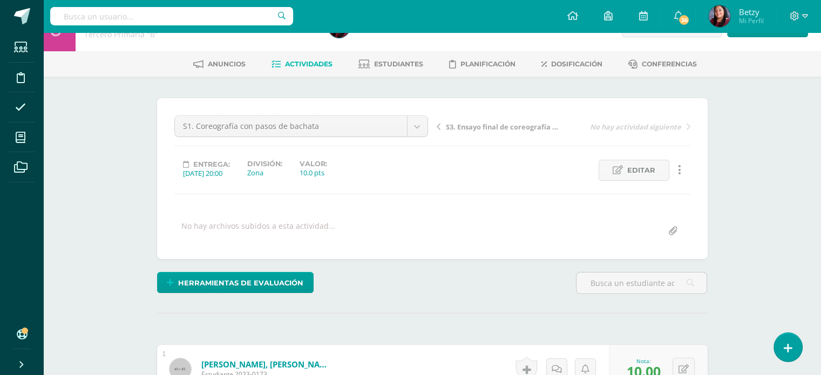
scroll to position [0, 0]
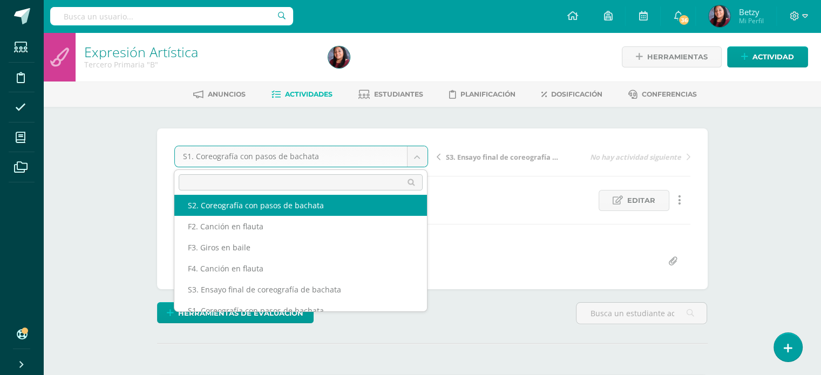
select select "/dashboard/teacher/grade-activity/47932/"
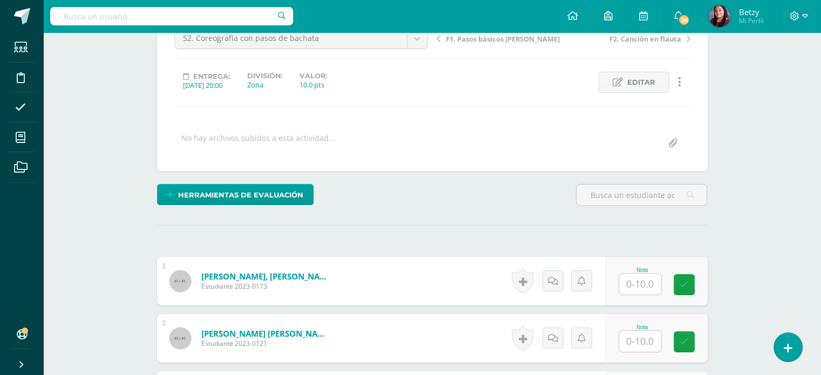
scroll to position [119, 0]
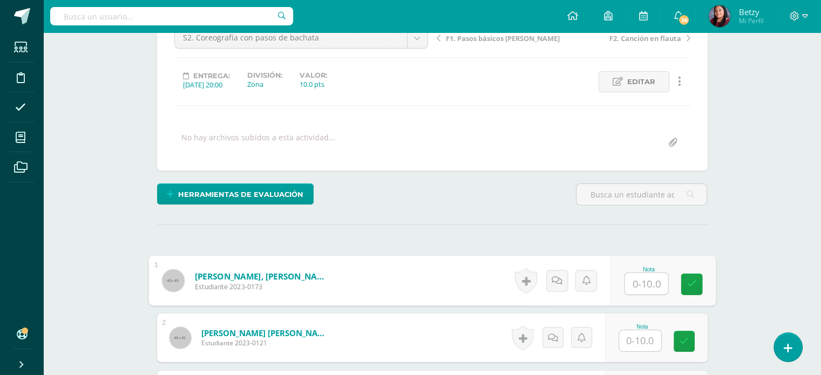
click at [649, 283] on input "text" at bounding box center [645, 284] width 43 height 22
paste input "10"
type input "10"
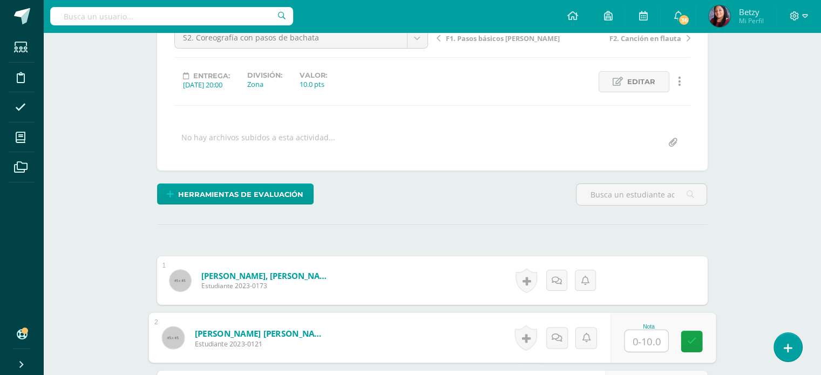
paste input "10"
type input "10"
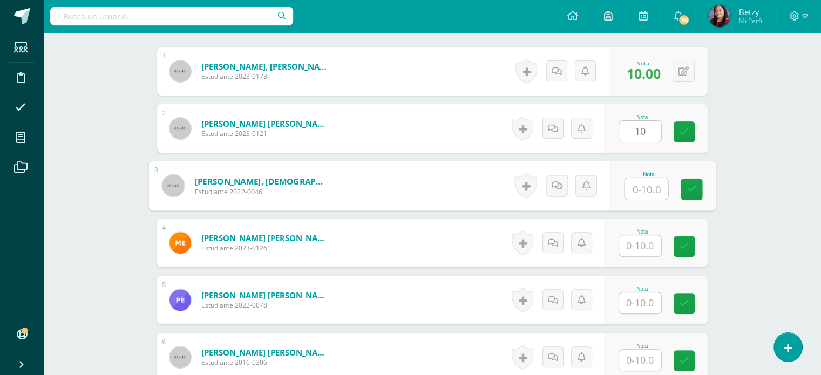
paste input "10"
type input "10"
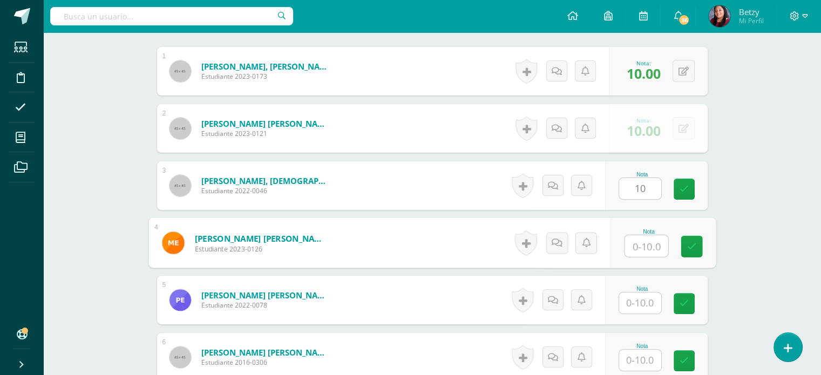
paste input "10"
type input "10"
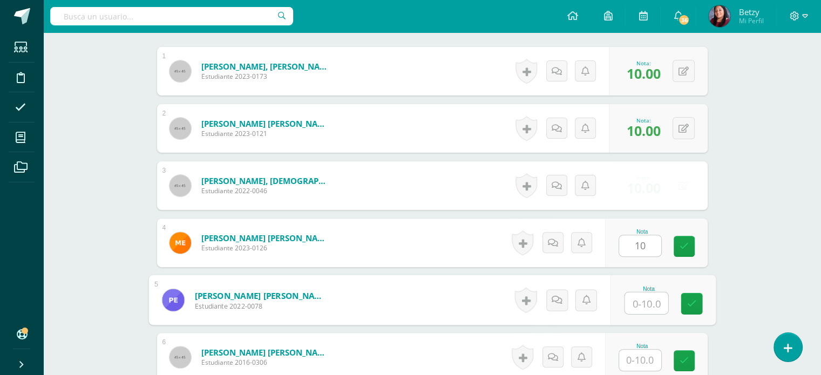
paste input "10"
type input "10"
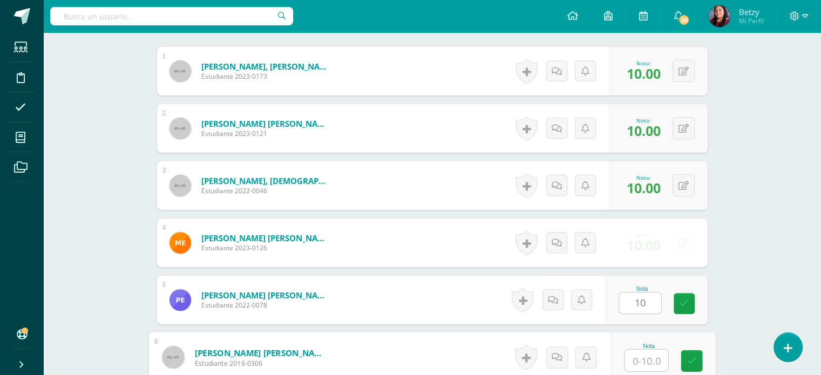
paste input "10"
type input "10"
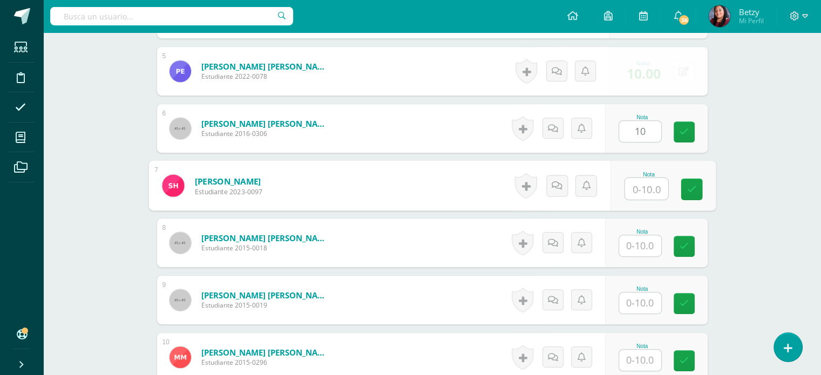
paste input "10"
type input "10"
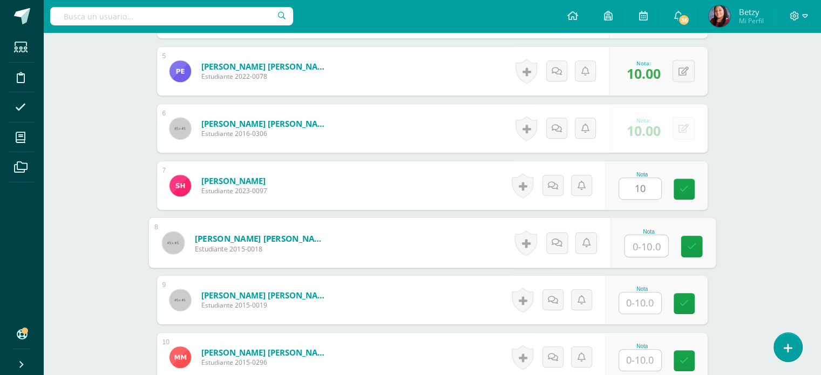
paste input "10"
type input "10"
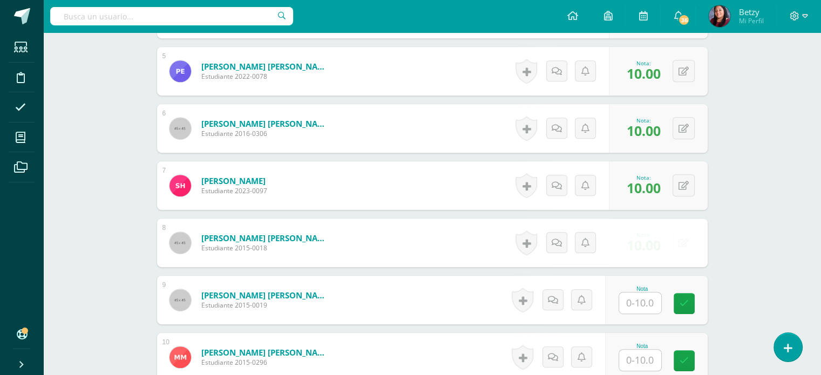
click at [641, 284] on div "Nota" at bounding box center [656, 300] width 103 height 49
click at [639, 313] on div "Nota" at bounding box center [656, 300] width 103 height 49
click at [641, 303] on input "text" at bounding box center [645, 304] width 43 height 22
paste input "10"
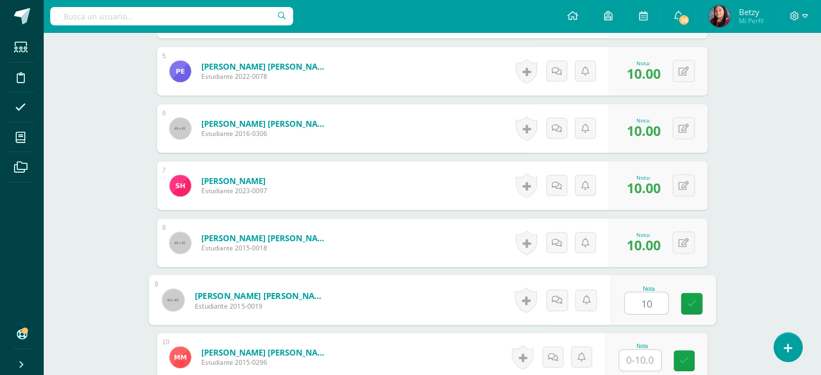
type input "10"
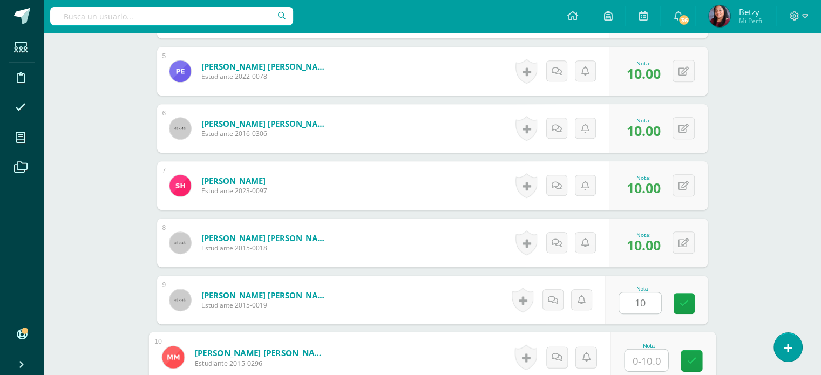
paste input "10"
type input "10"
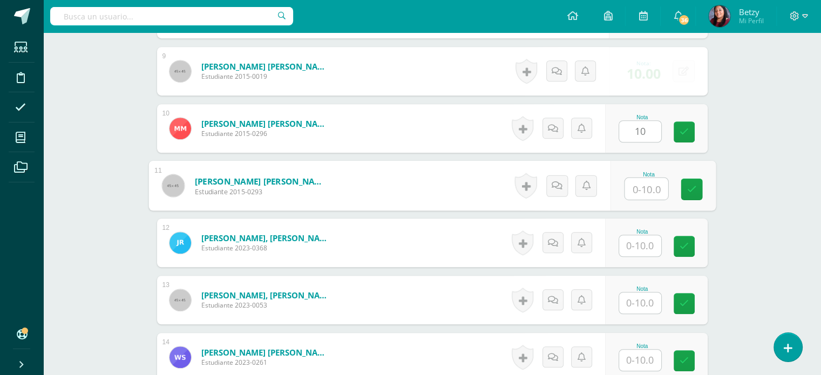
paste input "10"
type input "10"
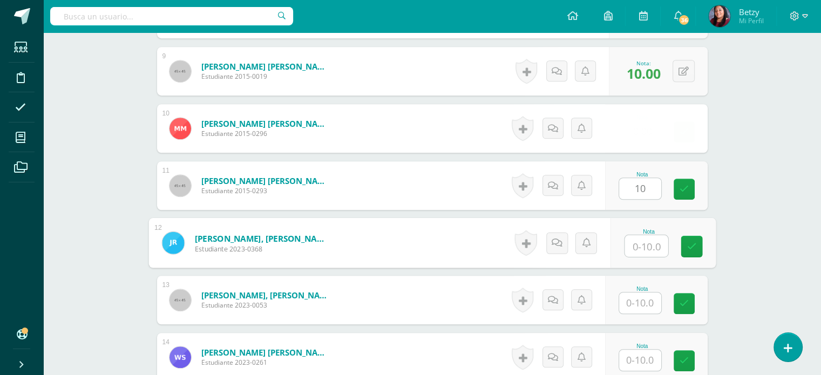
paste input "10"
type input "10"
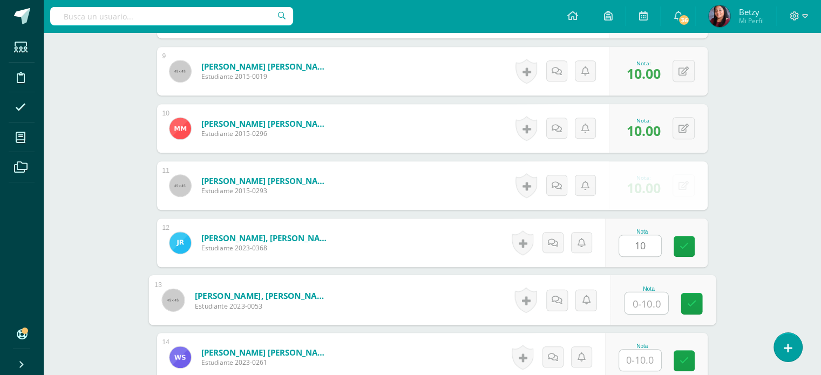
paste input "10"
type input "10"
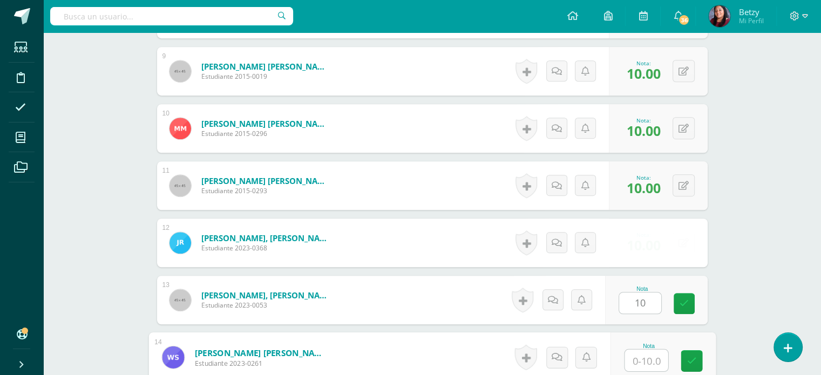
paste input "10"
type input "10"
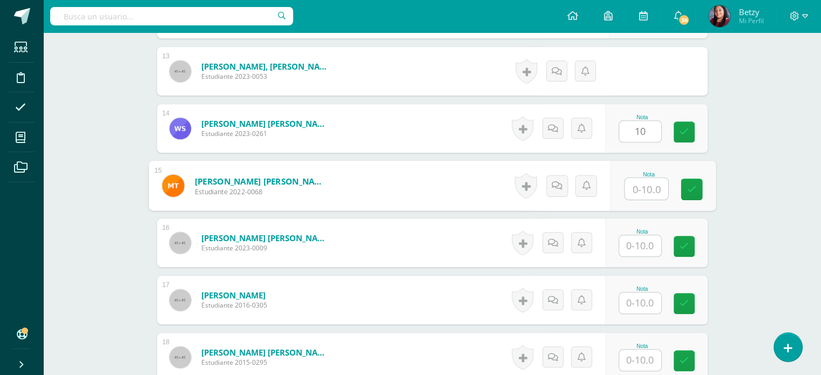
paste input "10"
type input "10"
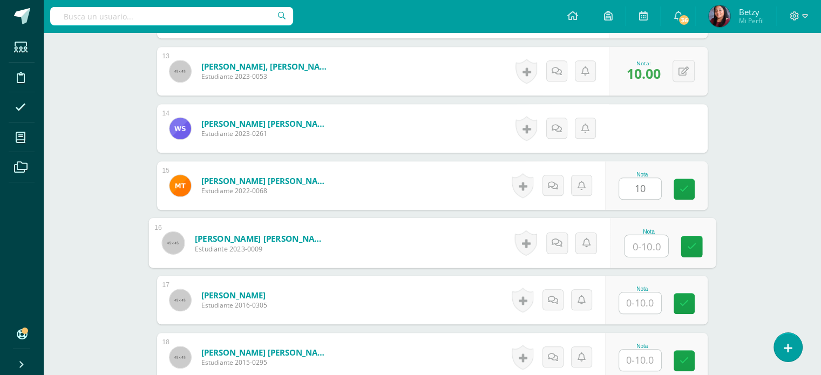
paste input "10"
type input "10"
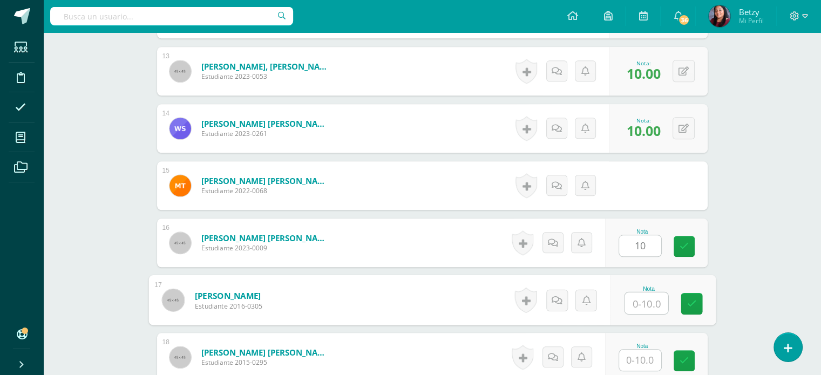
paste input "10"
type input "10"
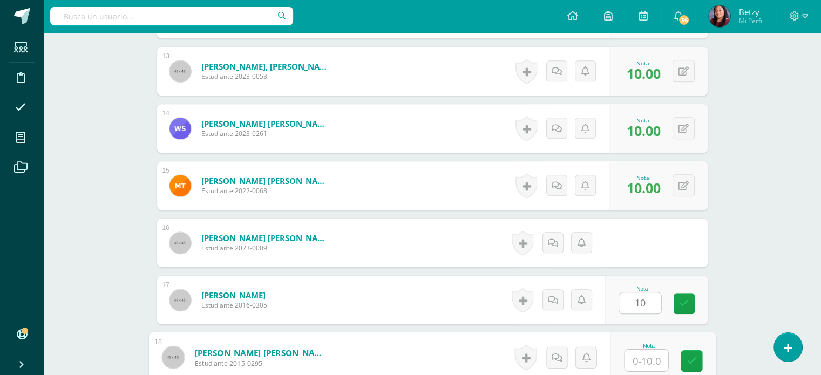
paste input "10"
type input "10"
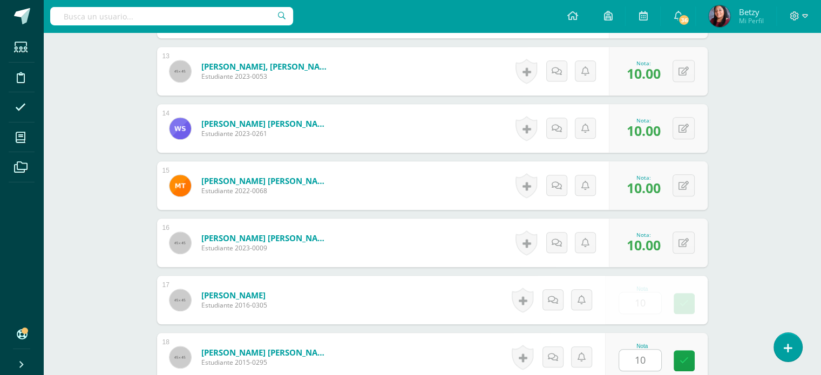
scroll to position [1201, 0]
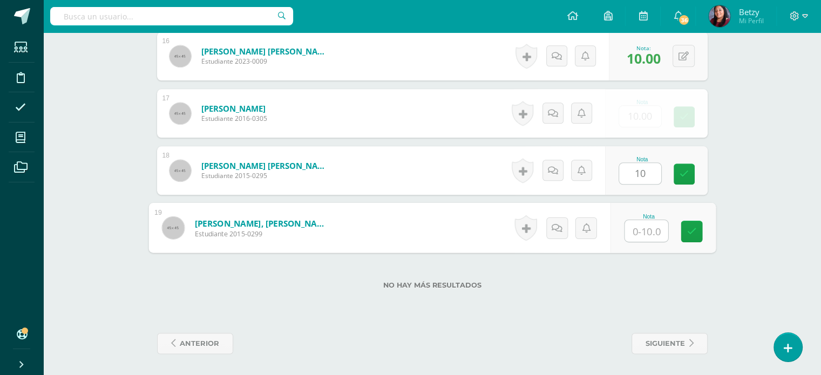
paste input "10"
type input "10"
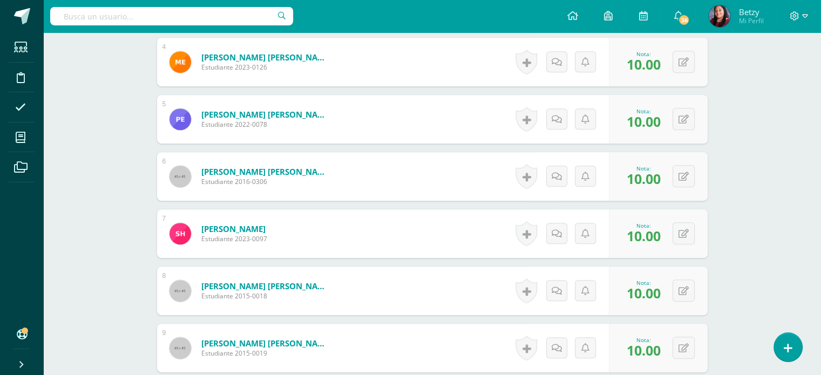
scroll to position [513, 0]
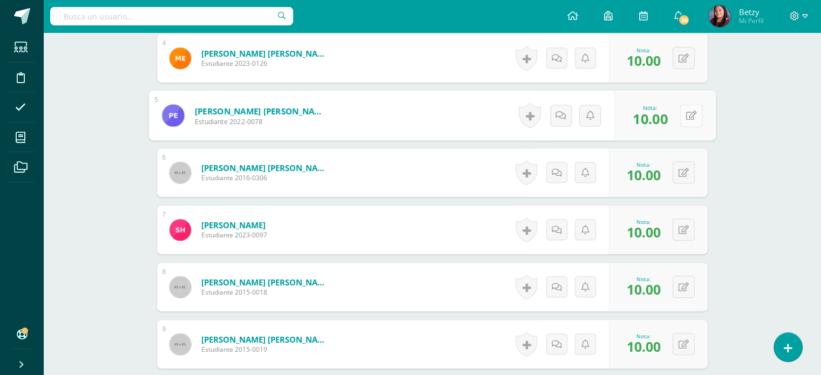
click at [687, 105] on button at bounding box center [691, 115] width 23 height 23
type input "8"
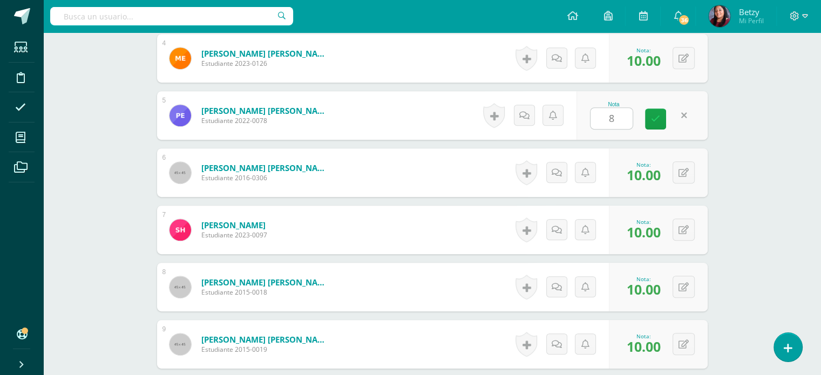
click at [733, 167] on div "Expresión Artística Tercero Primaria "B" Herramientas Detalle de asistencias Ac…" at bounding box center [432, 292] width 778 height 1545
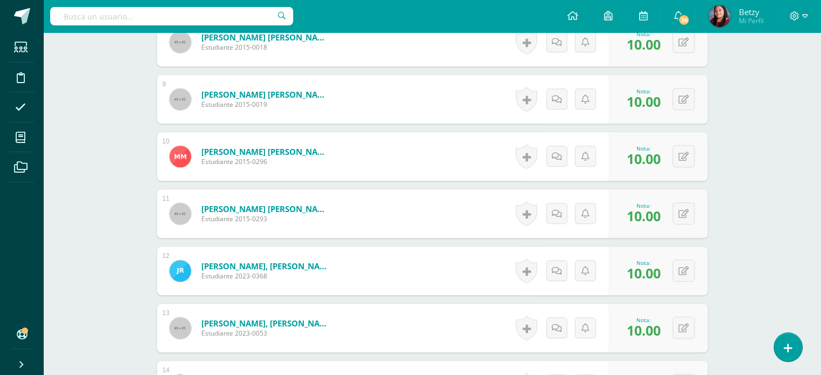
scroll to position [758, 0]
click at [680, 153] on button at bounding box center [691, 156] width 23 height 23
type input "8"
click at [729, 185] on div "Expresión Artística Tercero Primaria "B" Herramientas Detalle de asistencias Ac…" at bounding box center [432, 46] width 778 height 1545
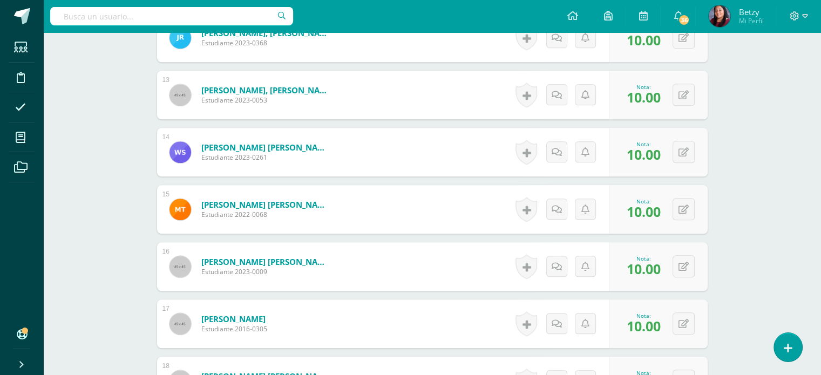
scroll to position [992, 0]
click at [683, 83] on button at bounding box center [691, 94] width 23 height 23
type input "8"
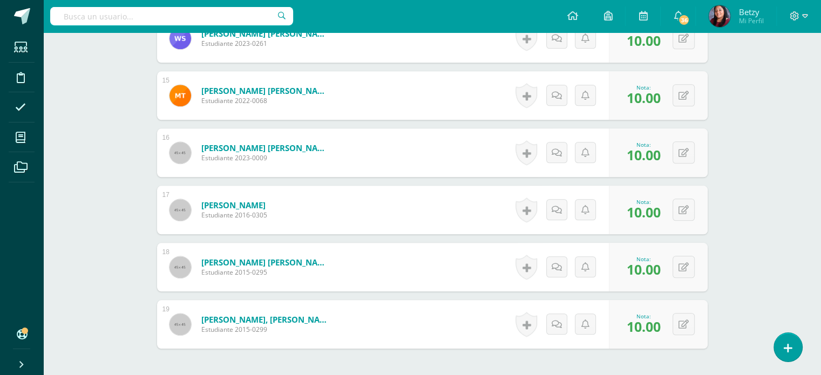
scroll to position [1106, 0]
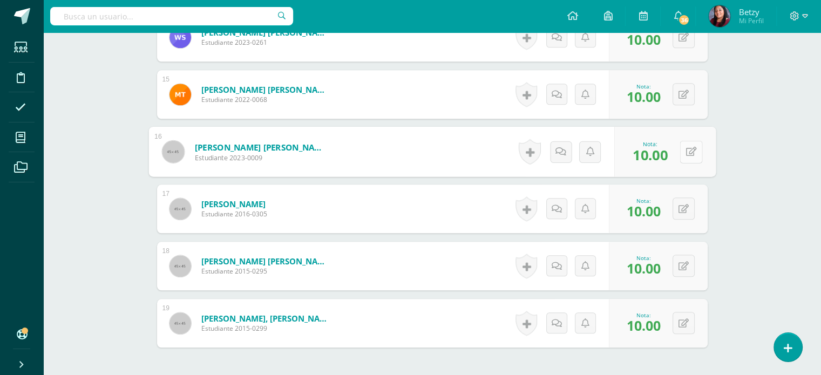
click at [683, 146] on button at bounding box center [691, 151] width 23 height 23
type input "8"
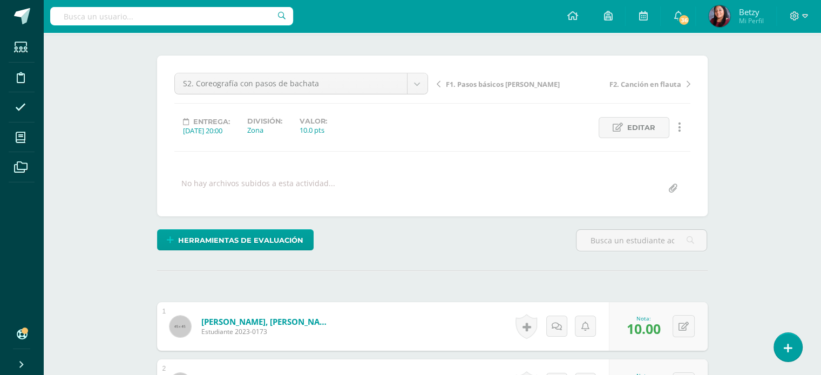
scroll to position [0, 0]
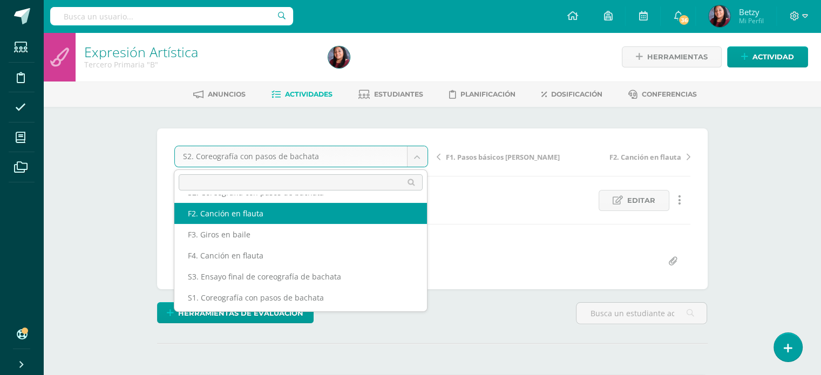
scroll to position [39, 0]
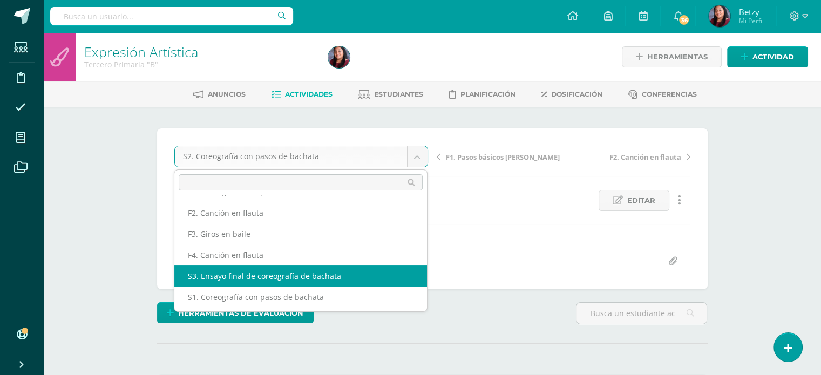
select select "/dashboard/teacher/grade-activity/47936/"
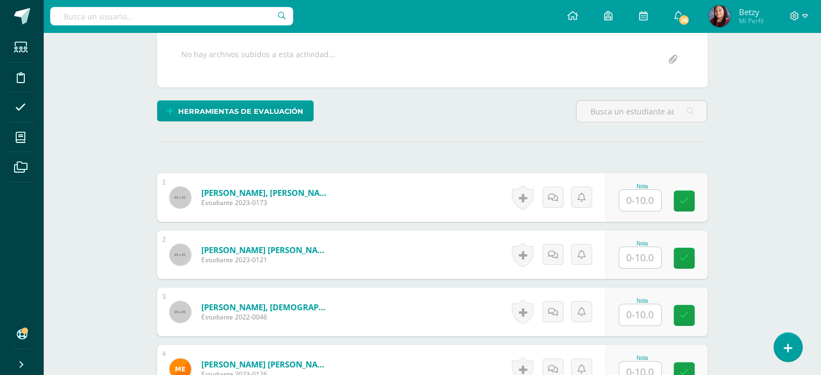
scroll to position [202, 0]
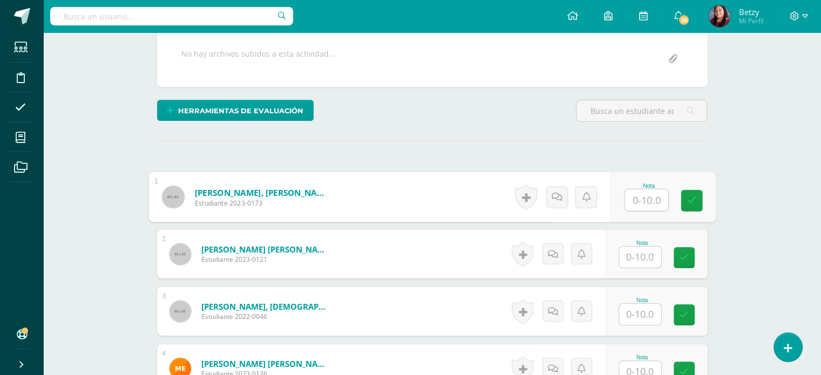
click at [644, 195] on input "text" at bounding box center [645, 200] width 43 height 22
paste input "10"
type input "10"
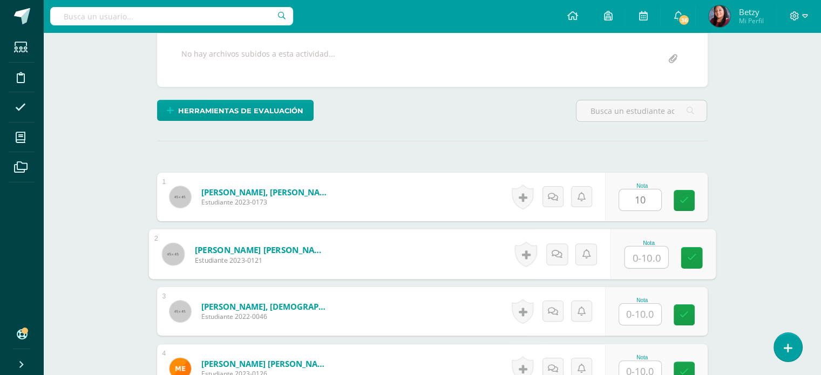
paste input "10"
type input "10"
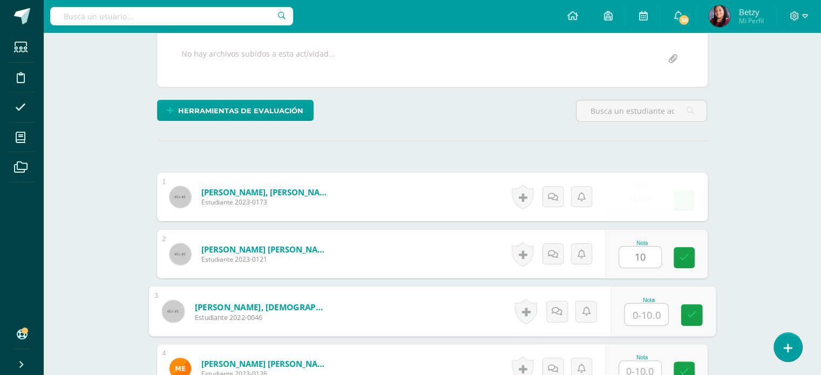
paste input "10"
type input "10"
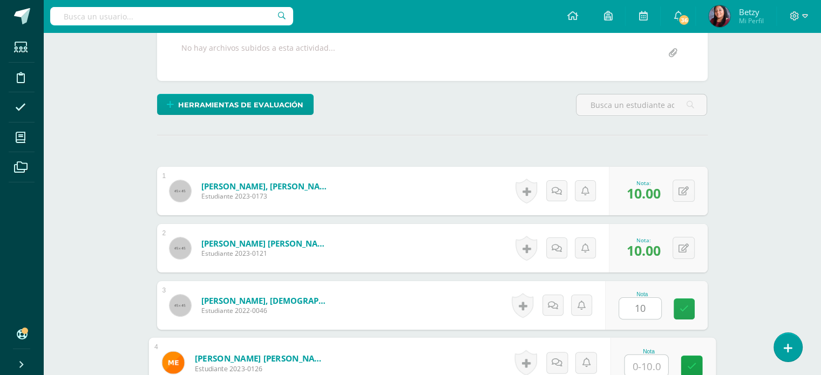
paste input "10"
type input "10"
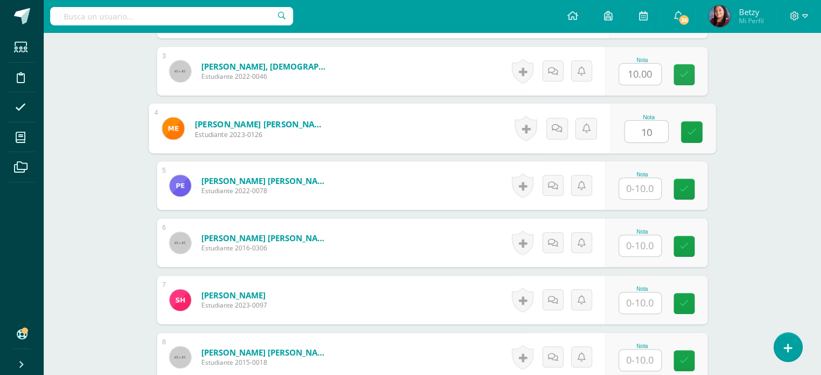
paste input "10"
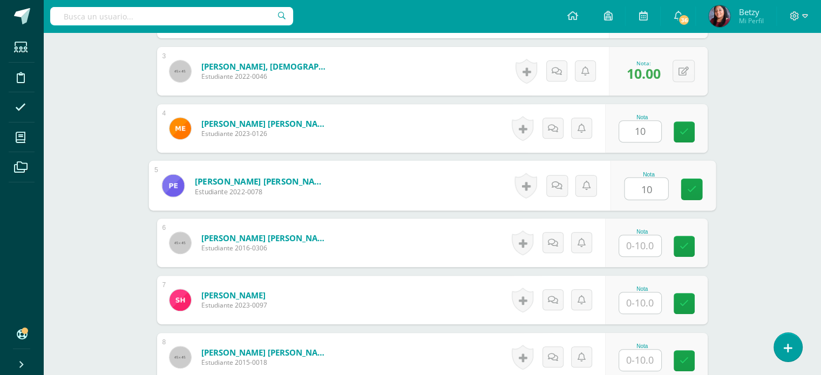
type input "10"
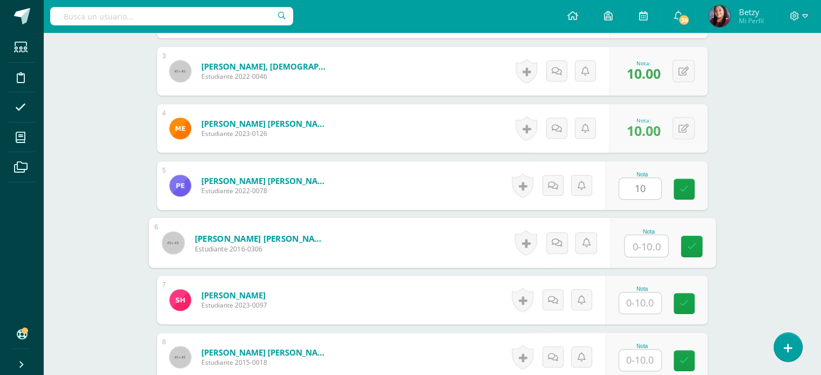
paste input "10"
type input "10"
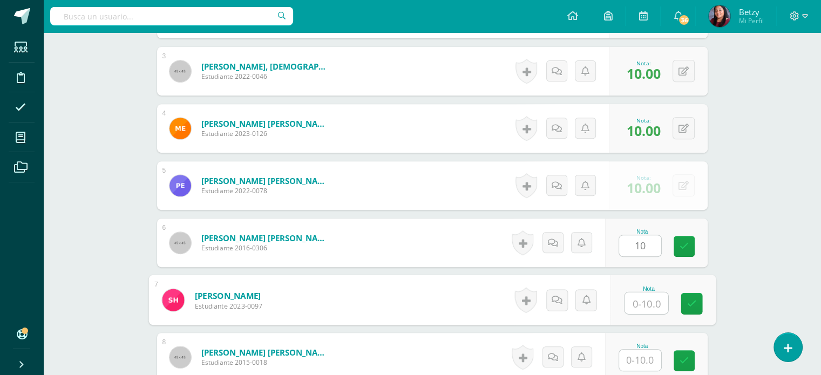
paste input "10"
type input "10"
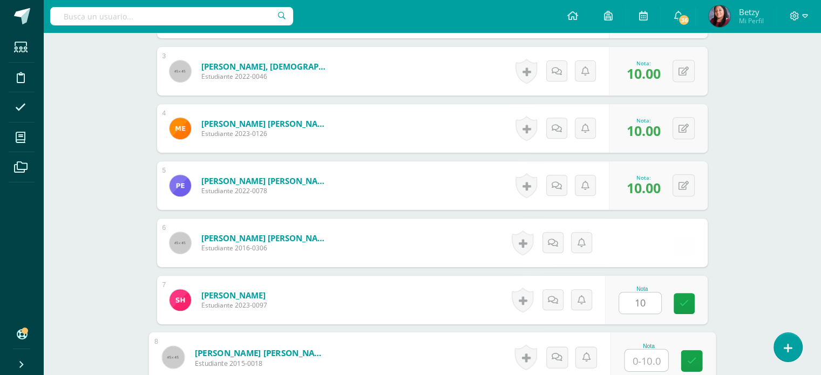
paste input "10"
type input "10"
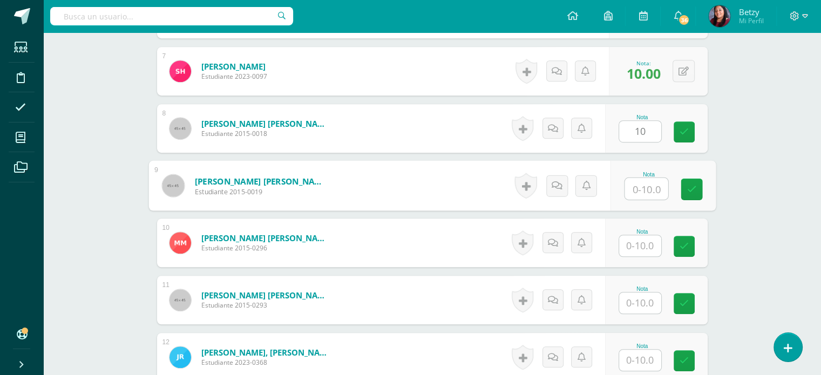
paste input "10"
type input "10"
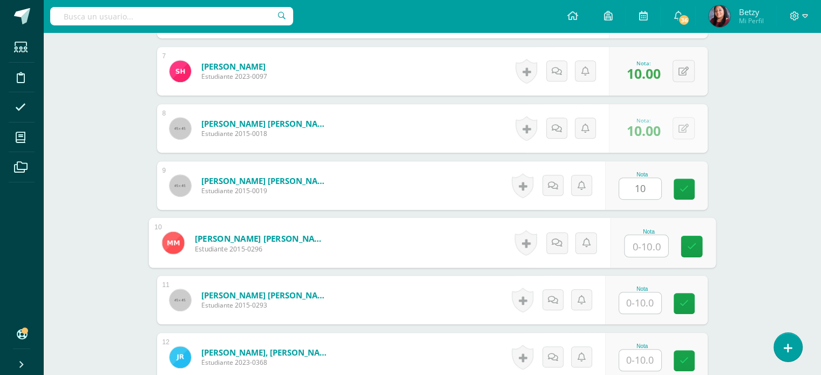
paste input "10"
type input "10"
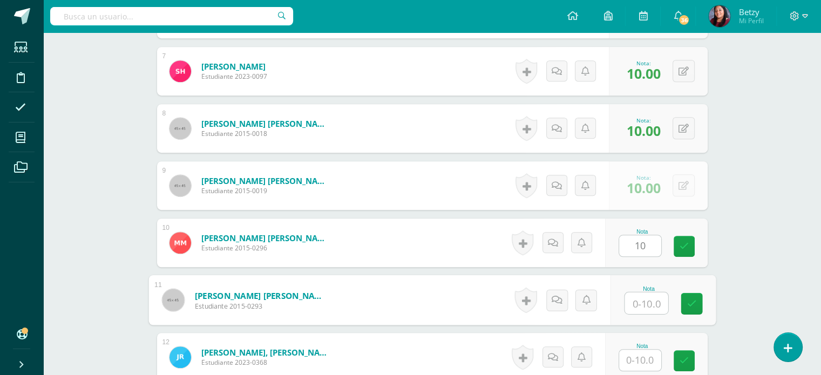
paste input "10"
type input "10"
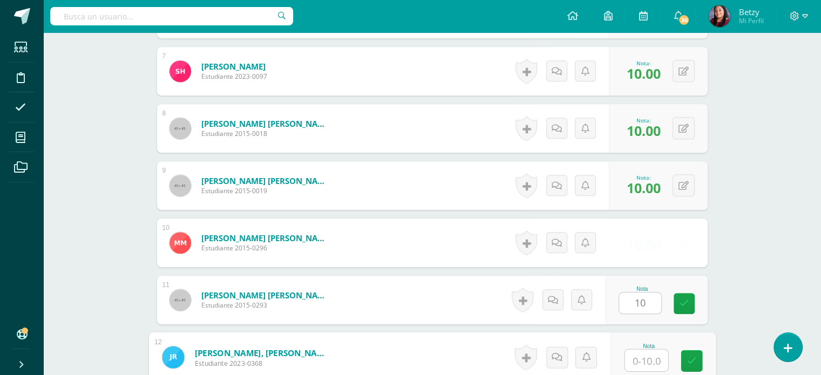
paste input "10"
type input "10"
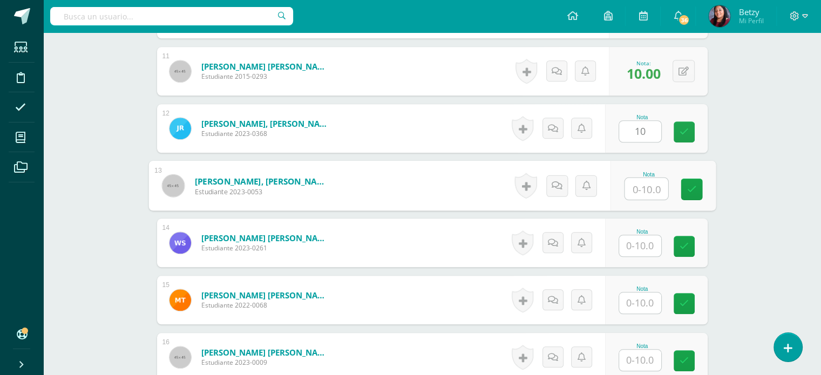
paste input "10"
type input "10"
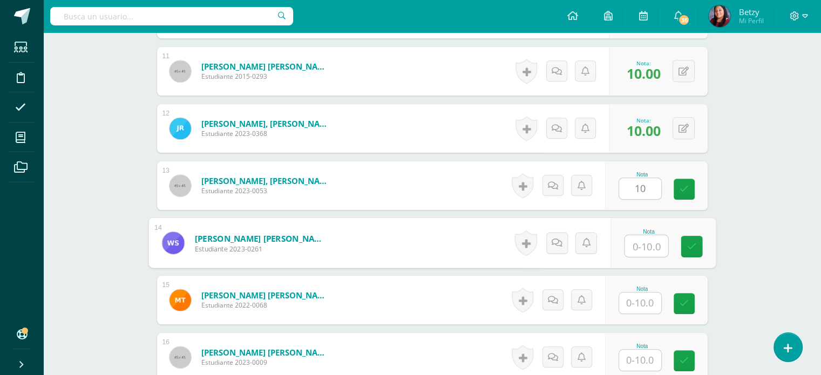
paste input "10"
type input "10"
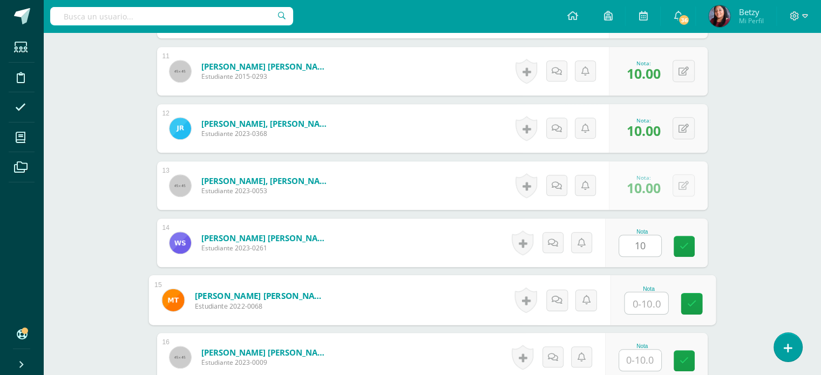
paste input "10"
type input "10"
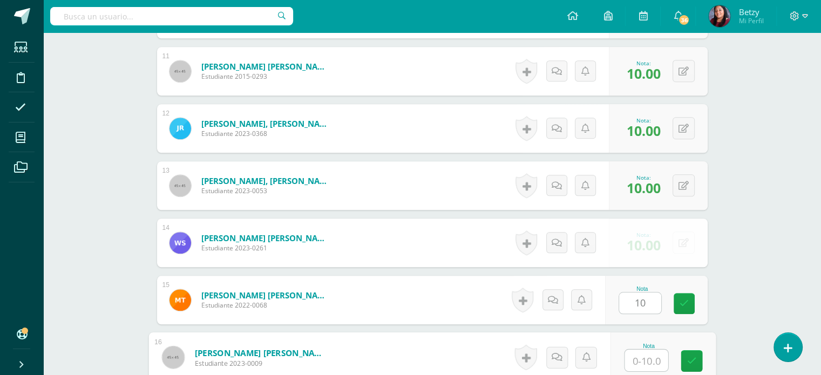
paste input "10"
type input "10"
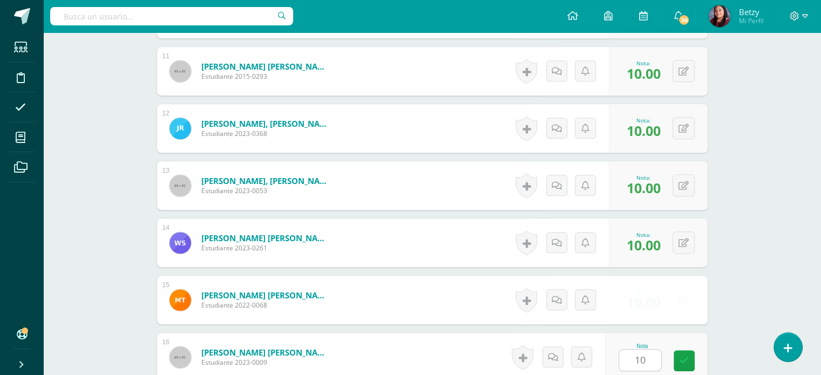
scroll to position [1129, 0]
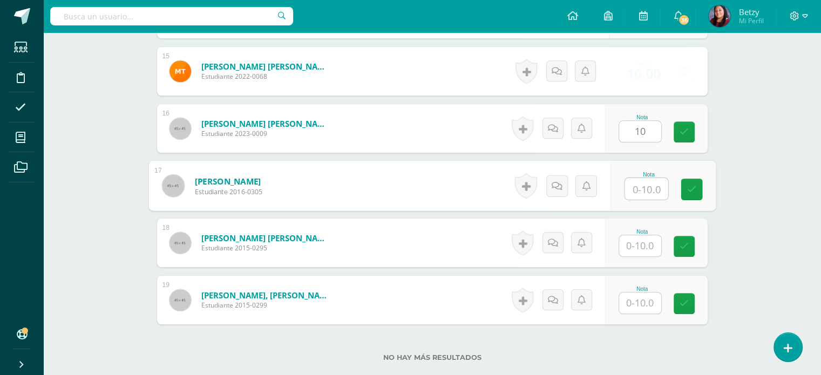
paste input "10"
type input "10"
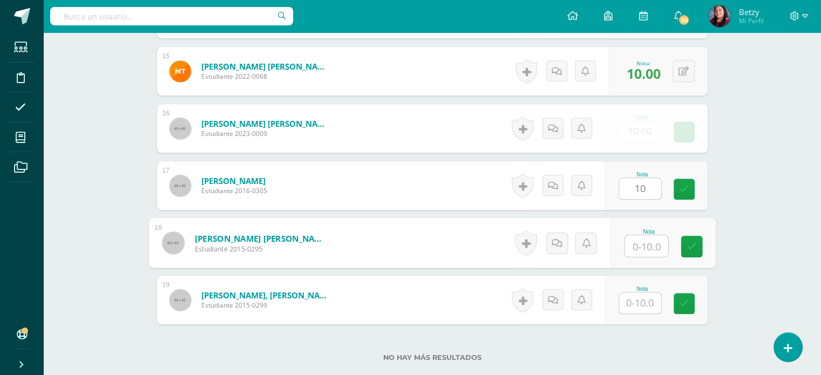
paste input "10"
type input "10"
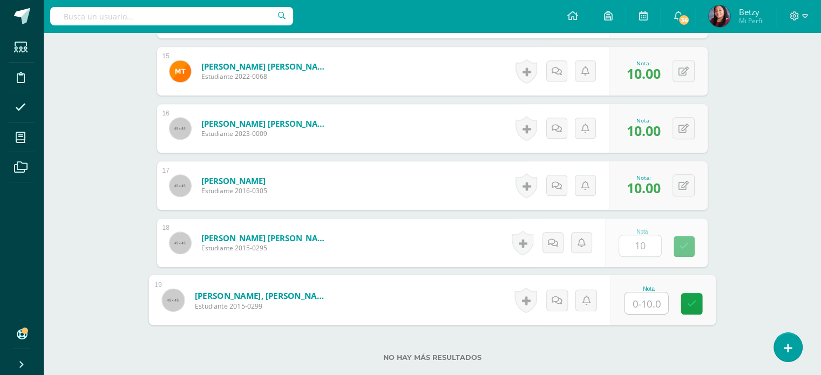
paste input "10"
type input "10"
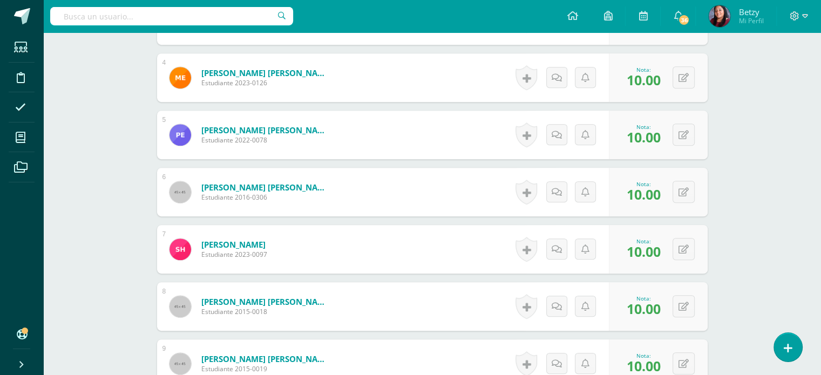
scroll to position [494, 0]
click at [676, 138] on div "0 [GEOGRAPHIC_DATA] Logros obtenidos Aún no hay logros agregados Nota: 10.00" at bounding box center [664, 135] width 101 height 50
click at [684, 134] on button at bounding box center [691, 134] width 23 height 23
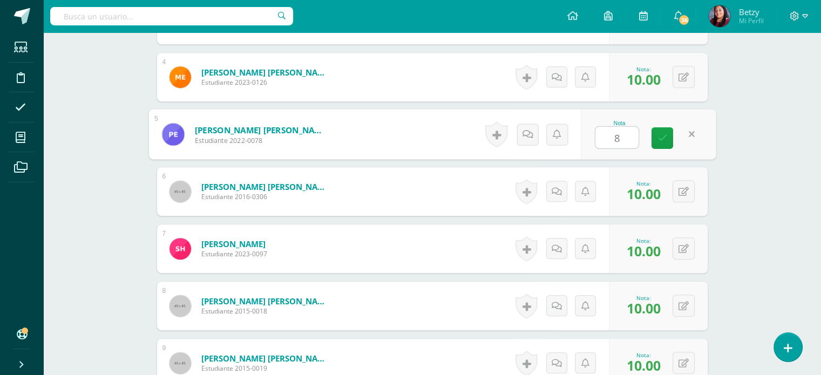
type input "8"
click at [736, 200] on div "Expresión Artística Tercero Primaria "B" Herramientas Detalle de asistencias Ac…" at bounding box center [432, 311] width 778 height 1545
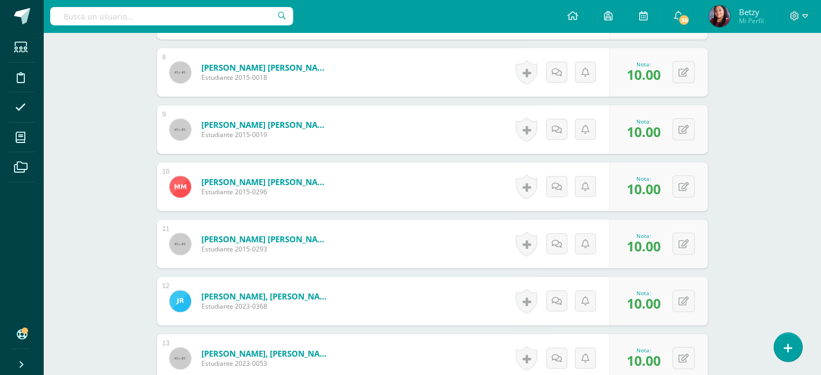
scroll to position [748, 0]
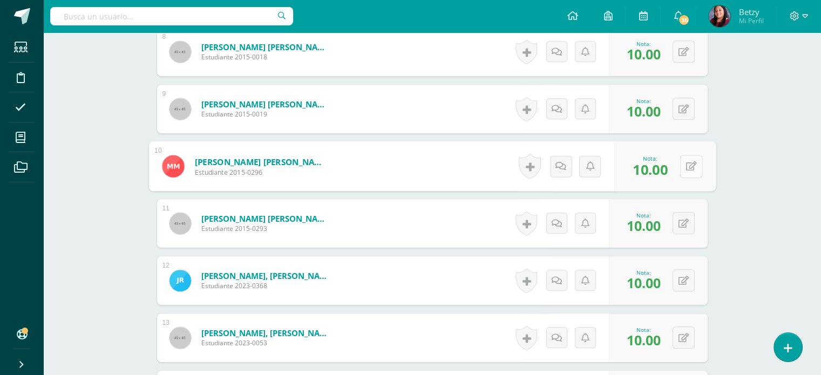
click at [676, 162] on div "0 Logros Logros obtenidos Aún no hay logros agregados Nota: 10.00" at bounding box center [664, 166] width 101 height 50
click at [697, 160] on button at bounding box center [691, 166] width 23 height 23
type input "8"
click at [698, 246] on div "0 Logros Logros obtenidos Aún no hay logros agregados Nota: 10.00" at bounding box center [658, 223] width 99 height 49
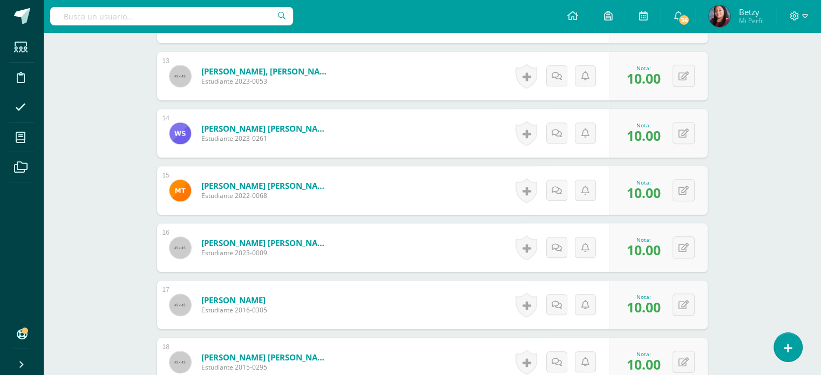
scroll to position [1025, 0]
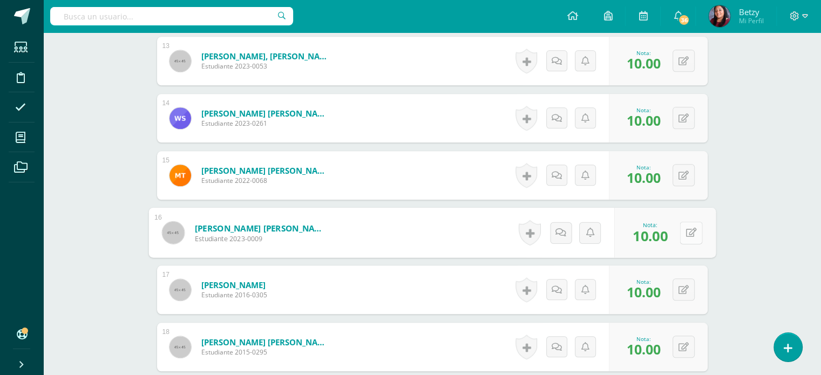
click at [687, 230] on icon at bounding box center [690, 232] width 11 height 9
type input "8"
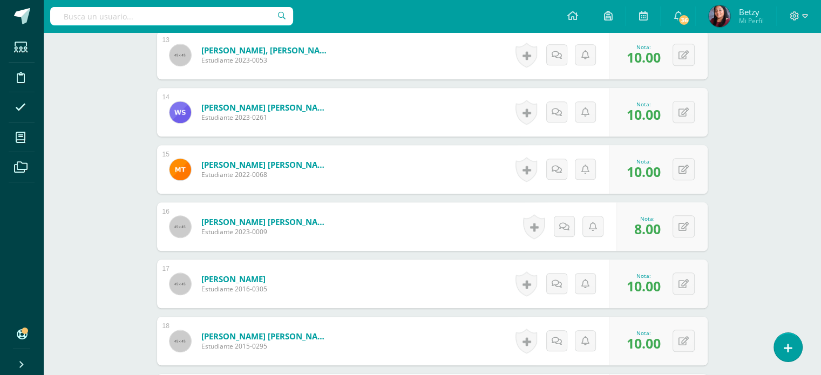
scroll to position [987, 0]
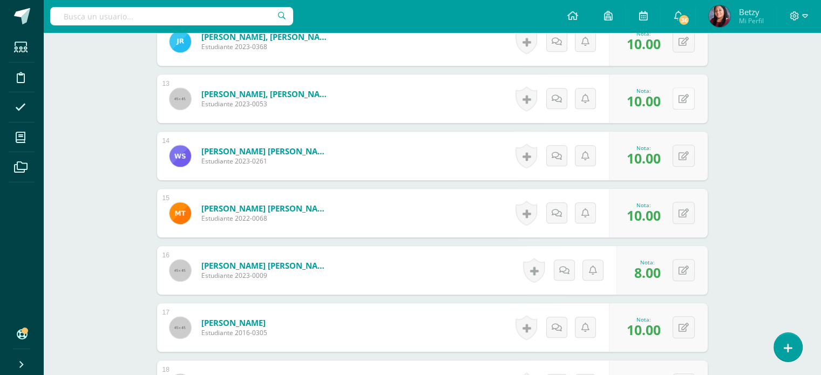
click at [682, 96] on button at bounding box center [684, 98] width 22 height 22
type input "8"
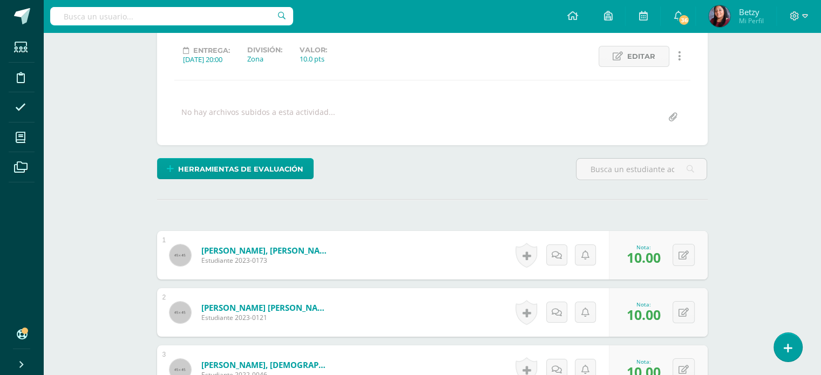
scroll to position [0, 0]
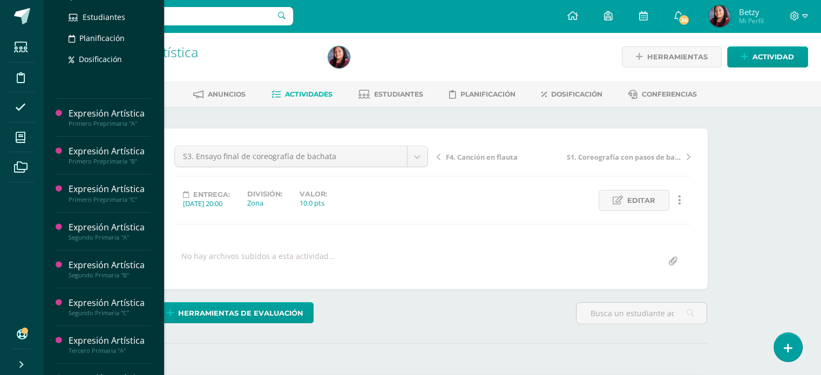
scroll to position [237, 0]
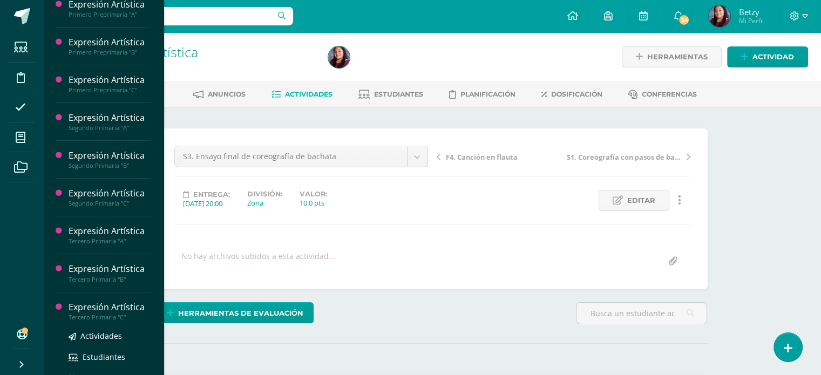
click at [110, 314] on div "Expresión Artística" at bounding box center [110, 307] width 82 height 12
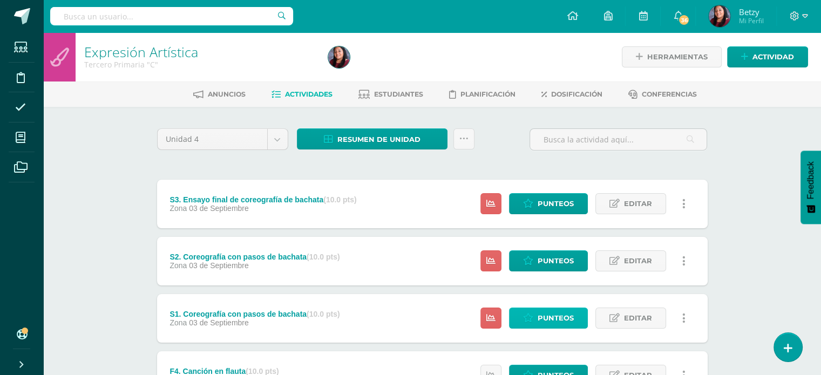
click at [546, 321] on span "Punteos" at bounding box center [556, 318] width 36 height 20
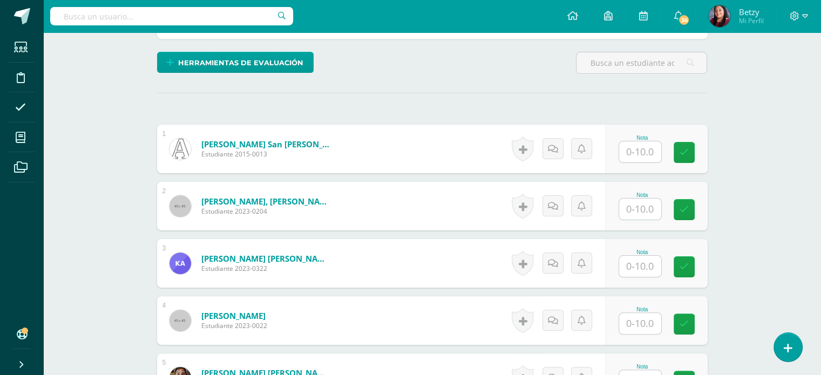
scroll to position [253, 0]
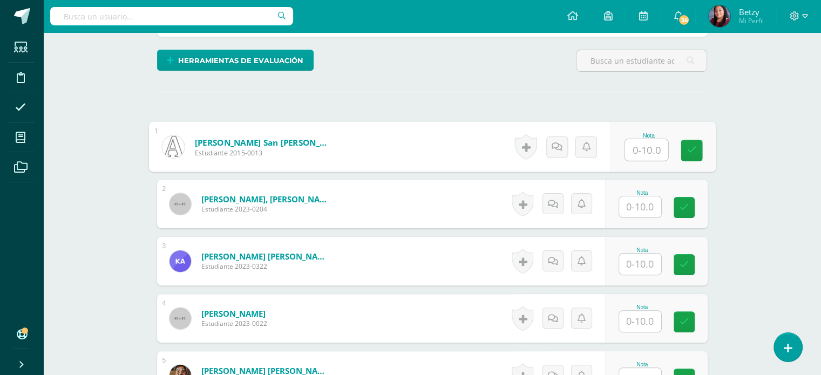
click at [642, 151] on input "text" at bounding box center [645, 150] width 43 height 22
paste input "10"
type input "10"
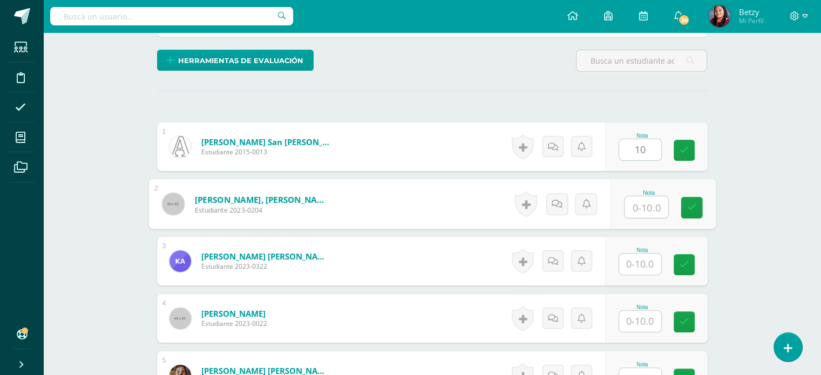
paste input "10"
type input "10"
paste input "10"
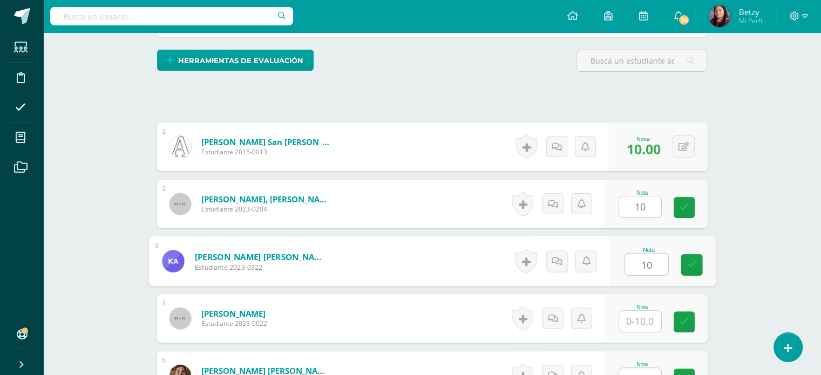
type input "10"
paste input "10"
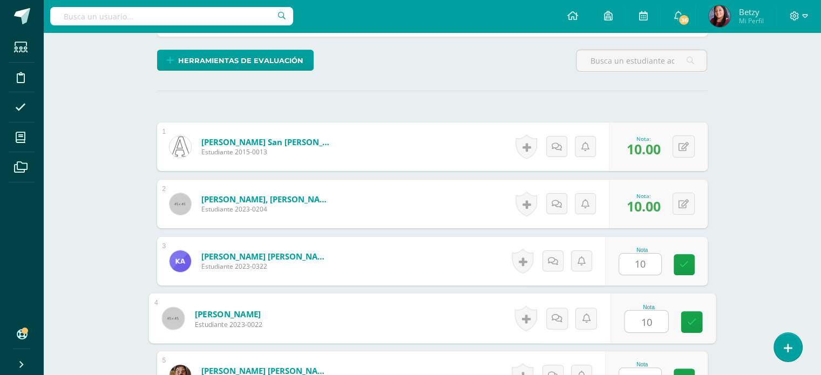
type input "10"
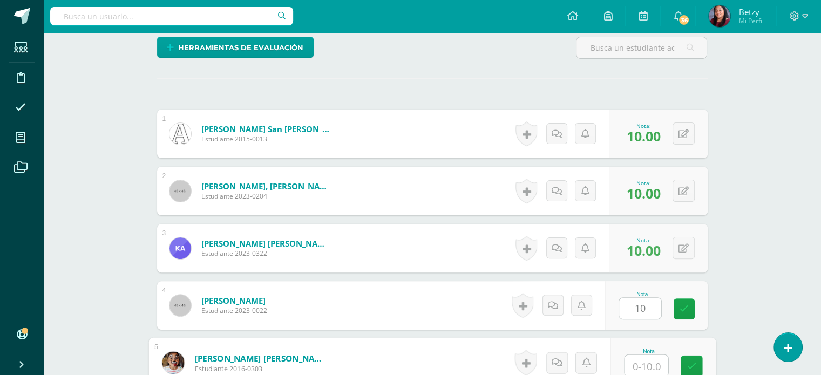
paste input "10"
type input "10"
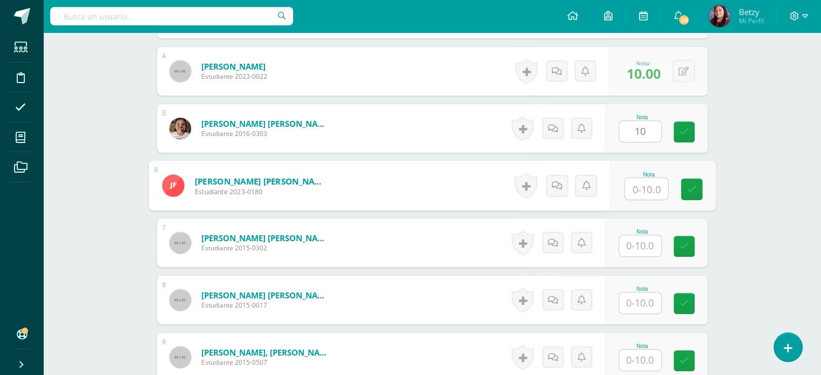
paste input "10"
type input "10"
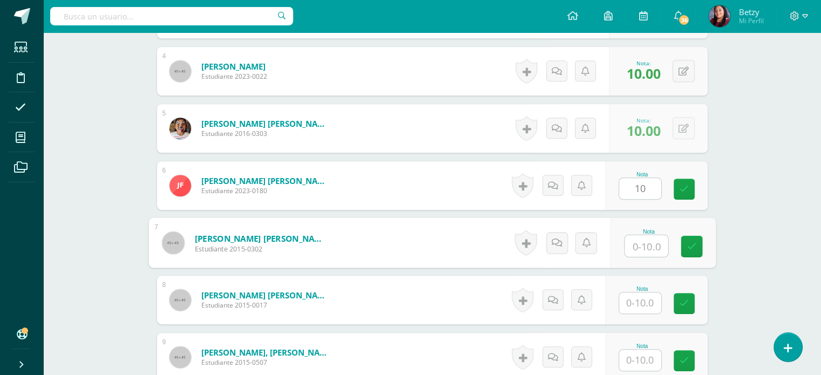
paste input "10"
type input "10"
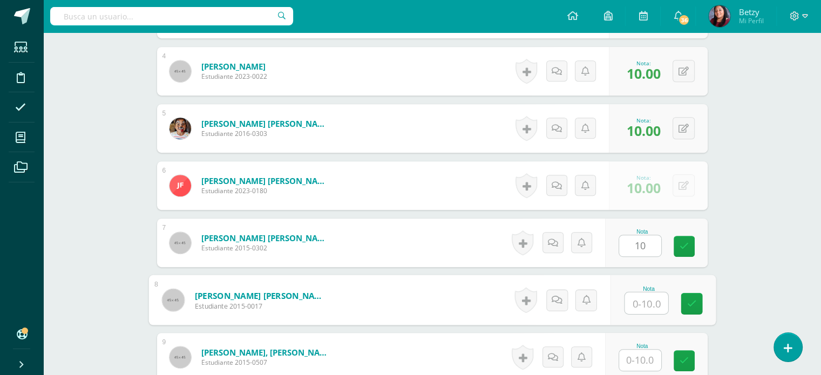
paste input "10"
type input "10"
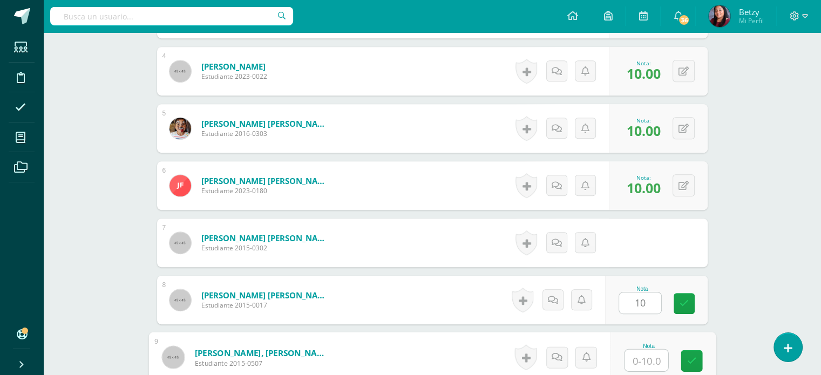
paste input "10"
type input "10"
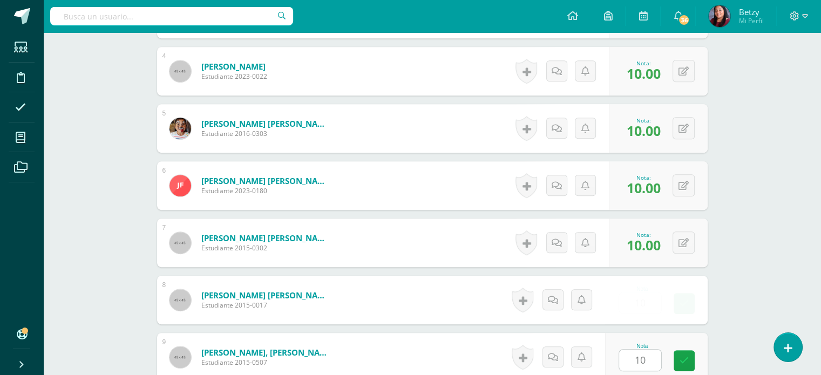
scroll to position [729, 0]
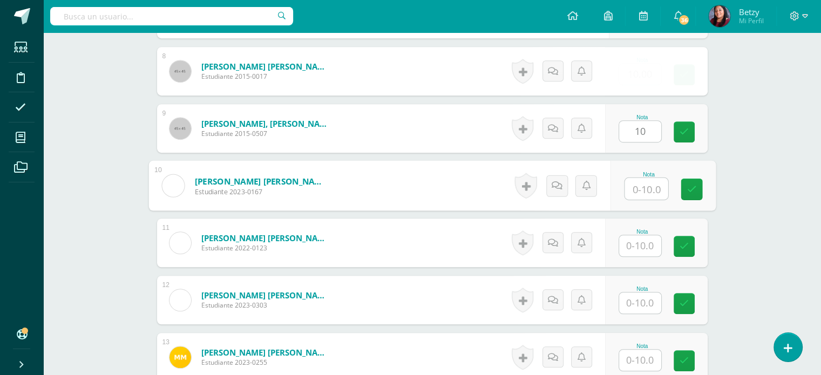
paste input "10"
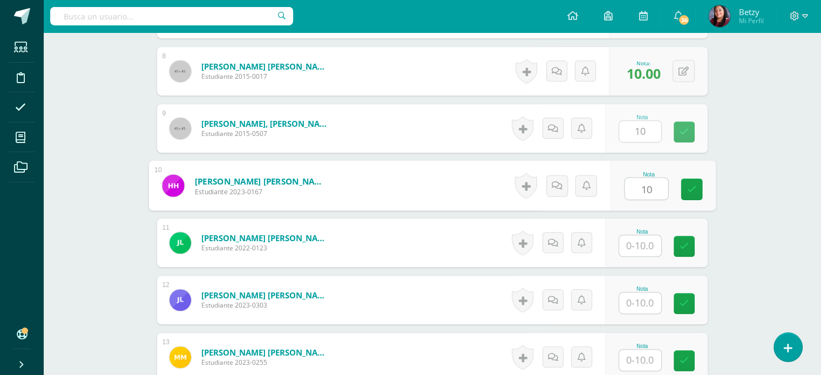
type input "10"
paste input "10"
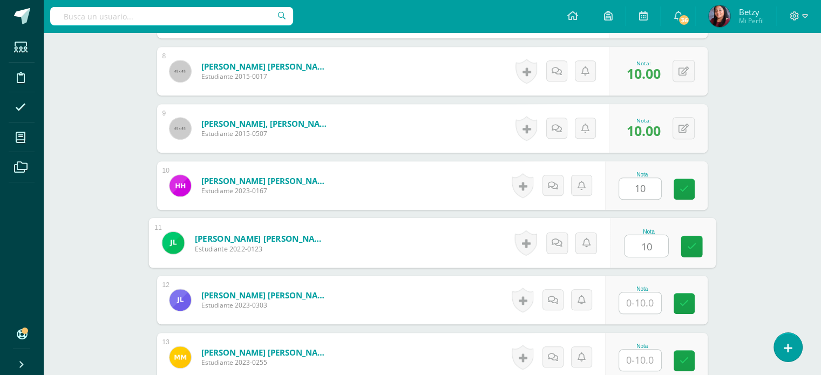
type input "10"
paste input "10"
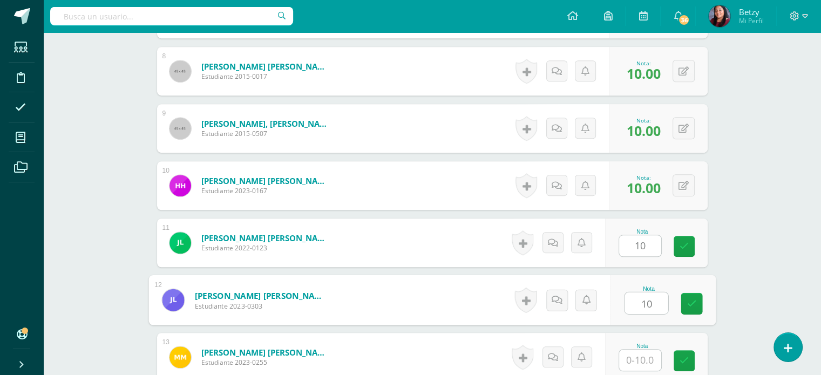
type input "10"
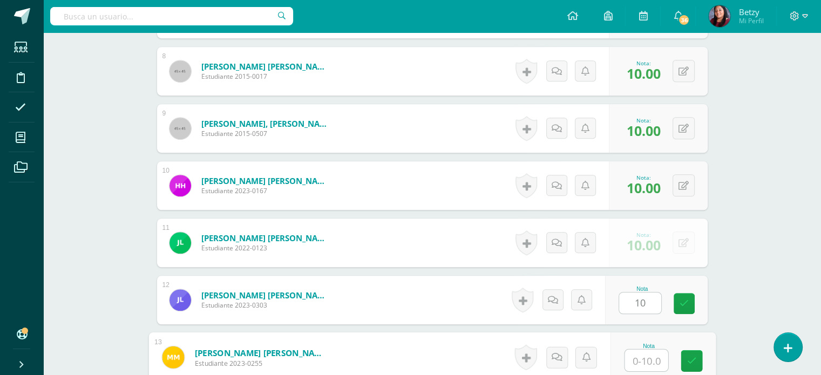
paste input "10"
type input "10"
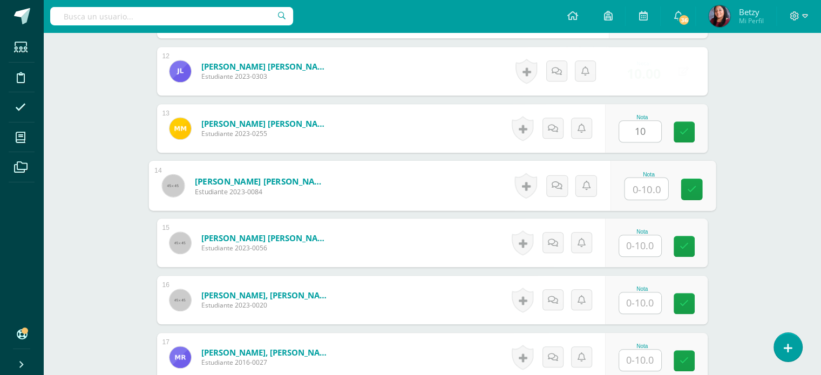
paste input "10"
type input "10"
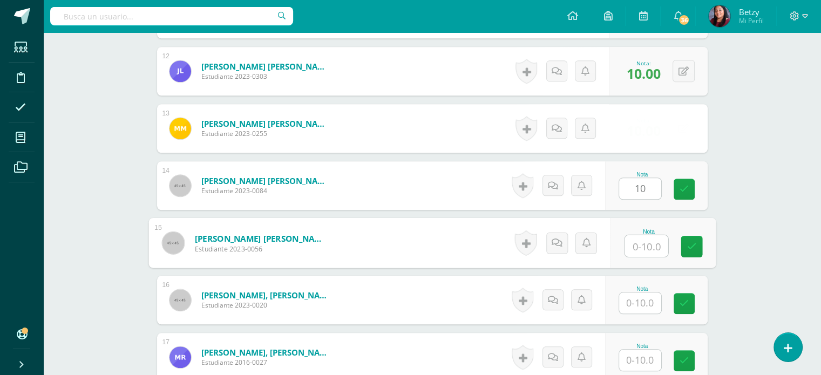
paste input "10"
type input "10"
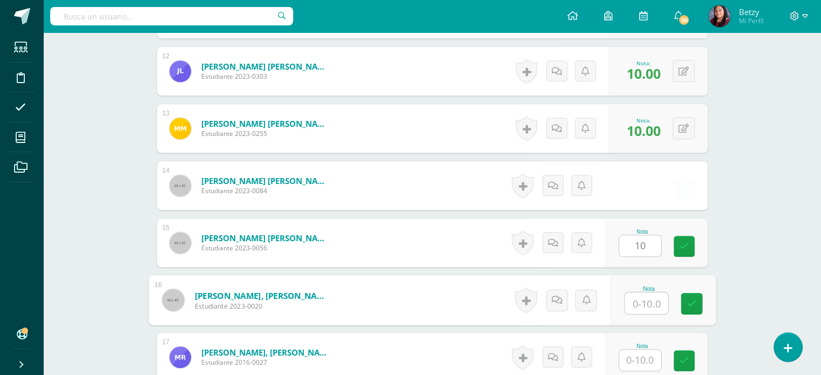
paste input "10"
type input "10"
paste input "10"
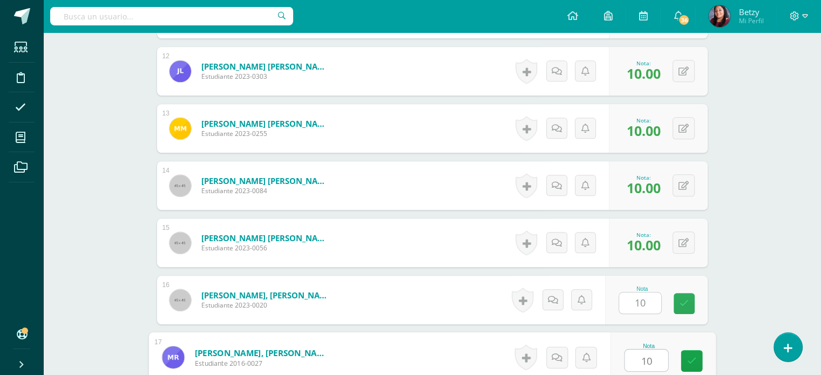
type input "10"
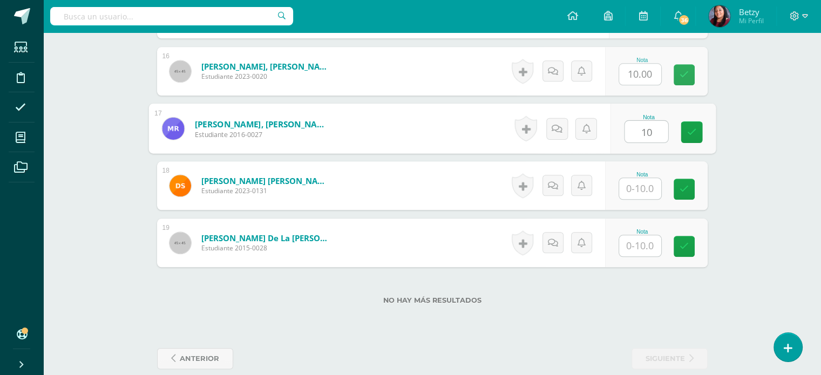
paste input "10"
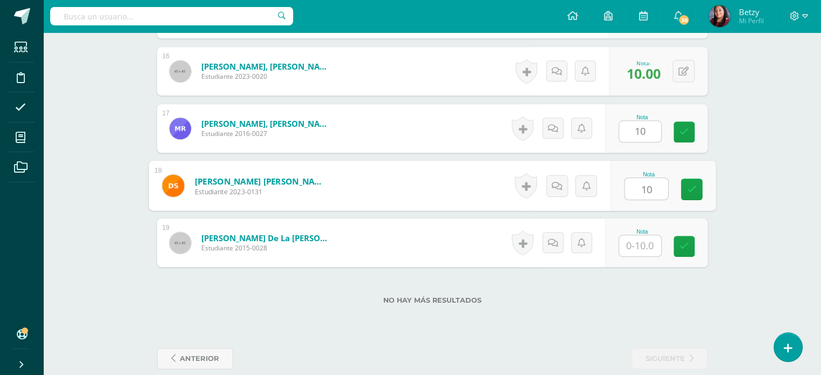
type input "10"
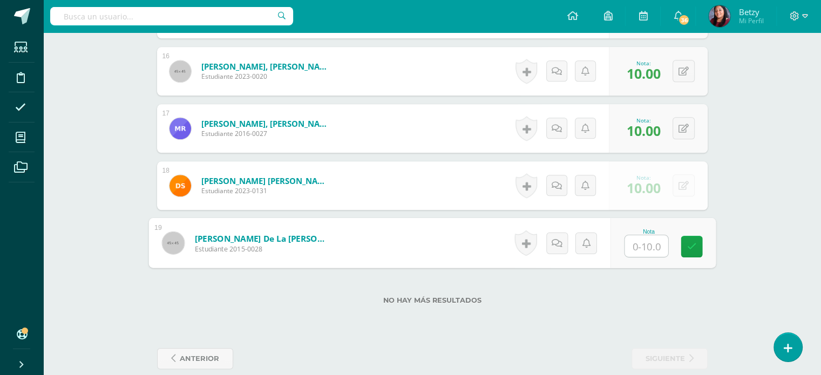
paste input "10"
type input "10"
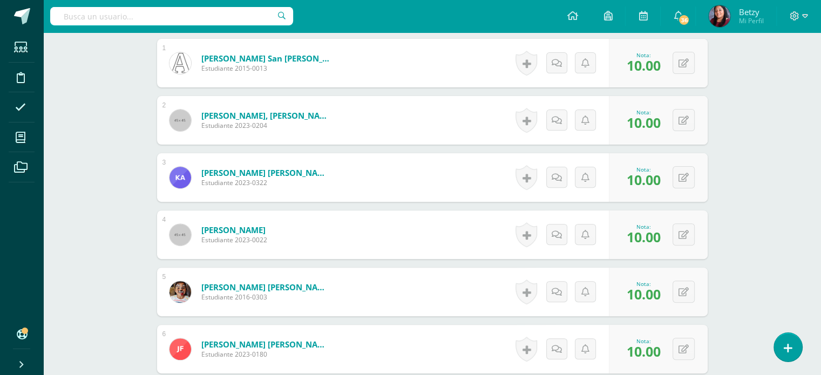
scroll to position [337, 0]
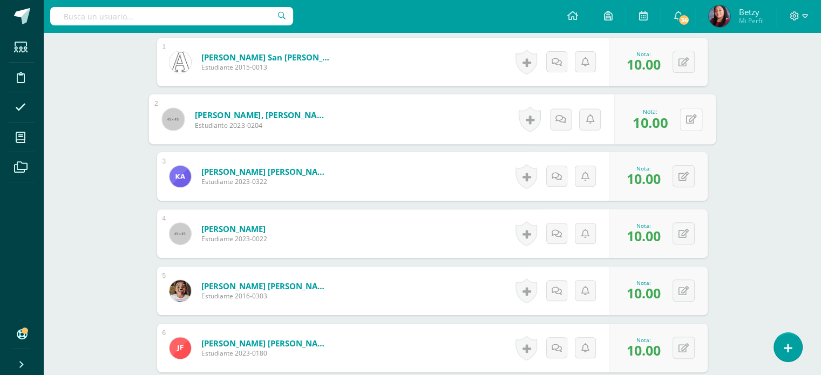
click at [688, 116] on button at bounding box center [691, 119] width 23 height 23
type input "8"
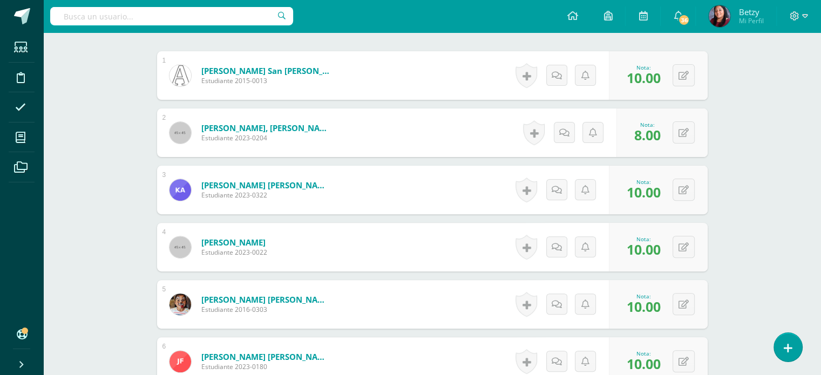
scroll to position [378, 0]
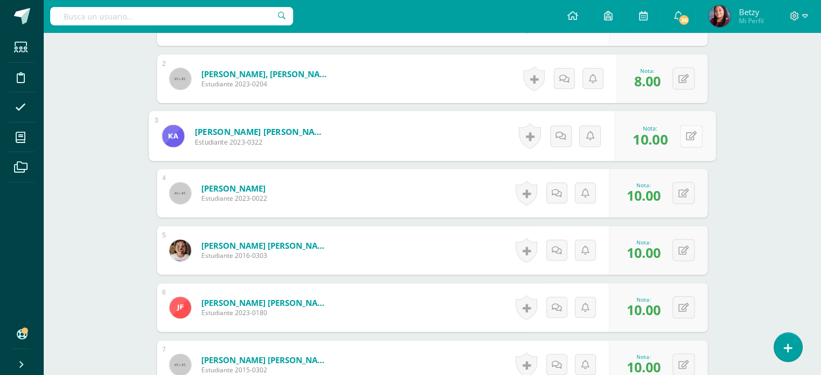
click at [684, 131] on button at bounding box center [691, 136] width 23 height 23
type input "8"
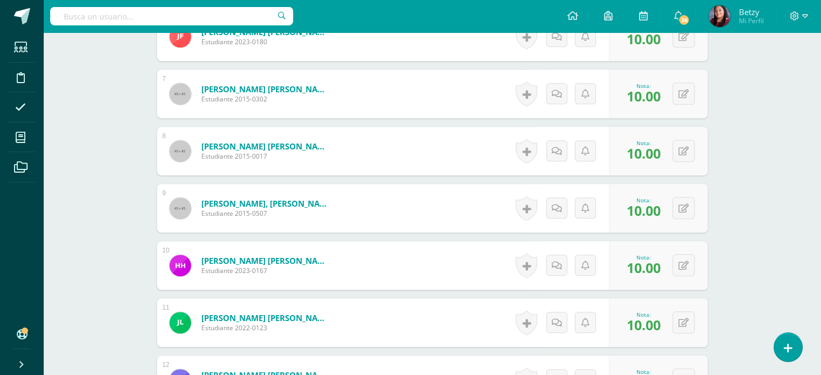
scroll to position [649, 0]
click at [681, 157] on button at bounding box center [691, 150] width 23 height 23
type input "9"
click at [744, 223] on div "Expresión Artística Tercero Primaria "C" Herramientas Detalle de asistencias Ac…" at bounding box center [432, 155] width 778 height 1545
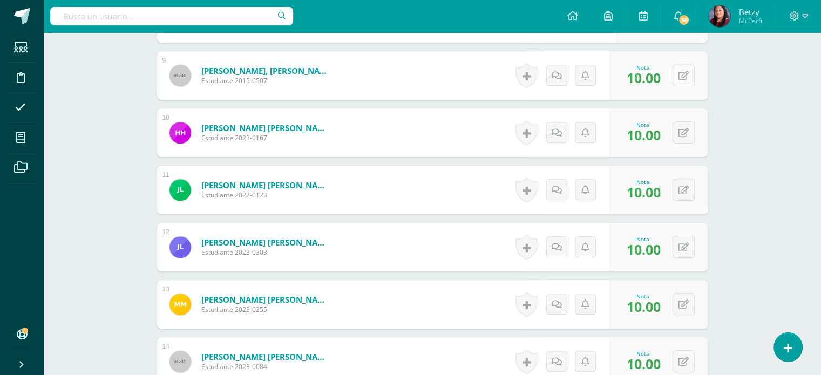
scroll to position [784, 0]
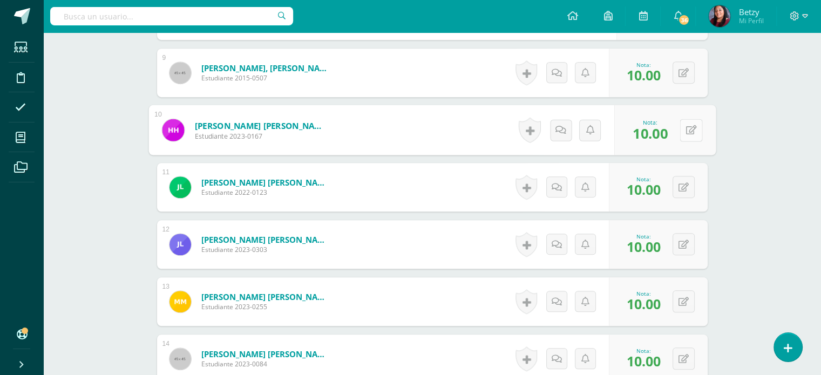
click at [684, 128] on button at bounding box center [691, 130] width 23 height 23
type input "9"
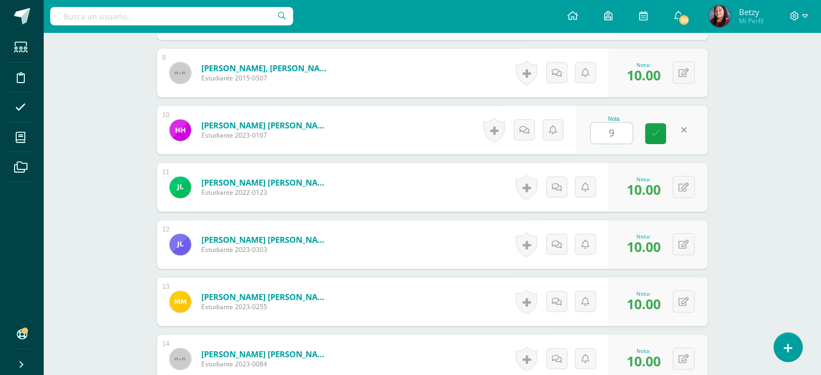
click at [728, 185] on div "¿Estás seguro que quieres eliminar esta actividad? Esto borrará la actividad y …" at bounding box center [432, 58] width 594 height 1470
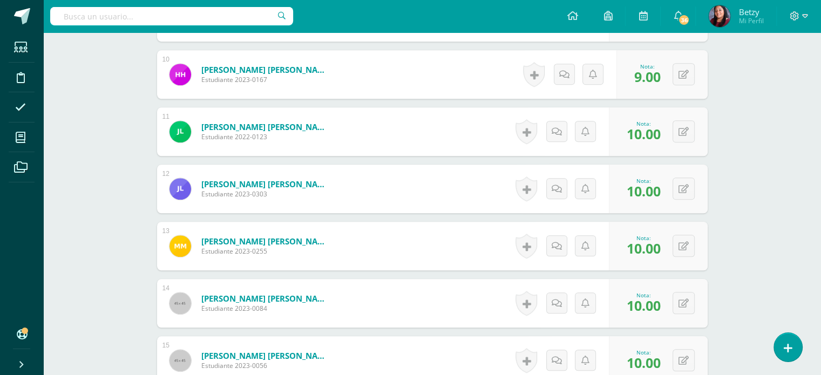
scroll to position [884, 0]
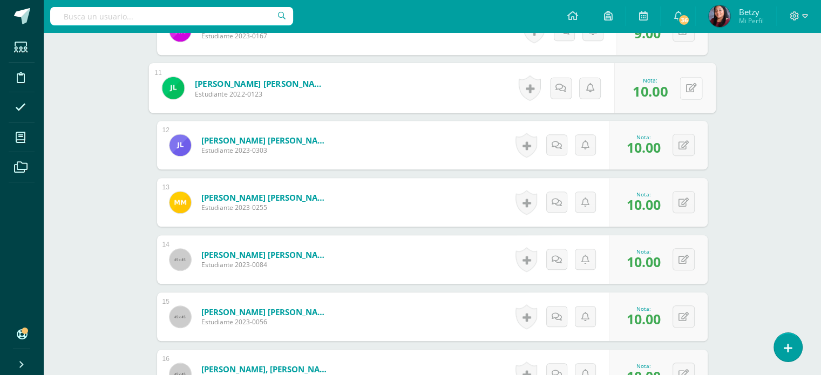
click at [689, 89] on button at bounding box center [691, 88] width 23 height 23
type input "9"
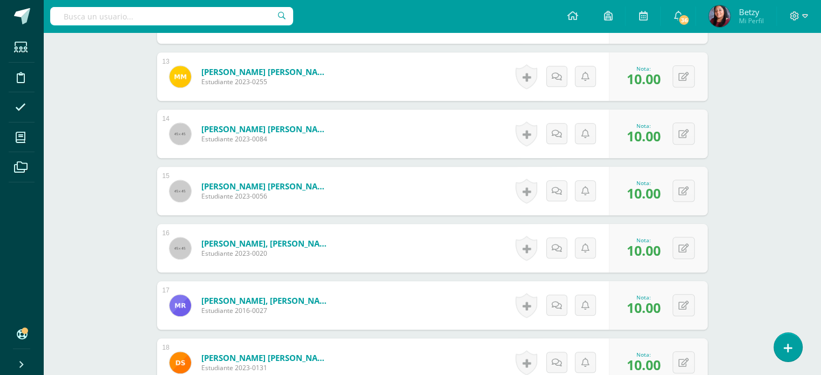
scroll to position [1025, 0]
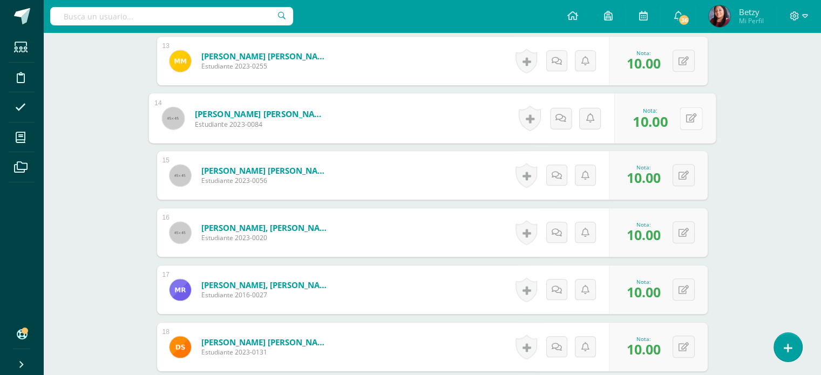
click at [681, 119] on button at bounding box center [691, 118] width 23 height 23
type input "8"
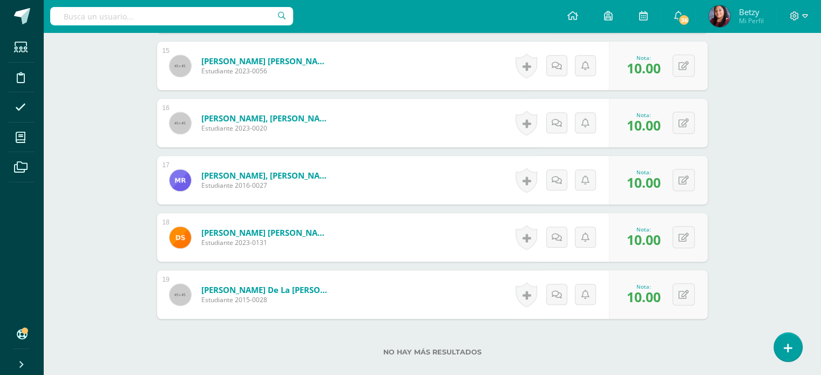
scroll to position [1135, 0]
click at [687, 123] on icon at bounding box center [690, 122] width 11 height 9
type input "9"
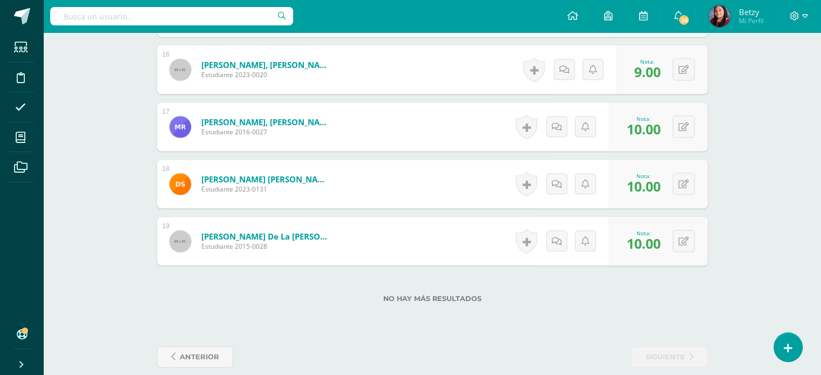
scroll to position [1201, 0]
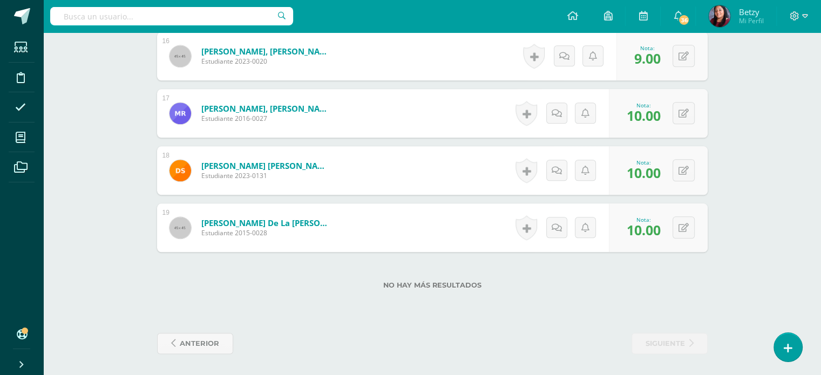
click at [681, 224] on button at bounding box center [691, 227] width 23 height 23
click at [660, 230] on icon at bounding box center [662, 231] width 10 height 9
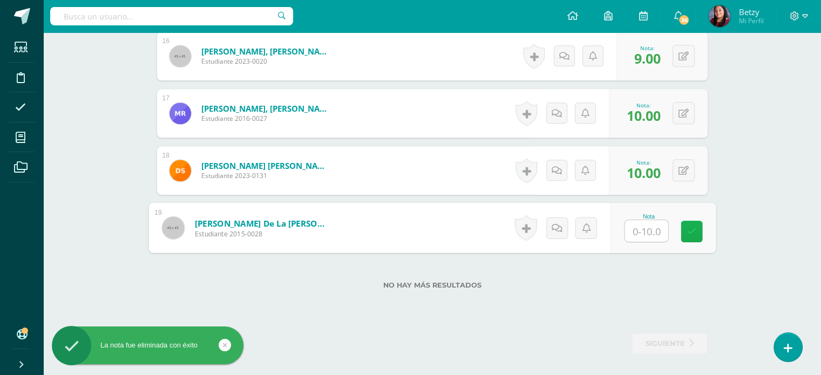
click at [693, 236] on link at bounding box center [692, 232] width 22 height 22
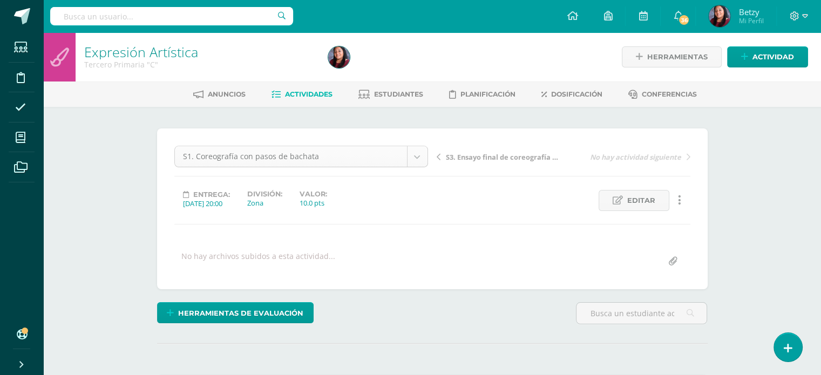
scroll to position [35, 0]
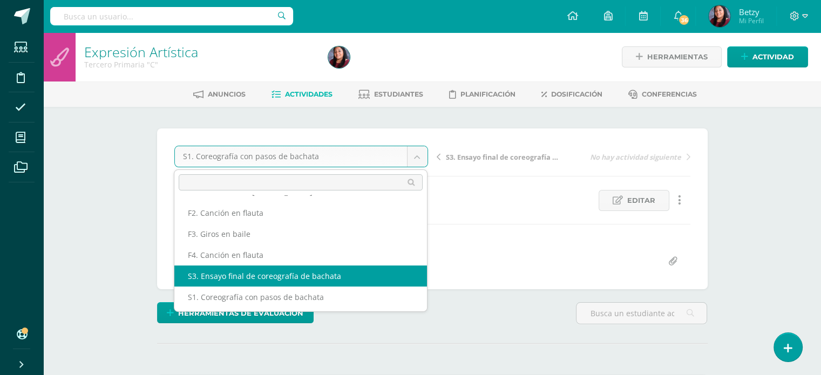
scroll to position [0, 0]
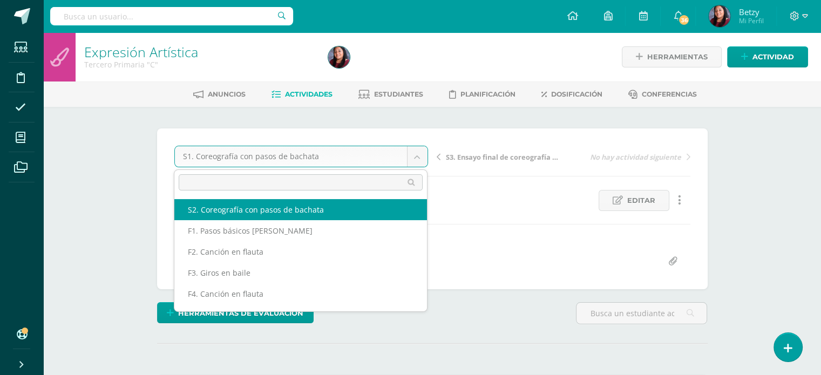
select select "/dashboard/teacher/grade-activity/47931/"
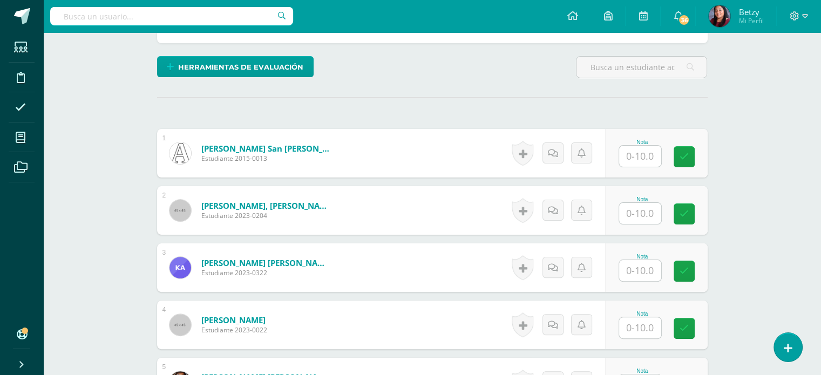
scroll to position [247, 0]
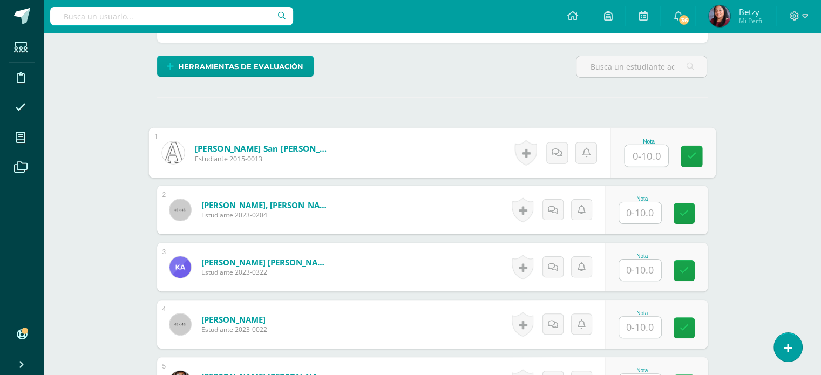
click at [641, 148] on input "text" at bounding box center [645, 156] width 43 height 22
paste input "10"
type input "10"
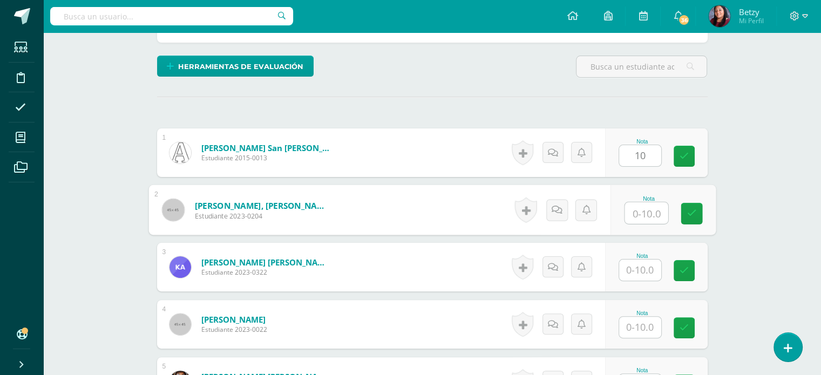
paste input "10"
type input "10"
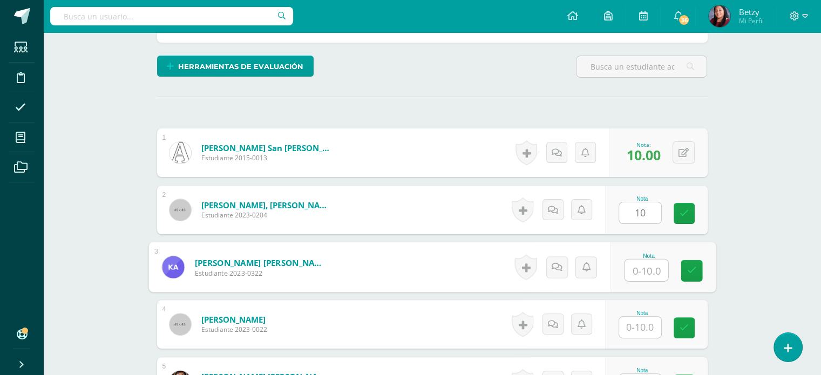
paste input "10"
type input "10"
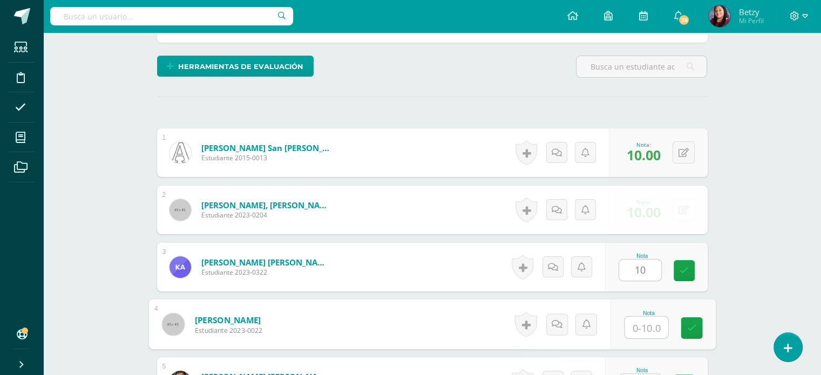
paste input "10"
type input "10"
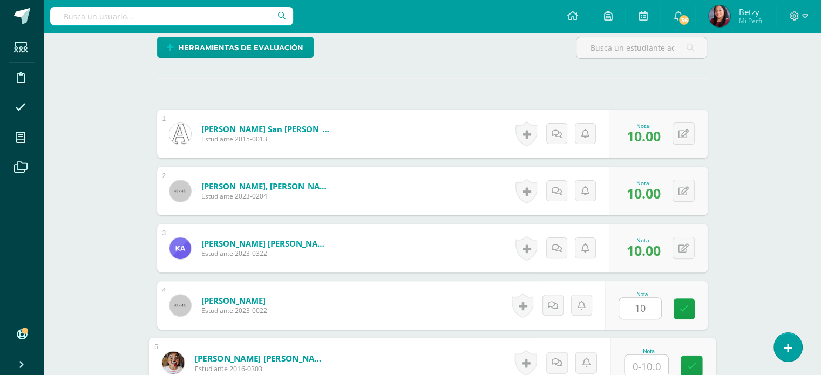
paste input "10"
type input "10"
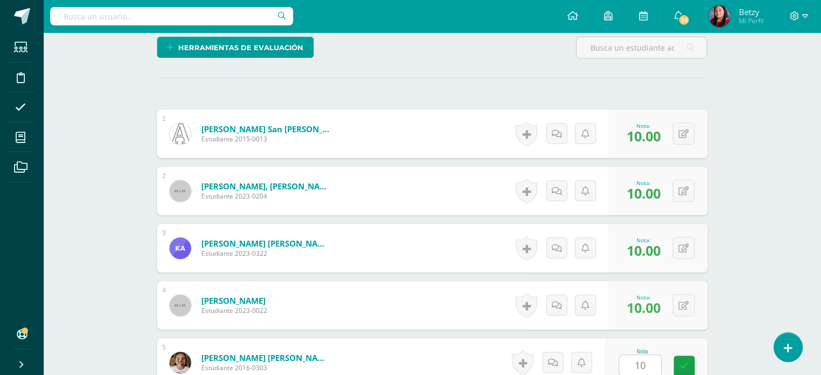
scroll to position [500, 0]
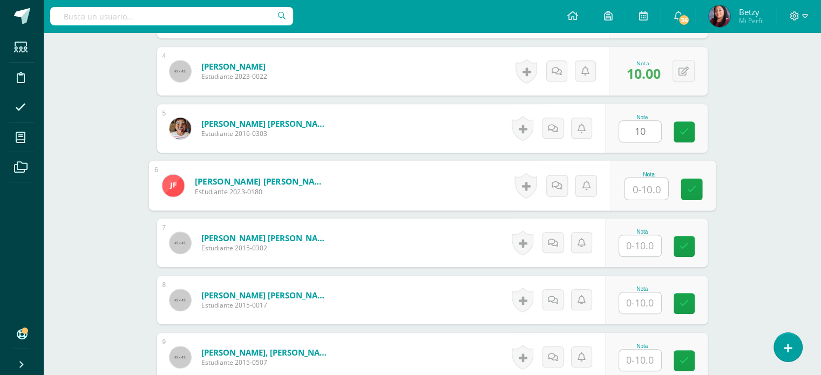
paste input "10"
type input "10"
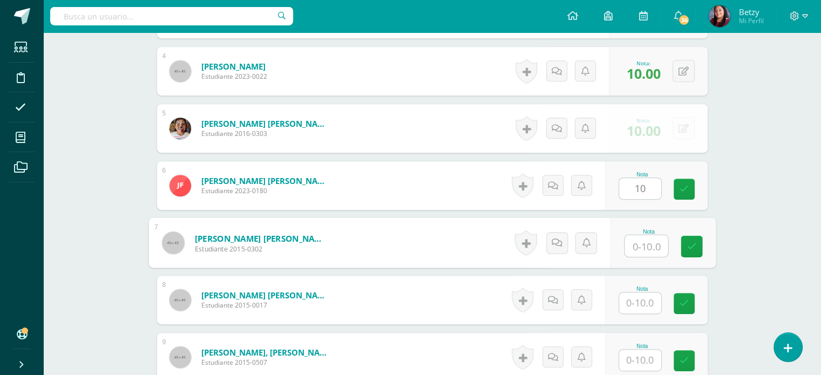
paste input "10"
type input "10"
paste input "10"
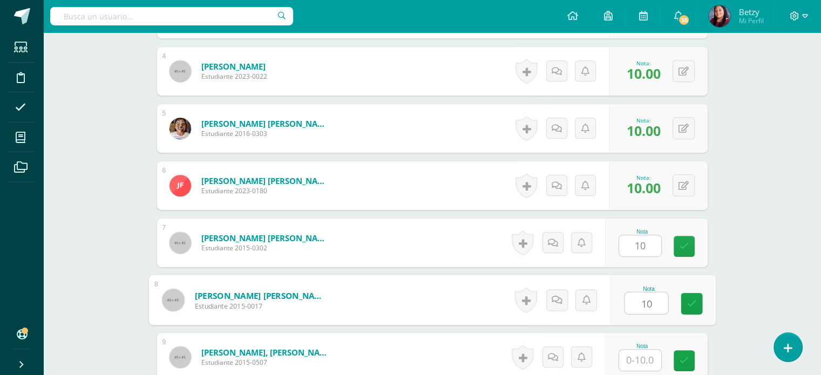
type input "10"
paste input "10"
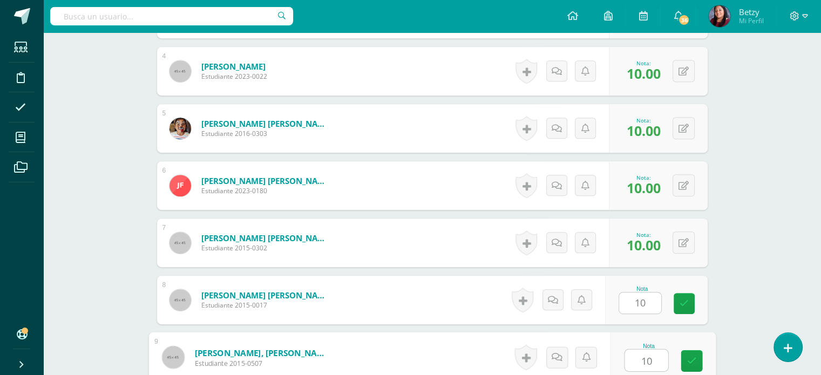
type input "10"
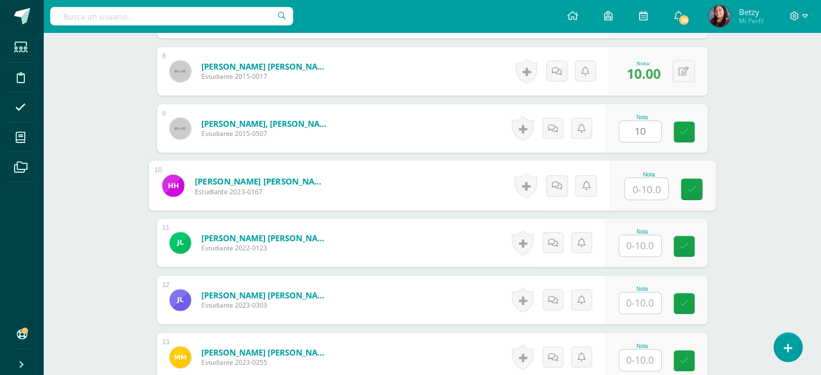
paste input "10"
type input "10"
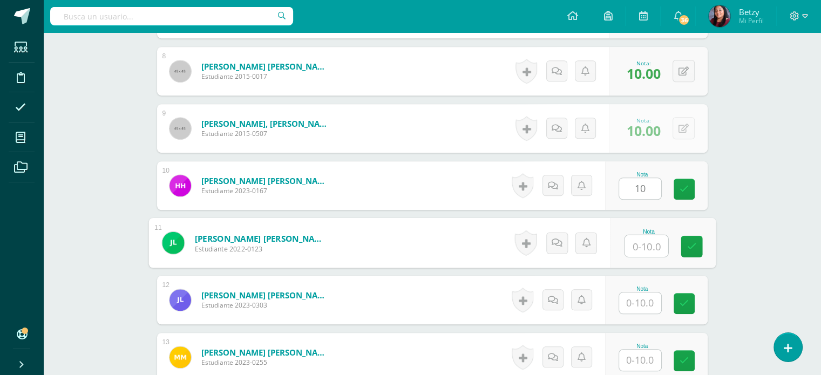
paste input "10"
type input "10"
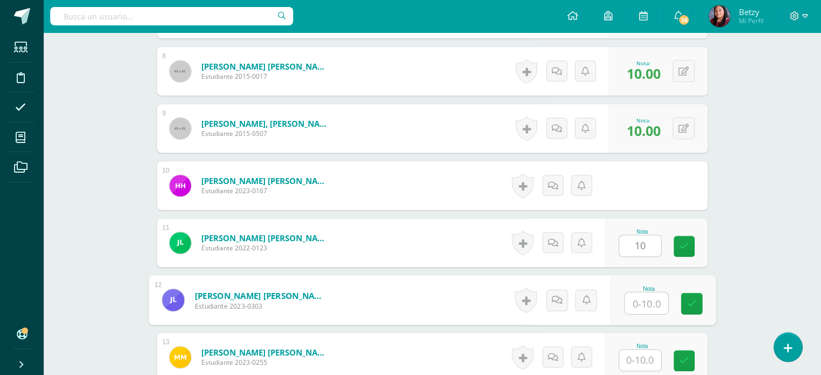
paste input "10"
type input "10"
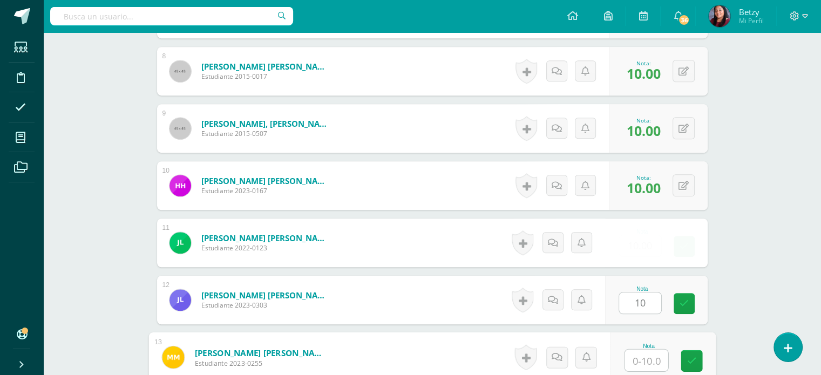
paste input "10"
type input "10"
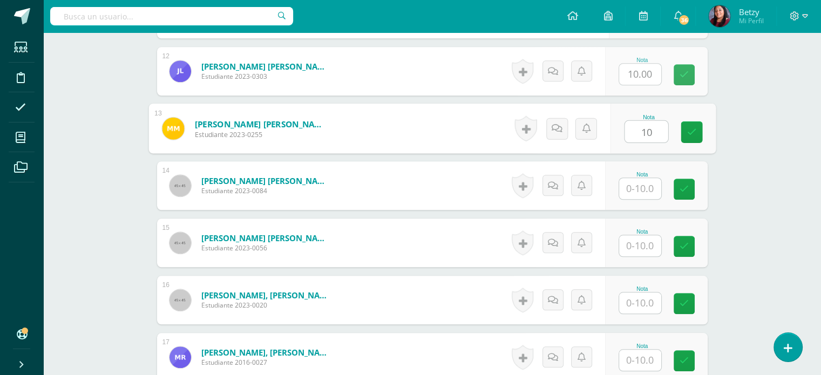
paste input "10"
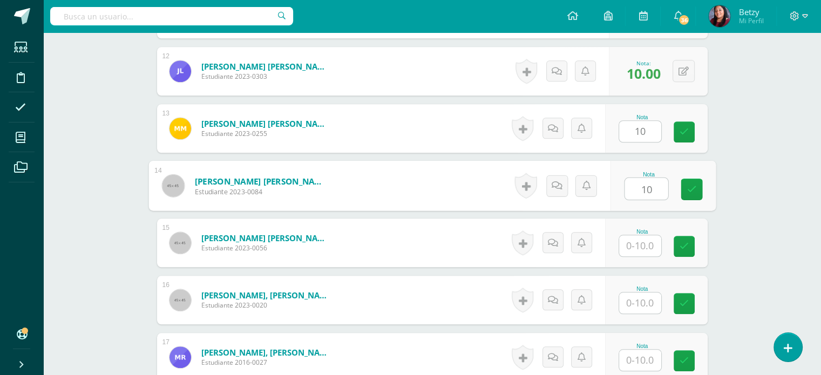
type input "10"
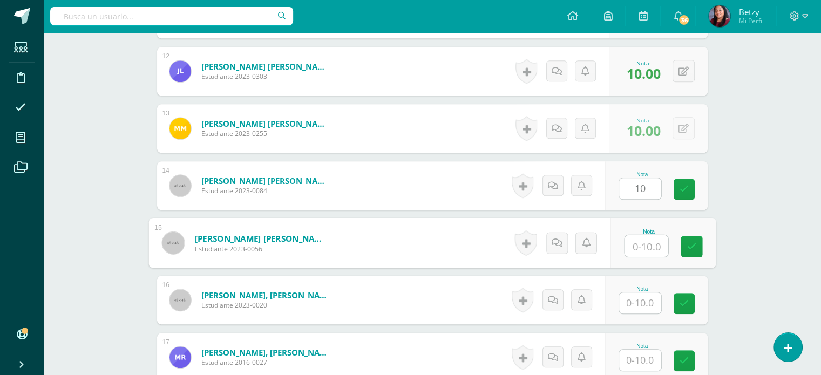
paste input "10"
type input "10"
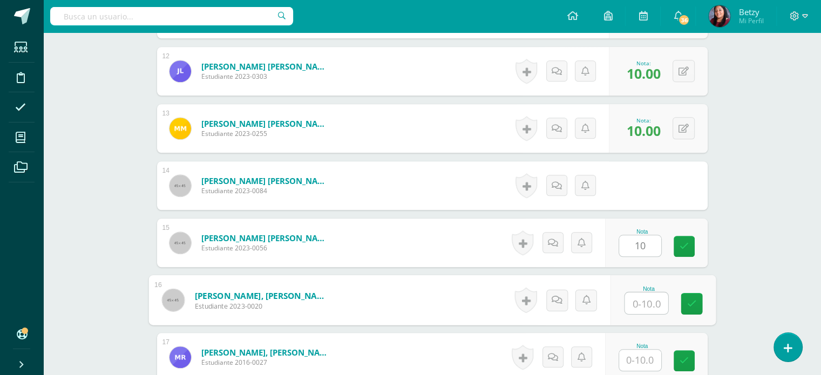
paste input "10"
type input "10"
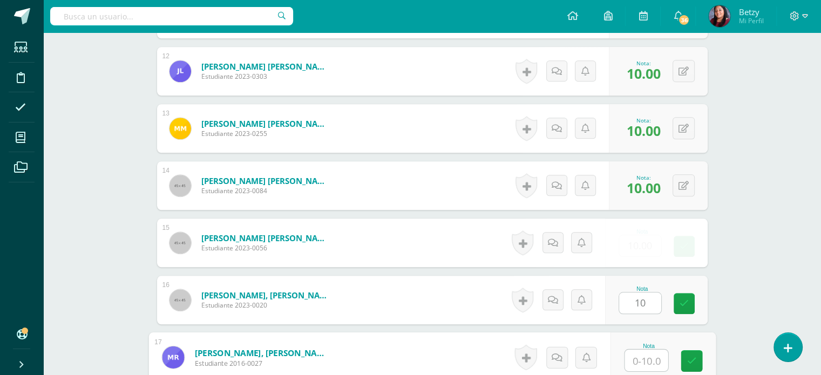
paste input "10"
type input "10"
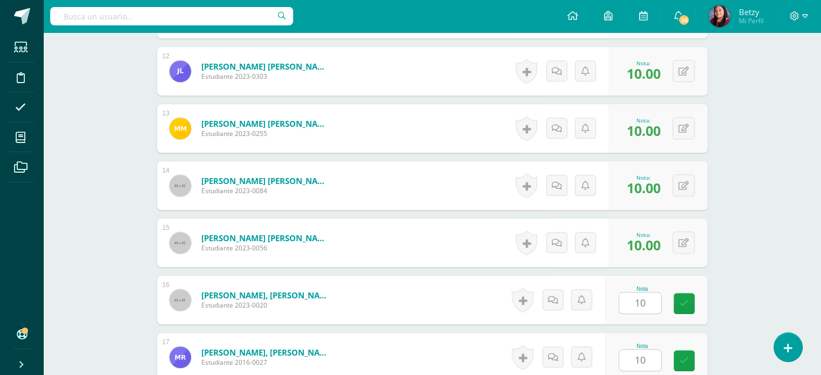
scroll to position [1186, 0]
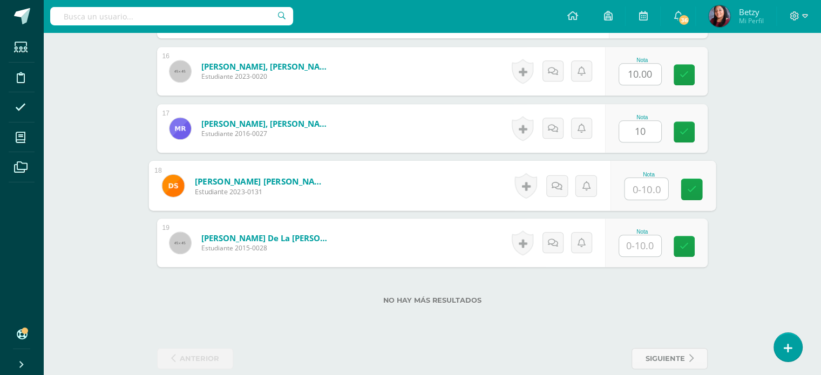
paste input "10"
type input "10"
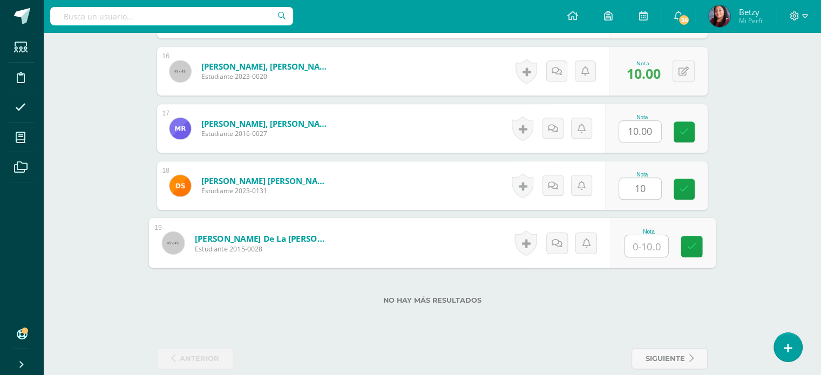
paste input "10"
type input "10"
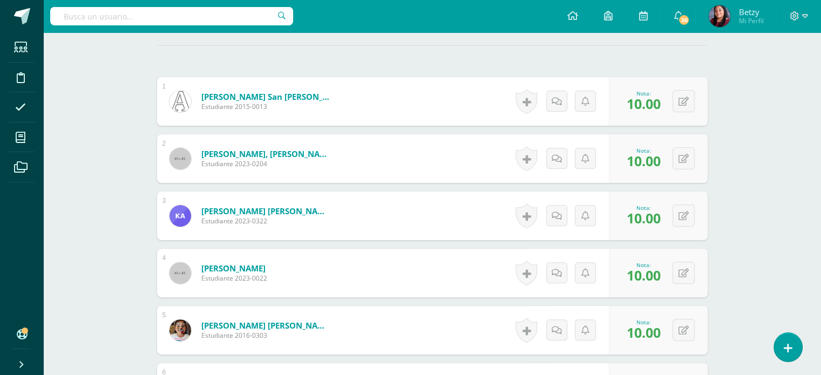
scroll to position [295, 0]
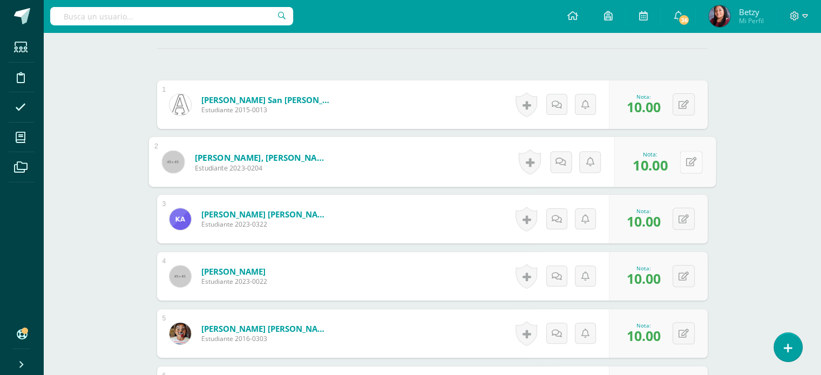
click at [691, 168] on button at bounding box center [691, 162] width 23 height 23
type input "9"
click at [691, 221] on button at bounding box center [684, 219] width 22 height 22
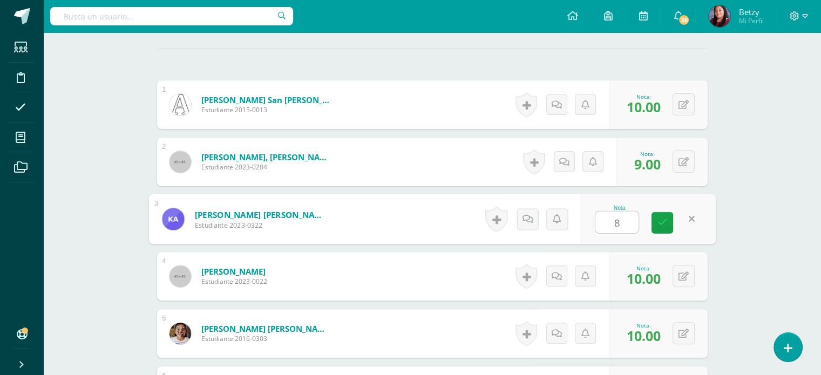
type input "8"
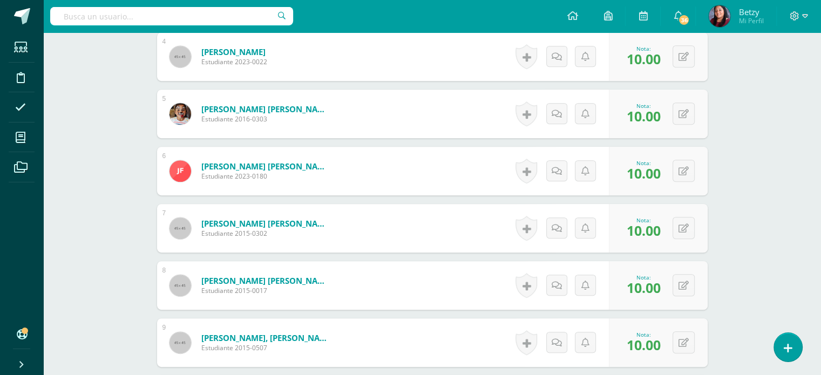
scroll to position [658, 0]
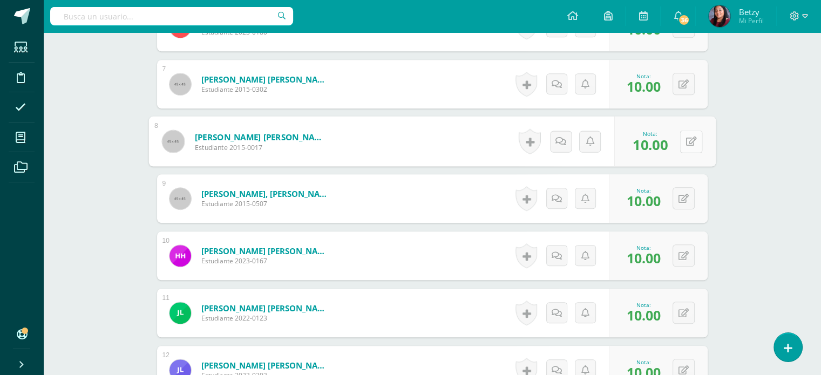
click at [687, 146] on button at bounding box center [691, 141] width 23 height 23
type input "9"
click at [776, 189] on div "Expresión Artística Tercero Primaria "C" Herramientas Detalle de asistencias Ac…" at bounding box center [432, 146] width 778 height 1545
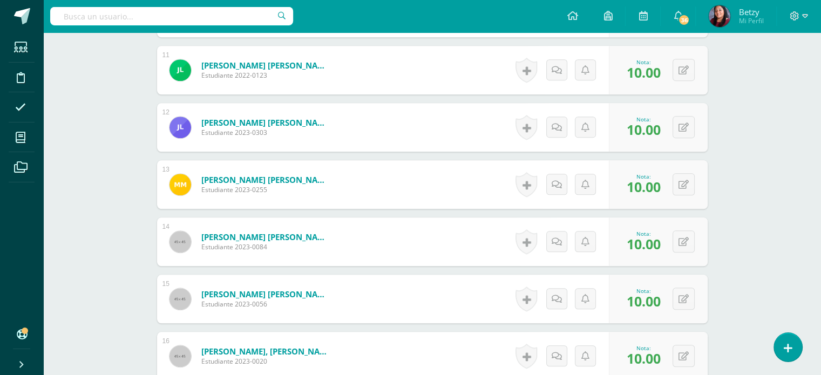
scroll to position [936, 0]
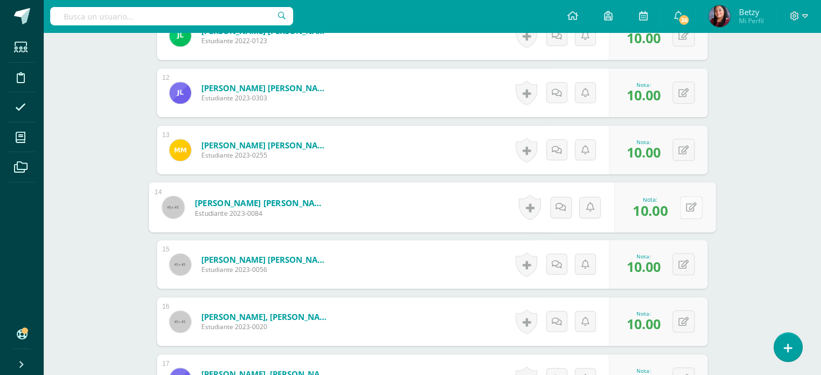
click at [684, 208] on button at bounding box center [691, 207] width 23 height 23
type input "8"
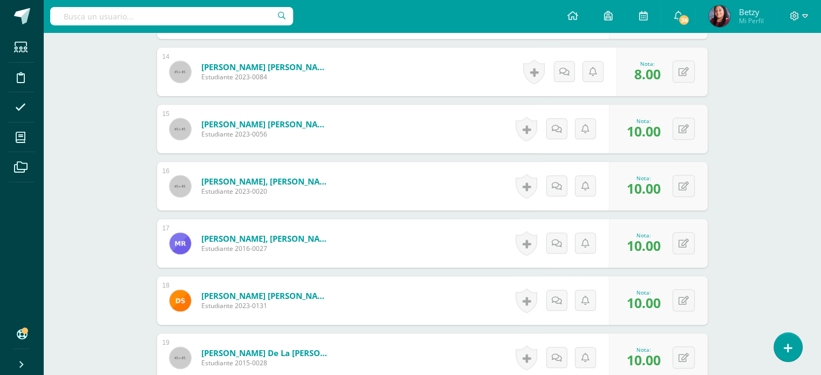
scroll to position [1077, 0]
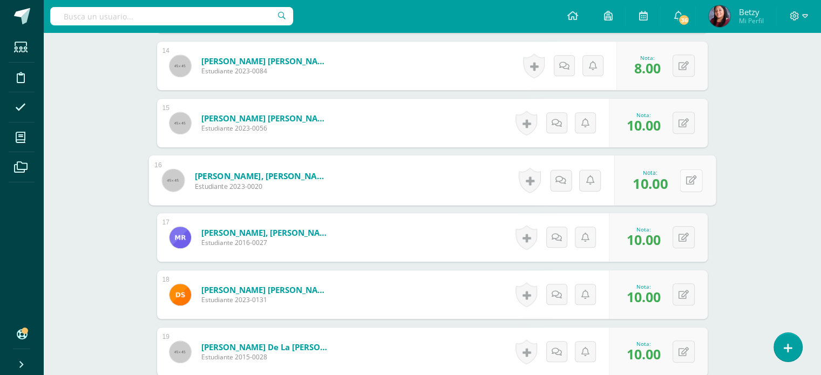
click at [683, 184] on button at bounding box center [691, 180] width 23 height 23
type input "9"
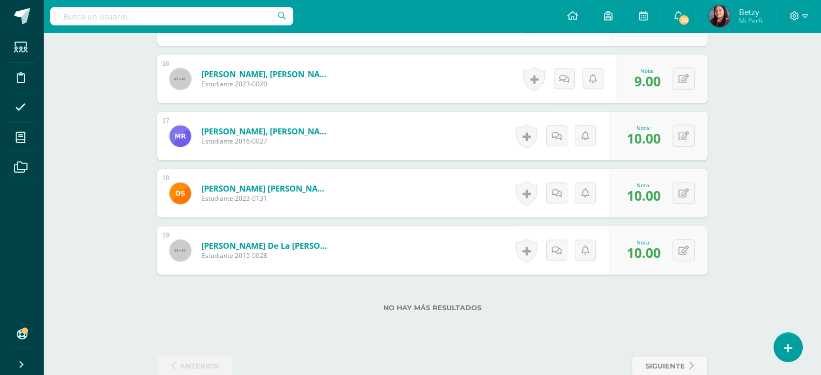
scroll to position [1180, 0]
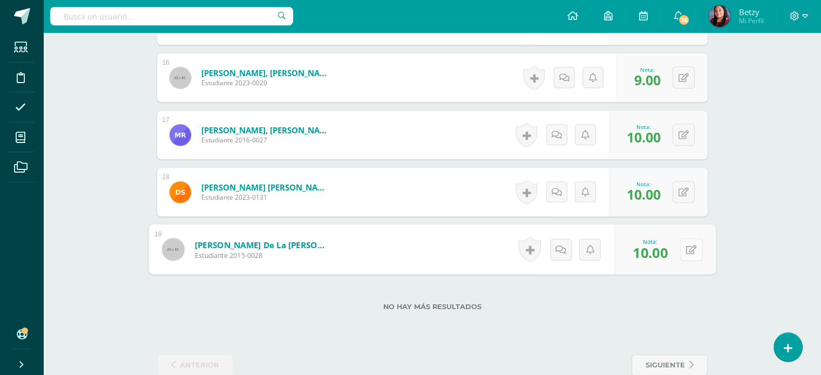
click at [683, 243] on button at bounding box center [691, 249] width 23 height 23
click at [658, 243] on link at bounding box center [662, 253] width 22 height 22
click at [685, 249] on icon at bounding box center [684, 252] width 9 height 9
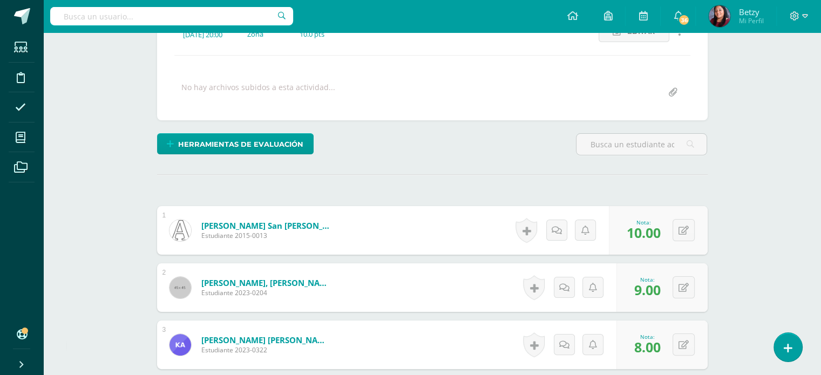
scroll to position [0, 0]
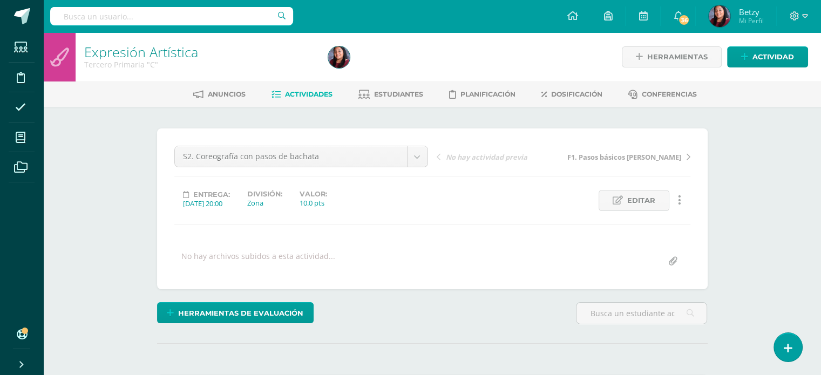
click at [418, 145] on div "S2. Coreografía con pasos de bachata S2. Coreografía con pasos de bachata F1. P…" at bounding box center [432, 208] width 551 height 161
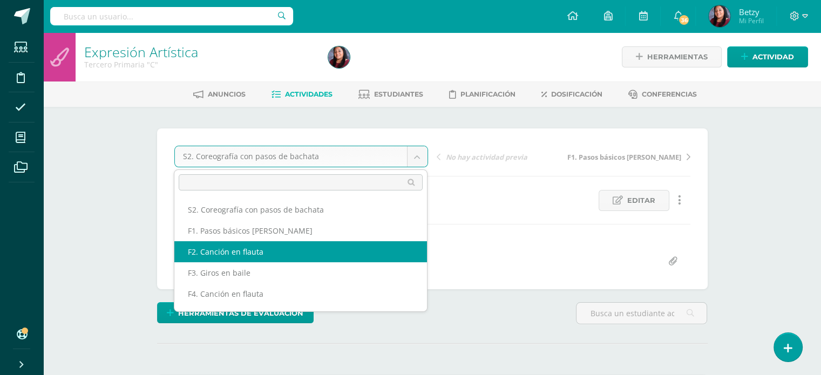
scroll to position [39, 0]
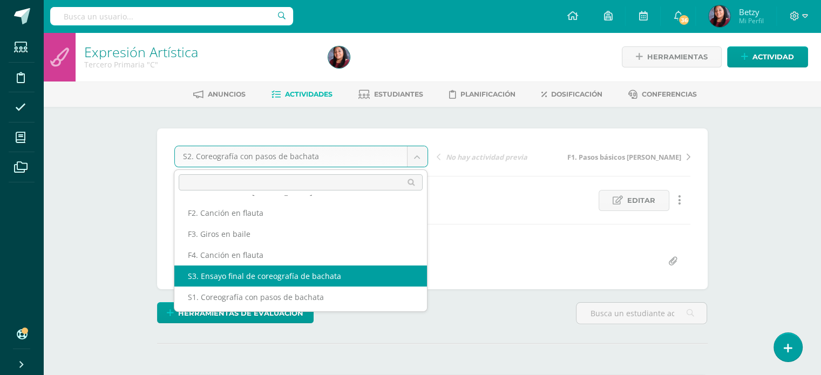
select select "/dashboard/teacher/grade-activity/47935/"
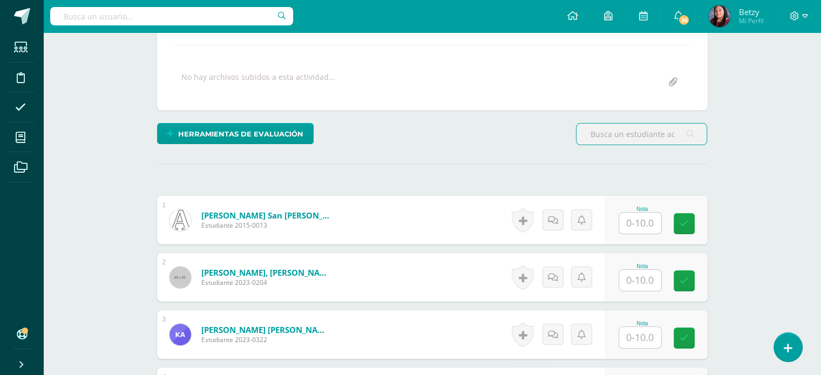
scroll to position [180, 0]
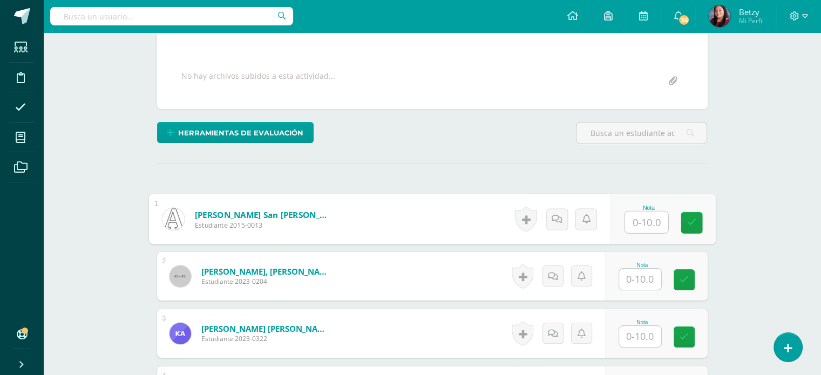
click at [647, 216] on input "text" at bounding box center [645, 223] width 43 height 22
paste input "10"
type input "10"
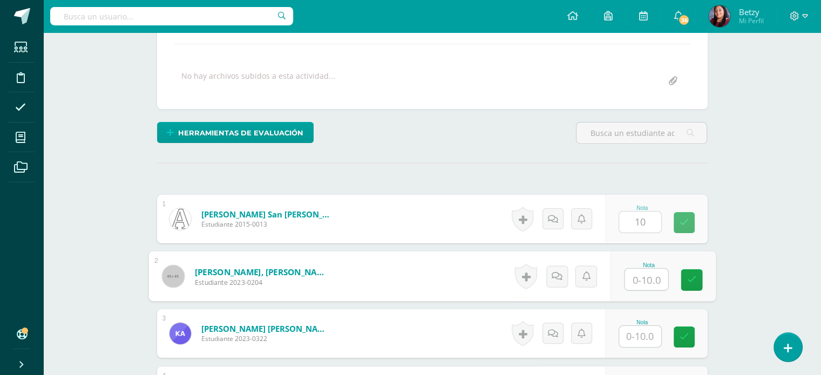
paste input "10"
type input "10"
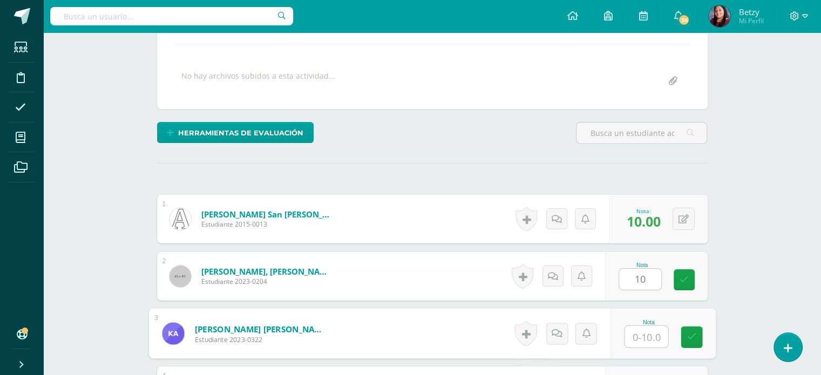
paste input "10"
type input "10"
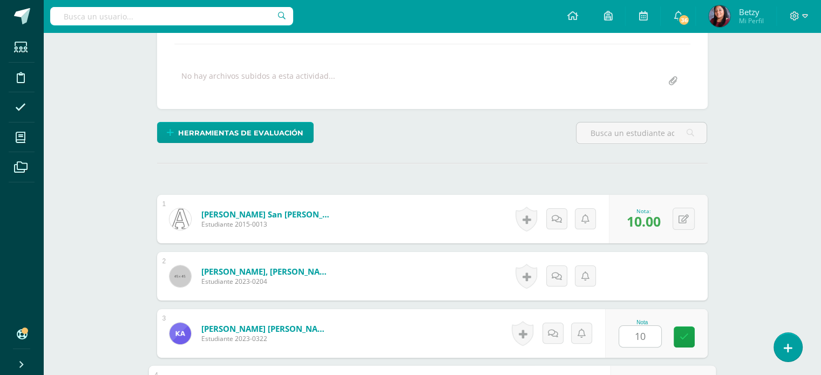
scroll to position [385, 0]
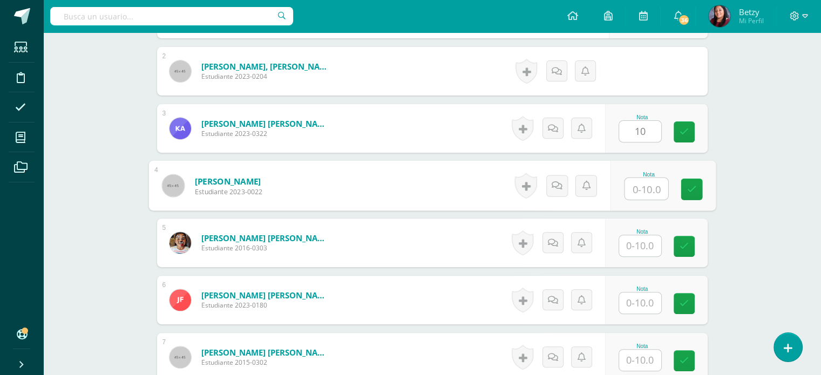
paste input "10"
type input "10"
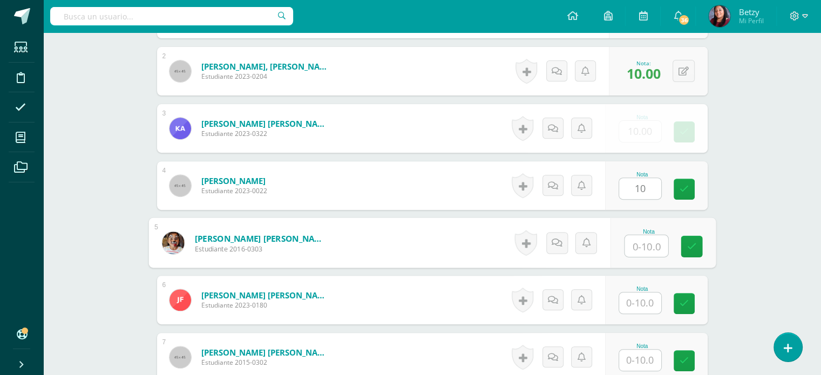
paste input "10"
type input "10"
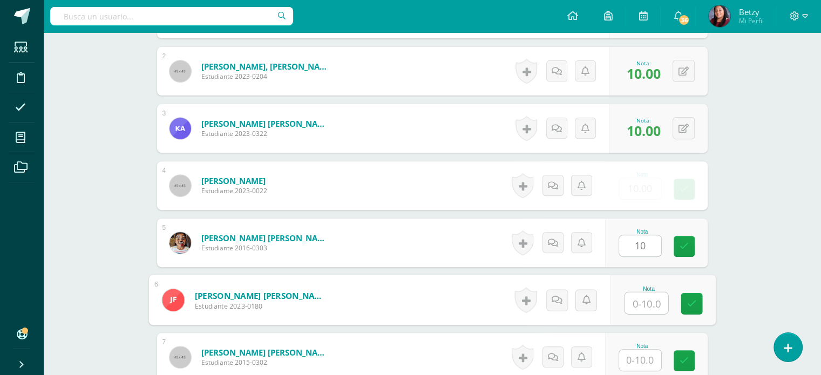
paste input "10"
type input "10"
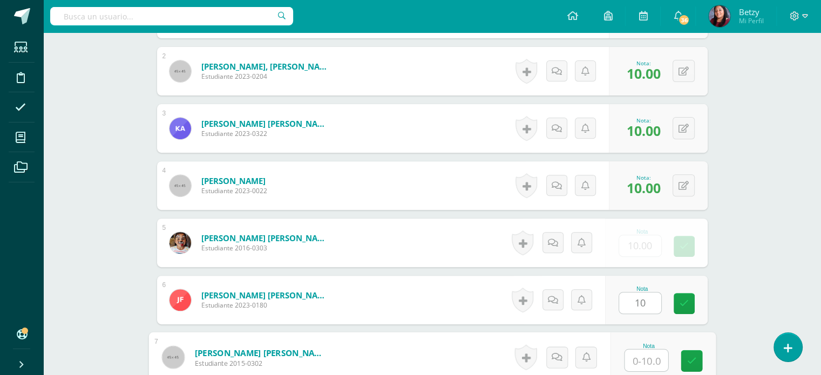
paste input "10"
type input "10"
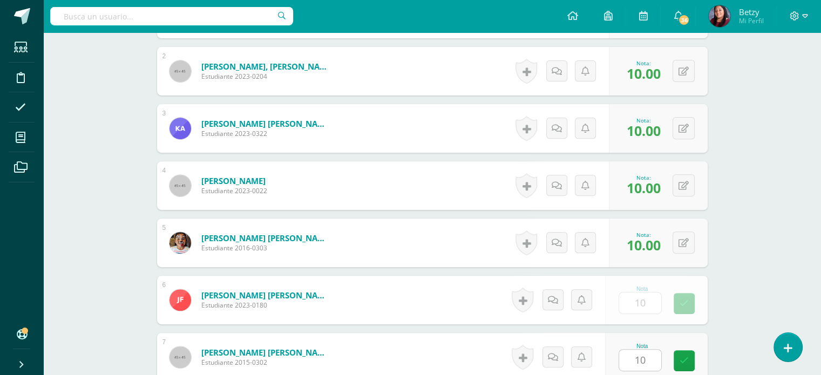
scroll to position [614, 0]
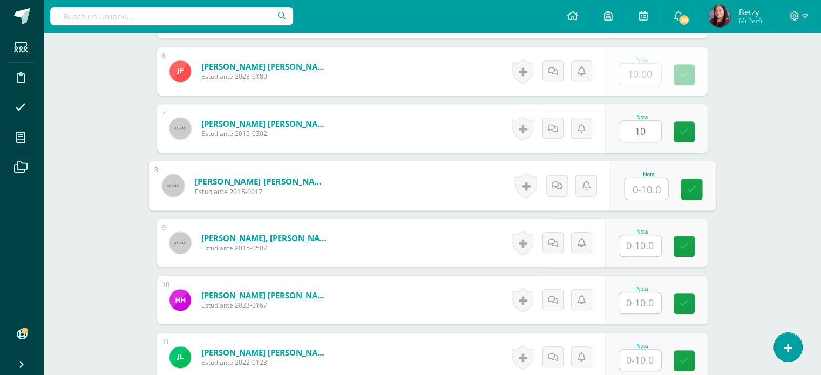
paste input "10"
type input "10"
paste input "10"
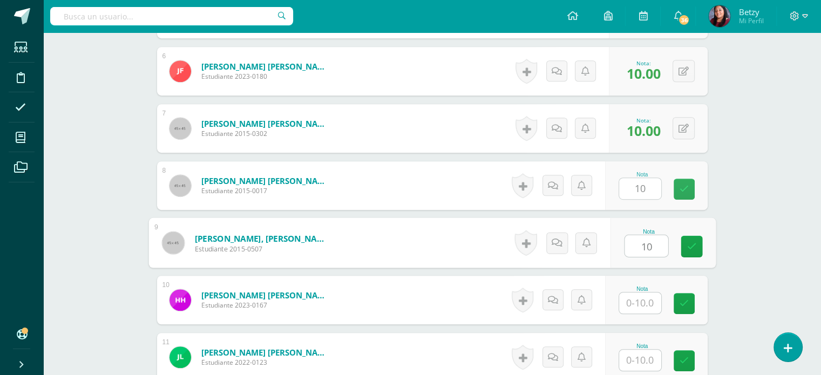
type input "10"
paste input "10"
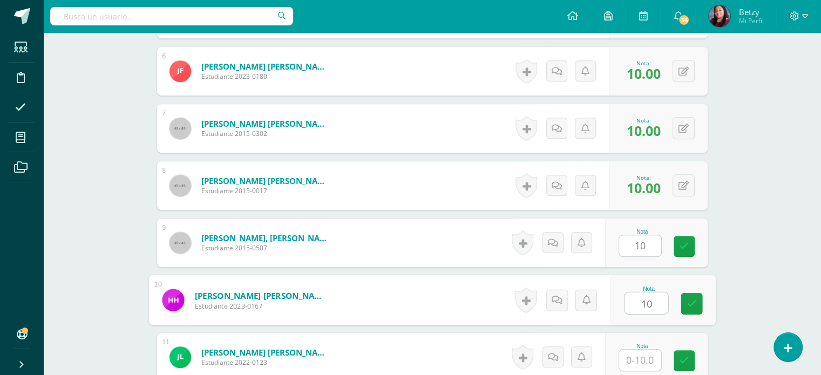
type input "10"
paste input "10"
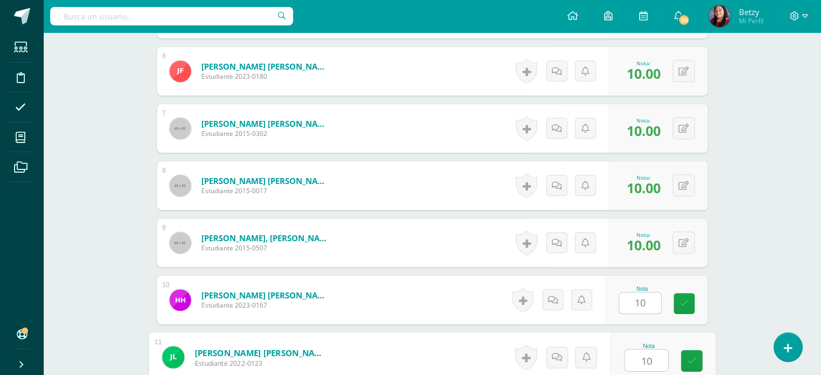
type input "10"
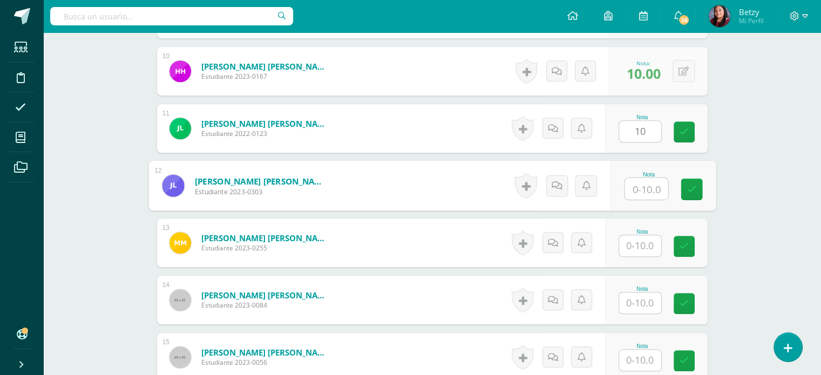
paste input "10"
type input "10"
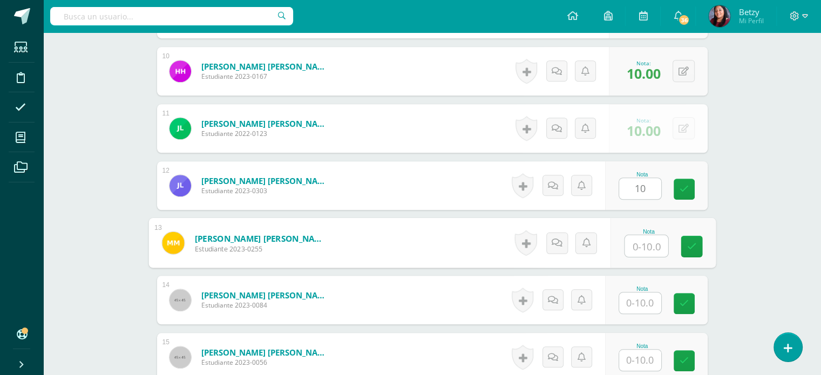
paste input "10"
type input "10"
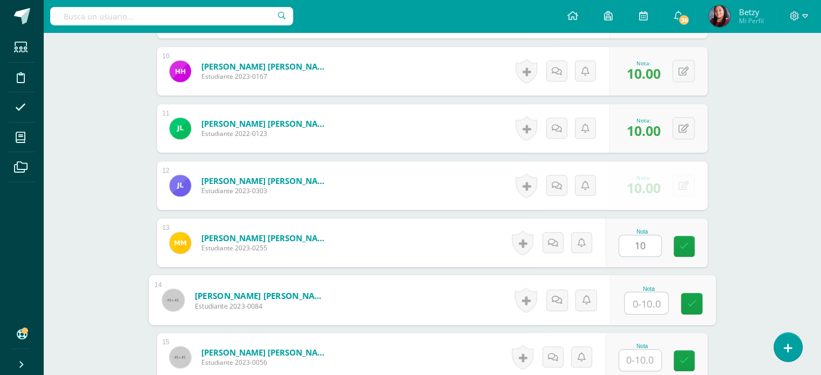
paste input "10"
type input "10"
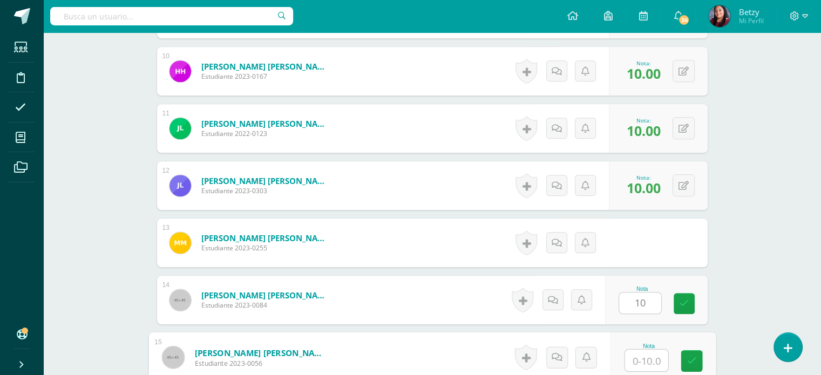
paste input "10"
type input "10"
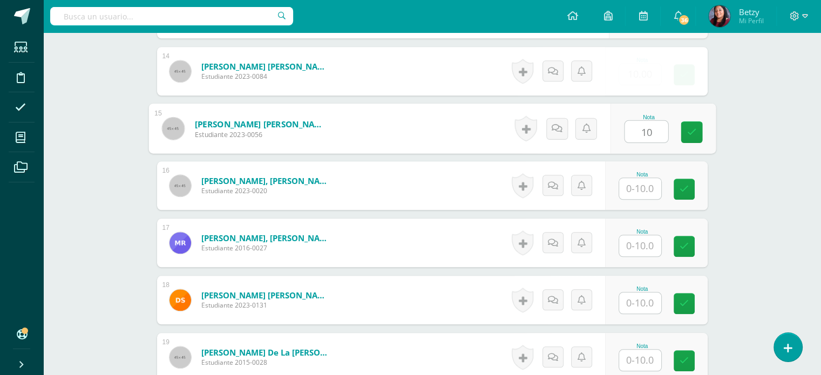
paste input "10"
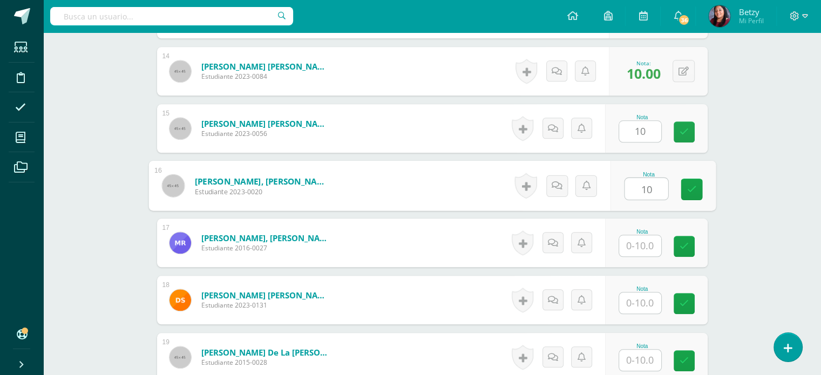
type input "10"
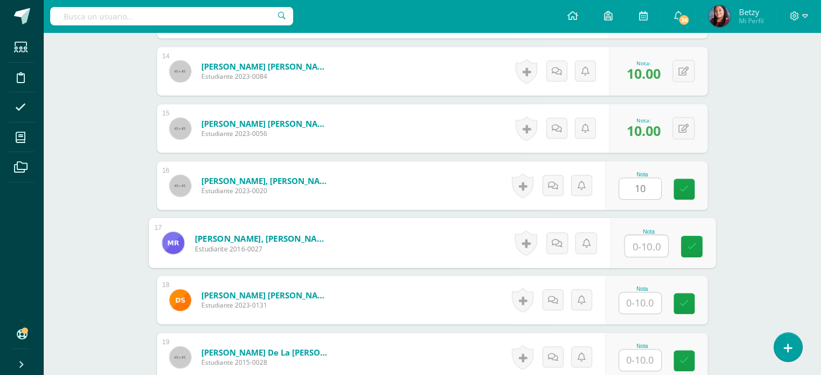
paste input "10"
type input "10"
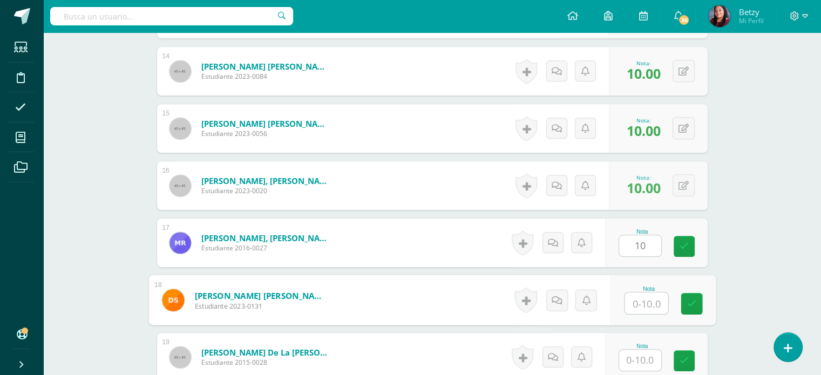
paste input "10"
type input "10"
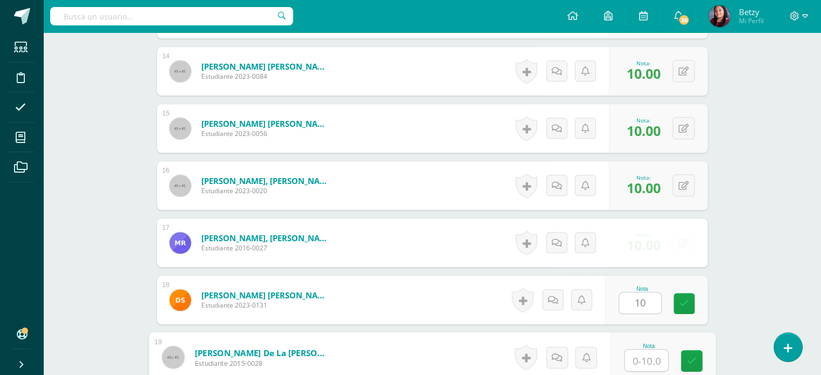
paste input "10"
type input "1010"
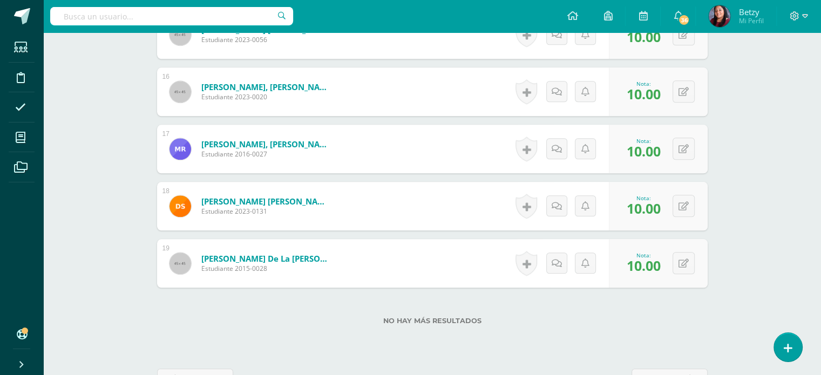
scroll to position [1197, 0]
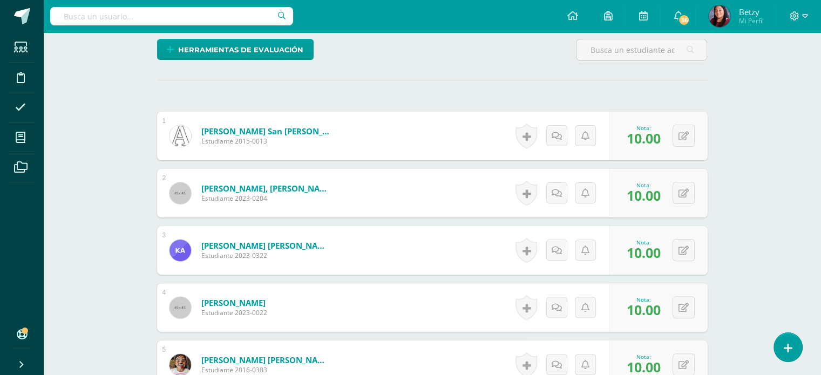
scroll to position [302, 0]
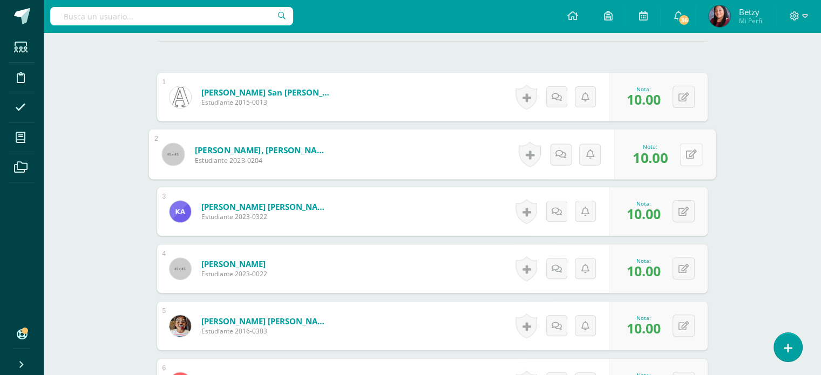
click at [683, 158] on button at bounding box center [691, 154] width 23 height 23
type input "8"
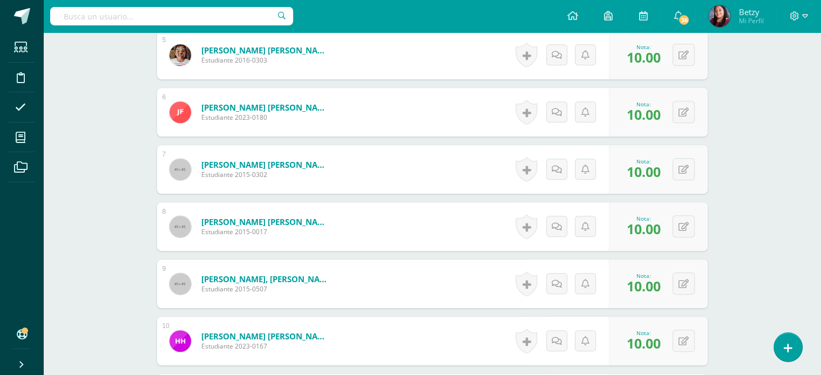
scroll to position [615, 0]
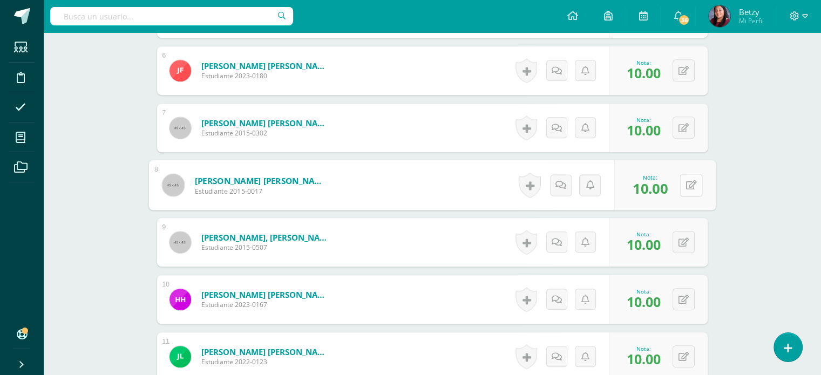
click at [689, 184] on button at bounding box center [691, 185] width 23 height 23
type input "9"
click at [747, 142] on div "Expresión Artística Tercero Primaria "C" Herramientas Detalle de asistencias Ac…" at bounding box center [432, 190] width 778 height 1545
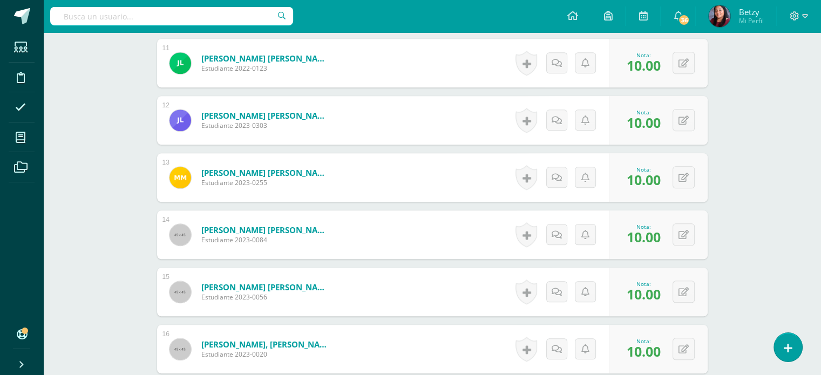
scroll to position [913, 0]
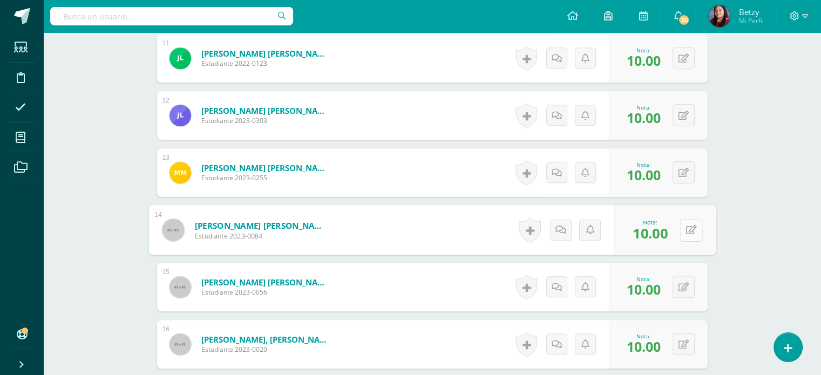
click at [684, 230] on button at bounding box center [691, 230] width 23 height 23
type input "9"
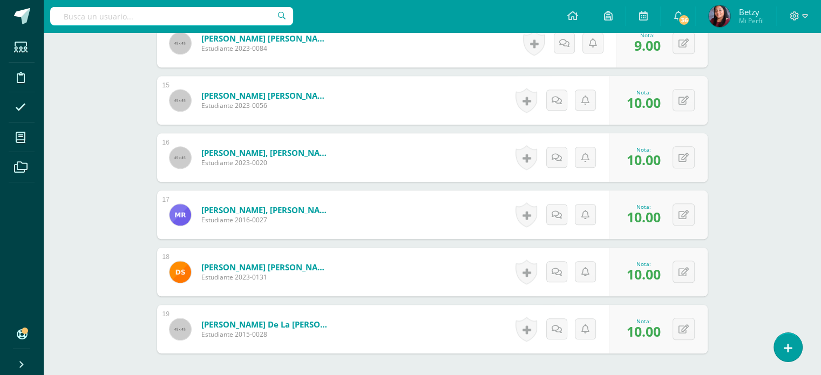
scroll to position [1201, 0]
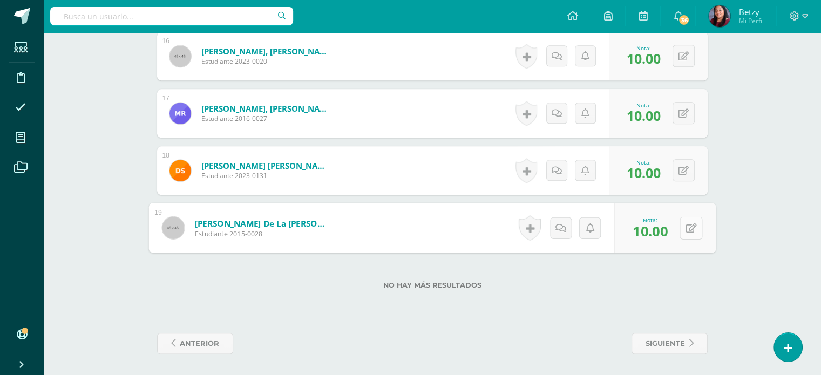
click at [678, 229] on div "0 Logros Logros obtenidos Aún no hay logros agregados Nota: 10.00" at bounding box center [664, 228] width 101 height 50
click at [685, 224] on icon at bounding box center [690, 227] width 11 height 9
click at [664, 235] on link at bounding box center [662, 232] width 22 height 22
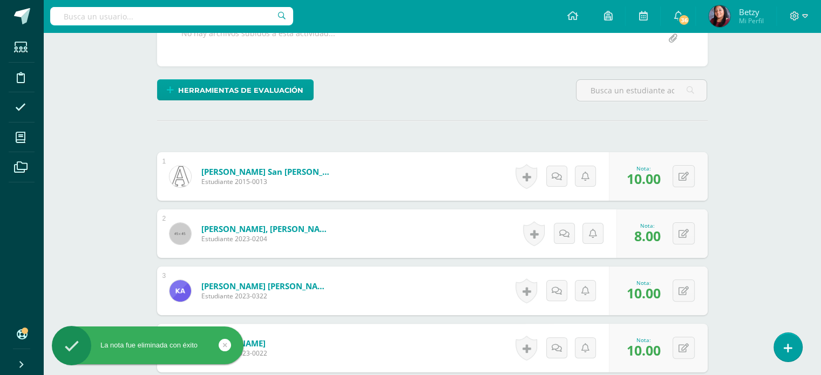
scroll to position [255, 0]
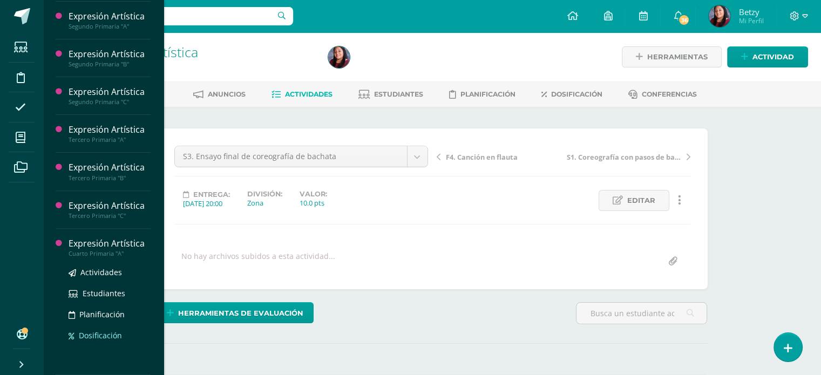
scroll to position [352, 0]
click at [98, 239] on div "Expresión Artística" at bounding box center [110, 243] width 82 height 12
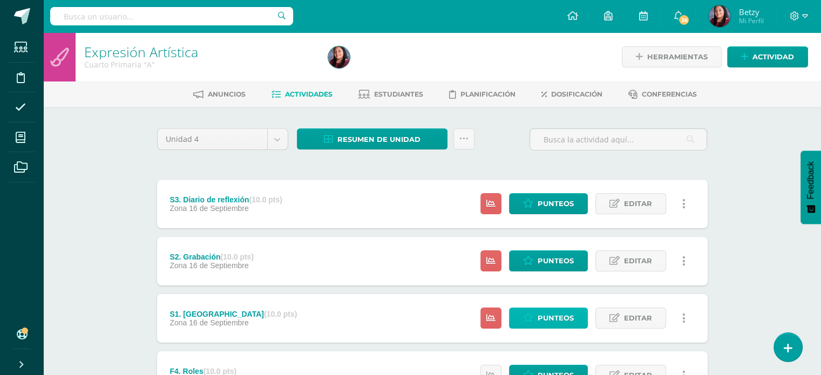
click at [547, 315] on span "Punteos" at bounding box center [556, 318] width 36 height 20
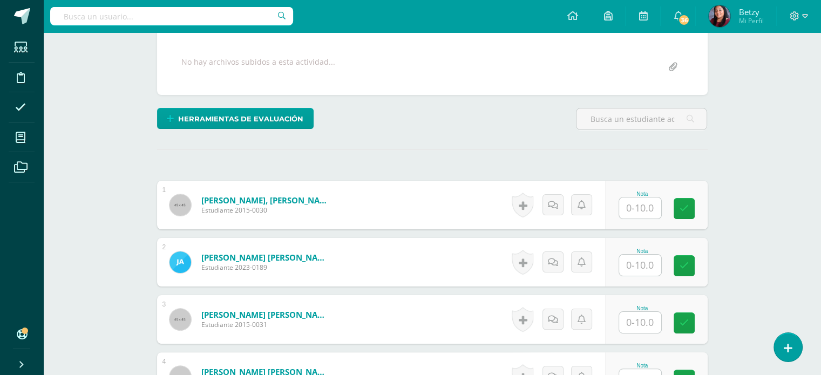
scroll to position [194, 0]
click at [642, 198] on input "text" at bounding box center [645, 209] width 43 height 22
paste input "10"
type input "10"
paste input "10"
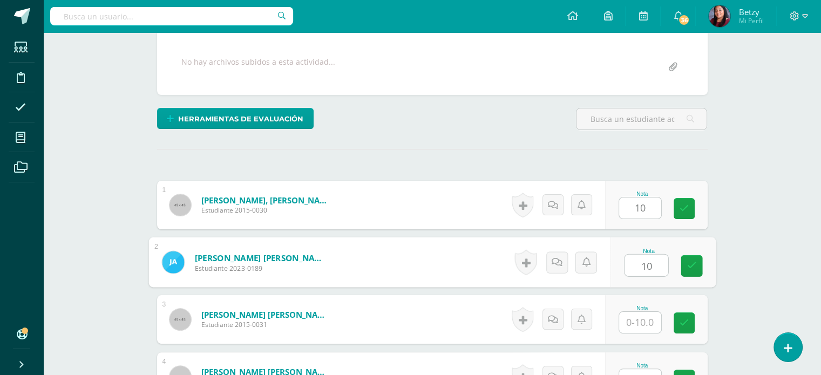
type input "10"
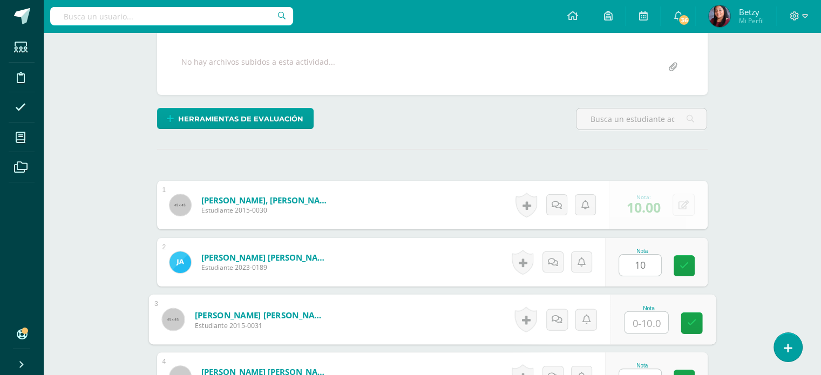
paste input "10"
type input "10"
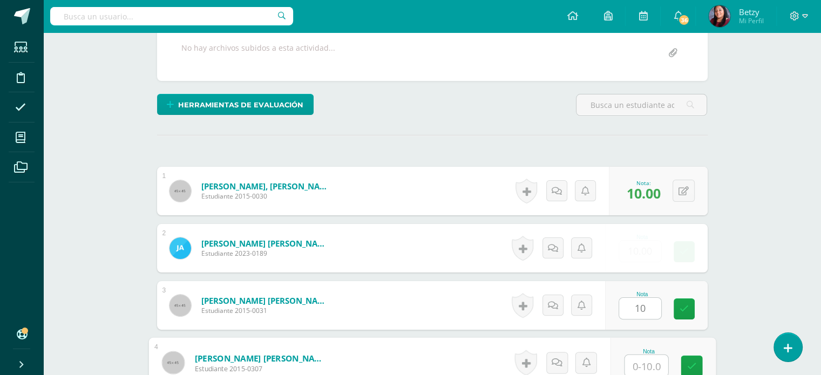
paste input "10"
type input "10"
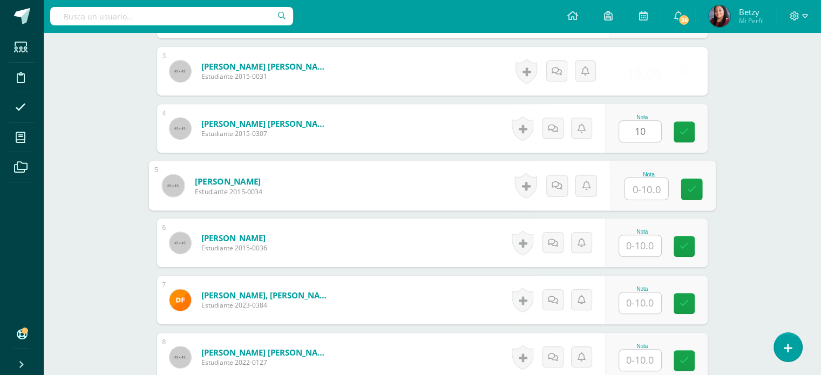
paste input "10"
type input "10"
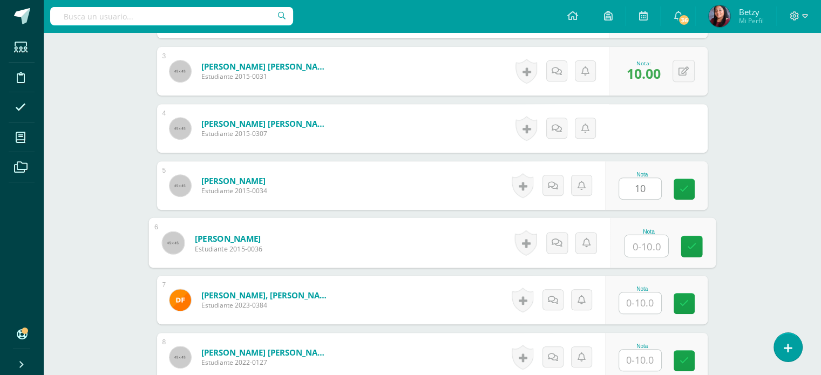
paste input "10"
type input "10"
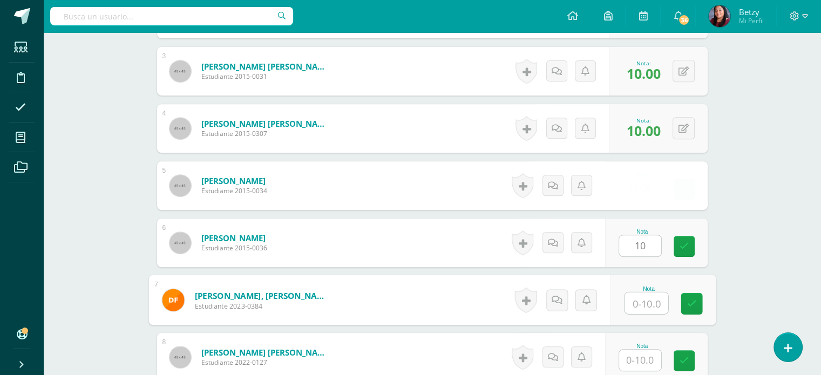
paste input "10"
type input "10"
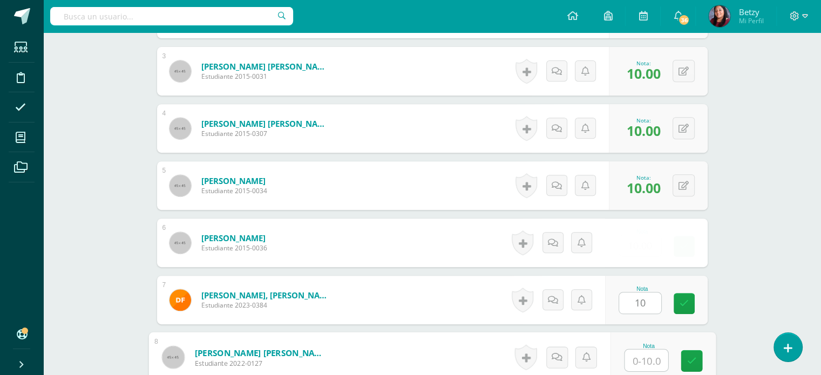
paste input "10"
type input "10"
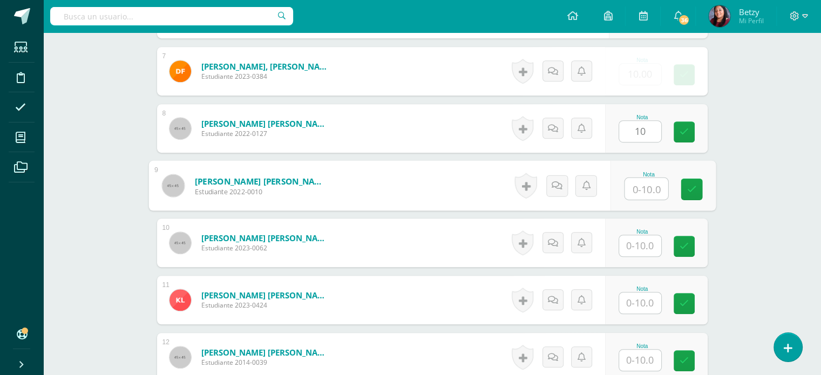
paste input "10"
type input "10"
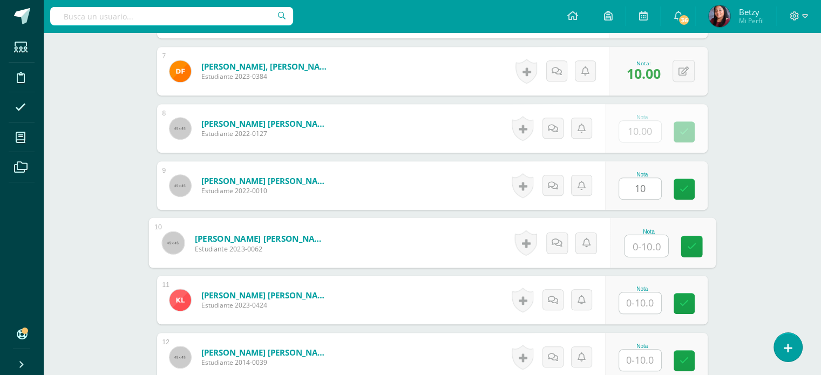
paste input "10"
type input "10"
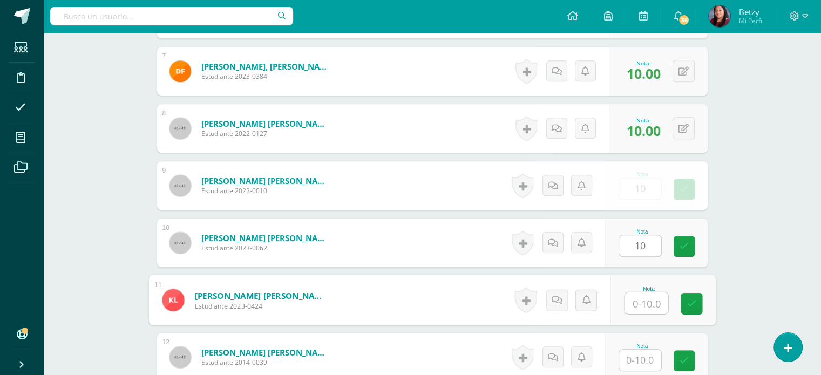
scroll to position [671, 0]
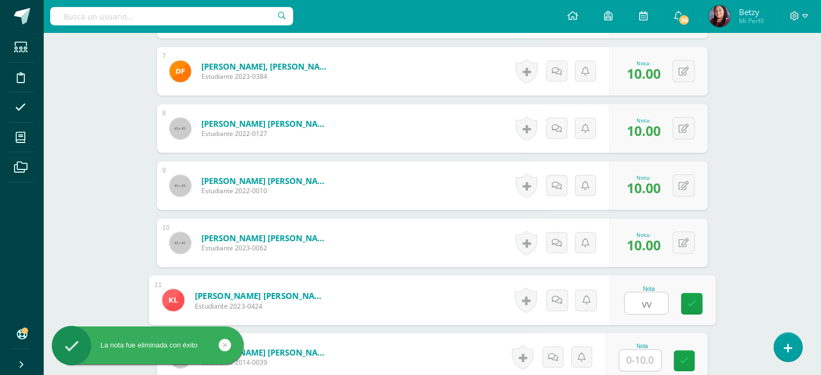
type input "v"
paste input "10"
type input "10"
paste input "10"
type input "10"
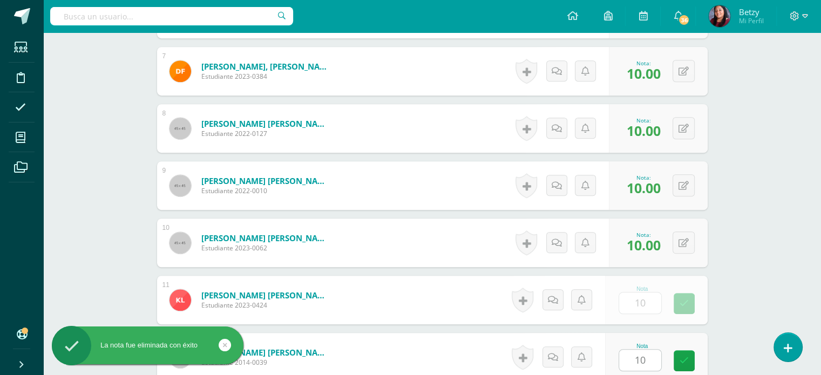
scroll to position [900, 0]
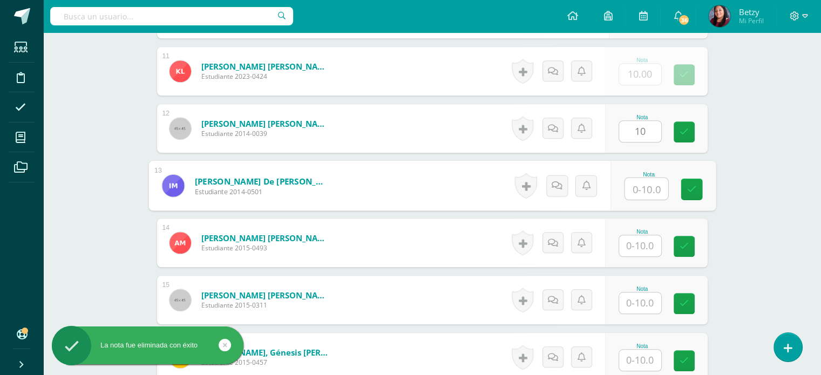
paste input "10"
type input "10"
paste input "10"
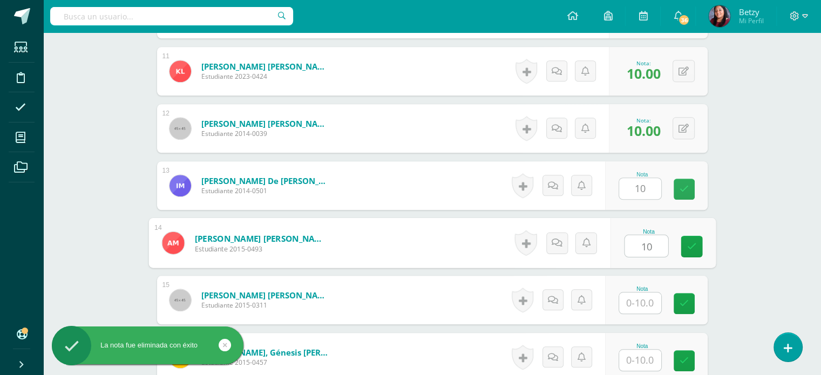
type input "10"
paste input "10"
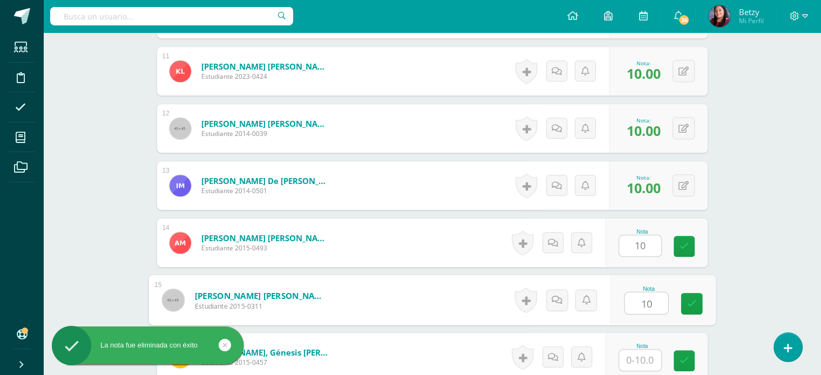
type input "10"
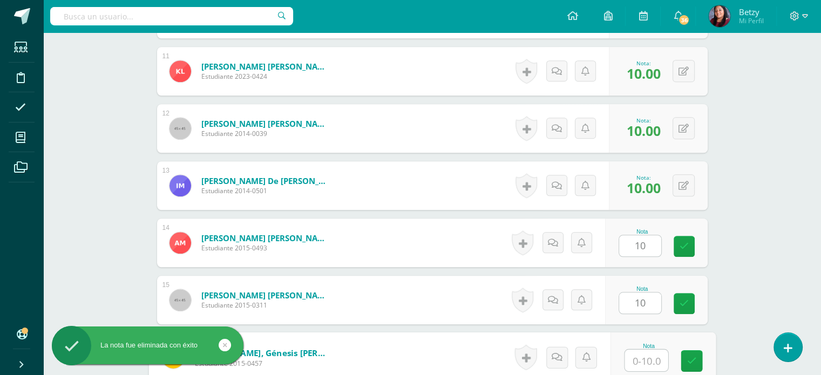
paste input "10"
type input "10"
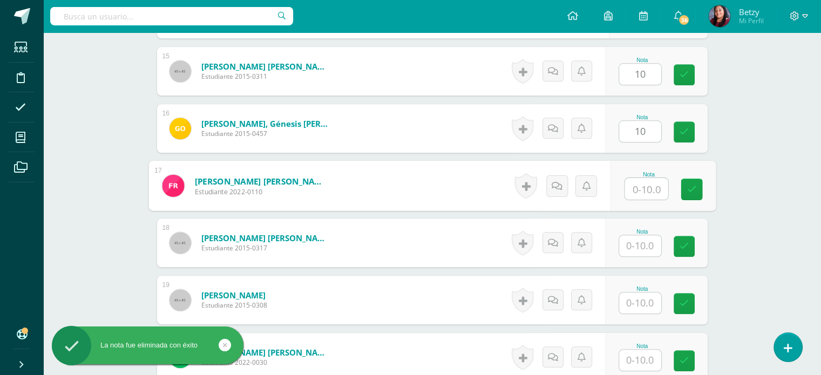
paste input "10"
type input "10"
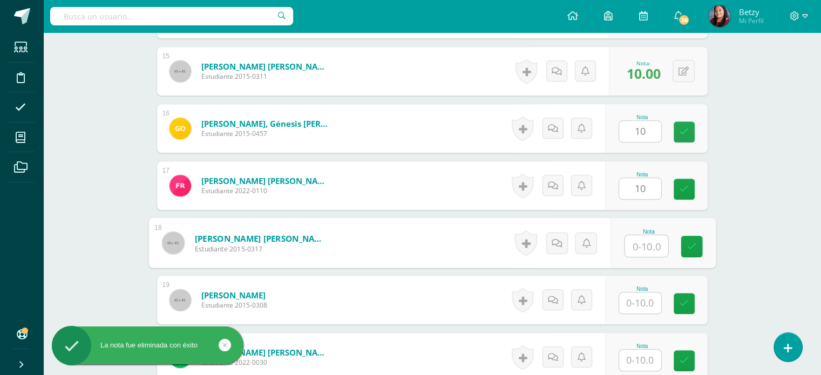
paste input "10"
type input "10"
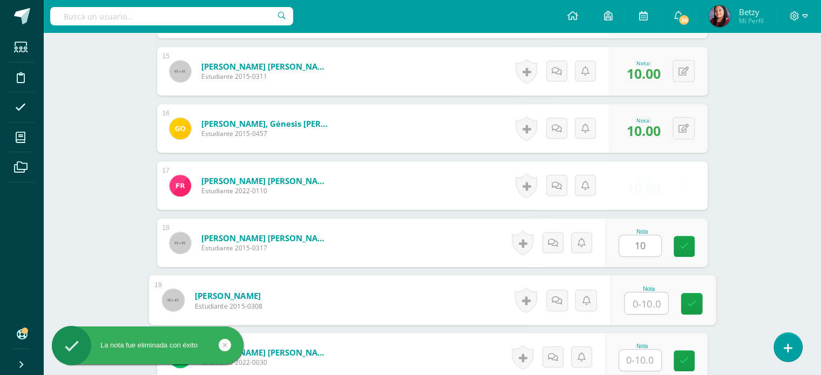
paste input "10"
type input "10"
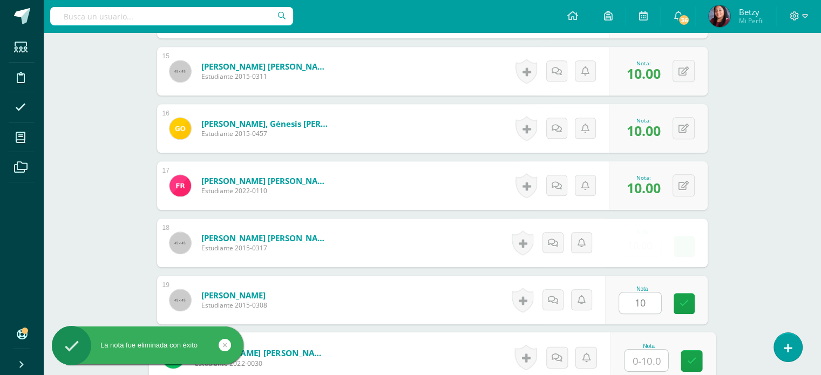
paste input "10"
type input "10"
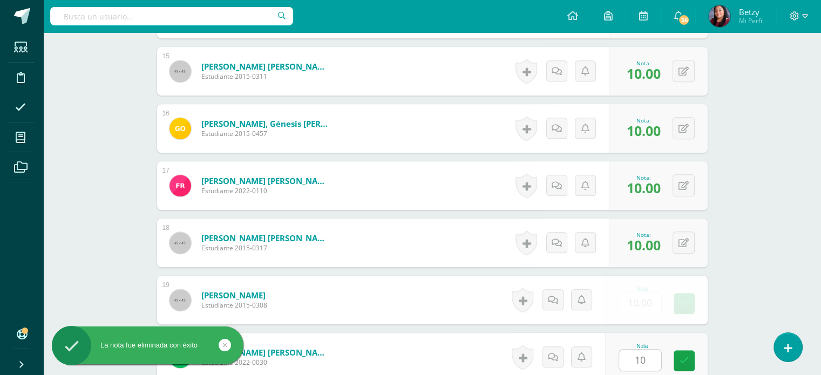
scroll to position [1358, 0]
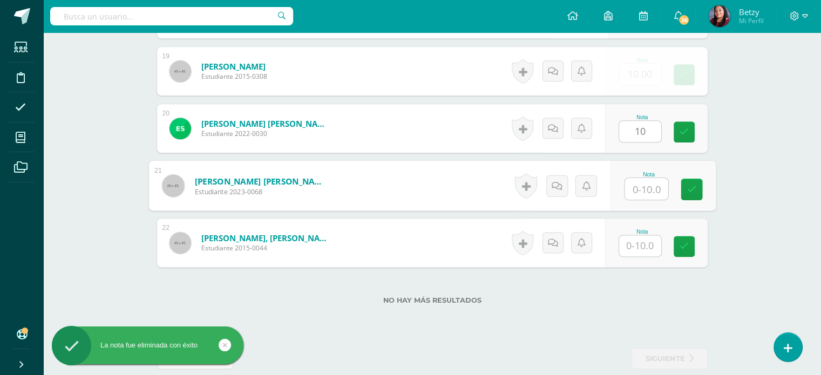
paste input "10"
type input "10"
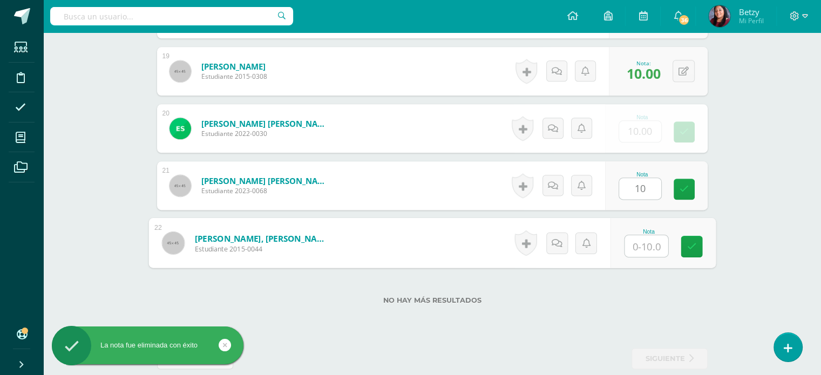
paste input "10"
type input "10"
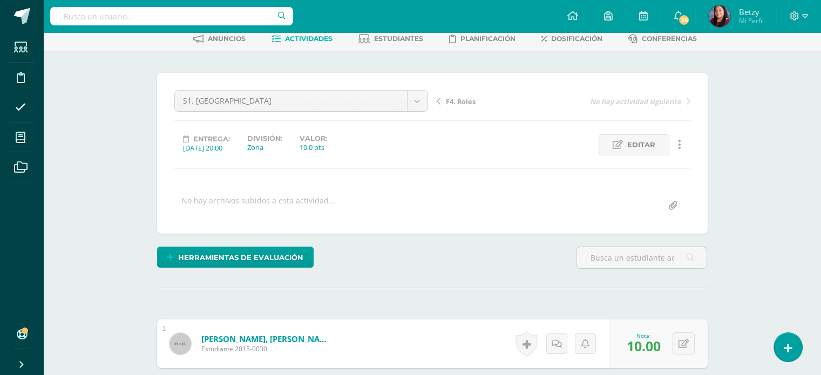
scroll to position [0, 0]
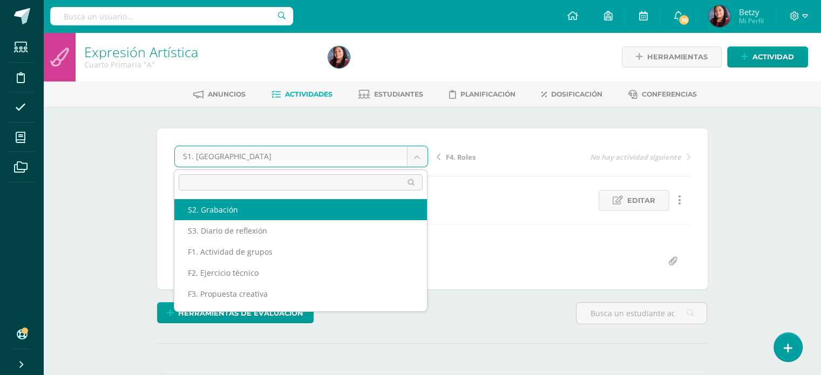
select select "/dashboard/teacher/grade-activity/50287/"
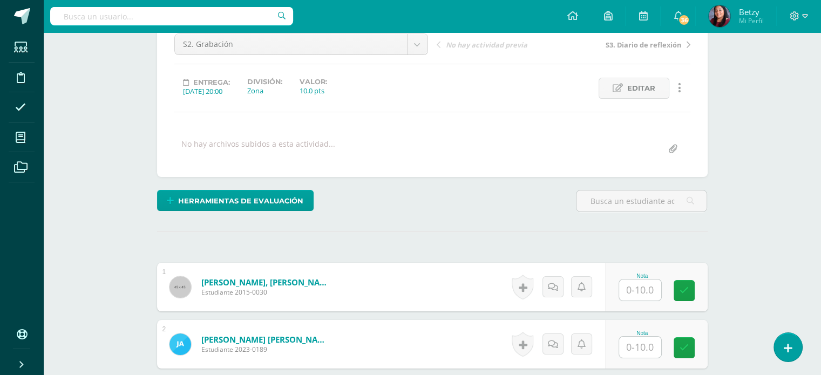
scroll to position [268, 0]
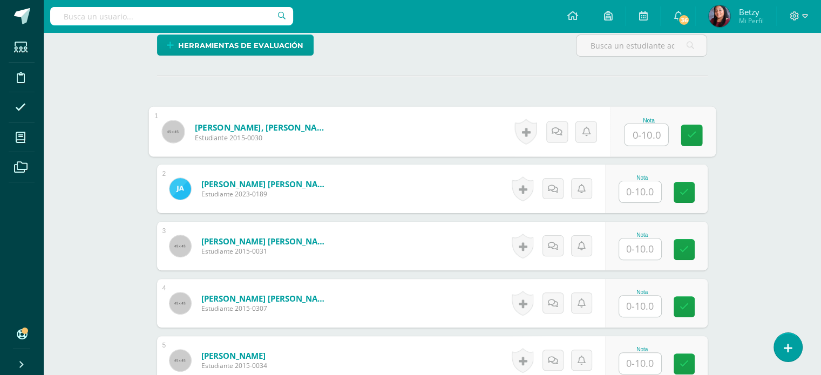
click at [641, 130] on input "text" at bounding box center [645, 135] width 43 height 22
paste input "10"
type input "10"
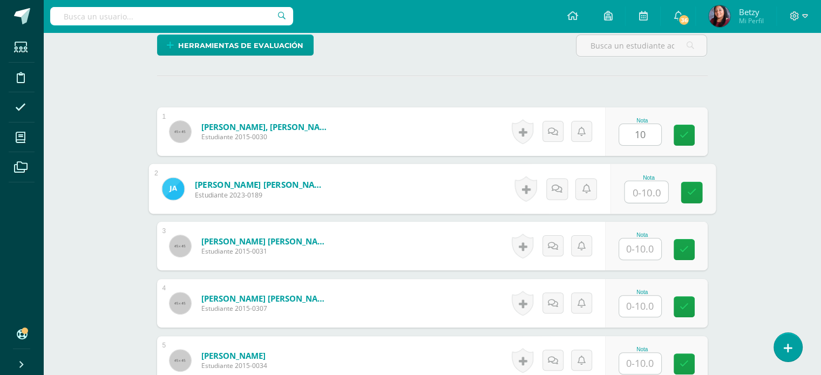
paste input "10"
type input "10"
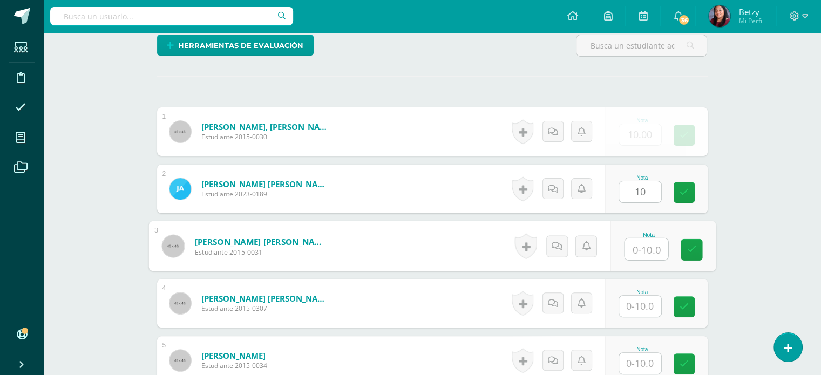
paste input "10"
type input "10"
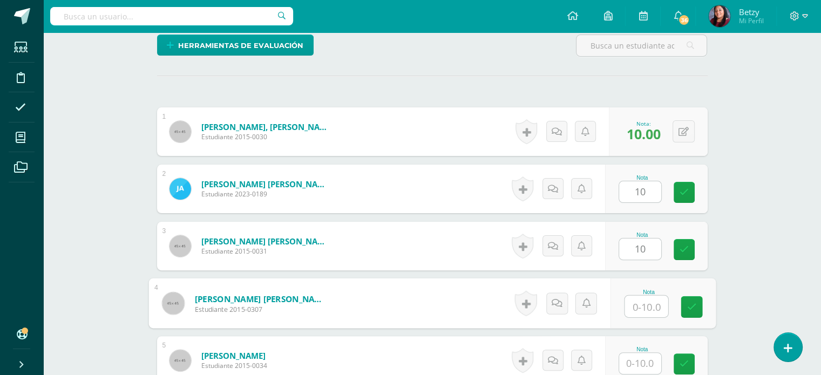
paste input "10"
type input "10"
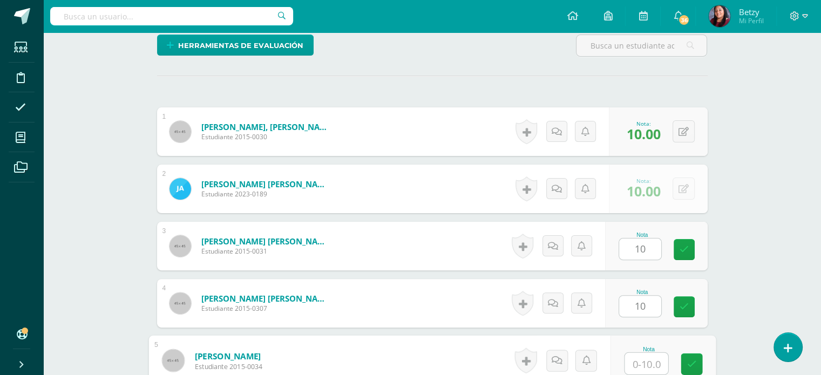
paste input "10"
type input "10"
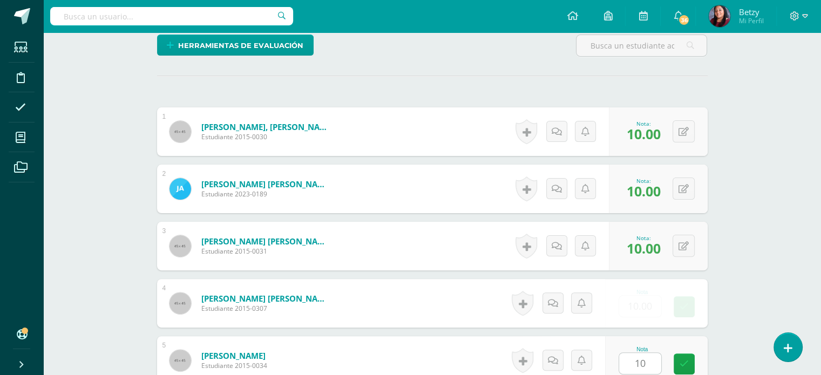
scroll to position [500, 0]
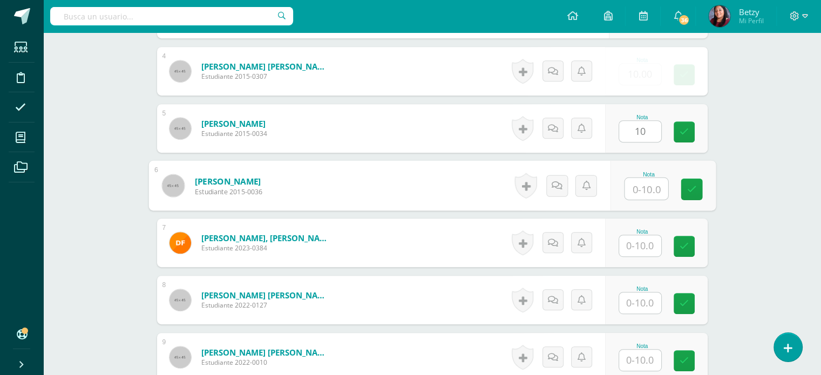
paste input "10"
type input "10"
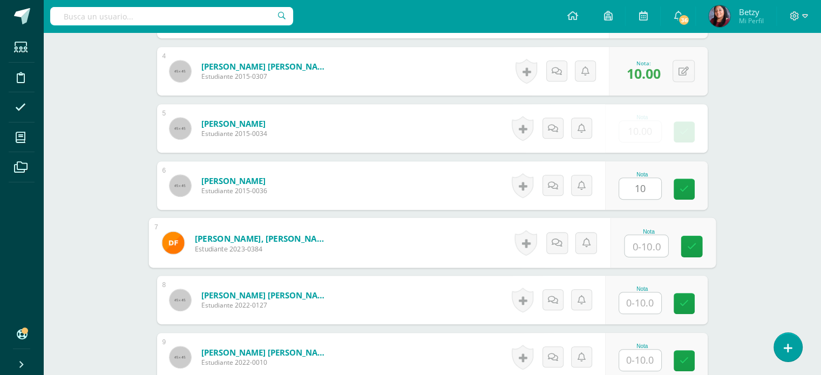
paste input "10"
type input "10"
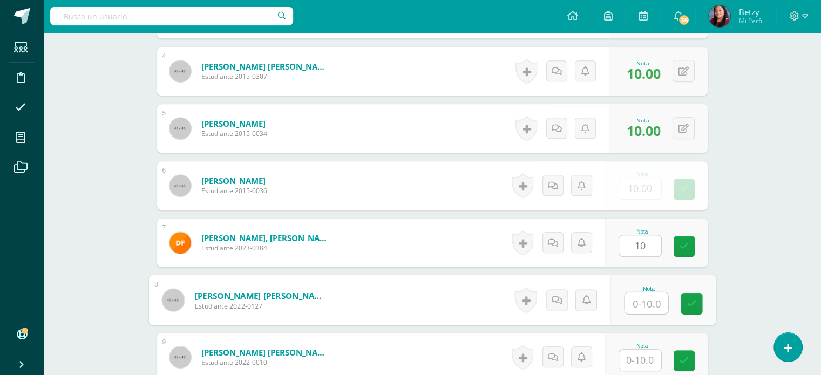
paste input "10"
type input "10"
paste input "10"
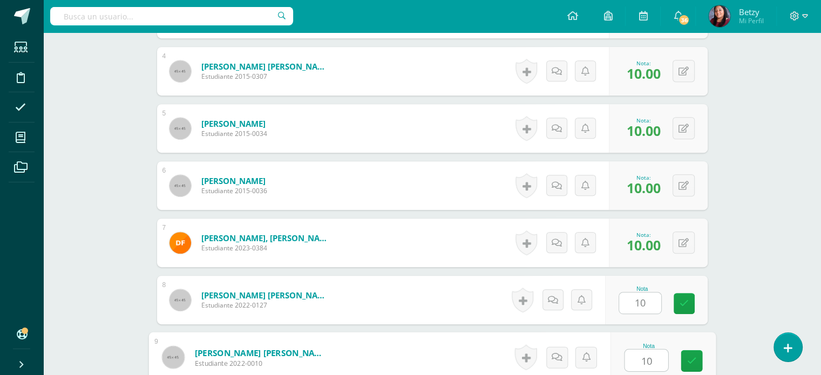
type input "10"
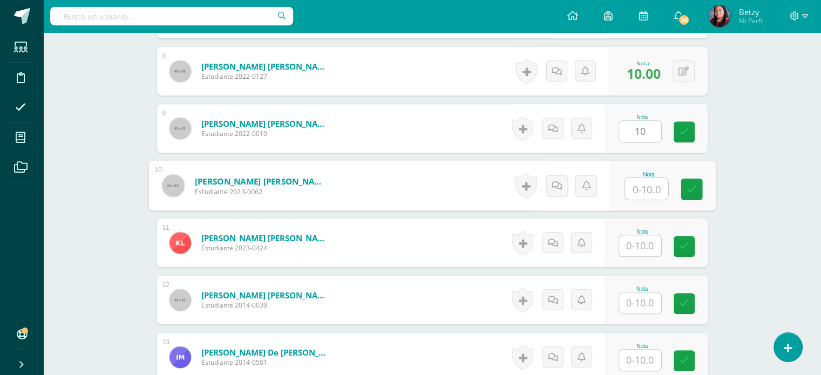
paste input "10"
type input "10"
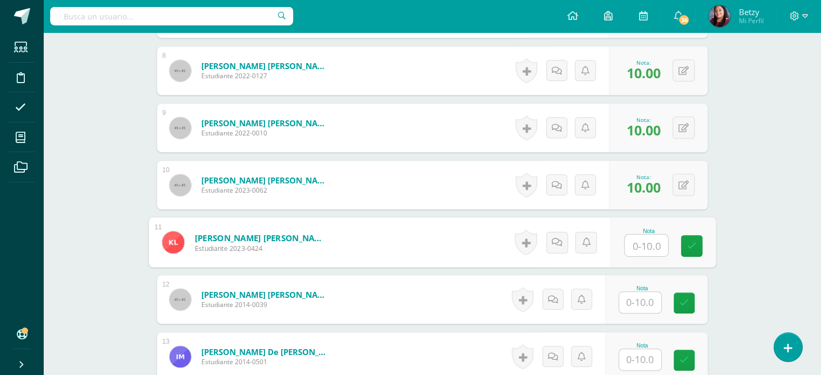
scroll to position [730, 0]
paste input "10"
type input "10"
paste input "10"
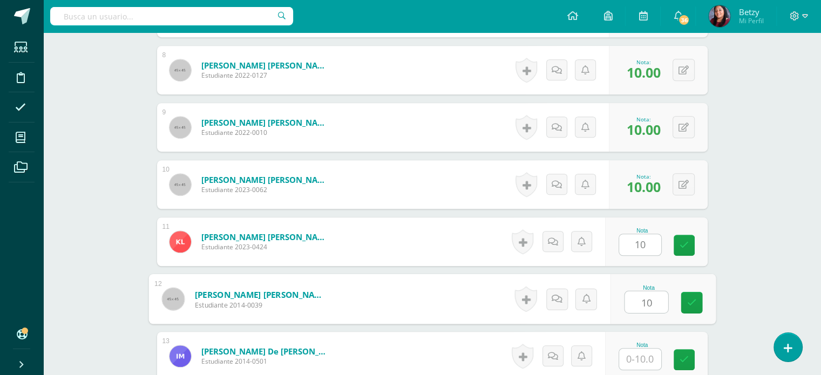
type input "10"
paste input "10"
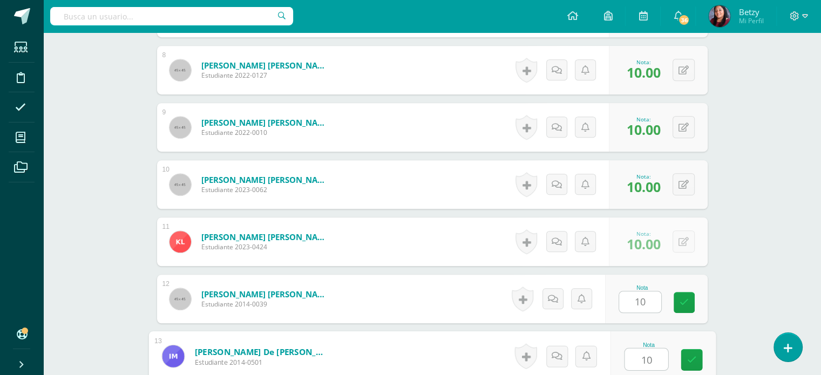
type input "10"
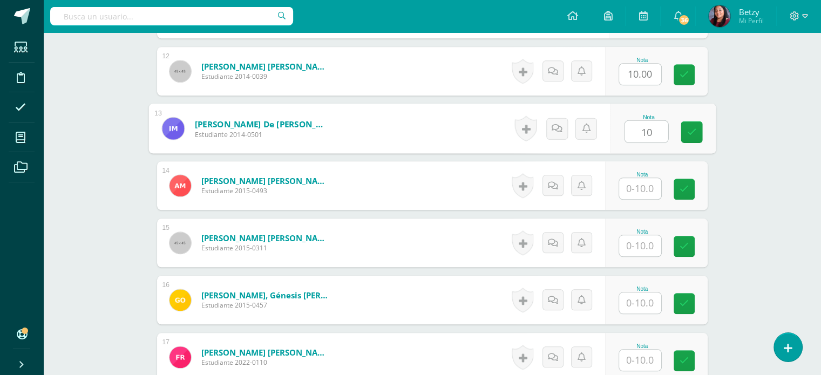
paste input "10"
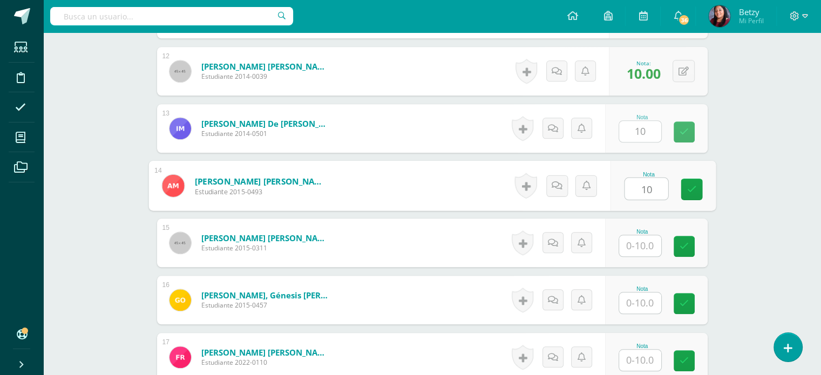
type input "10"
paste input "10"
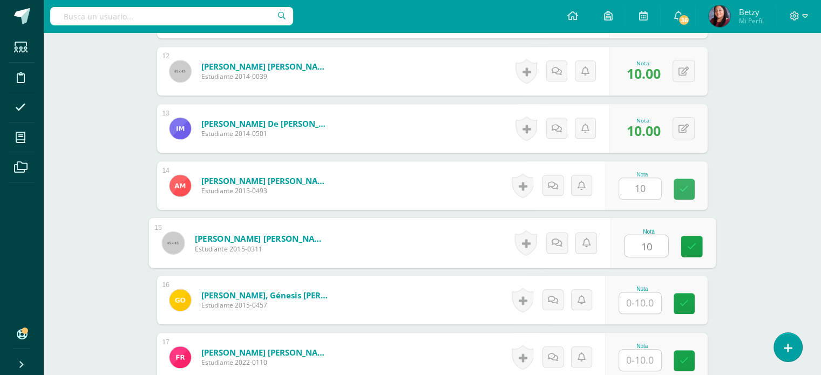
type input "10"
paste input "10"
type input "10"
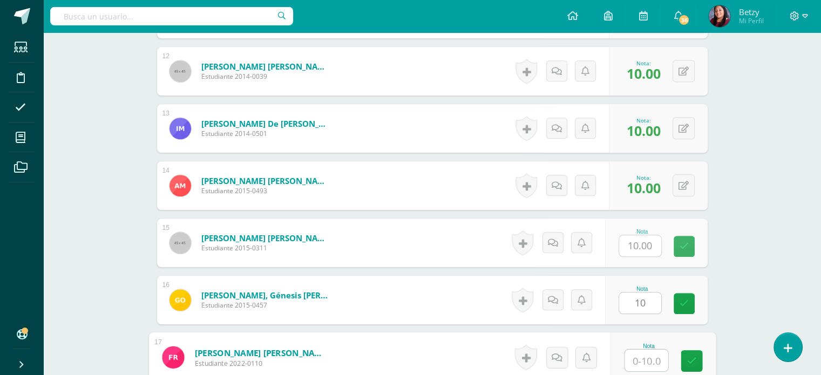
paste input "10"
type input "10"
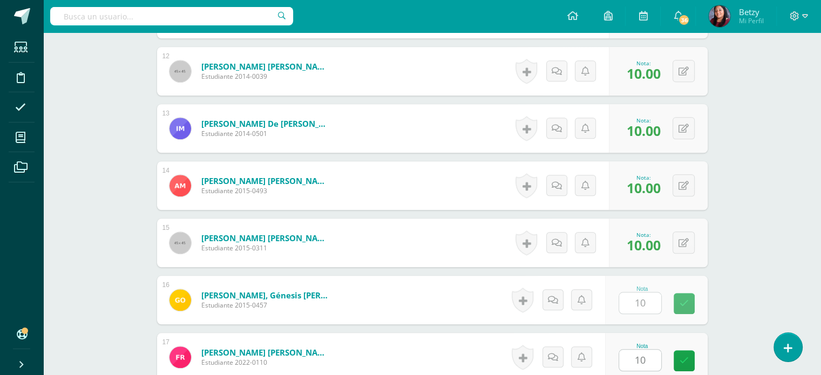
scroll to position [1186, 0]
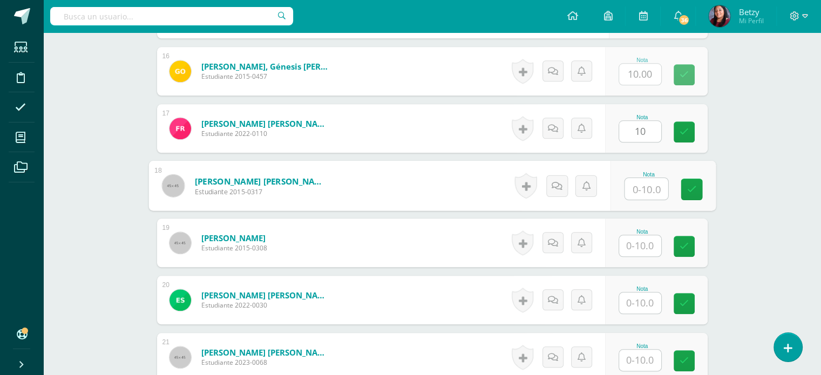
paste input "10"
type input "10"
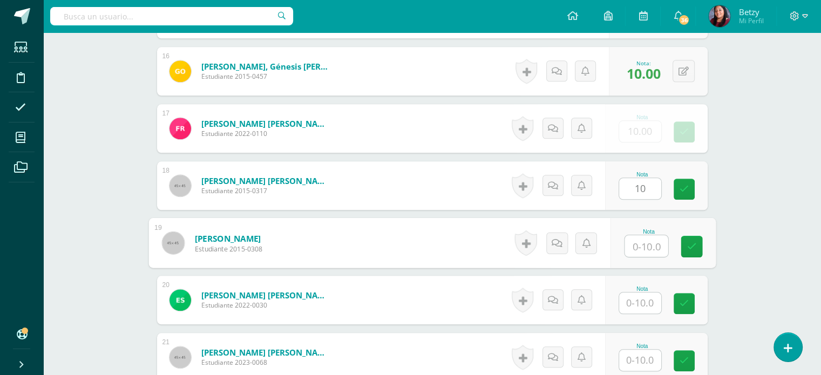
paste input "10"
type input "10"
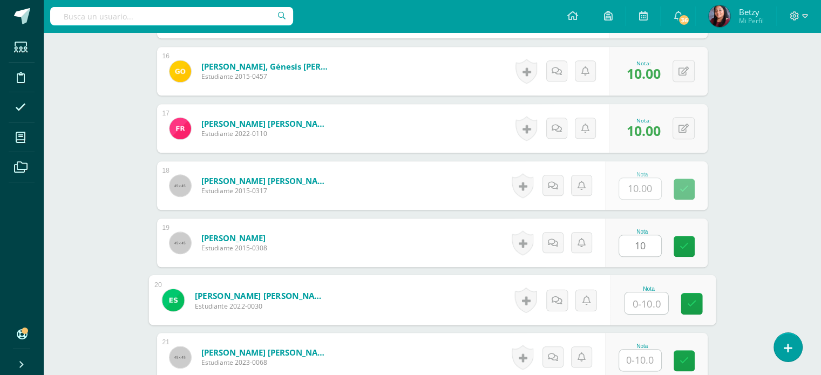
paste input "10"
type input "10"
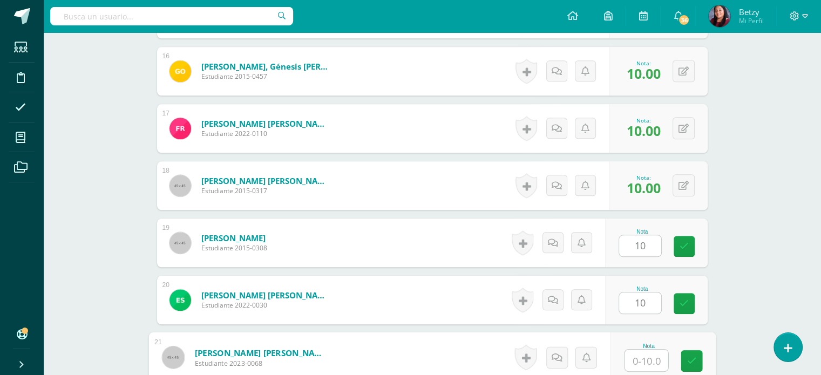
paste input "10"
type input "10"
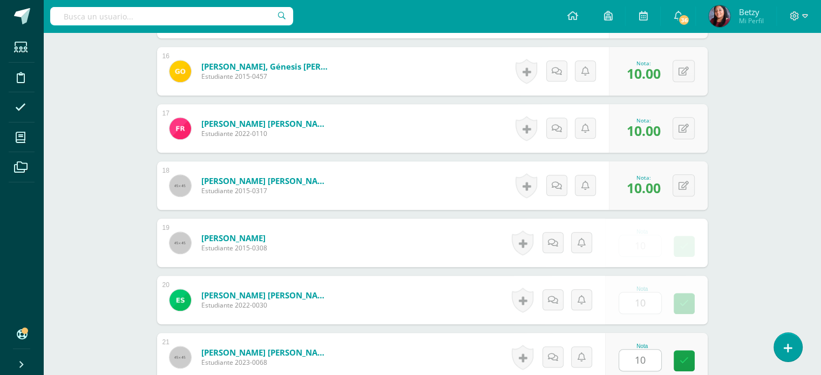
scroll to position [1373, 0]
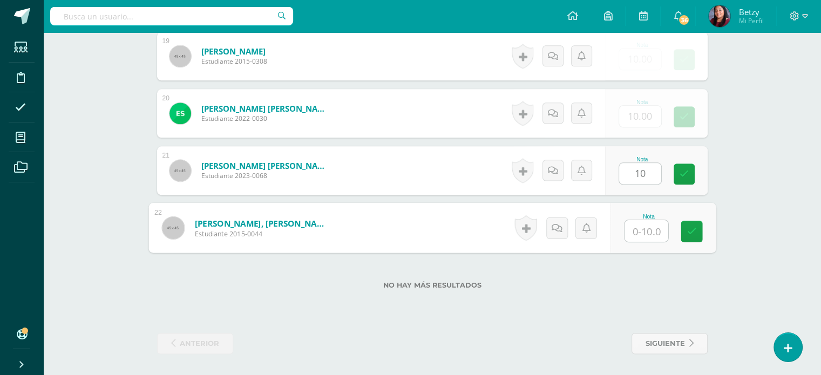
paste input "10"
type input "1010"
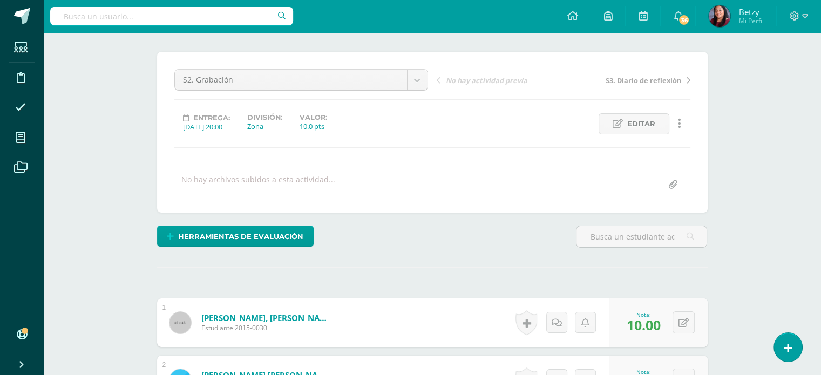
scroll to position [0, 0]
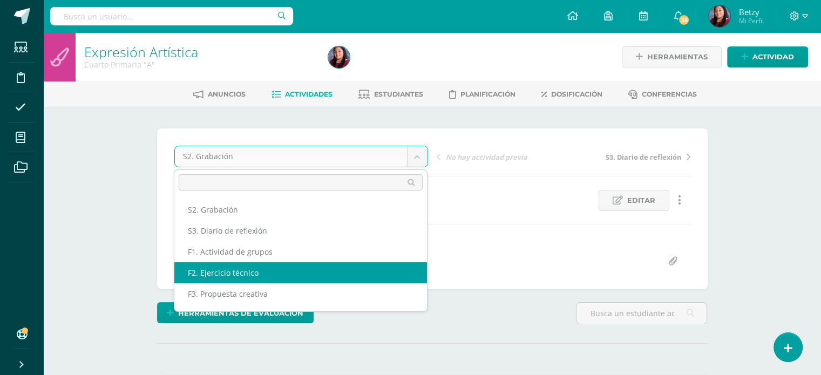
scroll to position [39, 0]
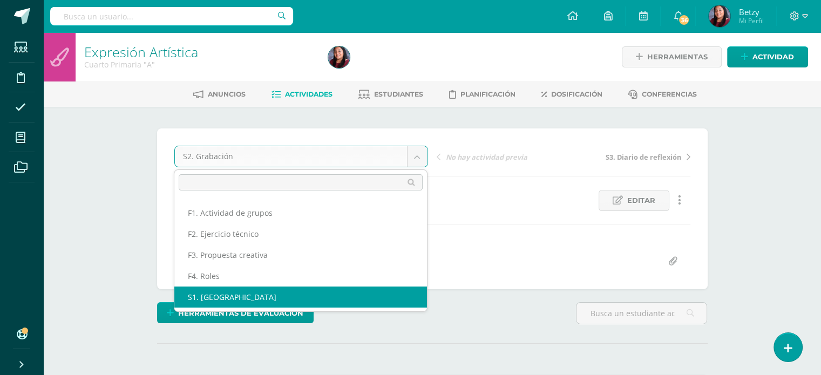
select select "/dashboard/teacher/grade-activity/50286/"
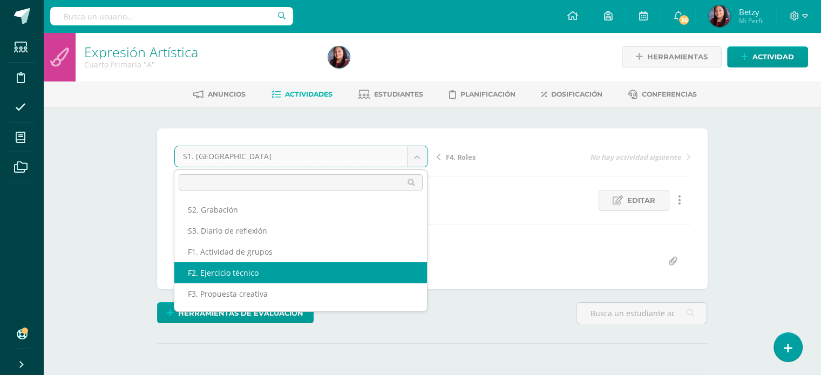
scroll to position [1, 0]
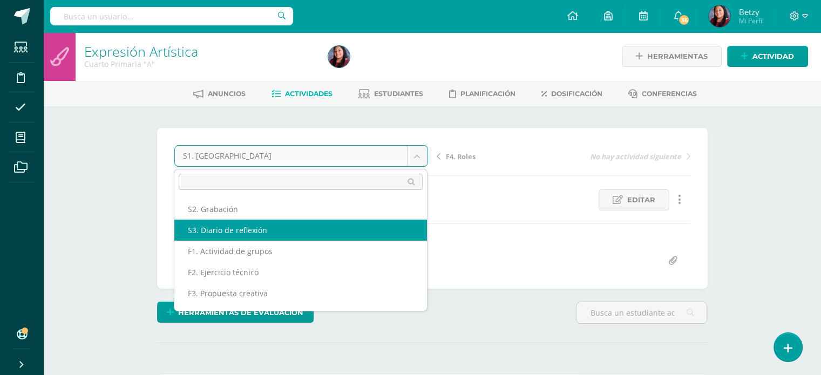
select select "/dashboard/teacher/grade-activity/50288/"
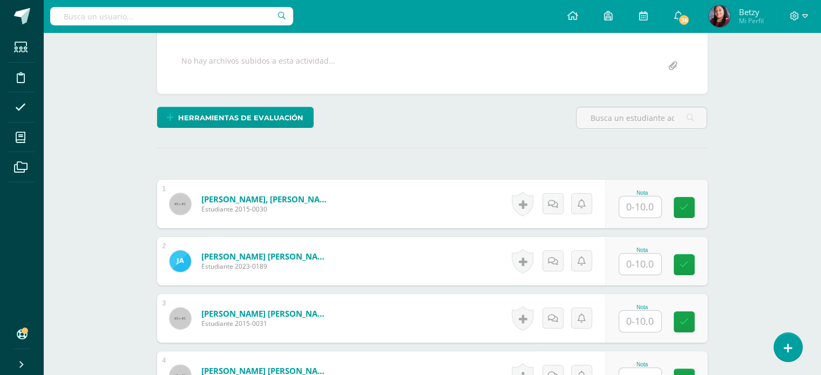
scroll to position [196, 0]
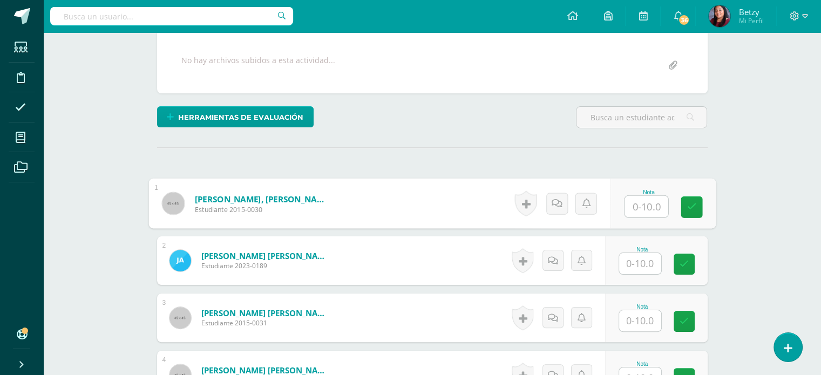
click at [642, 206] on input "text" at bounding box center [645, 207] width 43 height 22
paste input "10"
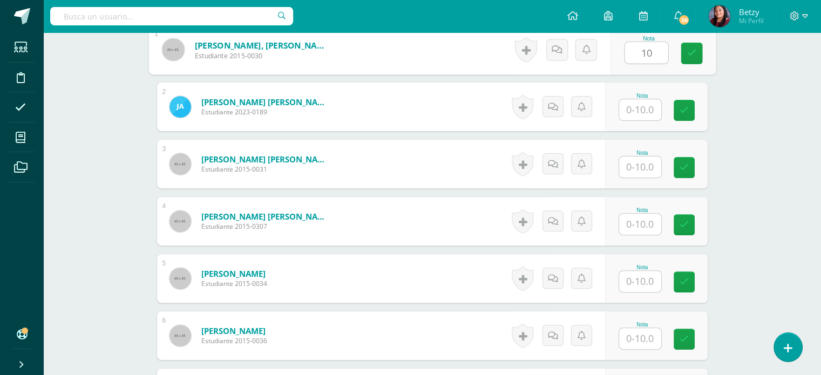
scroll to position [351, 0]
type input "10"
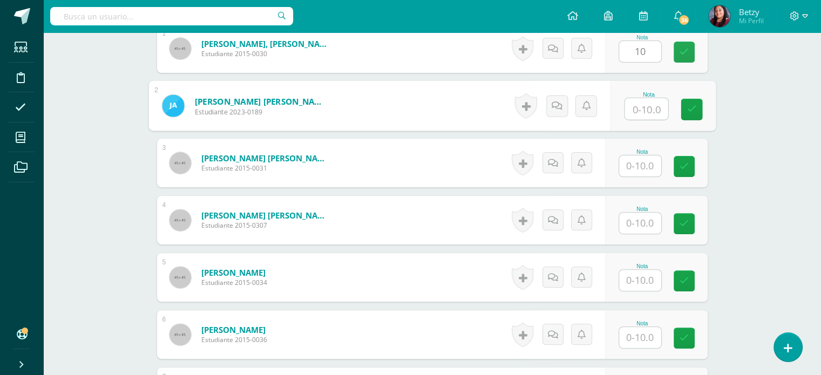
paste input "10"
type input "10"
paste input "10"
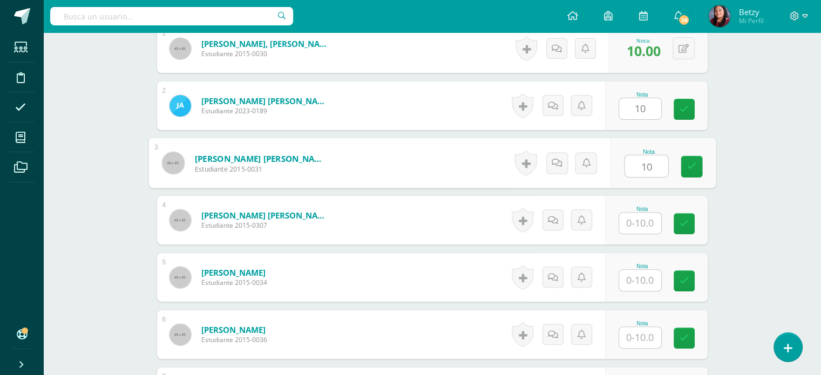
type input "10"
paste input "10"
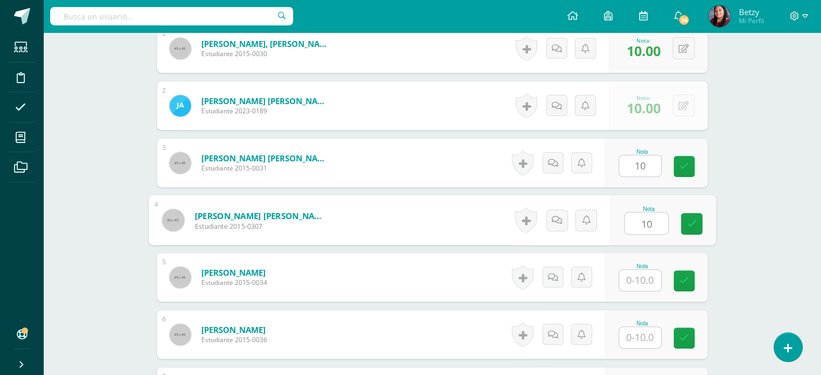
type input "10"
paste input "10"
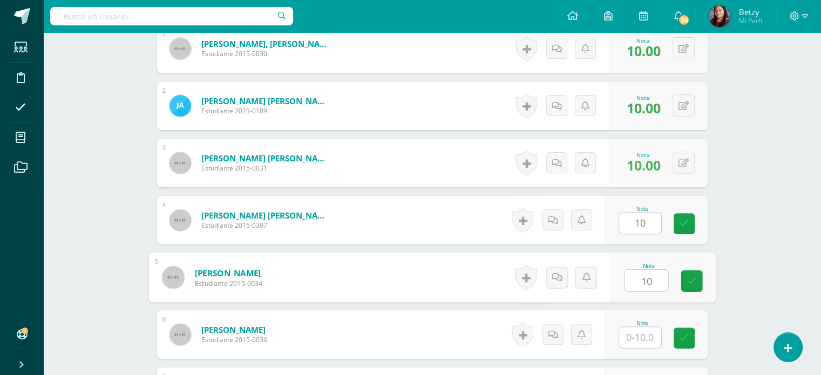
type input "10"
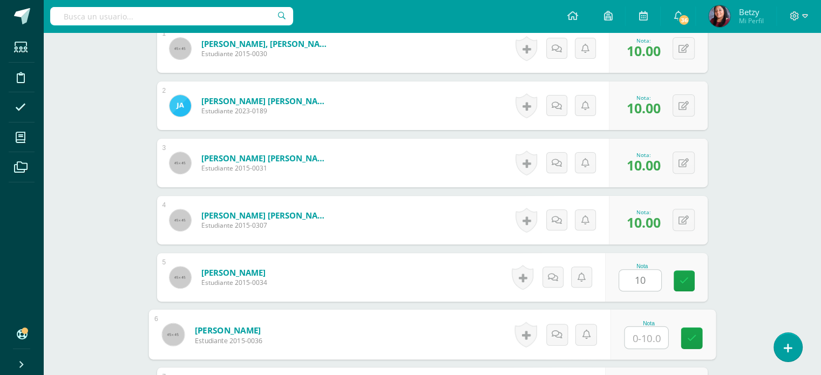
paste input "10"
type input "10"
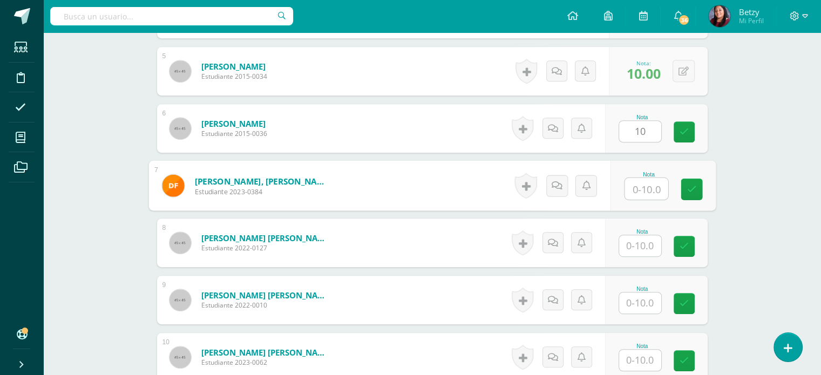
paste input "10"
type input "10"
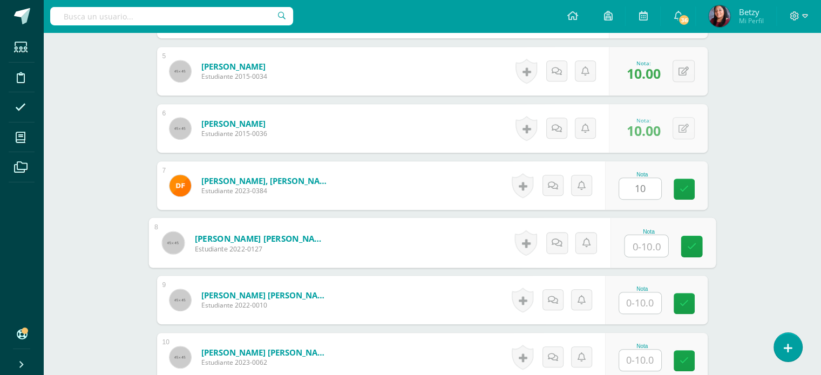
paste input "10"
type input "10"
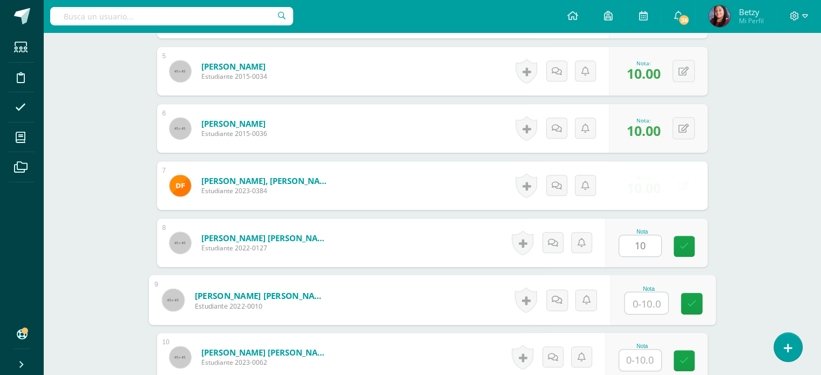
paste input "10"
type input "10"
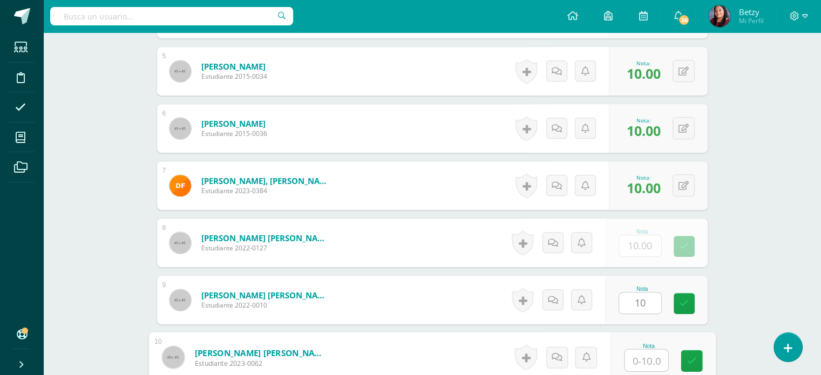
paste input "10"
type input "10"
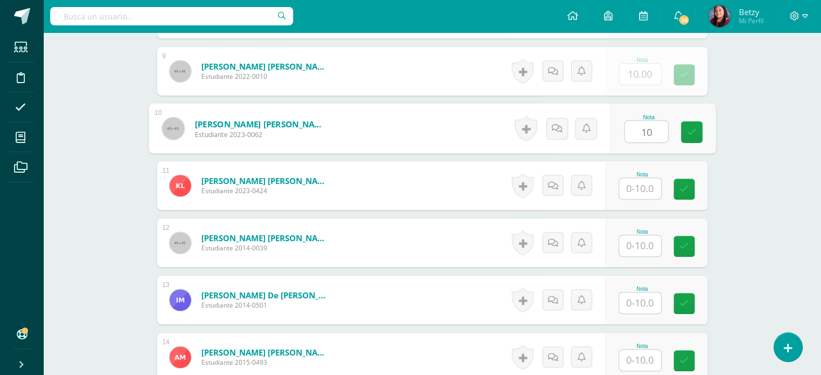
paste input "10"
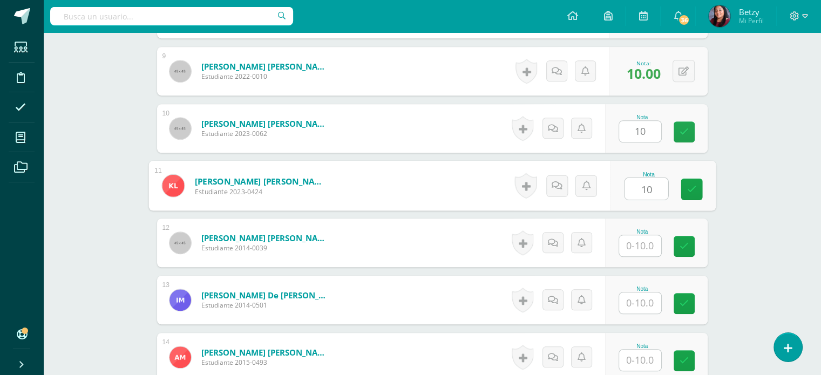
type input "10"
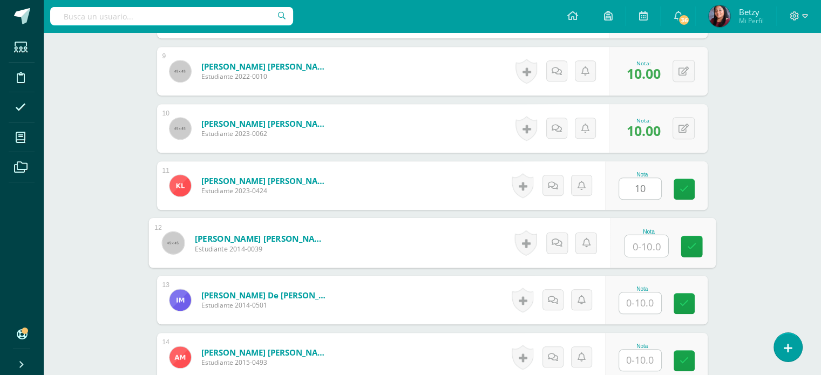
paste input "10"
type input "10"
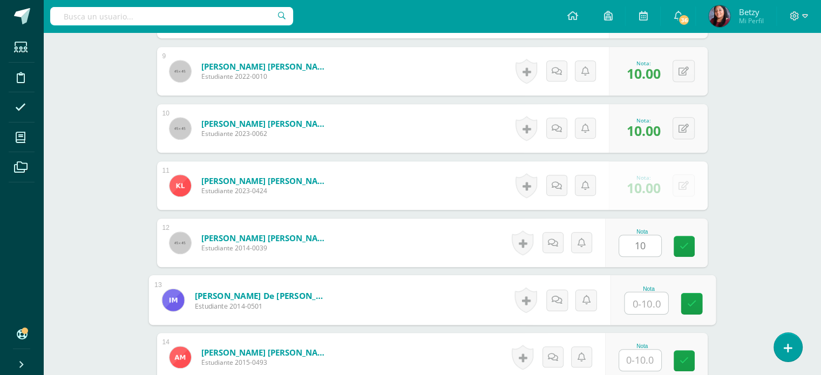
paste input "10"
type input "10"
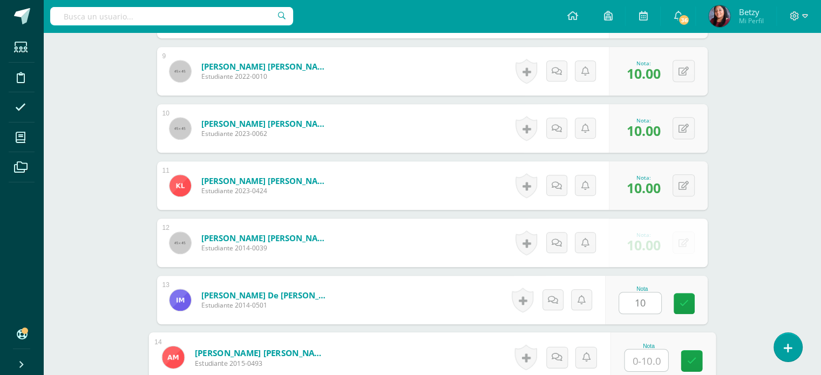
paste input "10"
type input "10"
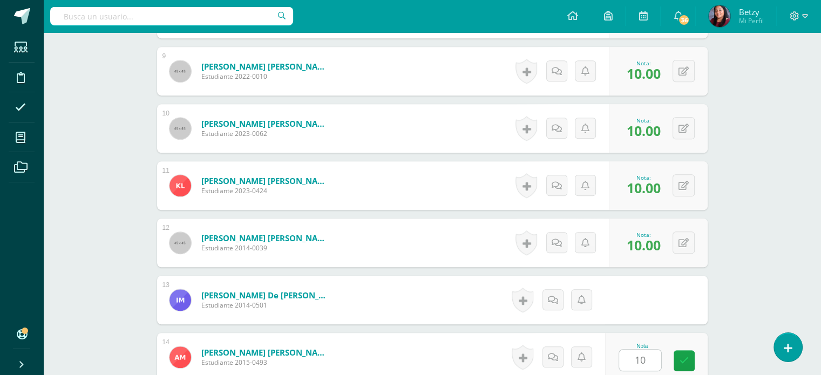
scroll to position [1015, 0]
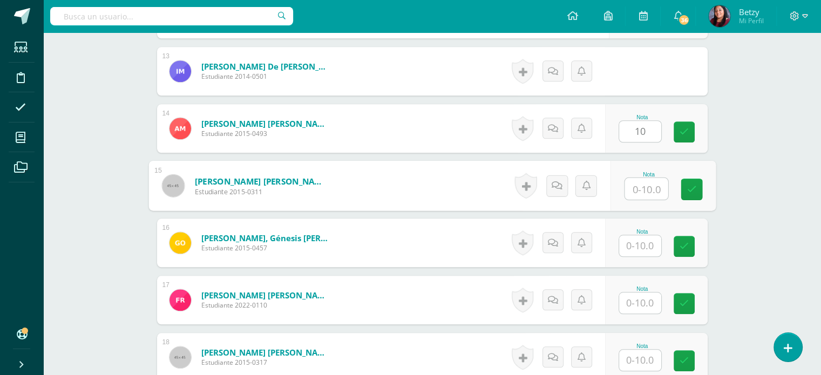
paste input "10"
type input "10"
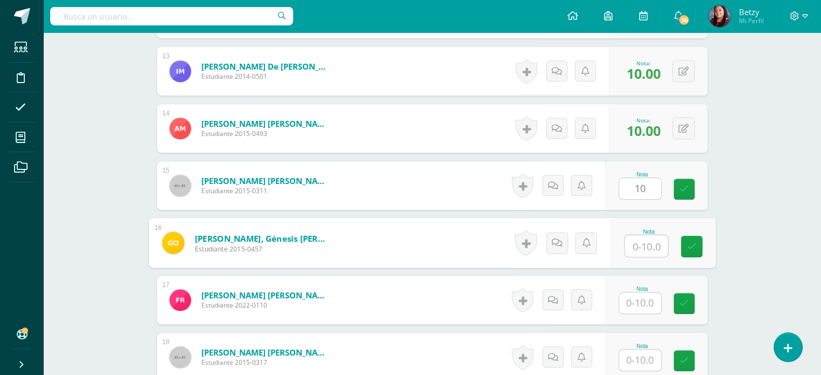
paste input "10"
type input "10"
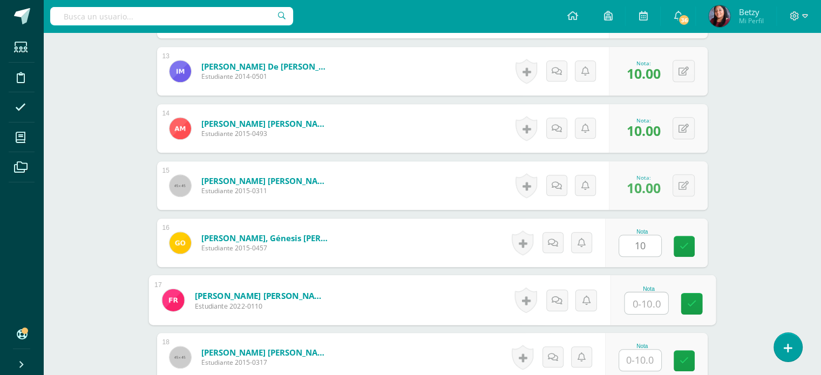
paste input "10"
type input "10"
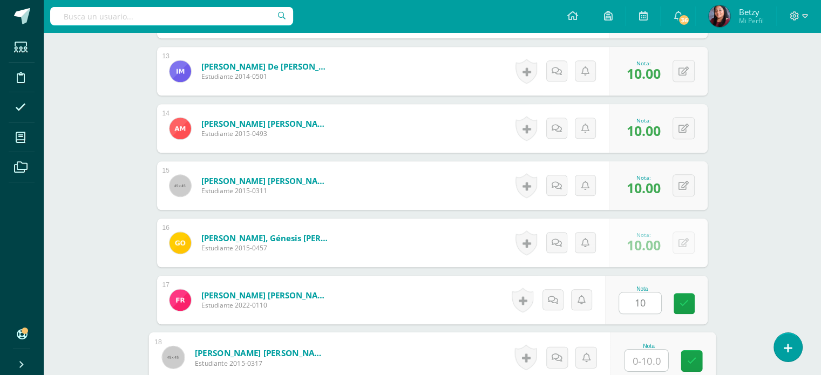
paste input "10"
type input "10"
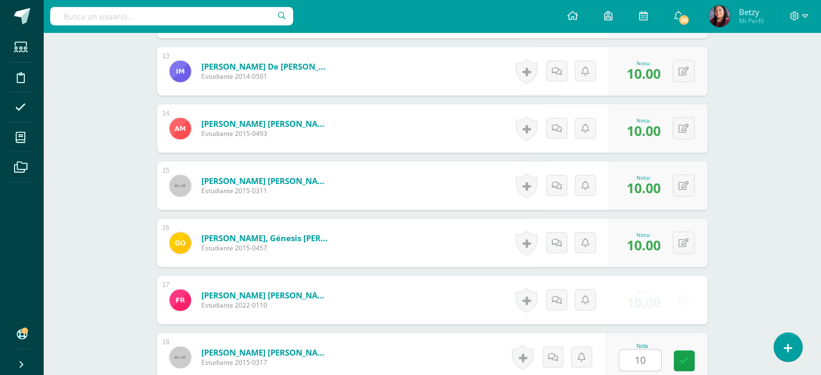
scroll to position [1244, 0]
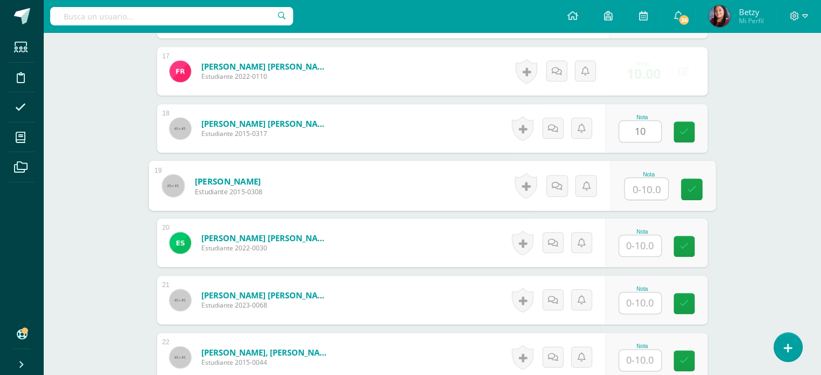
paste input "10"
type input "10"
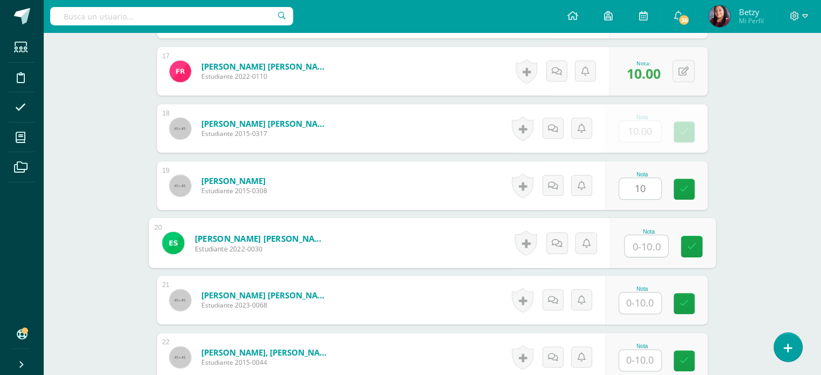
paste input "10"
type input "10"
paste input "10"
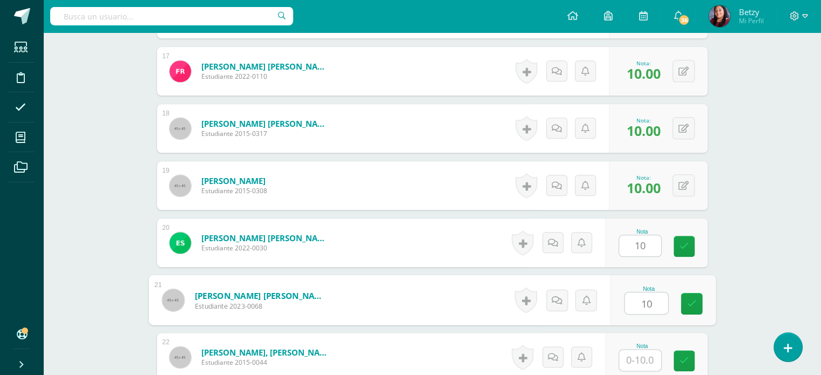
type input "10"
paste input "10"
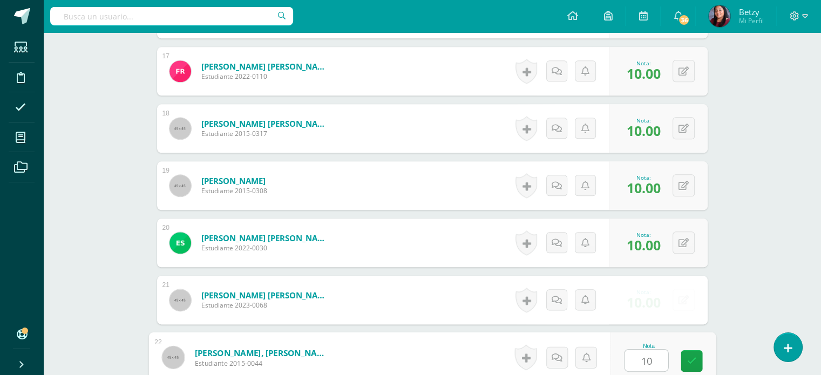
paste input "10"
type input "1010"
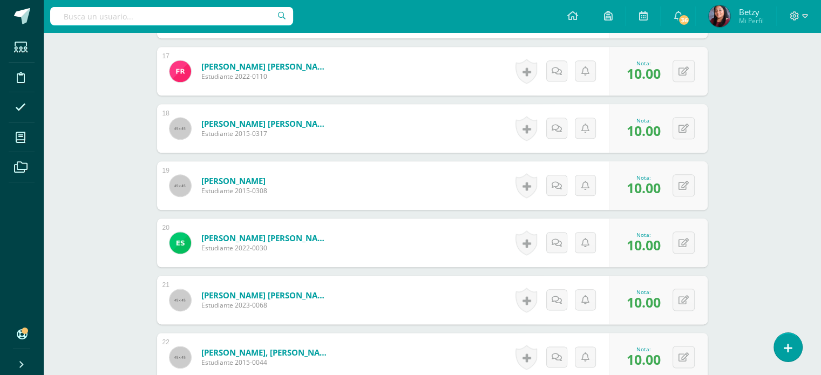
scroll to position [1373, 0]
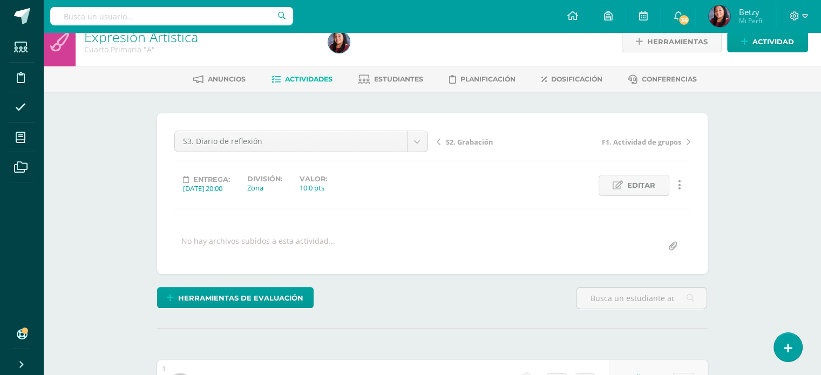
scroll to position [15, 0]
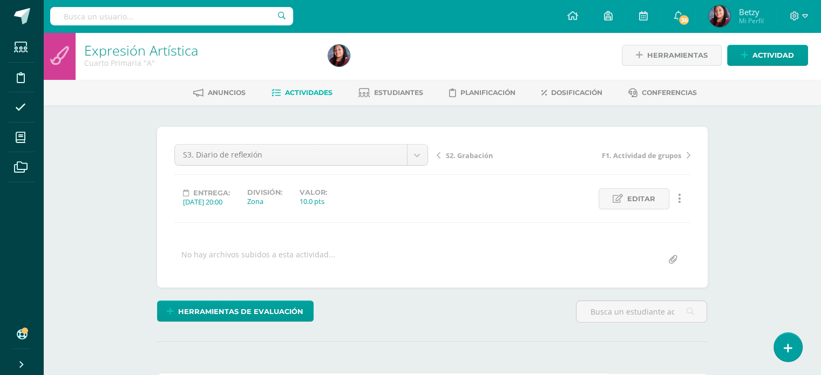
scroll to position [0, 0]
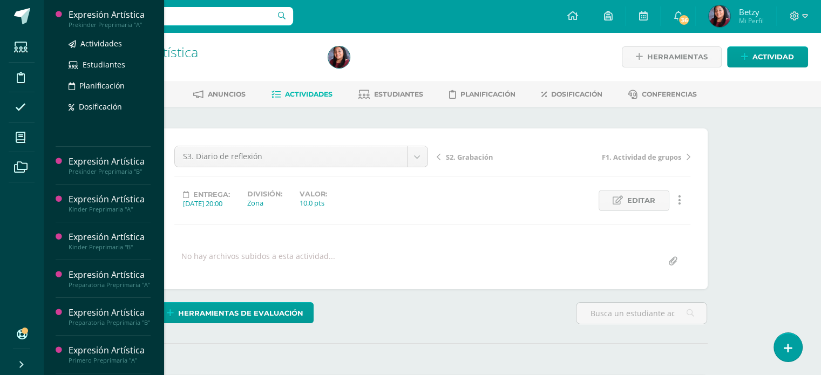
click at [111, 13] on div "Expresión Artística" at bounding box center [110, 15] width 82 height 12
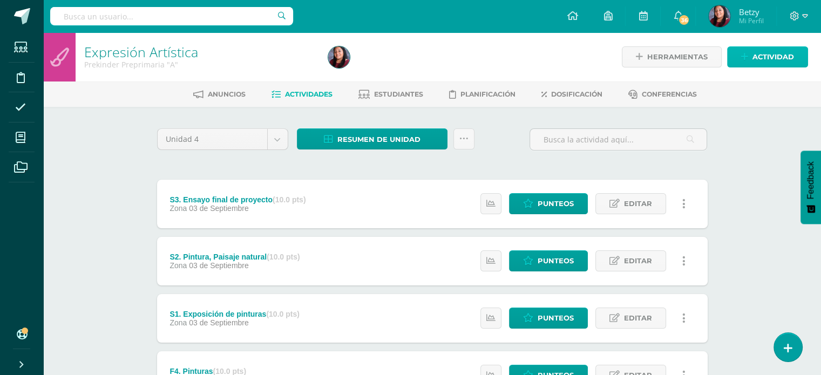
click at [782, 49] on span "Actividad" at bounding box center [773, 57] width 42 height 20
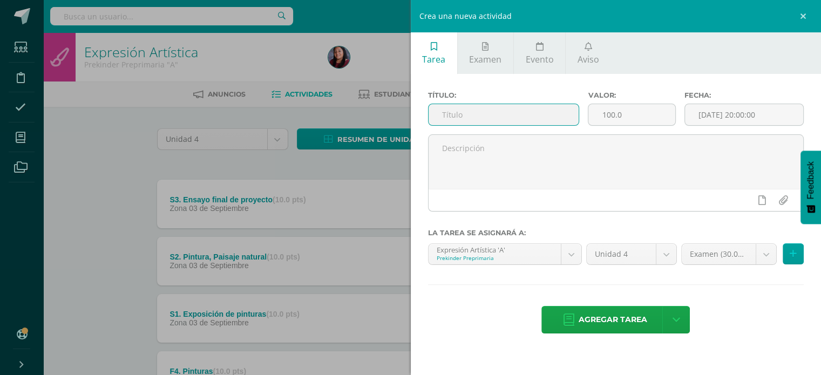
click at [514, 120] on input "text" at bounding box center [504, 114] width 151 height 21
type input "E"
type input "Proyecto Unidad IV"
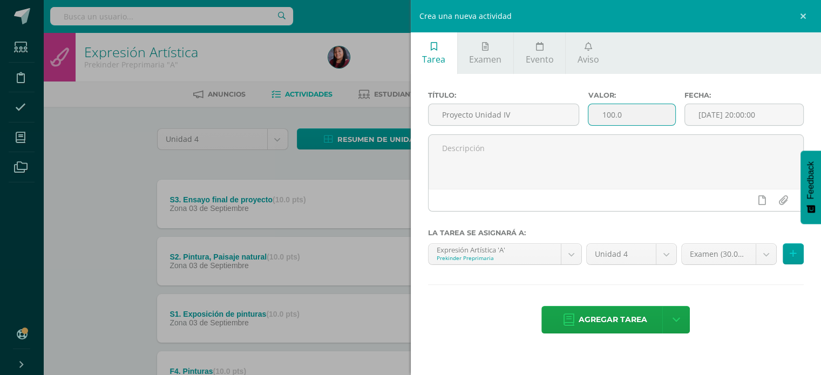
click at [609, 113] on input "100.0" at bounding box center [631, 114] width 86 height 21
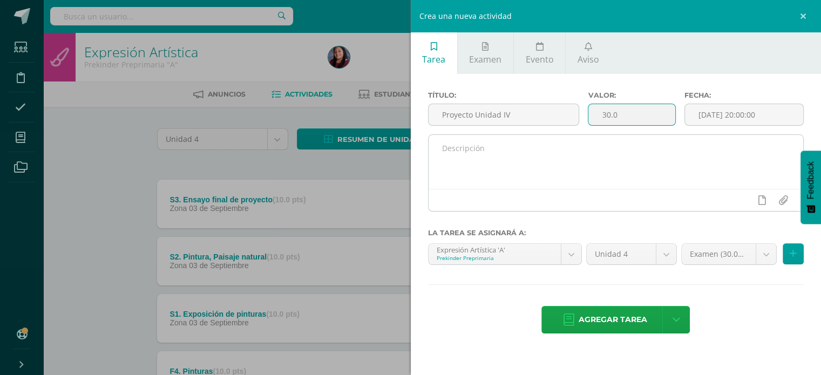
type input "30.0"
click at [675, 189] on div at bounding box center [616, 200] width 375 height 22
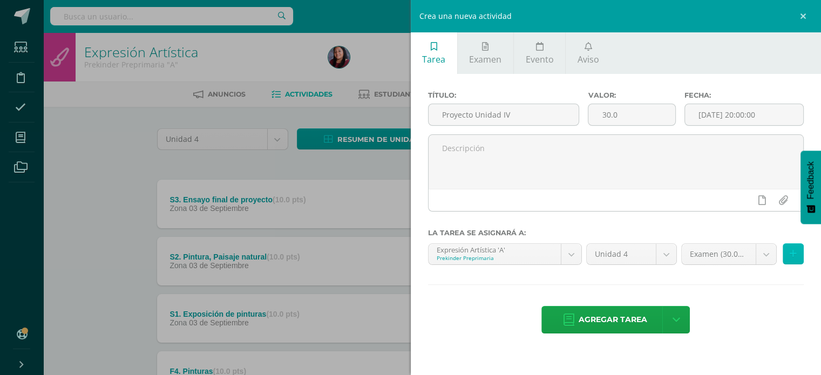
click at [790, 250] on icon at bounding box center [793, 253] width 7 height 9
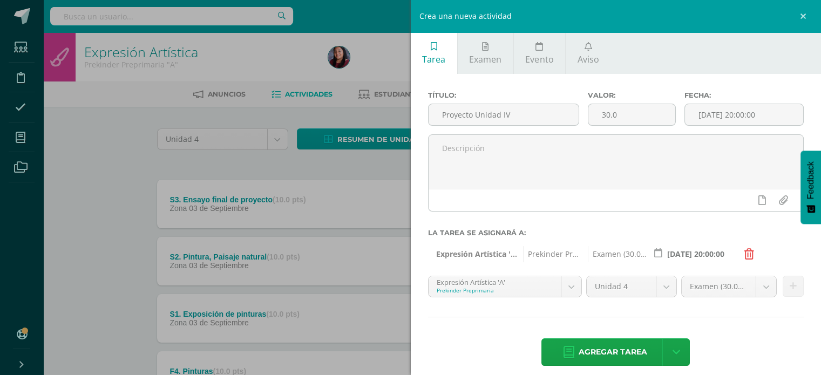
scroll to position [9, 0]
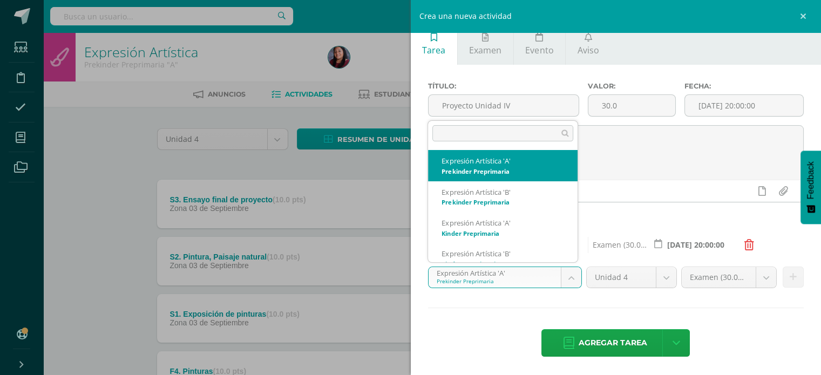
click at [568, 278] on body "Estudiantes Disciplina Asistencia Mis cursos Archivos Soporte Ayuda Reportar un…" at bounding box center [410, 321] width 821 height 643
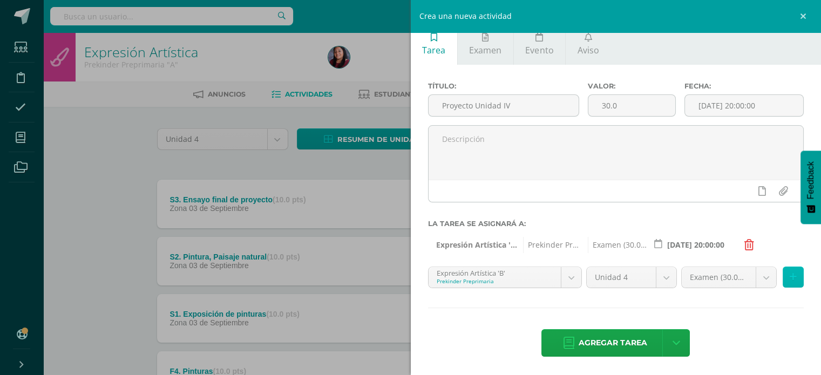
click at [789, 270] on button at bounding box center [793, 277] width 21 height 21
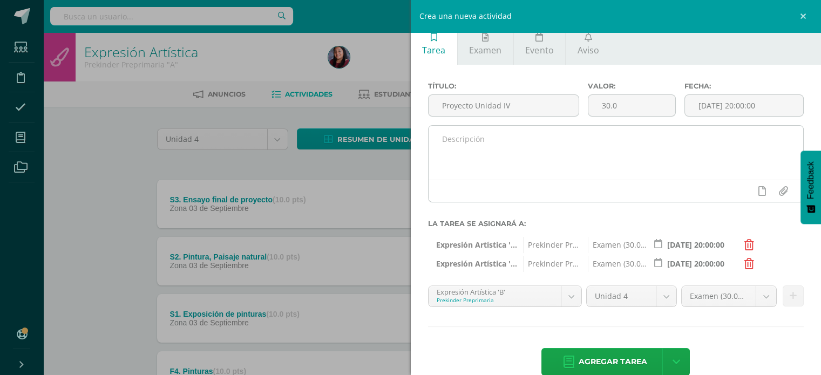
scroll to position [28, 0]
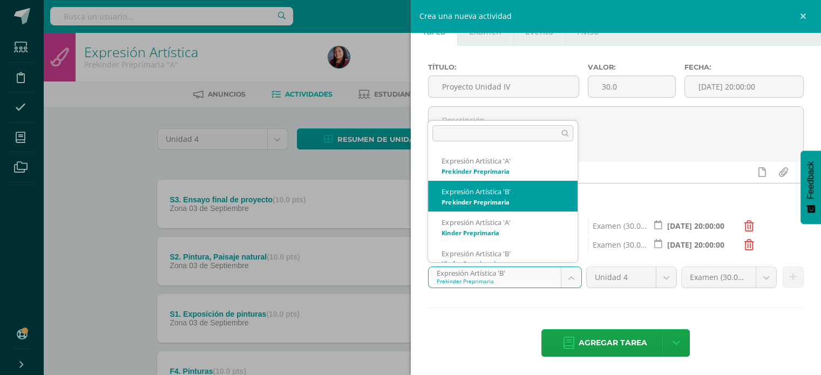
click at [564, 276] on body "Estudiantes Disciplina Asistencia Mis cursos Archivos Soporte Ayuda Reportar un…" at bounding box center [410, 321] width 821 height 643
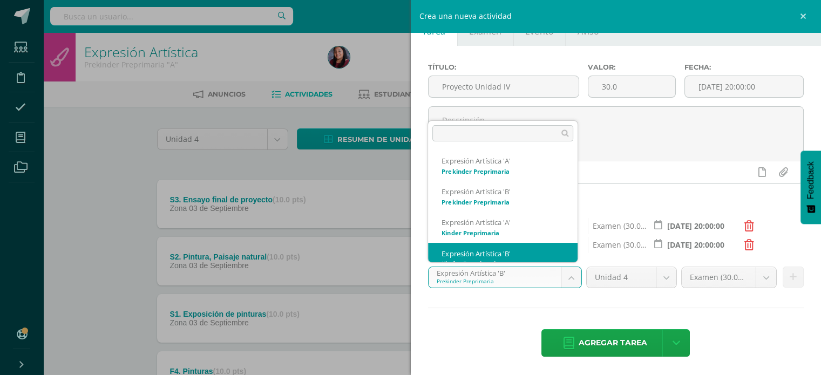
scroll to position [11, 0]
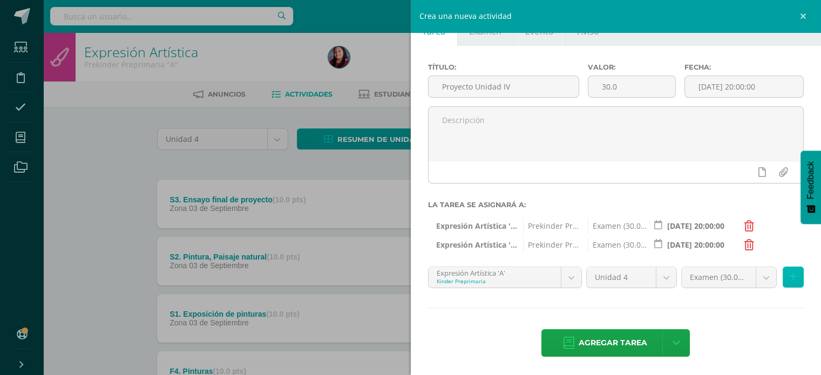
click at [790, 275] on icon at bounding box center [793, 277] width 7 height 9
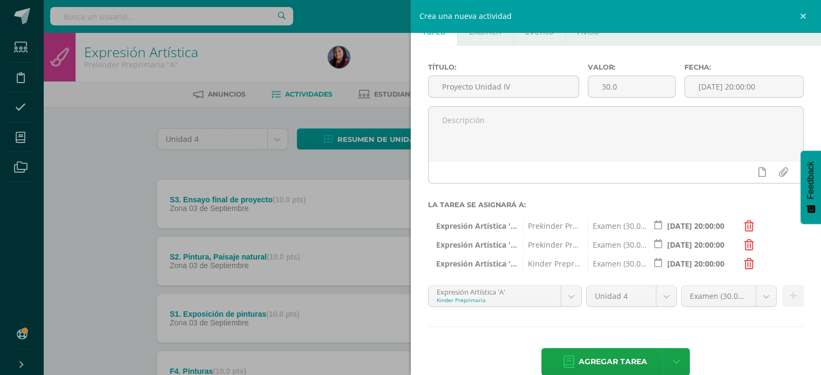
scroll to position [47, 0]
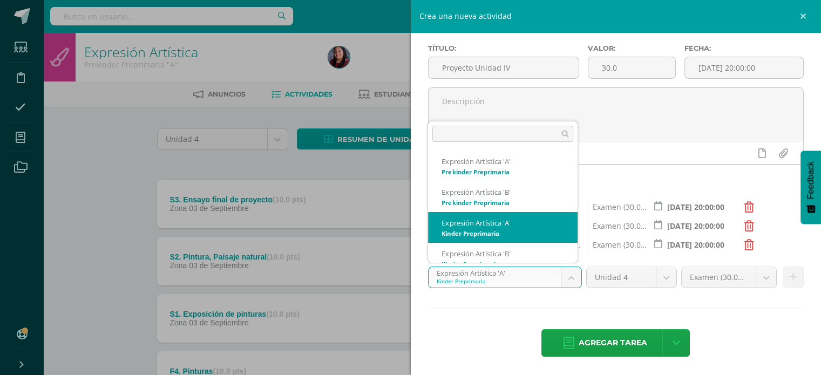
click at [570, 274] on body "Estudiantes Disciplina Asistencia Mis cursos Archivos Soporte Ayuda Reportar un…" at bounding box center [410, 321] width 821 height 643
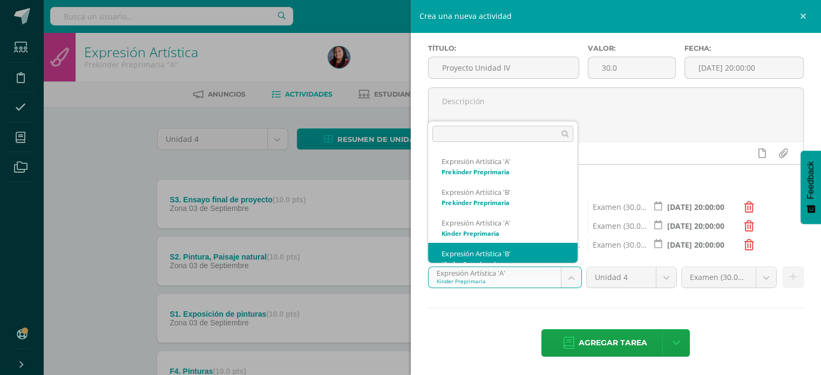
scroll to position [11, 0]
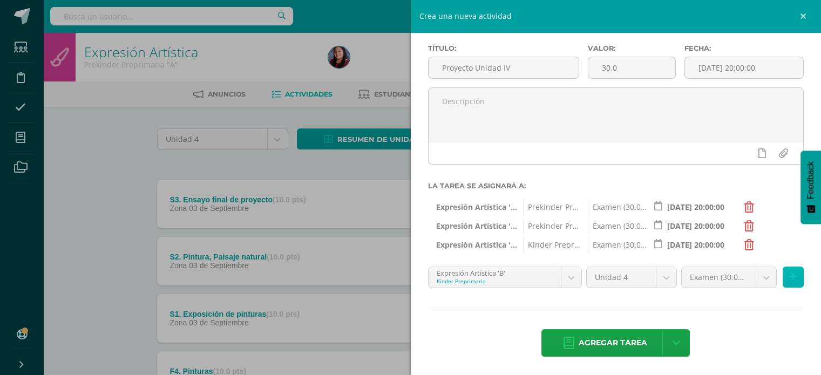
click at [790, 277] on button at bounding box center [793, 277] width 21 height 21
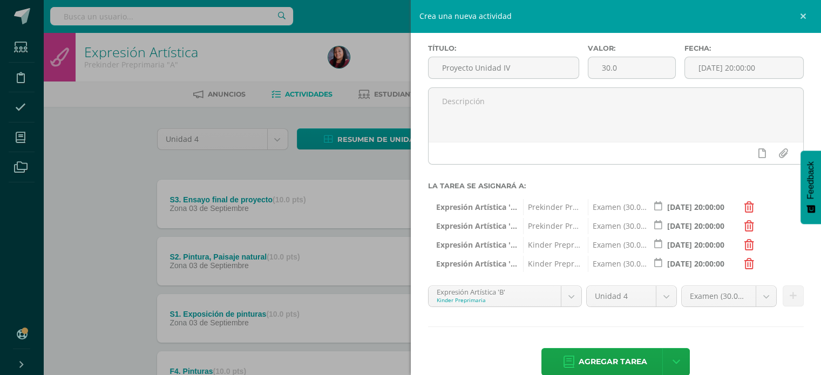
scroll to position [66, 0]
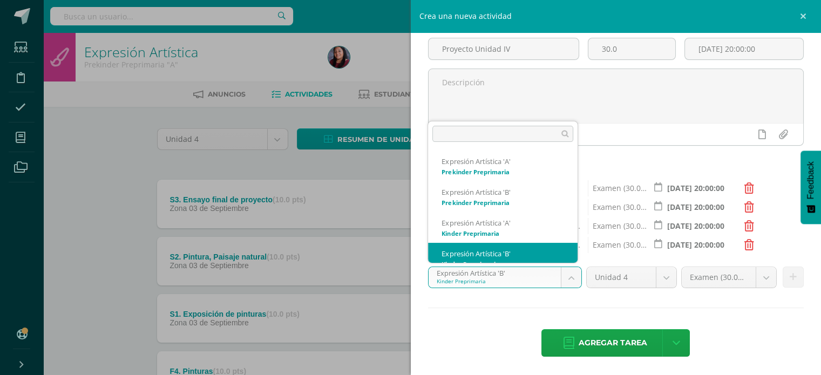
click at [568, 283] on body "Estudiantes Disciplina Asistencia Mis cursos Archivos Soporte Ayuda Reportar un…" at bounding box center [410, 321] width 821 height 643
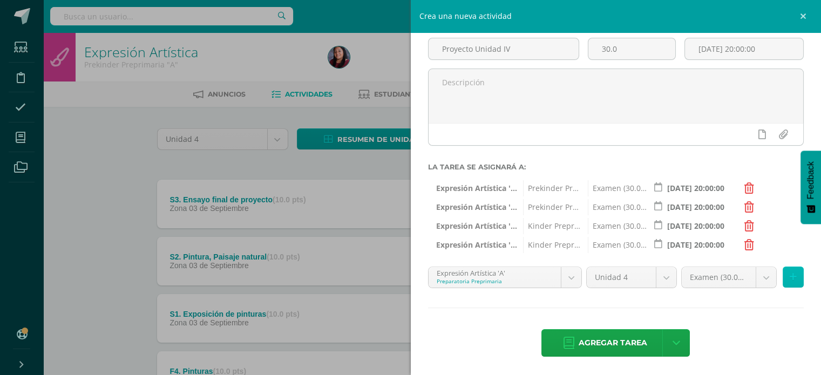
click at [790, 277] on button at bounding box center [793, 277] width 21 height 21
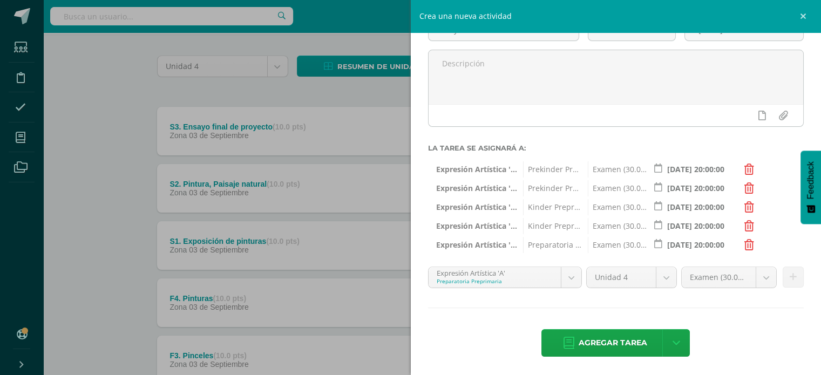
scroll to position [73, 0]
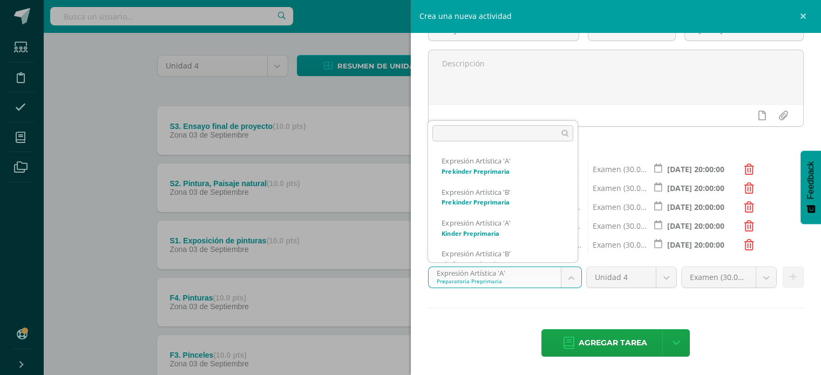
click at [570, 281] on body "Estudiantes Disciplina Asistencia Mis cursos Archivos Soporte Ayuda Reportar un…" at bounding box center [410, 248] width 821 height 643
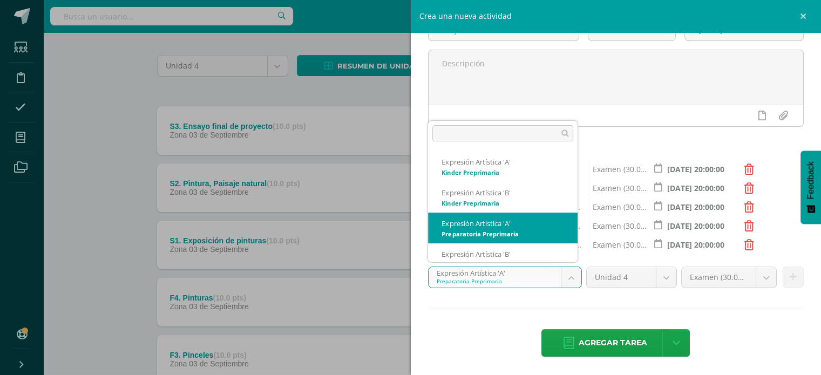
scroll to position [72, 0]
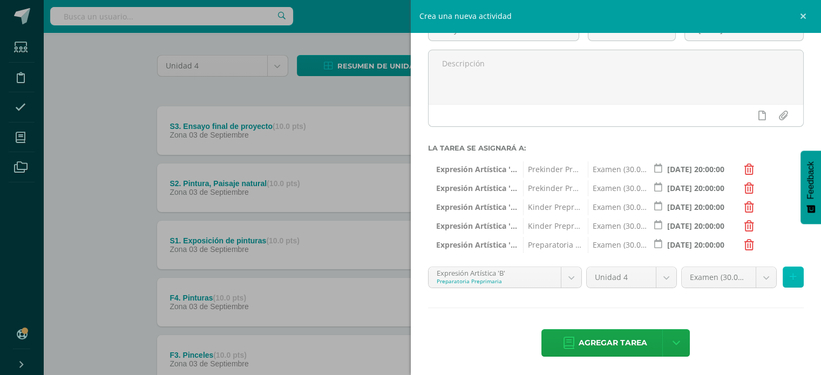
click at [790, 276] on icon at bounding box center [793, 277] width 7 height 9
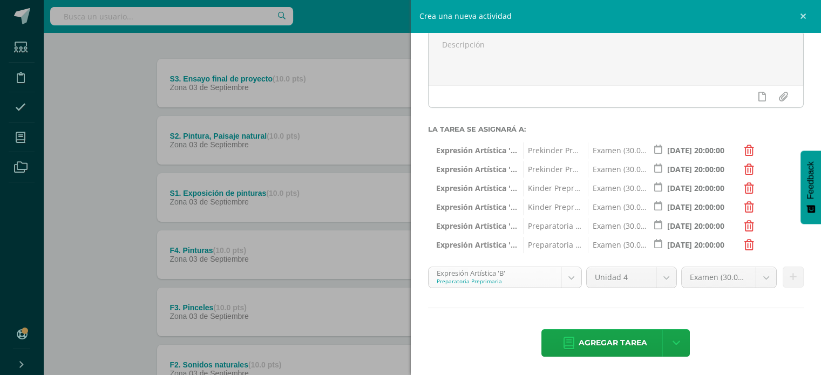
scroll to position [131, 0]
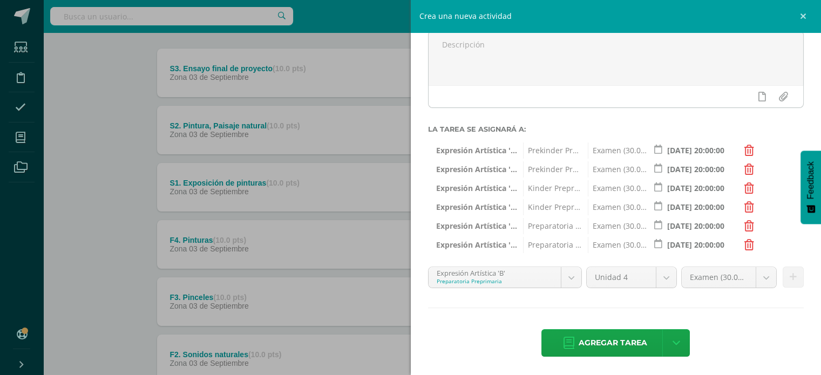
click at [724, 322] on div "Título: Proyecto Unidad IV Valor: 30.0 Fecha: [DATE] 20:00:00 La tarea se asign…" at bounding box center [616, 173] width 411 height 406
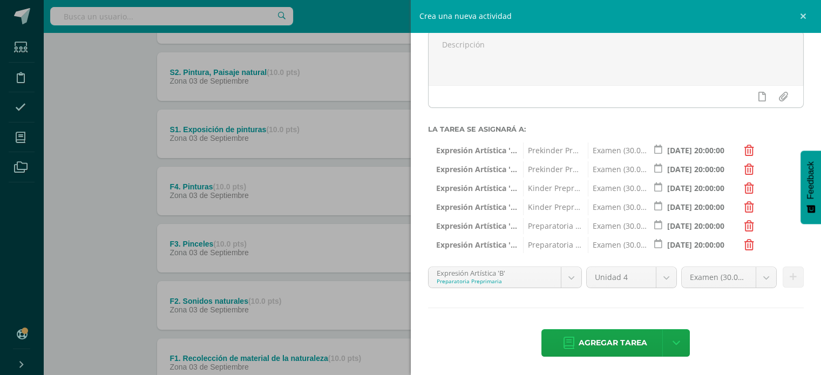
scroll to position [185, 0]
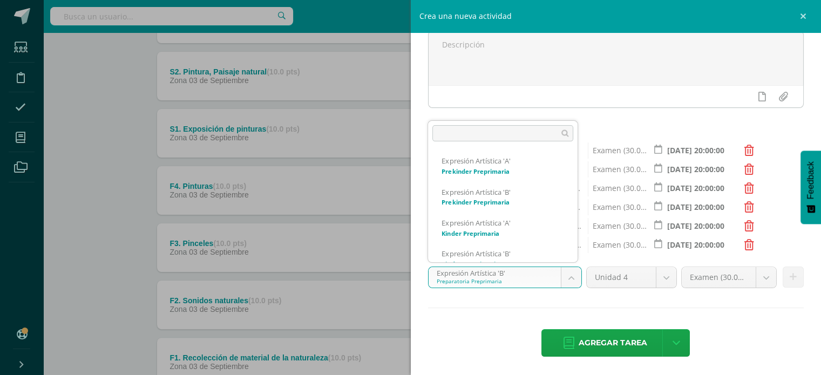
click at [567, 276] on body "Estudiantes Disciplina Asistencia Mis cursos Archivos Soporte Ayuda Reportar un…" at bounding box center [410, 136] width 821 height 643
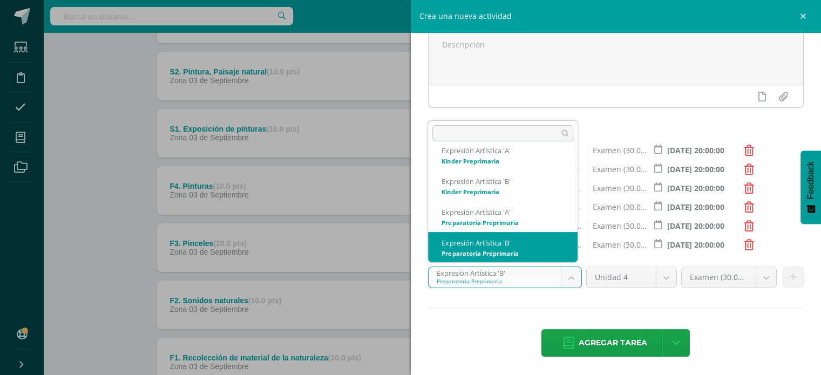
scroll to position [106, 0]
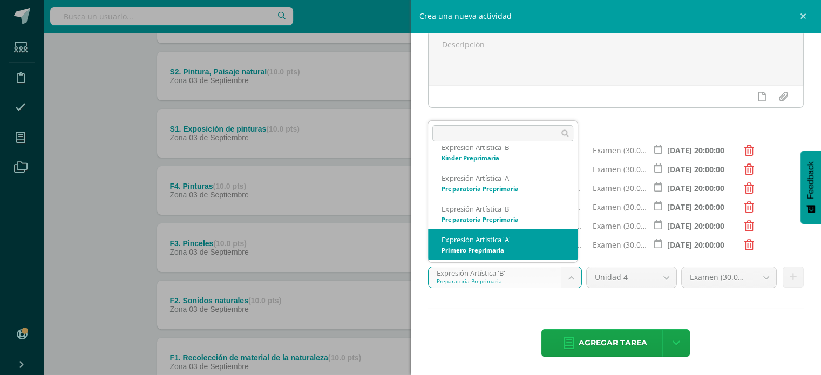
select select "28230"
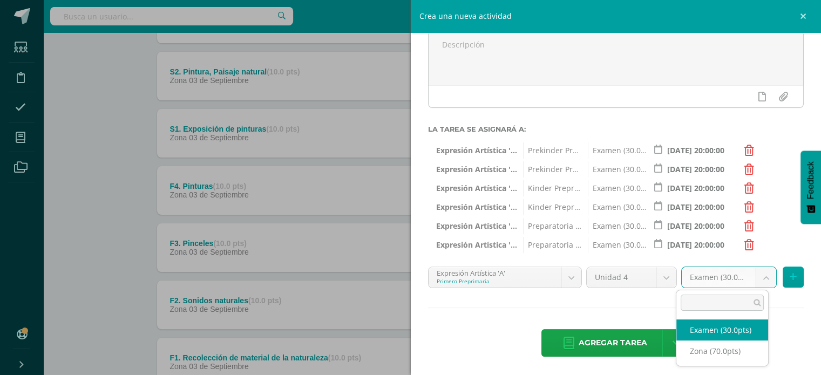
click at [762, 283] on body "Estudiantes Disciplina Asistencia Mis cursos Archivos Soporte Ayuda Reportar un…" at bounding box center [410, 136] width 821 height 643
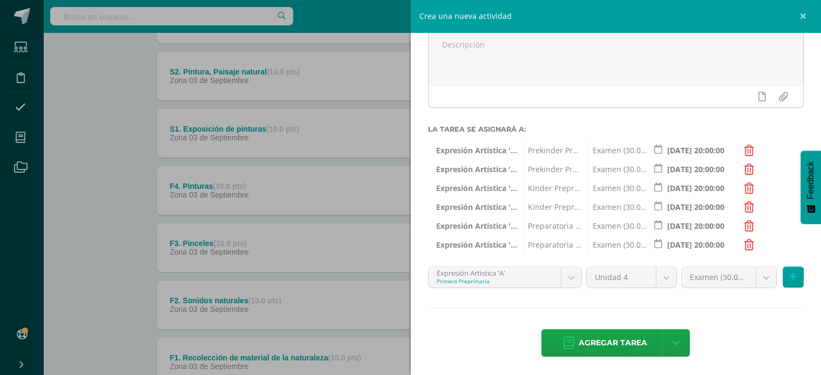
click at [779, 245] on body "Estudiantes Disciplina Asistencia Mis cursos Archivos Soporte Ayuda Reportar un…" at bounding box center [410, 136] width 821 height 643
click at [790, 280] on icon at bounding box center [793, 277] width 7 height 9
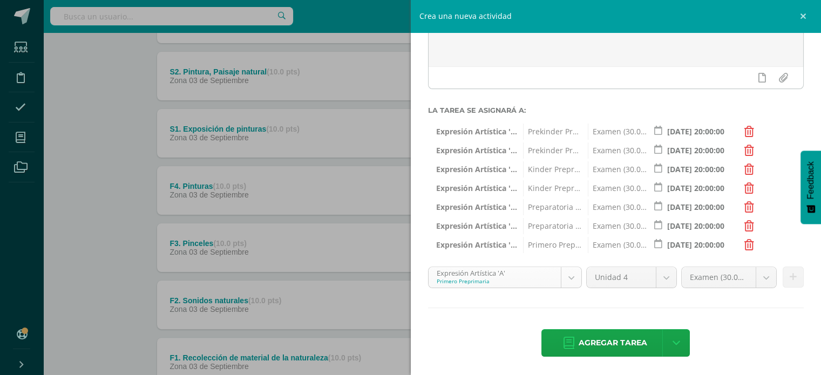
scroll to position [104, 0]
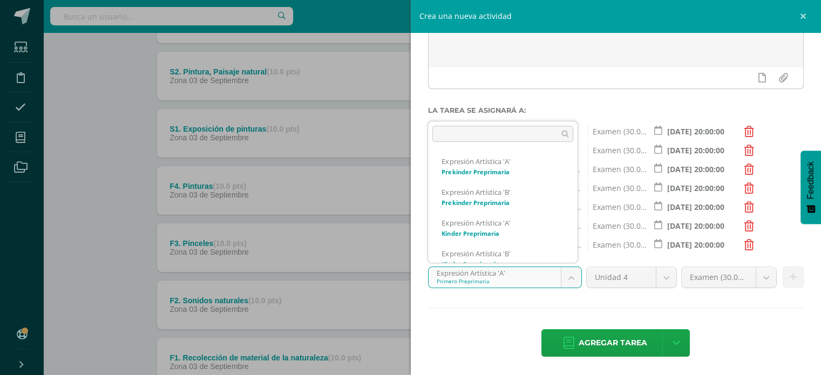
click at [566, 276] on body "Estudiantes Disciplina Asistencia Mis cursos Archivos Soporte Ayuda Reportar un…" at bounding box center [410, 136] width 821 height 643
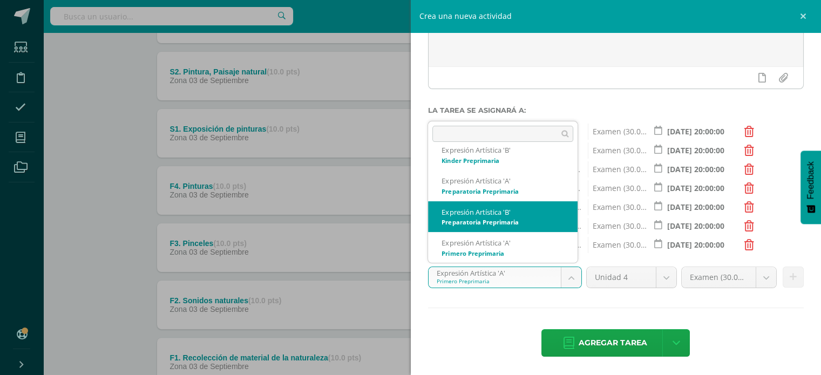
scroll to position [97, 0]
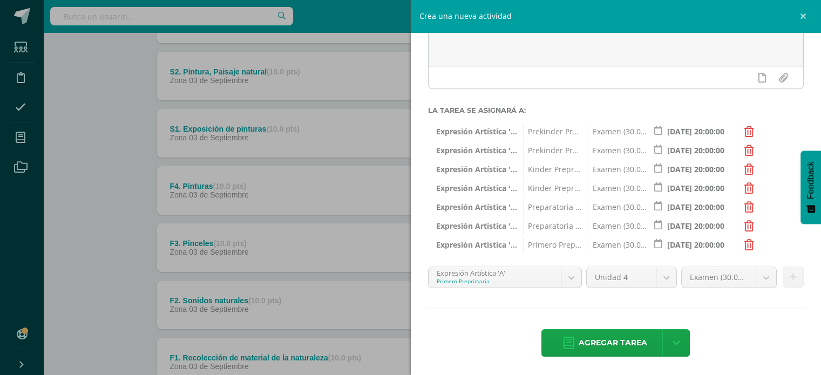
click at [580, 104] on body "Estudiantes Disciplina Asistencia Mis cursos Archivos Soporte Ayuda Reportar un…" at bounding box center [410, 136] width 821 height 643
click at [751, 243] on icon at bounding box center [749, 245] width 10 height 11
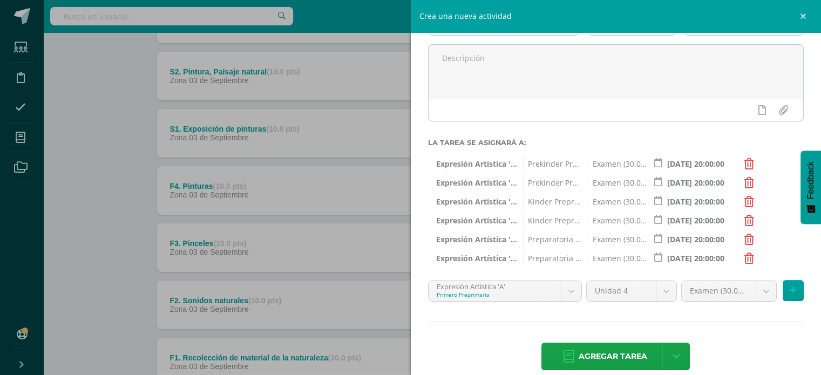
scroll to position [91, 0]
click at [627, 350] on span "Agregar tarea" at bounding box center [613, 356] width 69 height 26
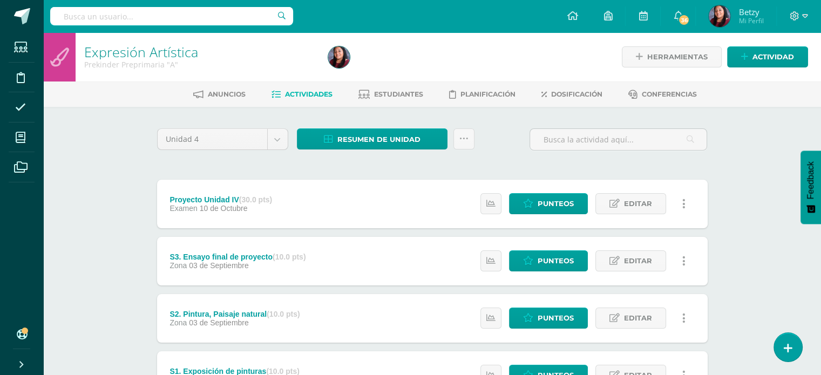
click at [52, 148] on div "Expresión Artística Prekinder Preprimaria "A" Herramientas Detalle de asistenci…" at bounding box center [432, 366] width 778 height 668
